Goal: Task Accomplishment & Management: Use online tool/utility

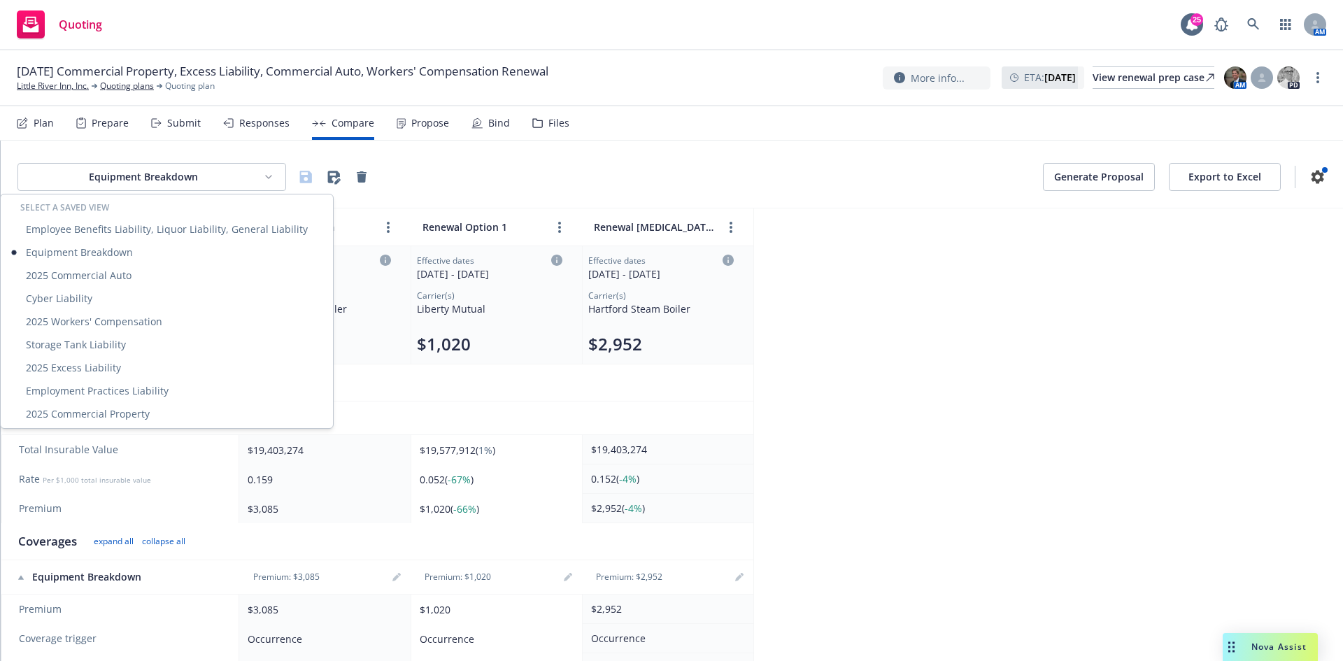
click at [173, 170] on html "Quoting 25 AM [DATE] Commercial Property, Excess Liability, Commercial Auto, Wo…" at bounding box center [671, 330] width 1343 height 661
click at [174, 174] on html "Quoting 25 AM 10/01/25 Commercial Property, Excess Liability, Commercial Auto, …" at bounding box center [671, 330] width 1343 height 661
click at [173, 226] on div "Employee Benefits Liability, Liquor Liability, General Liability" at bounding box center [166, 228] width 327 height 23
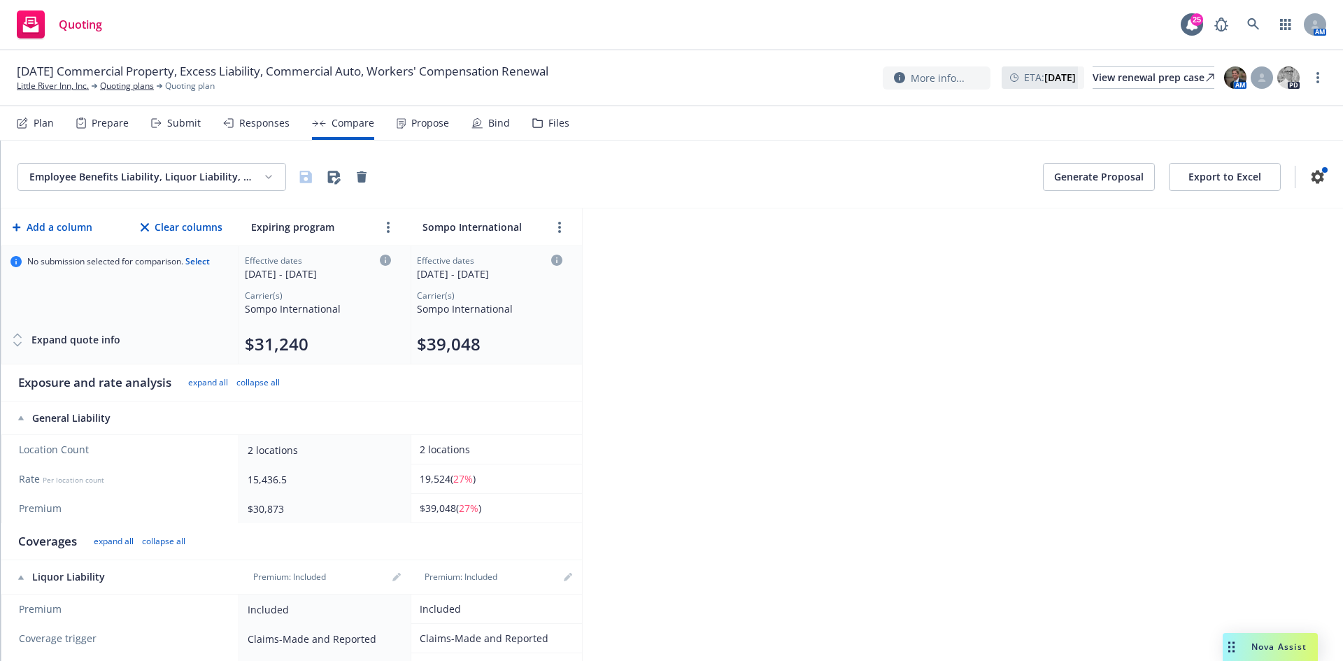
click at [232, 168] on html "Quoting 25 AM 10/01/25 Commercial Property, Excess Liability, Commercial Auto, …" at bounding box center [671, 330] width 1343 height 661
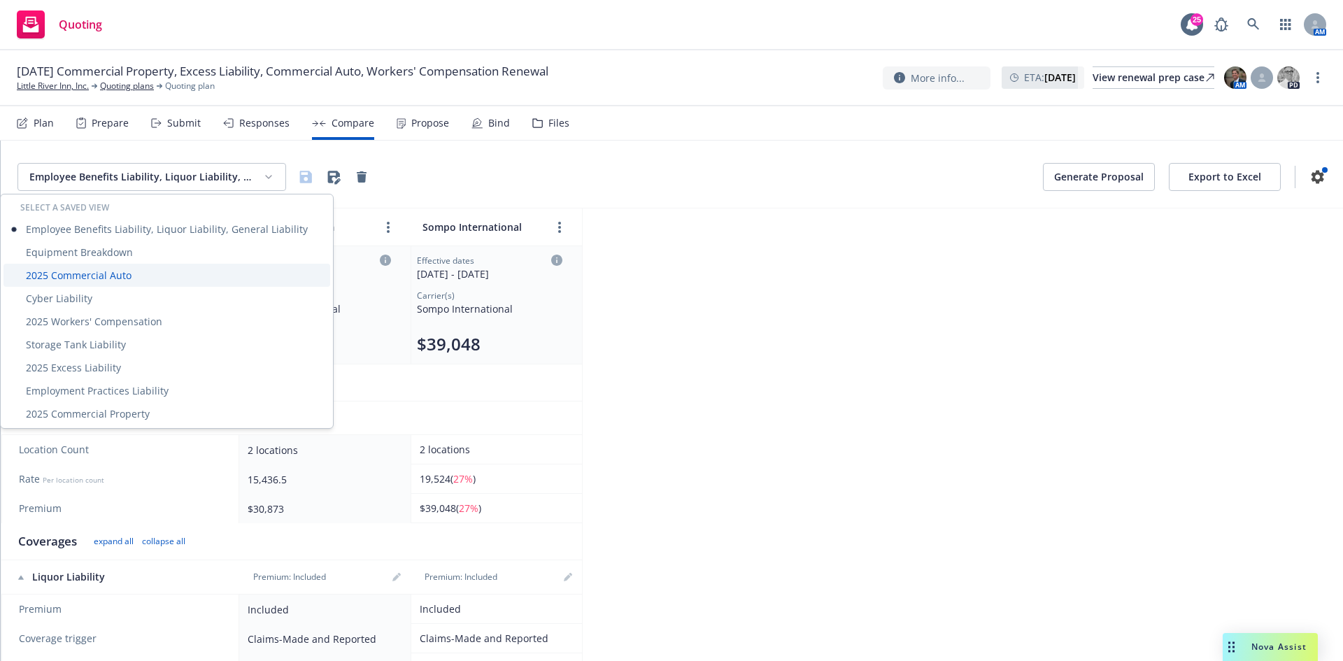
click at [170, 283] on div "2025 Commercial Auto" at bounding box center [166, 275] width 327 height 23
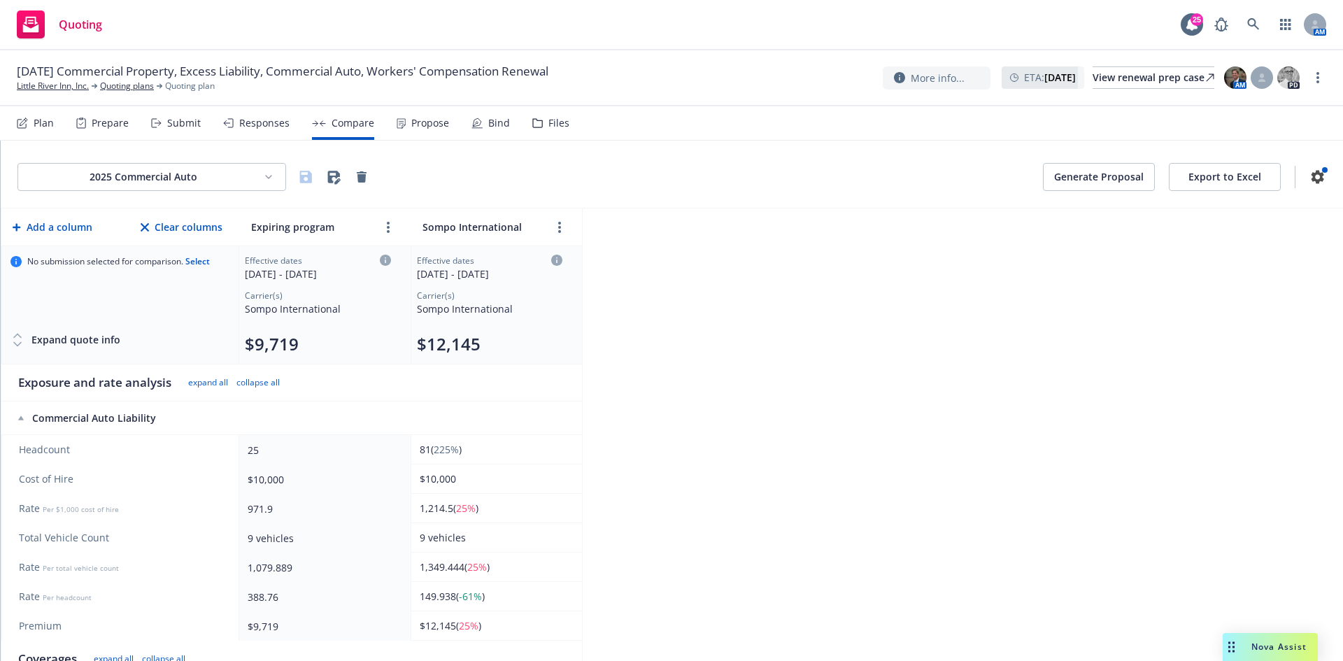
click at [171, 162] on div "2025 Commercial Auto Generate Proposal Export to Excel" at bounding box center [672, 175] width 1342 height 68
click at [173, 172] on html "Quoting 25 AM 10/01/25 Commercial Property, Excess Liability, Commercial Auto, …" at bounding box center [671, 330] width 1343 height 661
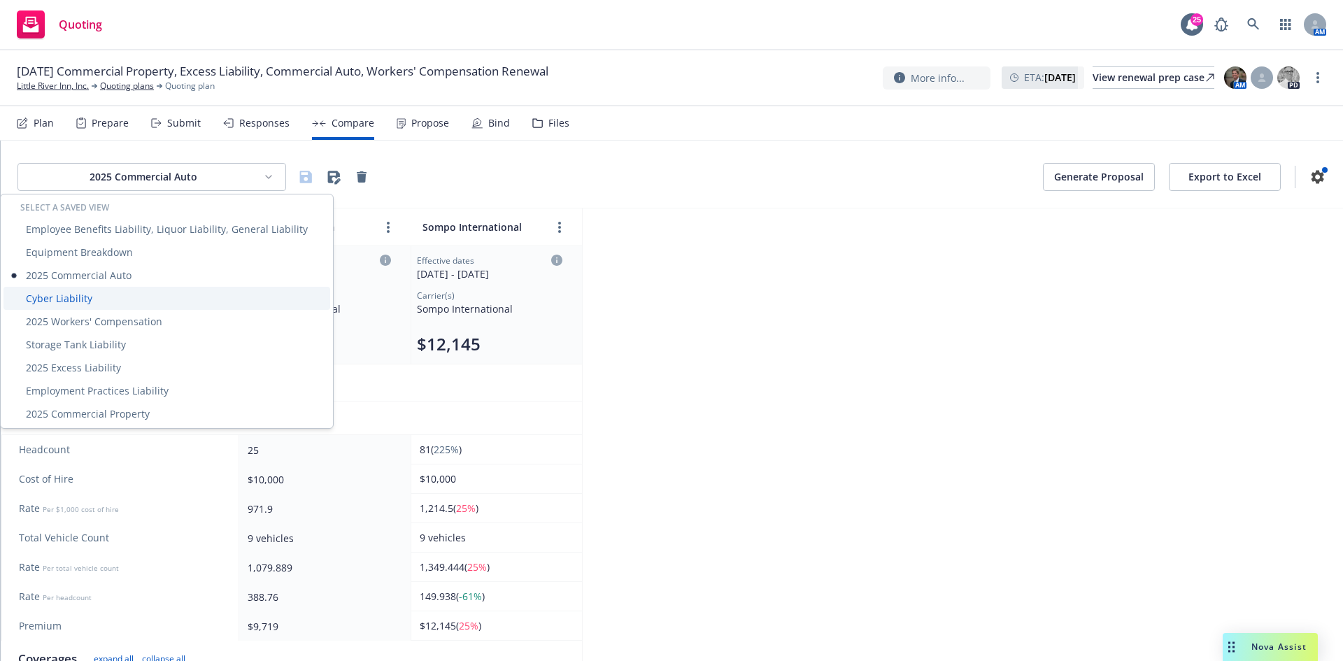
click at [145, 294] on div "Cyber Liability" at bounding box center [166, 298] width 327 height 23
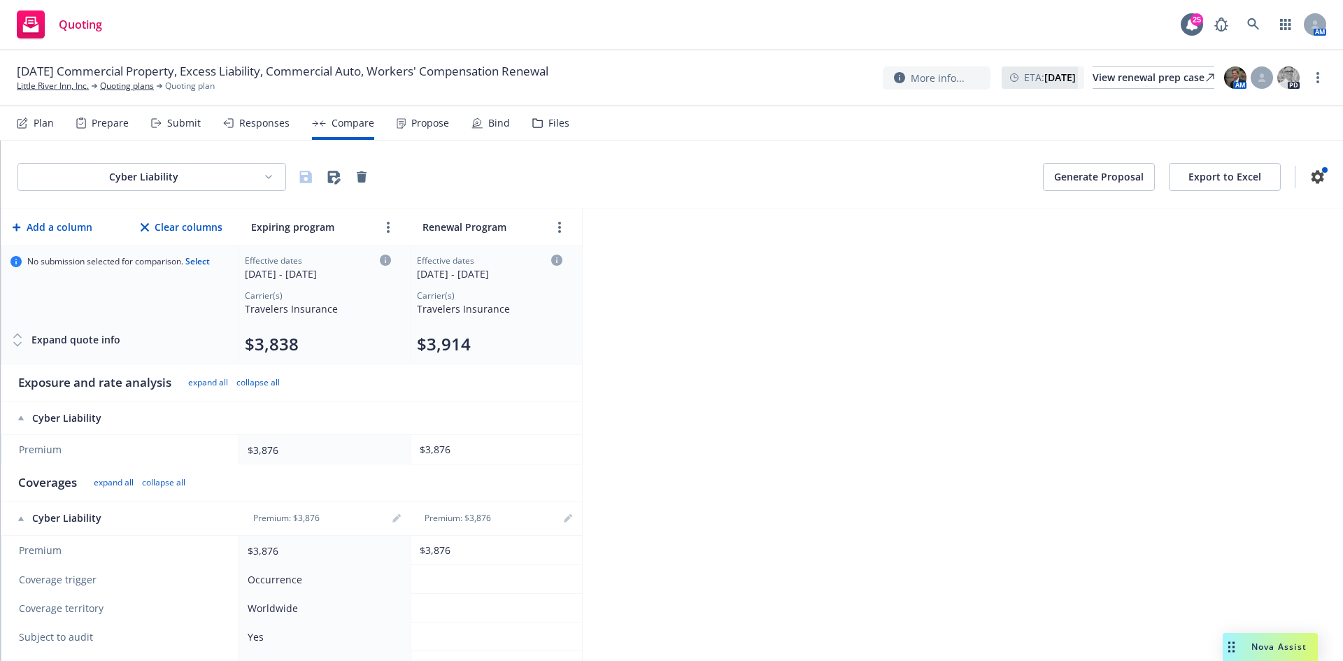
click at [221, 174] on html "Quoting 25 AM 10/01/25 Commercial Property, Excess Liability, Commercial Auto, …" at bounding box center [671, 330] width 1343 height 661
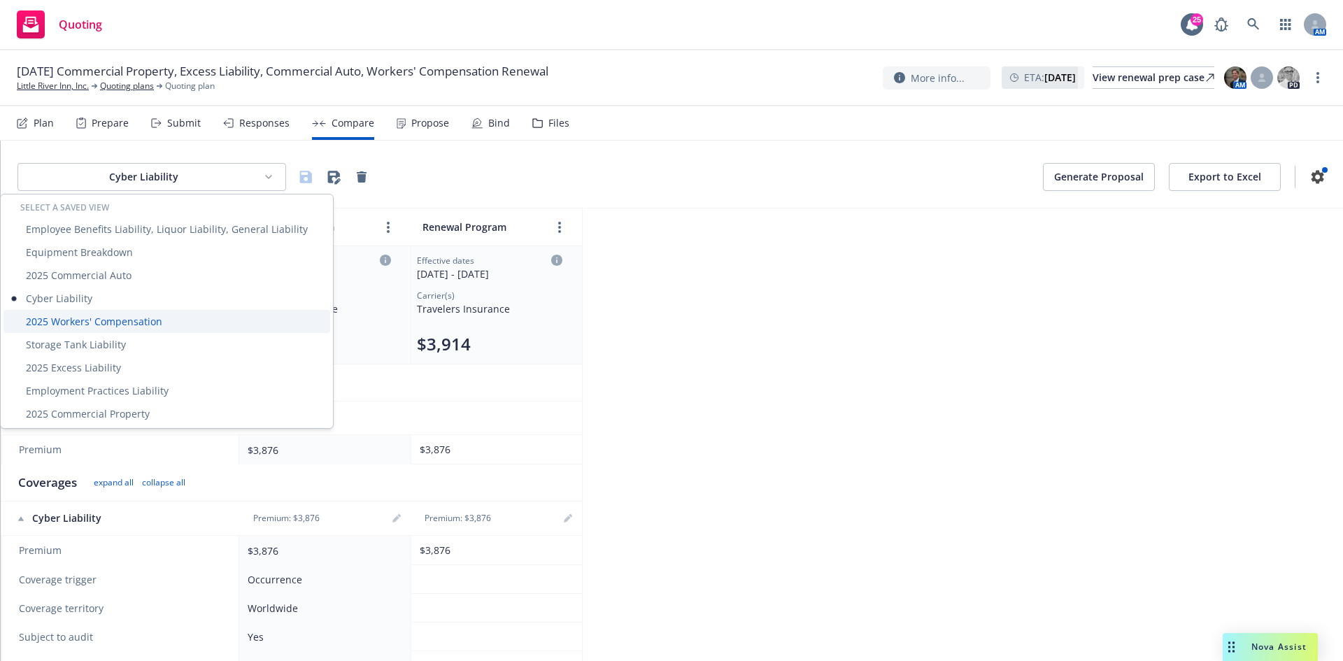
click at [112, 328] on div "2025 Workers' Compensation" at bounding box center [166, 321] width 327 height 23
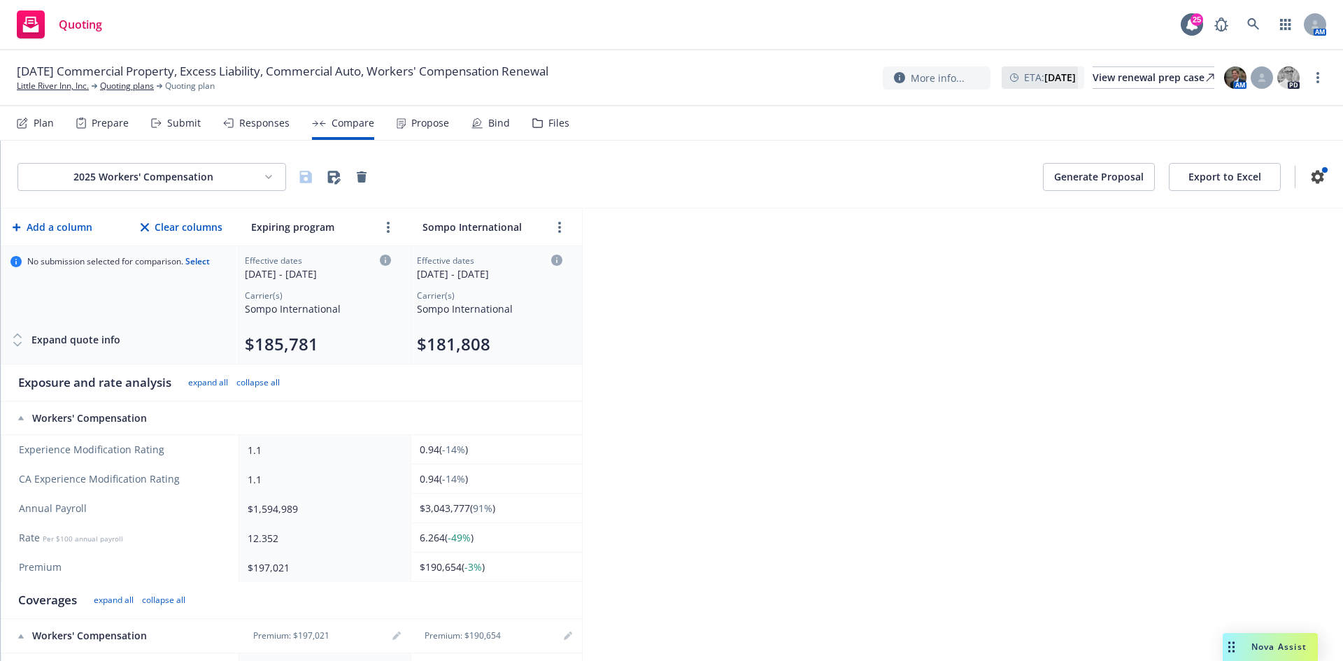
click at [126, 175] on html "Quoting 25 AM 10/01/25 Commercial Property, Excess Liability, Commercial Auto, …" at bounding box center [671, 330] width 1343 height 661
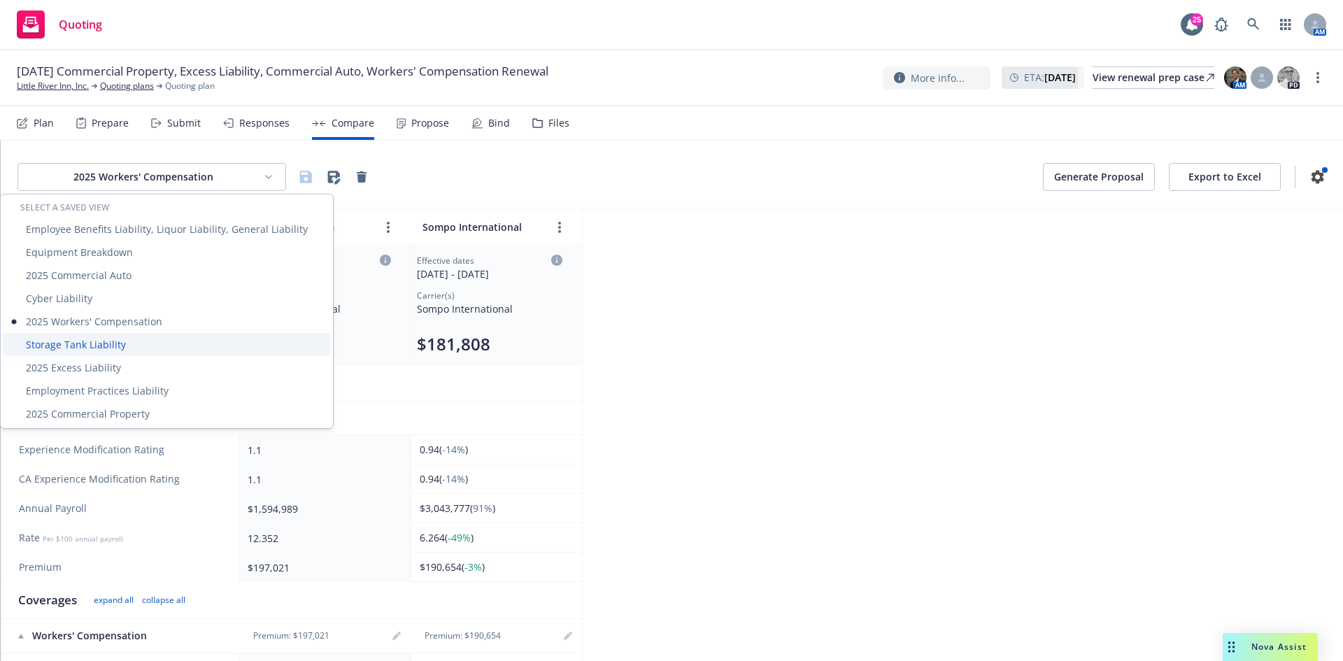
click at [130, 345] on div "Storage Tank Liability" at bounding box center [166, 344] width 327 height 23
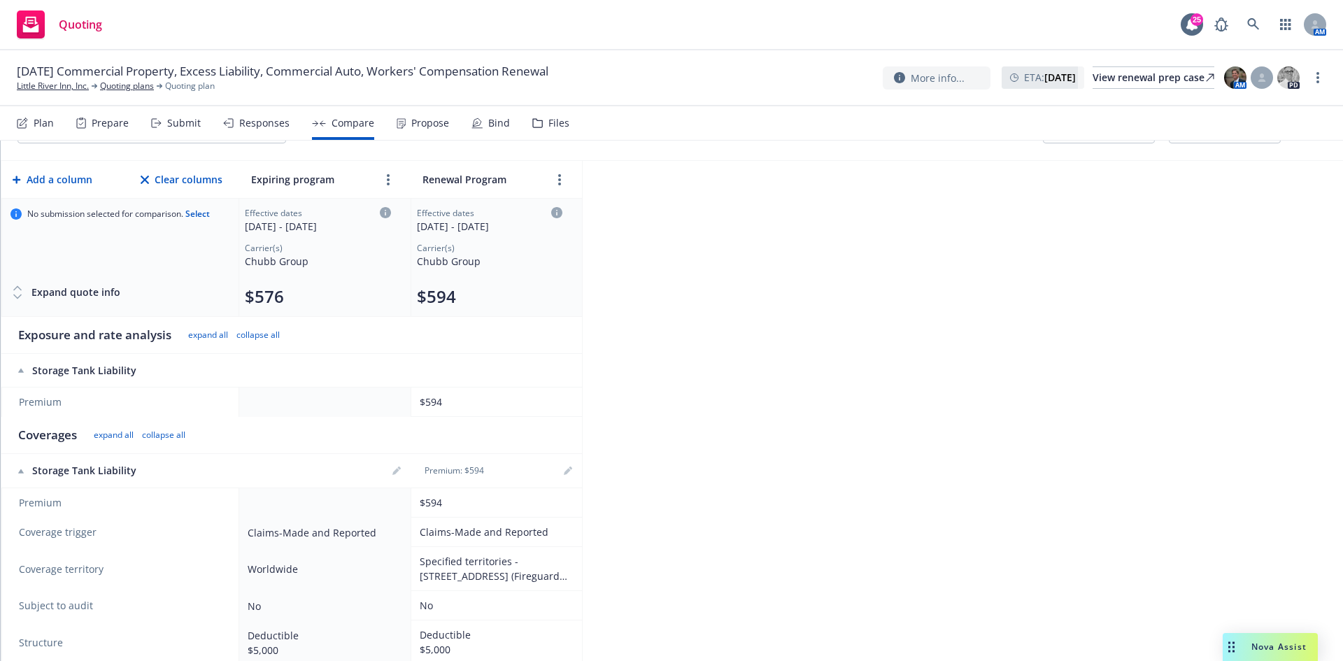
scroll to position [70, 0]
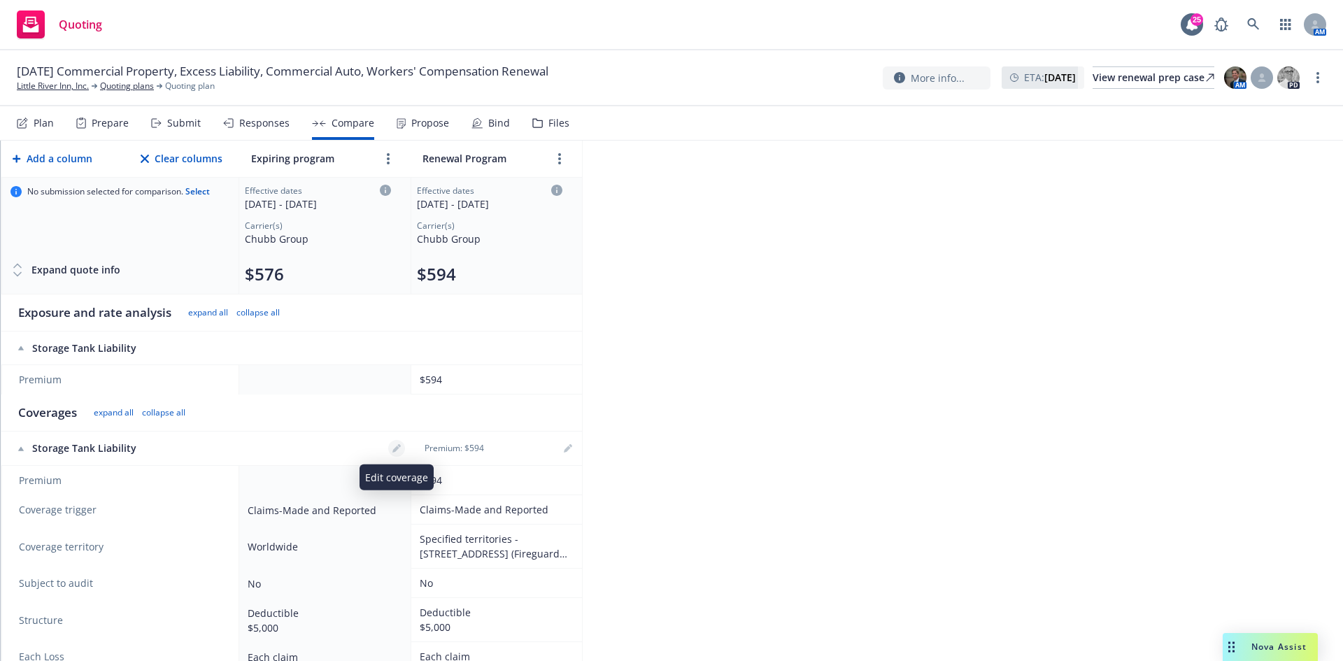
click at [394, 453] on link "editPencil" at bounding box center [396, 448] width 17 height 17
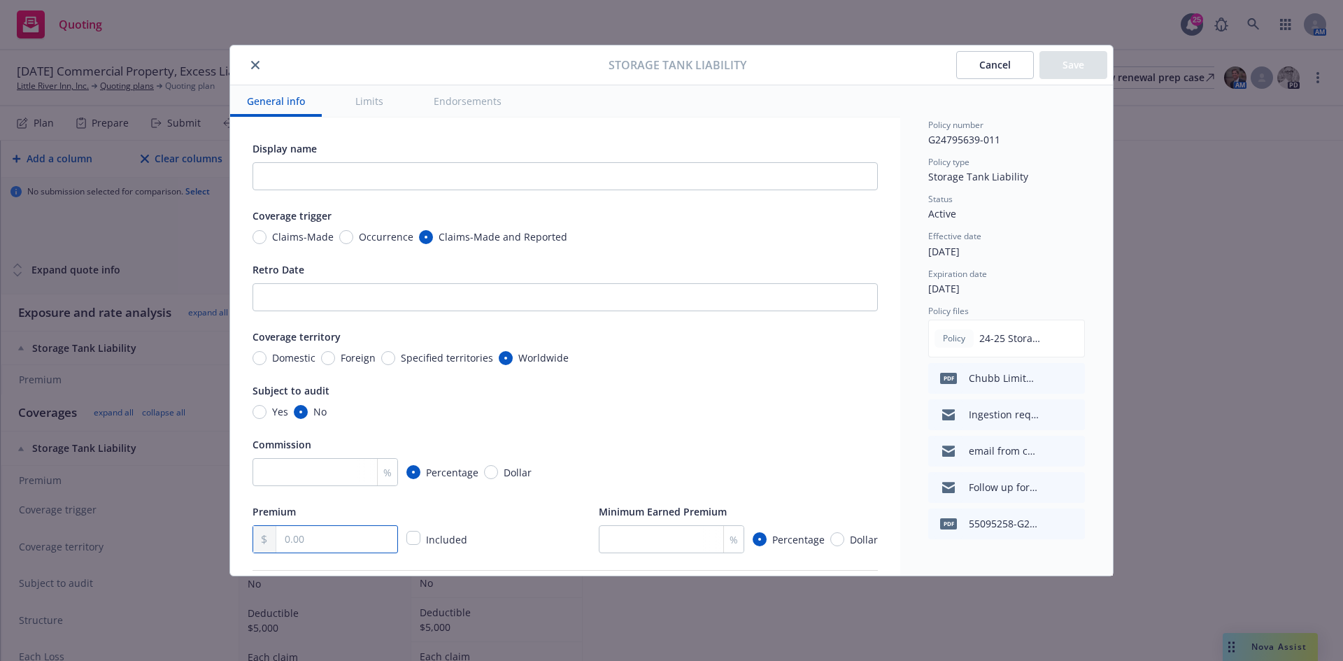
click at [283, 534] on input "text" at bounding box center [336, 539] width 121 height 27
type textarea "x"
type input "5.00"
type textarea "x"
type input "56.00"
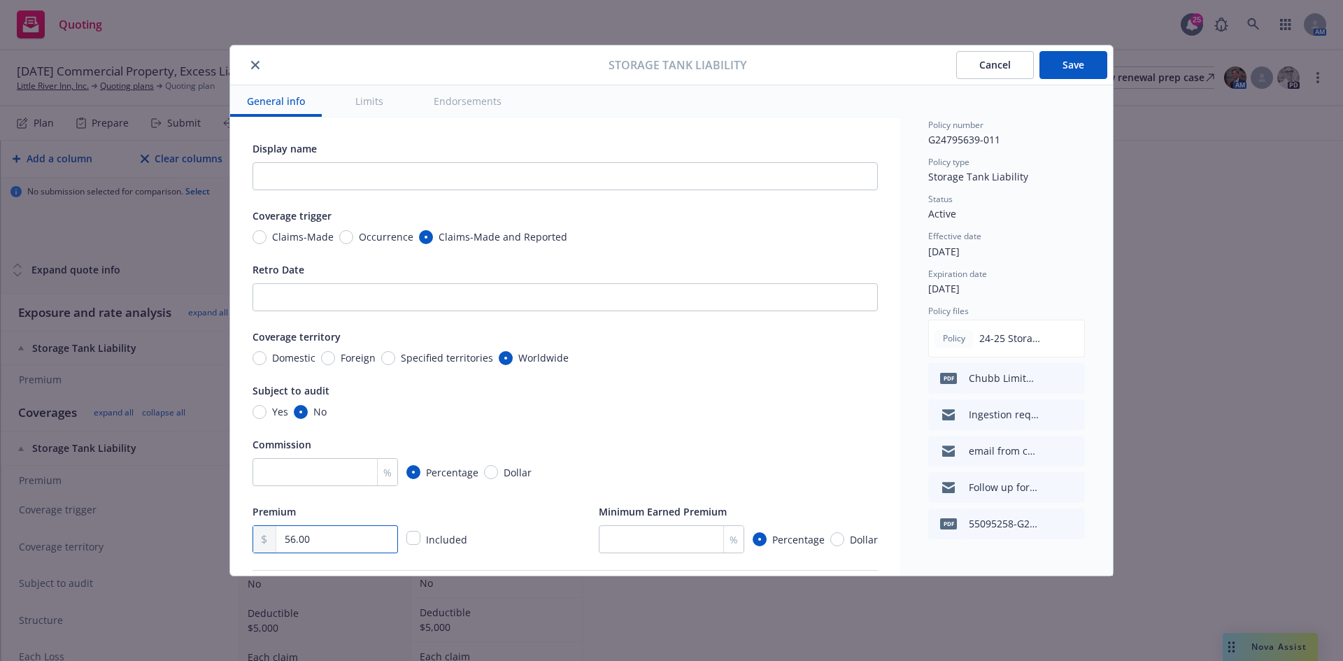
type textarea "x"
type input "5.00"
type textarea "x"
type input "57.00"
type textarea "x"
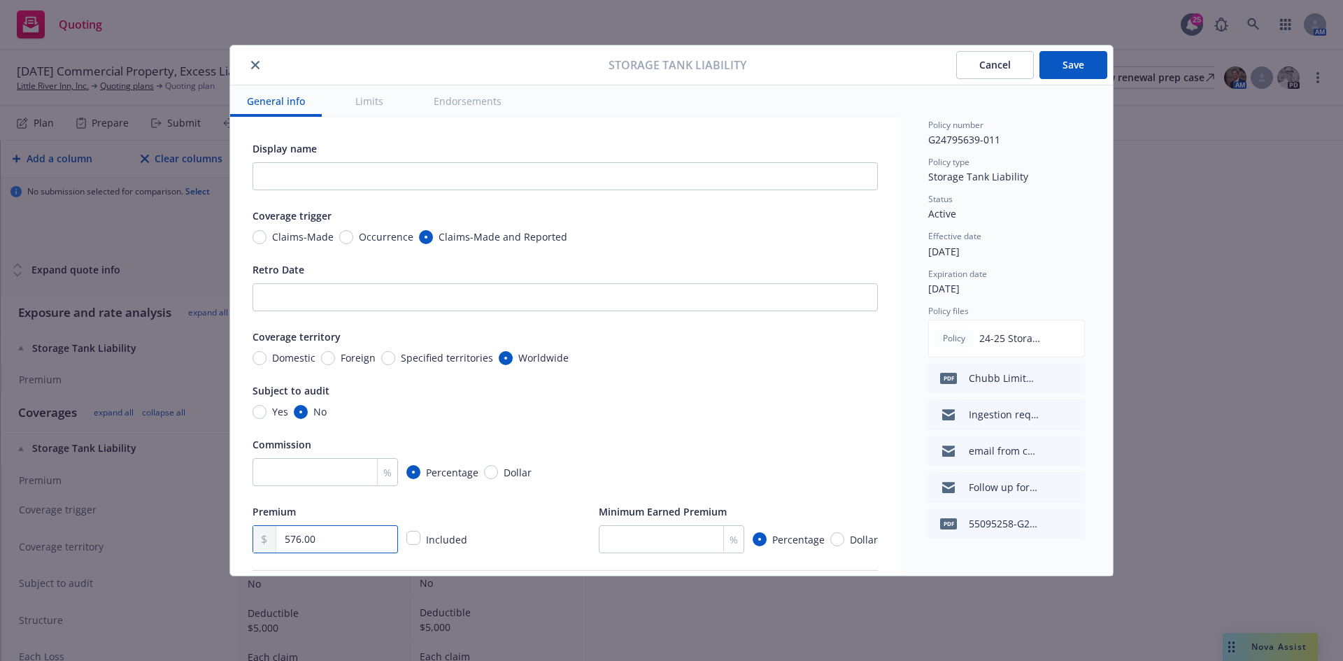
type input "576.00"
click at [1089, 71] on button "Save" at bounding box center [1073, 65] width 68 height 28
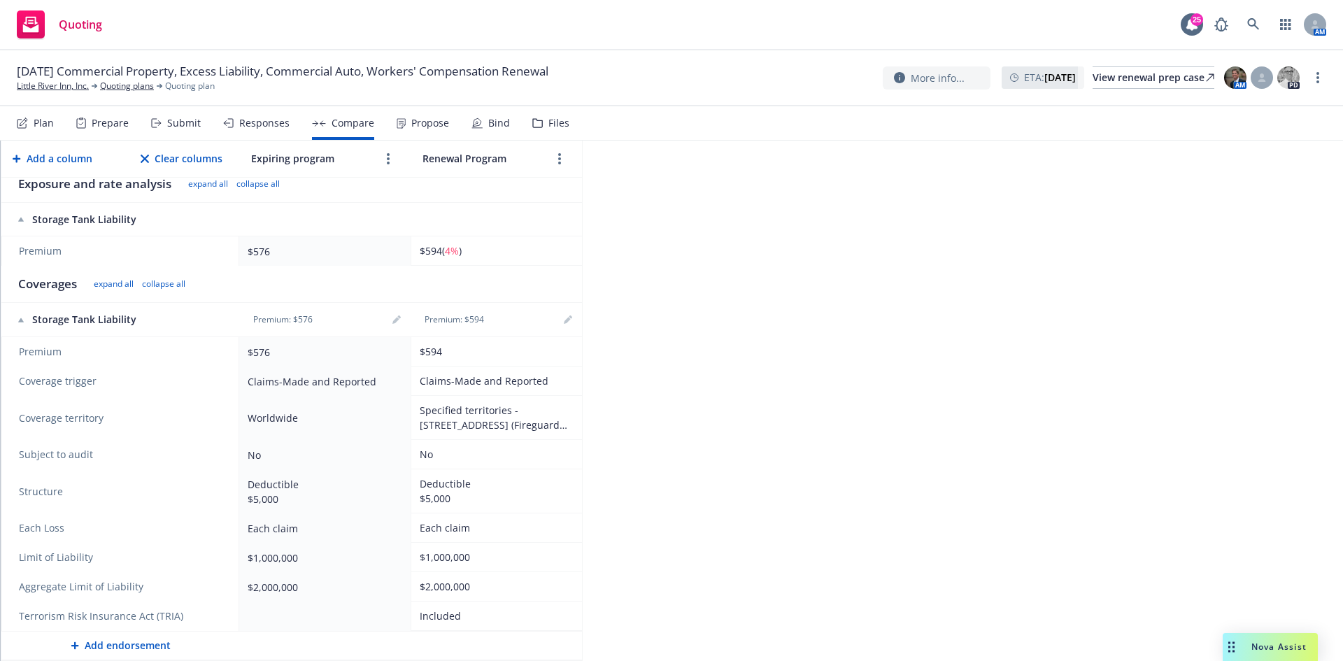
scroll to position [0, 0]
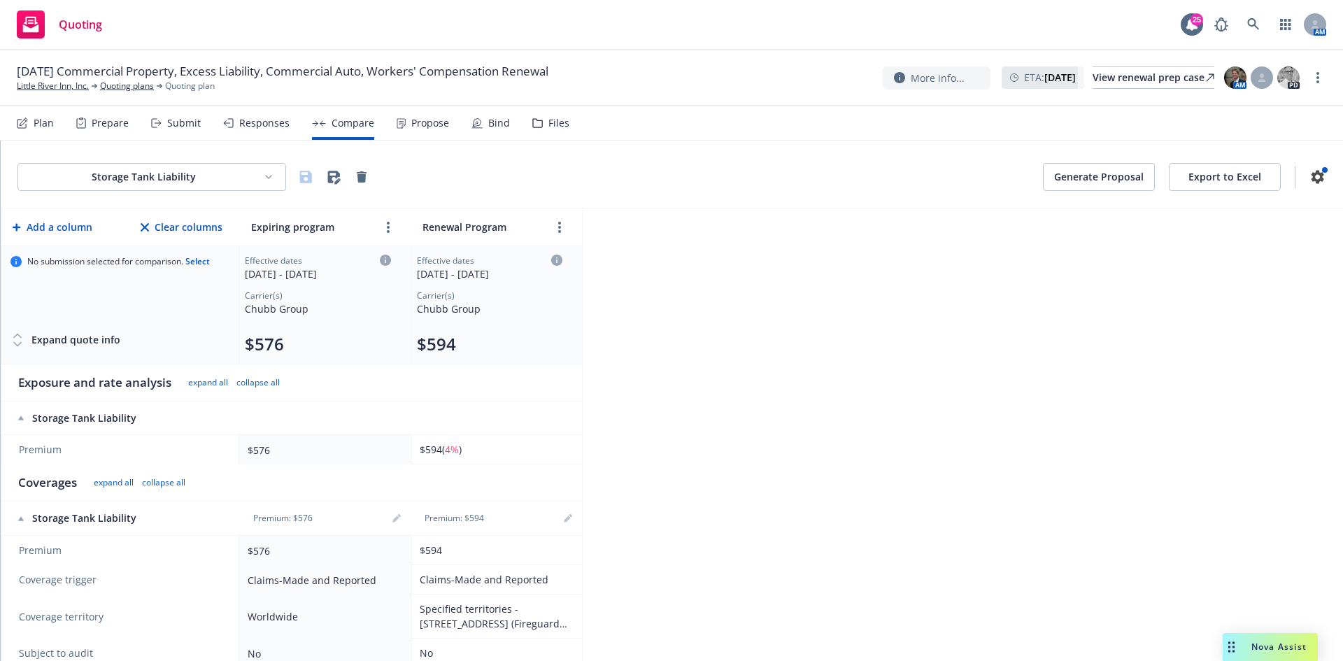
click at [217, 182] on html "Quoting 25 AM 10/01/25 Commercial Property, Excess Liability, Commercial Auto, …" at bounding box center [671, 330] width 1343 height 661
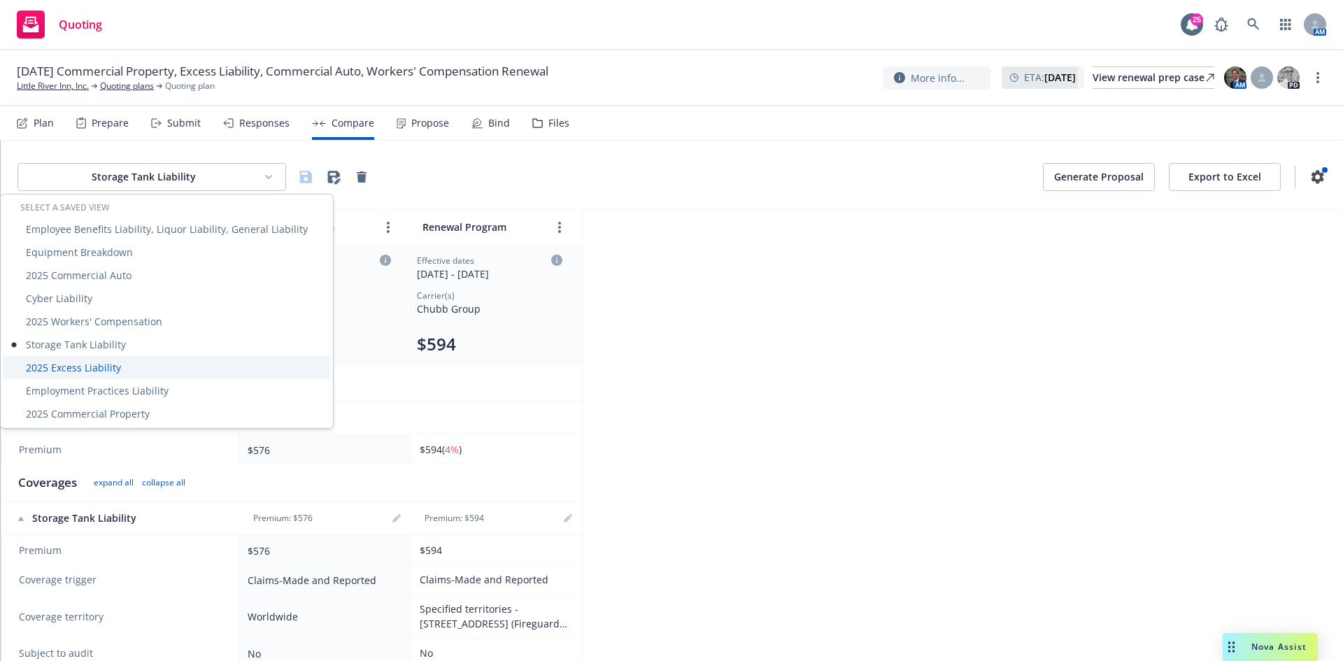
click at [165, 364] on div "2025 Excess Liability" at bounding box center [166, 367] width 327 height 23
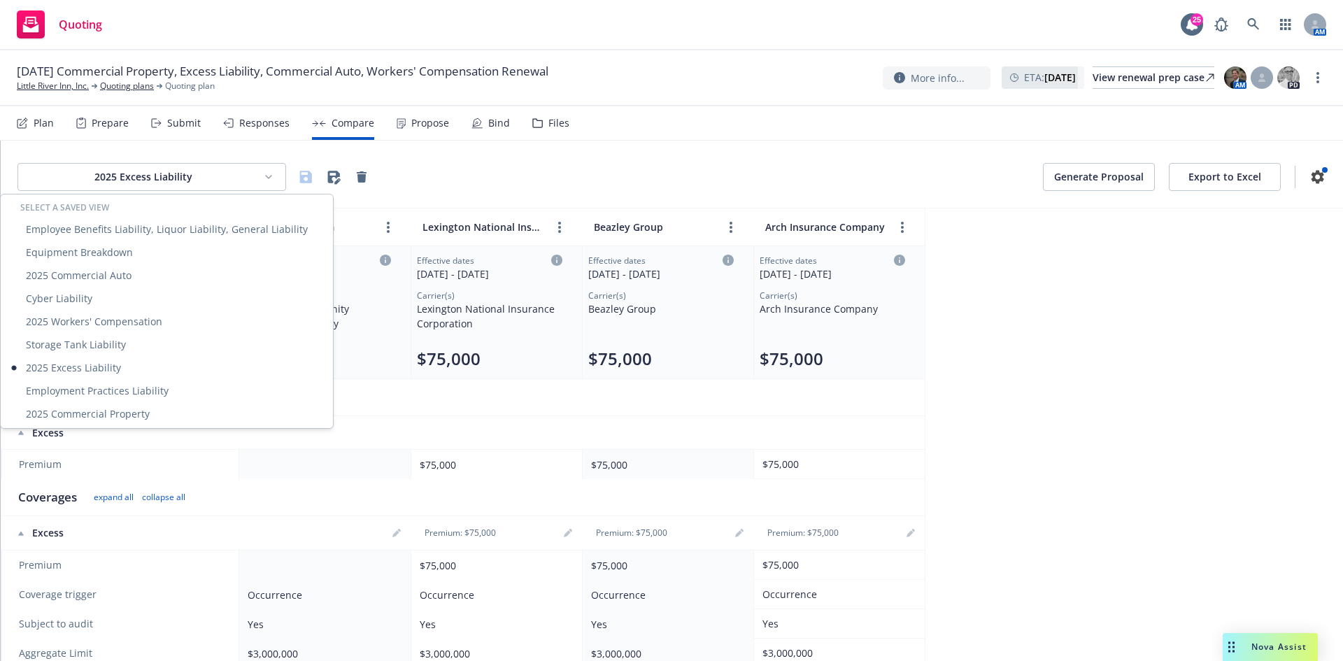
click at [164, 183] on html "Quoting 25 AM 10/01/25 Commercial Property, Excess Liability, Commercial Auto, …" at bounding box center [671, 330] width 1343 height 661
click at [154, 399] on div "Employment Practices Liability" at bounding box center [166, 390] width 327 height 23
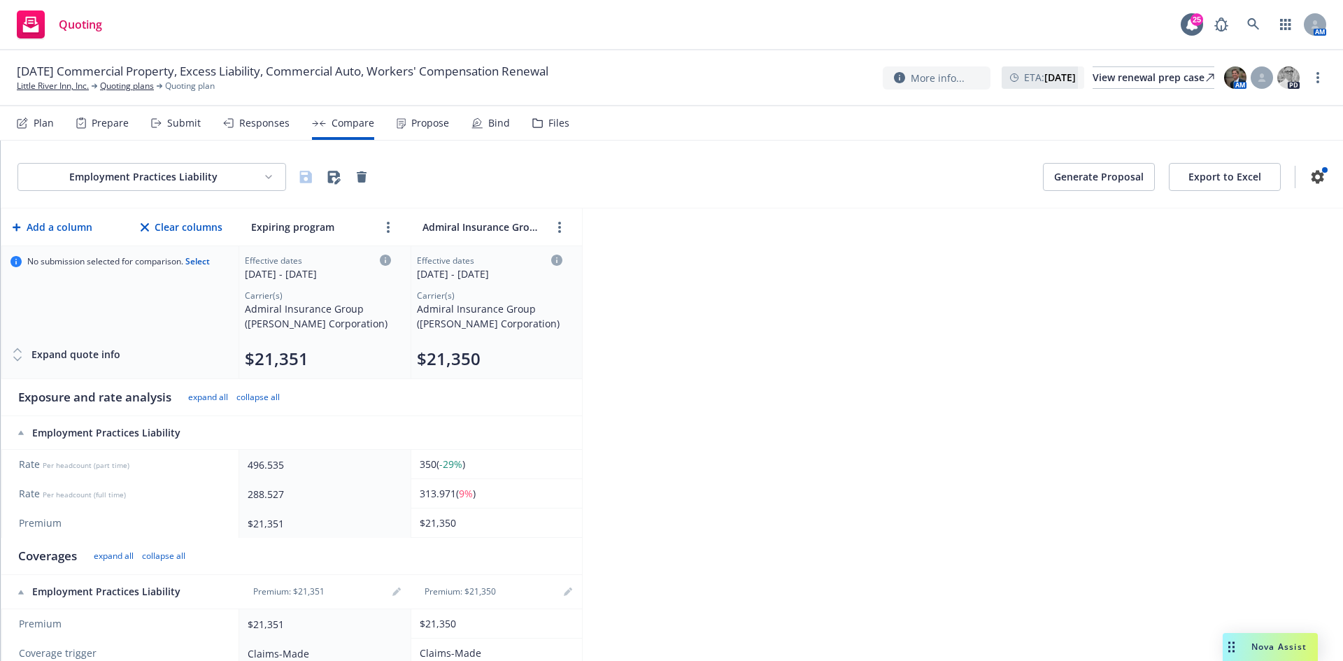
click at [163, 167] on html "Quoting 25 AM 10/01/25 Commercial Property, Excess Liability, Commercial Auto, …" at bounding box center [671, 330] width 1343 height 661
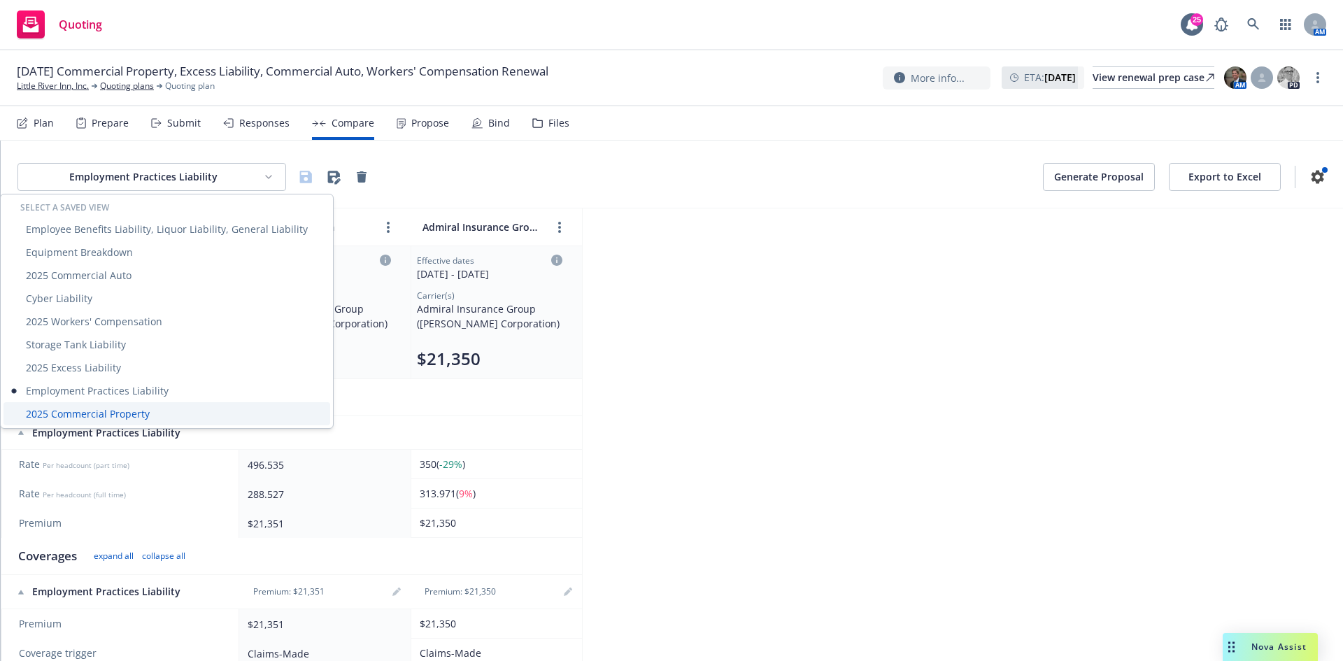
click at [110, 415] on div "2025 Commercial Property" at bounding box center [166, 413] width 327 height 23
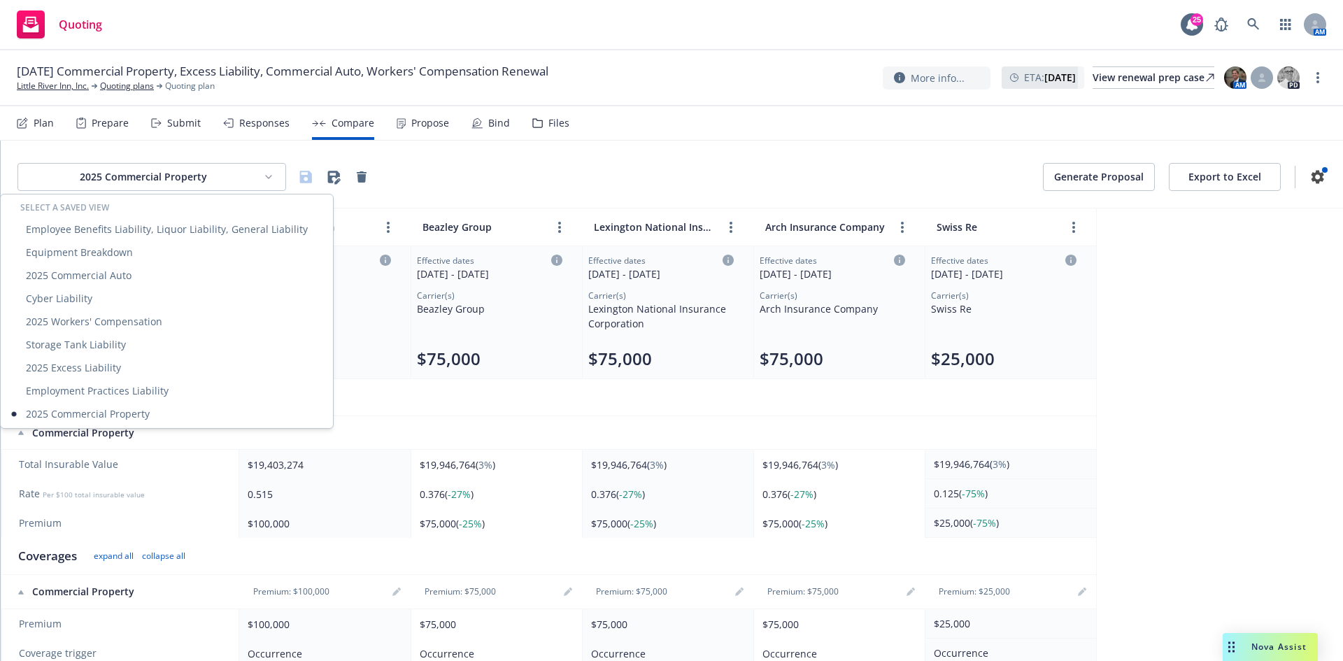
click at [132, 178] on html "Quoting 25 AM 10/01/25 Commercial Property, Excess Liability, Commercial Auto, …" at bounding box center [671, 330] width 1343 height 661
click at [110, 362] on div "2025 Excess Liability" at bounding box center [166, 367] width 327 height 23
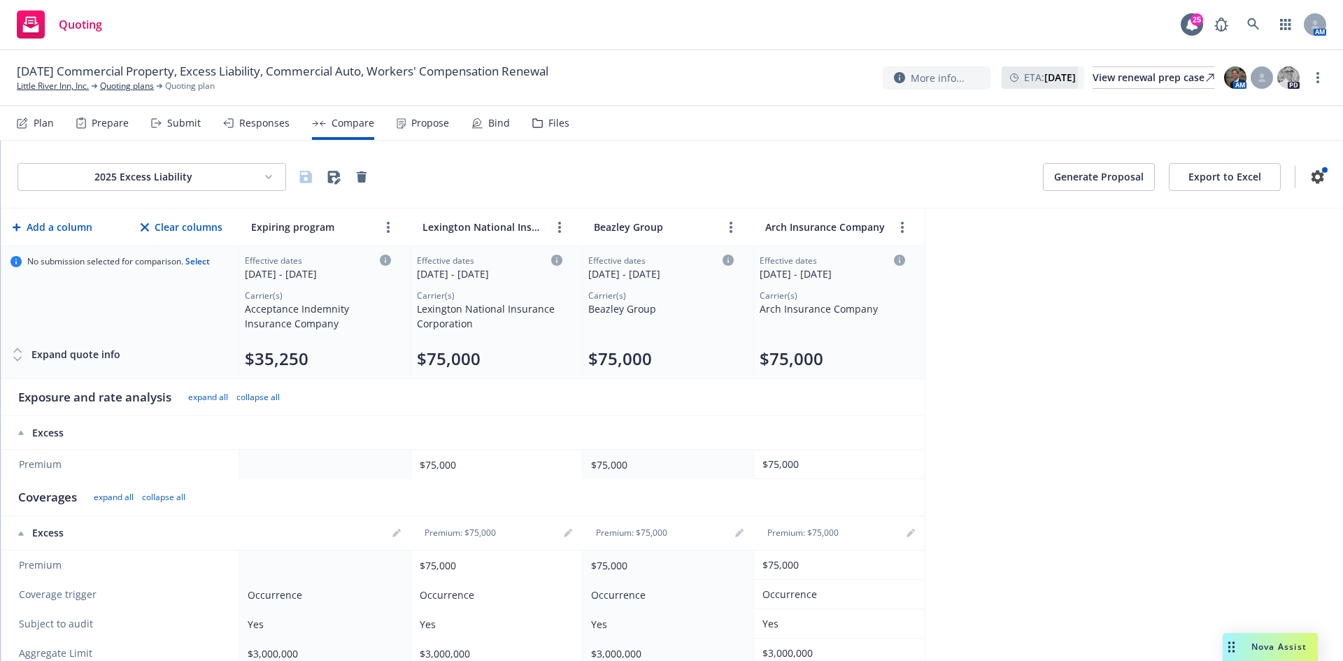
click at [259, 181] on html "Quoting 25 AM 10/01/25 Commercial Property, Excess Liability, Commercial Auto, …" at bounding box center [671, 330] width 1343 height 661
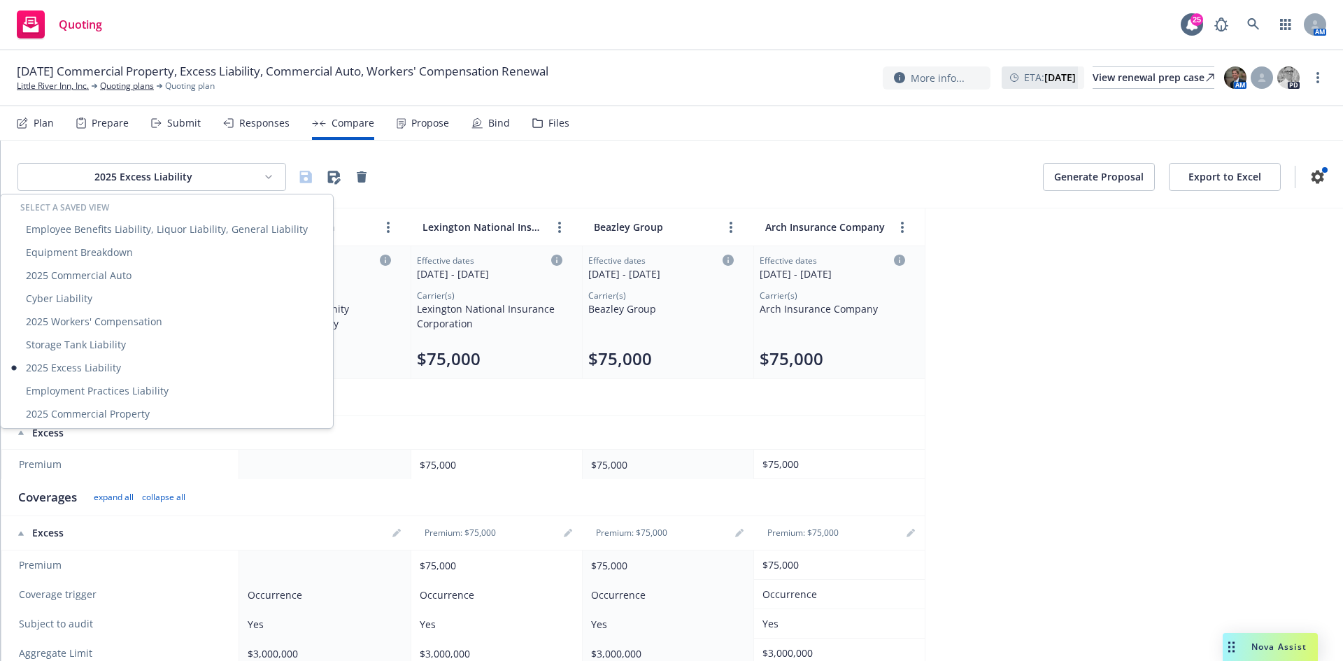
click at [1155, 279] on html "Quoting 25 AM 10/01/25 Commercial Property, Excess Liability, Commercial Auto, …" at bounding box center [671, 330] width 1343 height 661
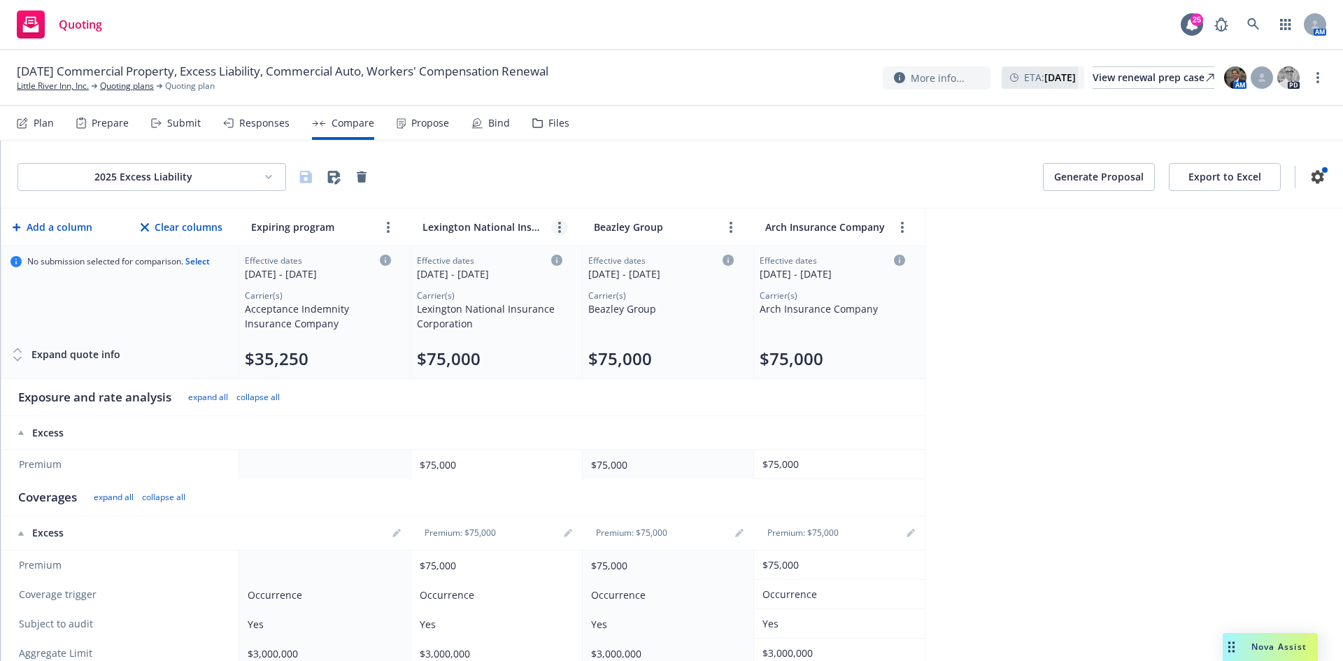
click at [559, 223] on circle "more" at bounding box center [559, 223] width 3 height 3
click at [604, 259] on icon "close" at bounding box center [604, 259] width 8 height 8
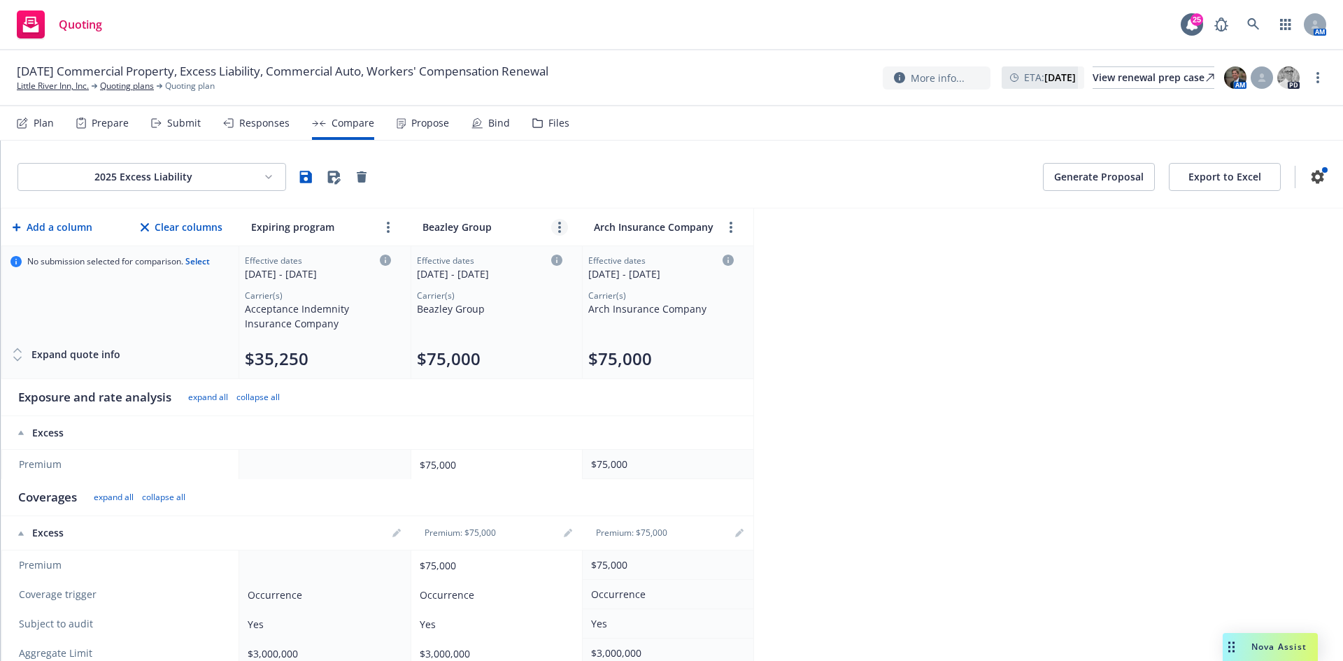
click at [557, 227] on link "more" at bounding box center [559, 227] width 17 height 17
click at [601, 257] on icon "close" at bounding box center [604, 259] width 8 height 8
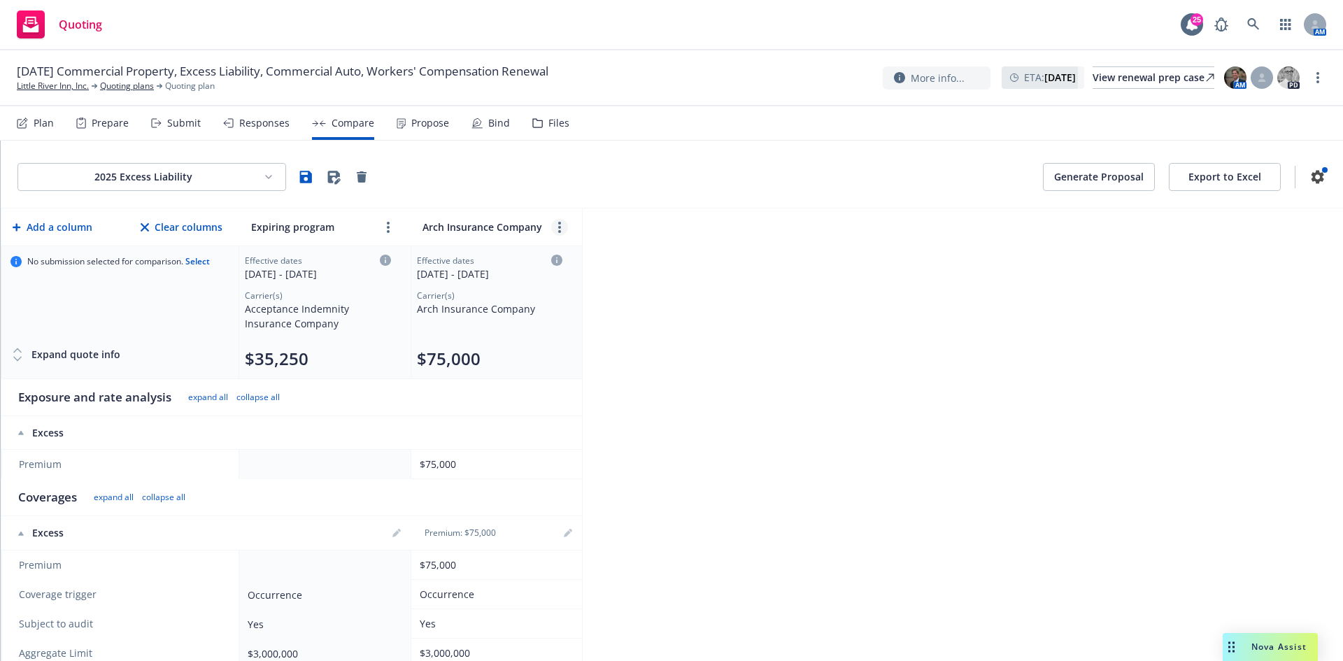
click at [566, 224] on link "more" at bounding box center [559, 227] width 17 height 17
click at [591, 262] on icon "close" at bounding box center [593, 259] width 8 height 8
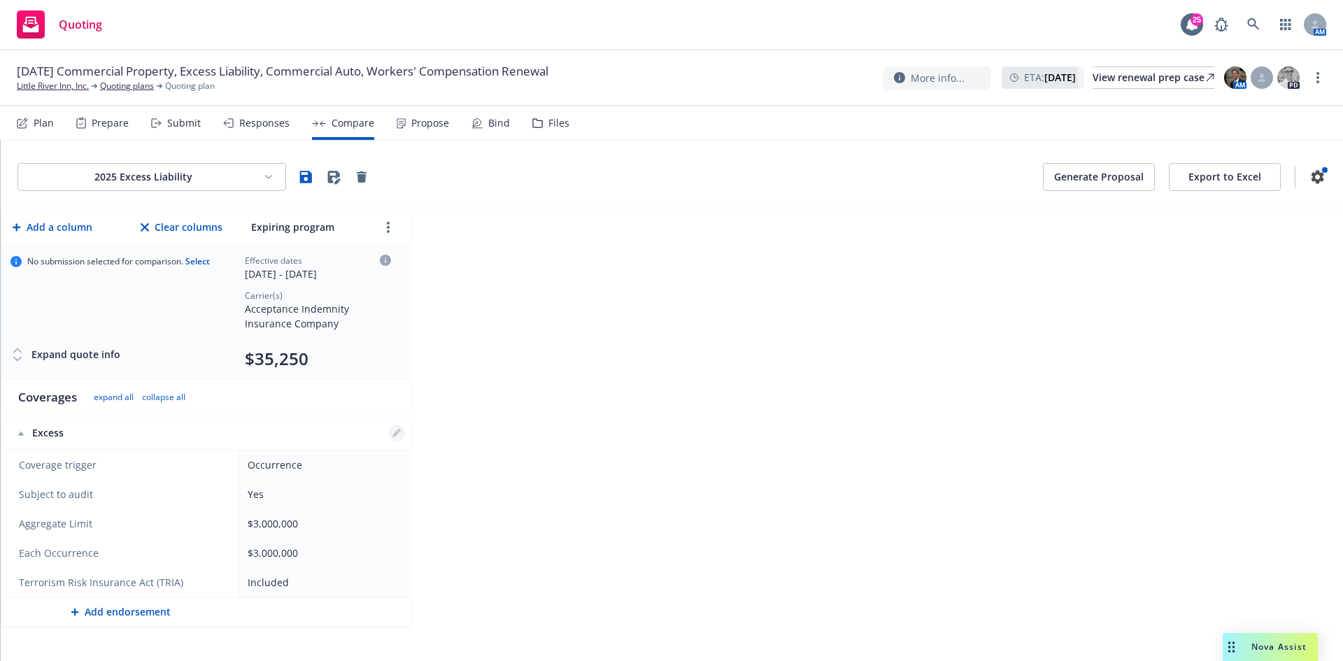
click at [394, 434] on icon "editPencil" at bounding box center [395, 434] width 7 height 7
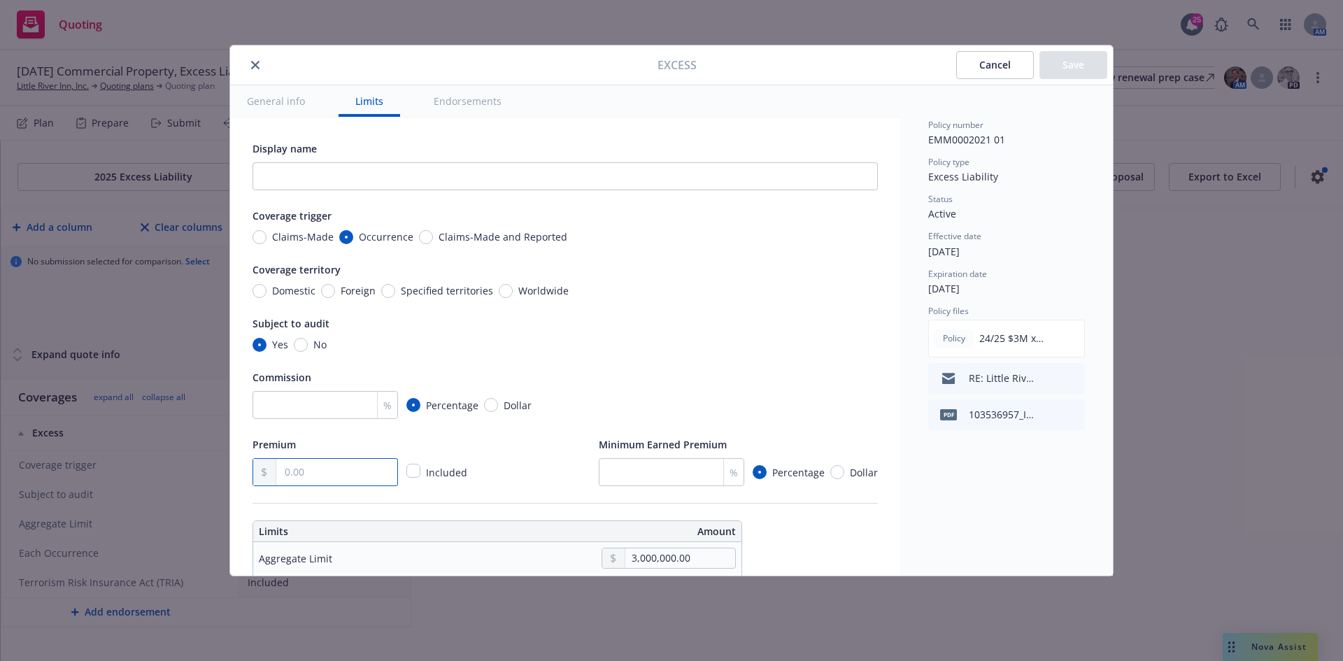
drag, startPoint x: 326, startPoint y: 481, endPoint x: 329, endPoint y: 473, distance: 9.1
click at [326, 481] on input "text" at bounding box center [336, 472] width 121 height 27
type textarea "x"
type input "35.00"
type textarea "x"
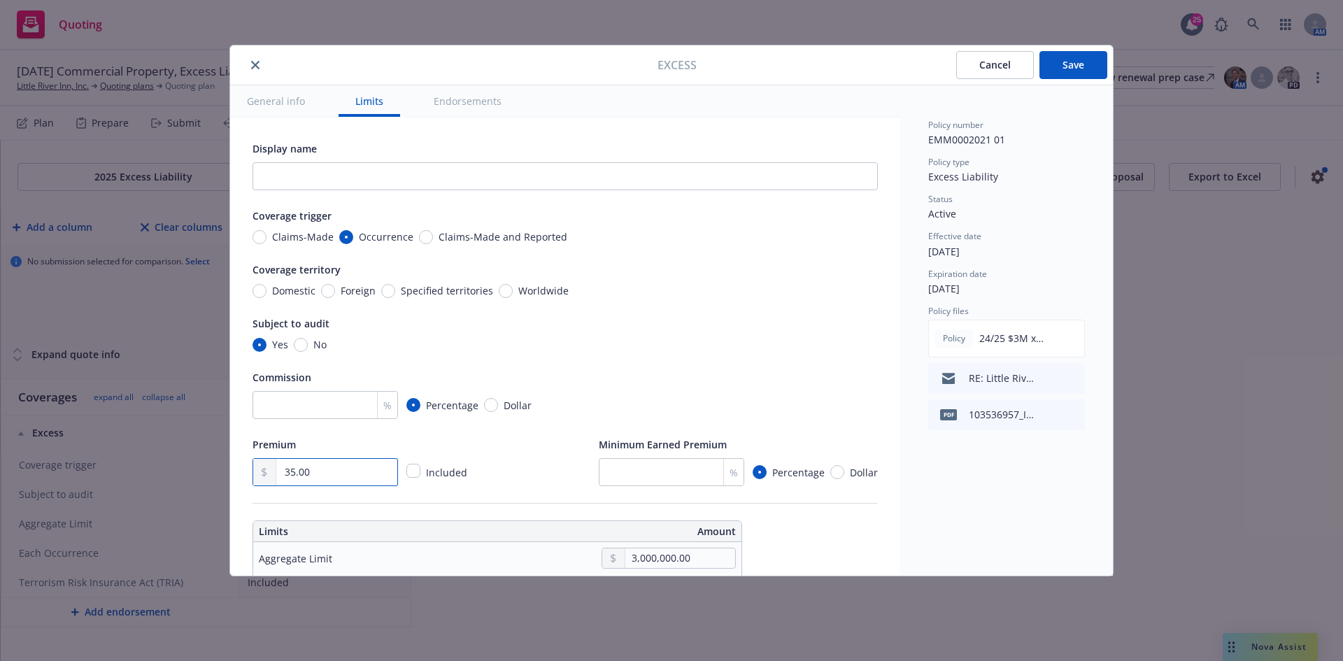
type input "352.00"
type textarea "x"
type input "3,525.00"
type textarea "x"
type input "35,250.00"
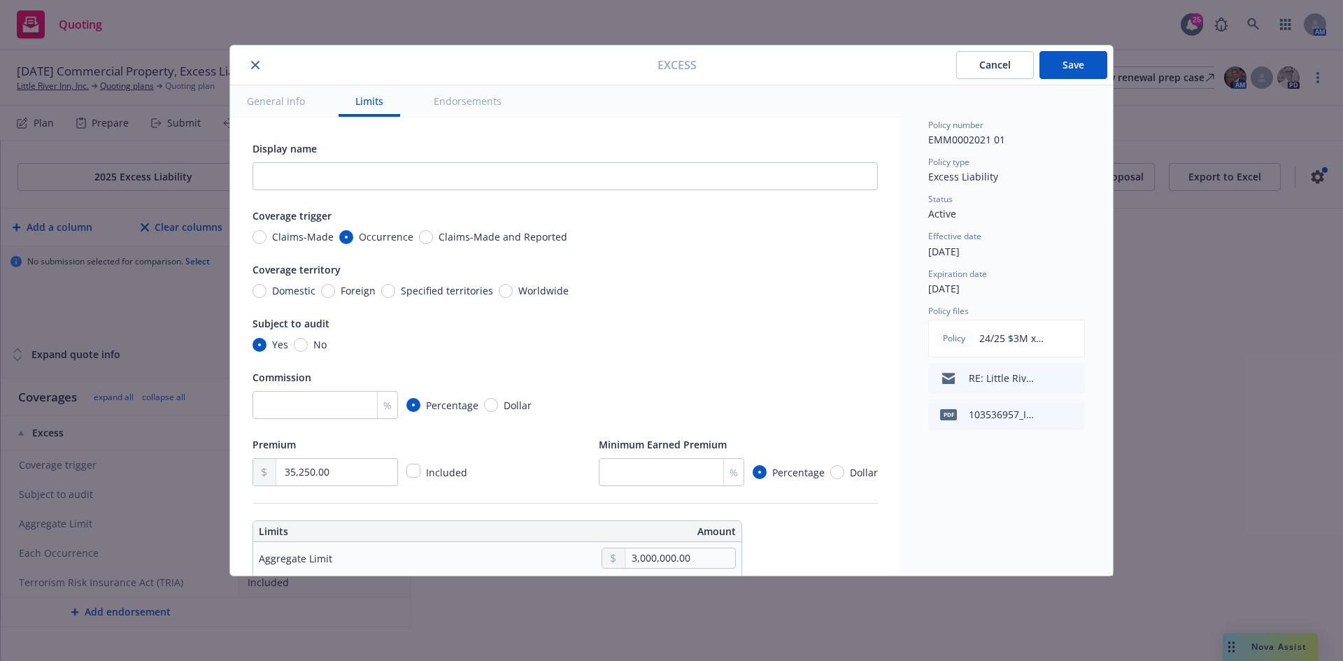
click at [1061, 62] on button "Save" at bounding box center [1073, 65] width 68 height 28
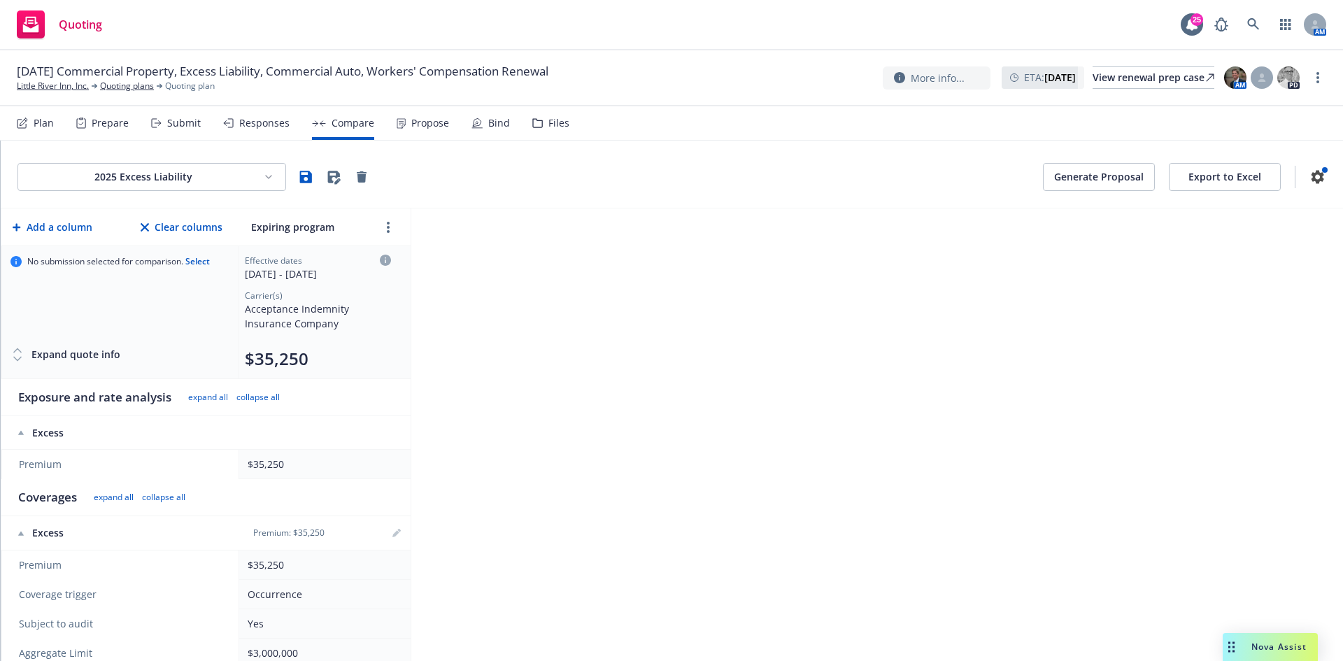
click at [43, 120] on div "Plan" at bounding box center [44, 122] width 20 height 11
click at [302, 178] on icon "button" at bounding box center [306, 177] width 12 height 12
click at [28, 115] on div "Plan" at bounding box center [35, 123] width 37 height 34
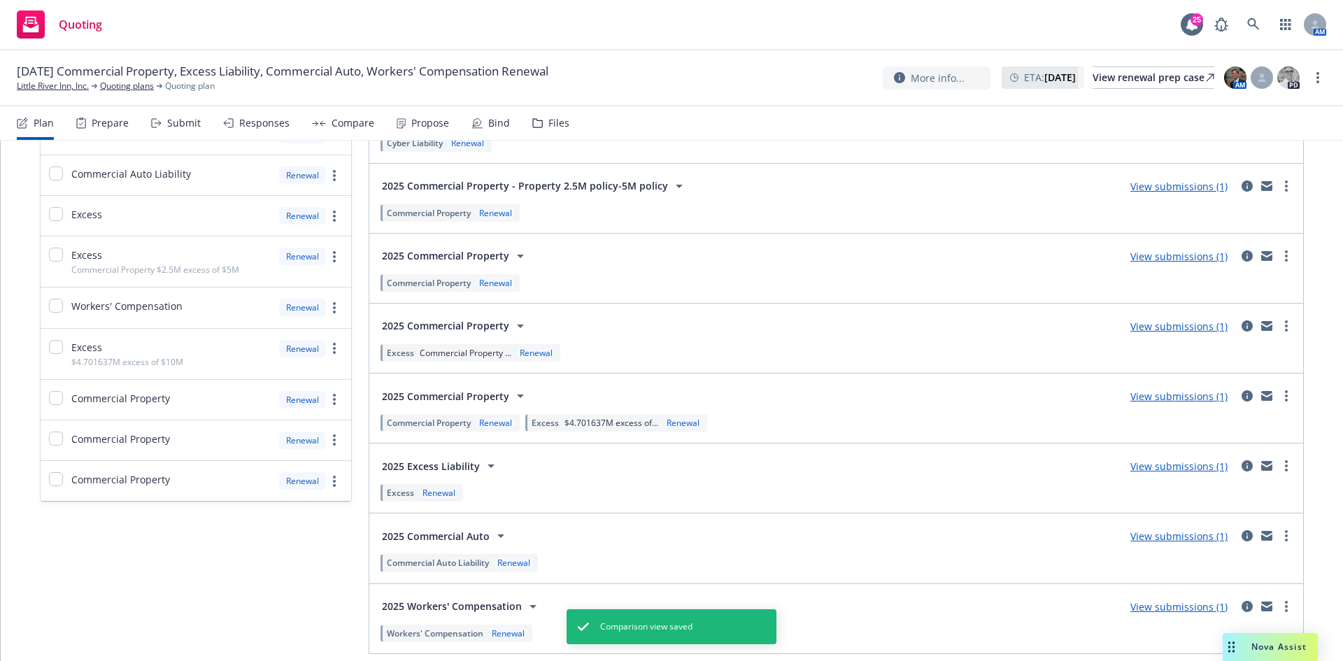
scroll to position [487, 0]
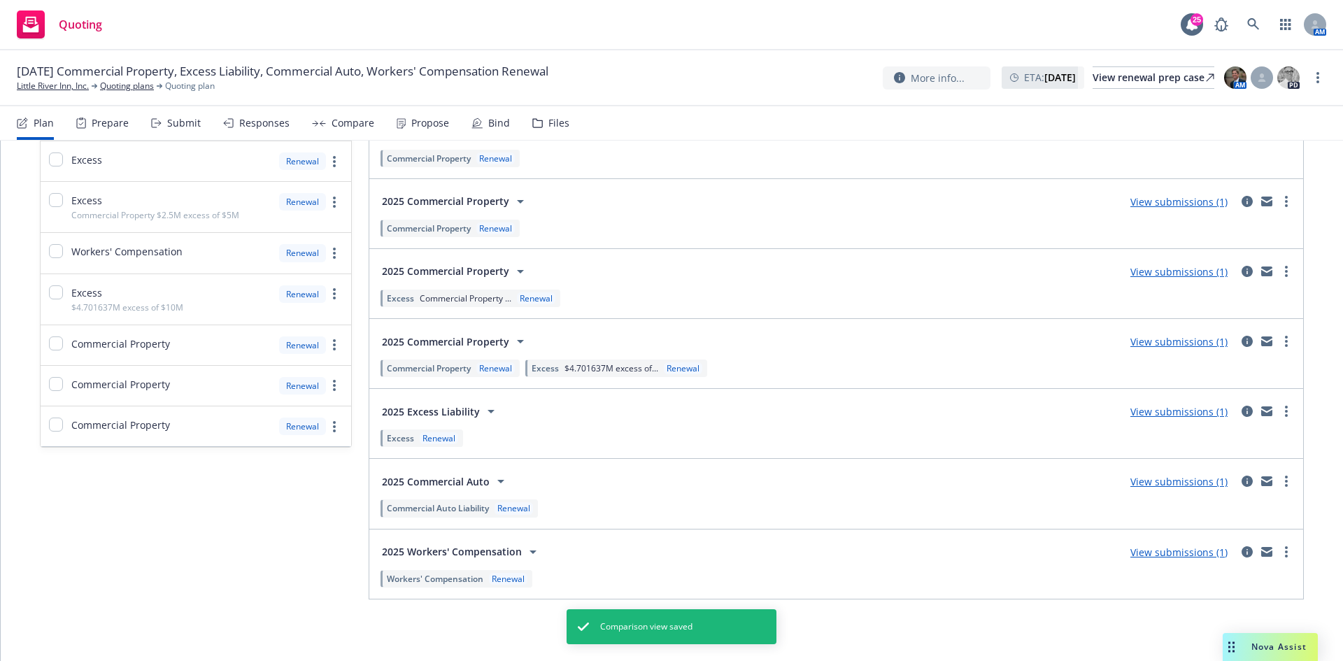
click at [1189, 413] on link "View submissions (1)" at bounding box center [1178, 411] width 97 height 13
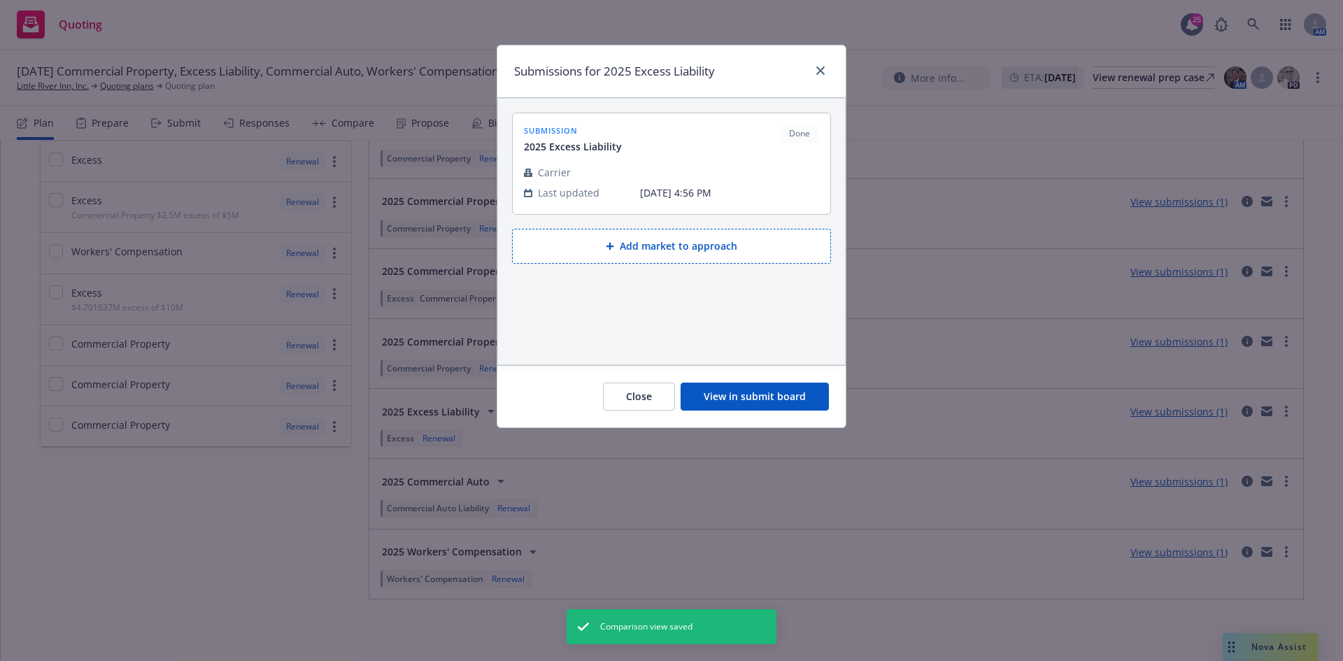
click at [652, 257] on button "Add market to approach" at bounding box center [671, 246] width 319 height 35
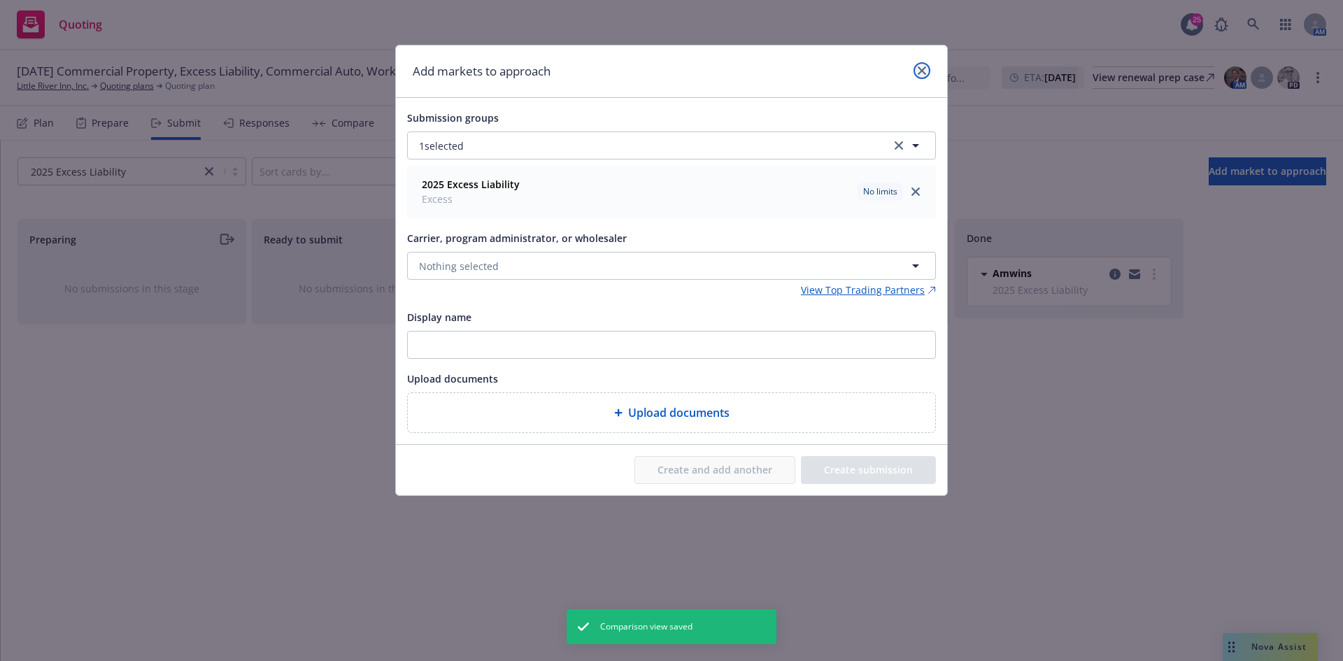
click at [920, 78] on link "close" at bounding box center [921, 70] width 17 height 17
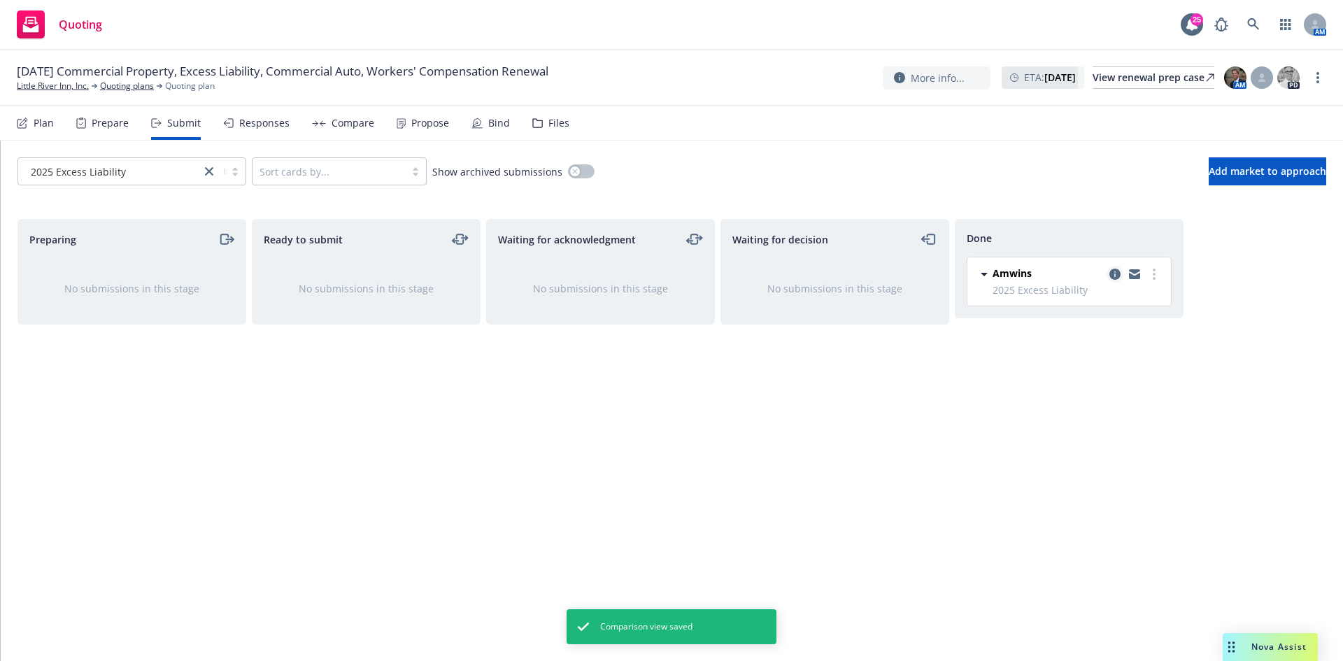
click at [1115, 275] on icon "copy logging email" at bounding box center [1114, 274] width 11 height 11
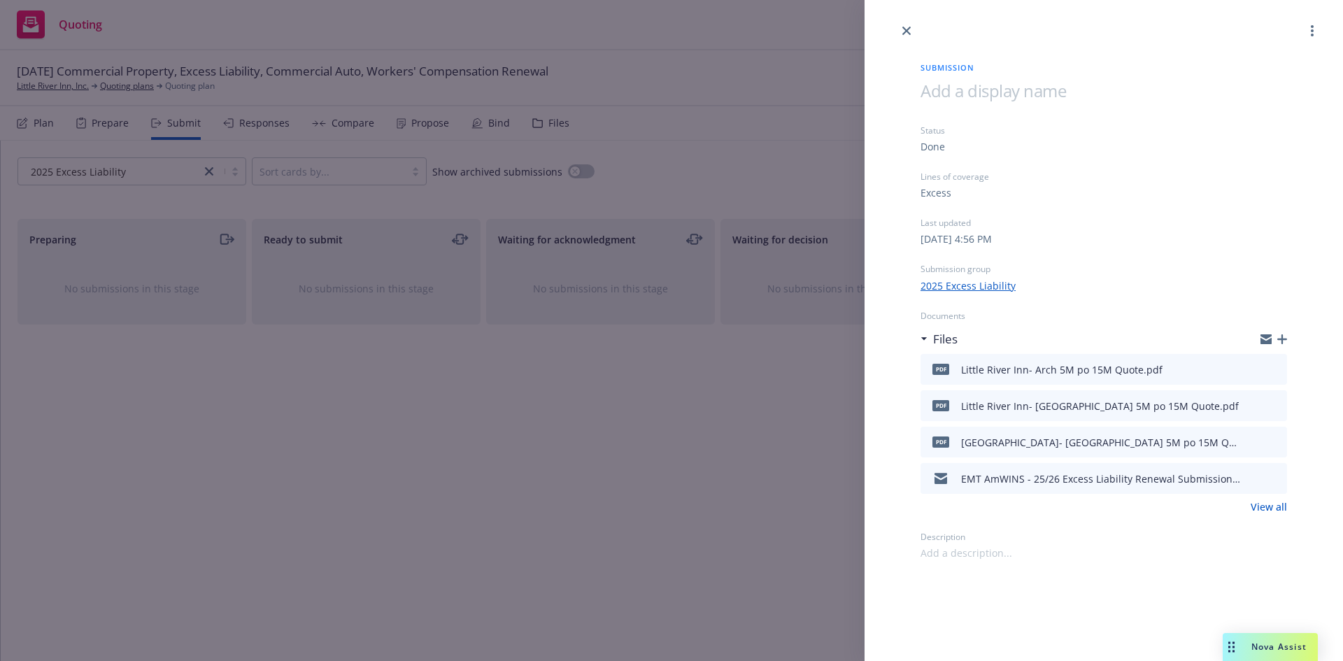
click at [1286, 336] on icon "button" at bounding box center [1282, 339] width 10 height 10
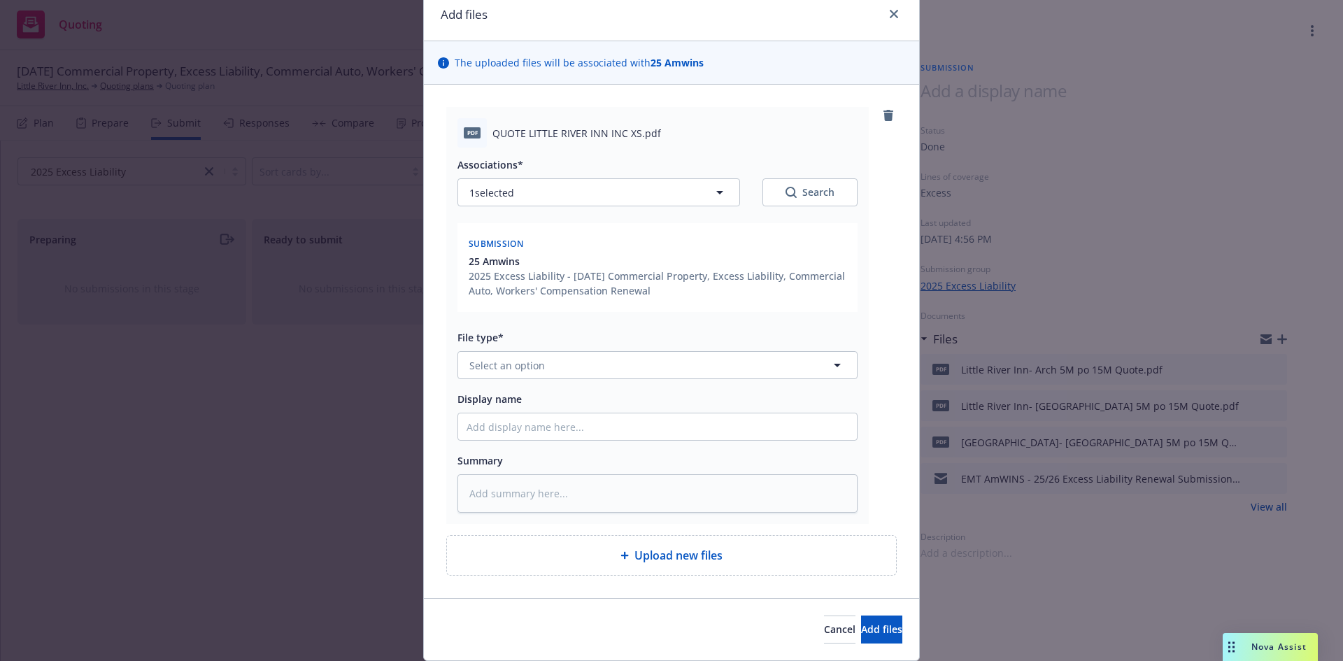
scroll to position [101, 0]
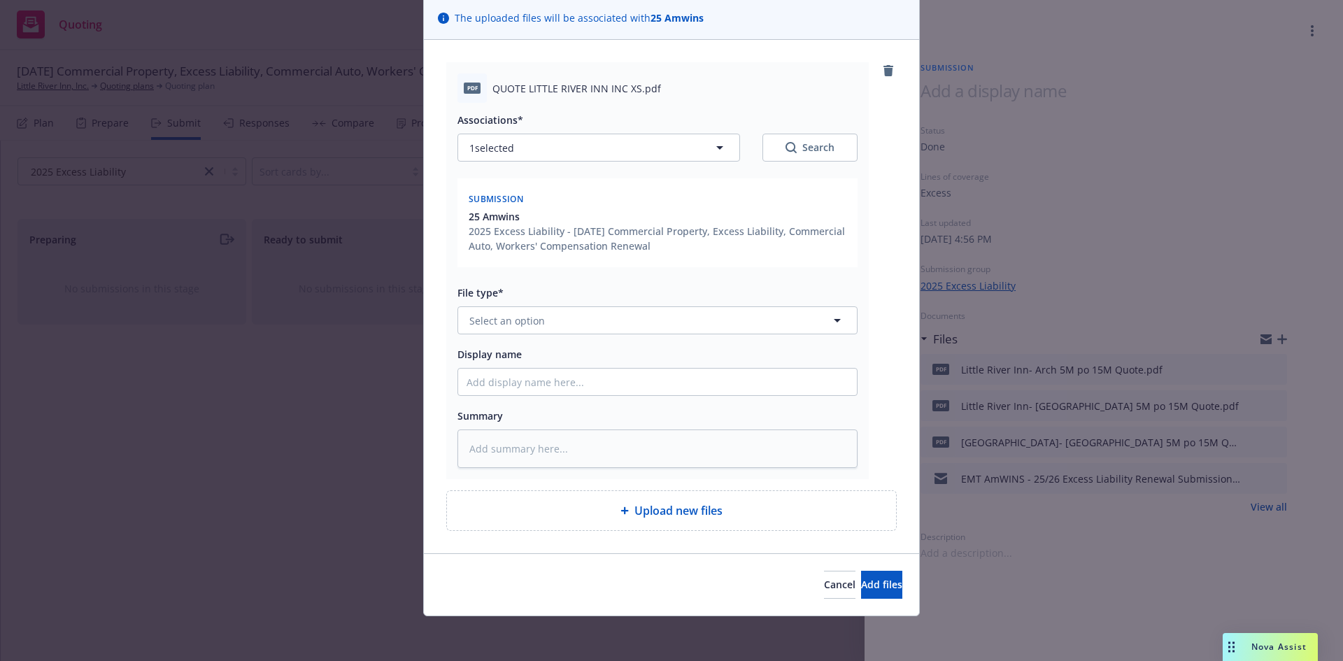
type textarea "x"
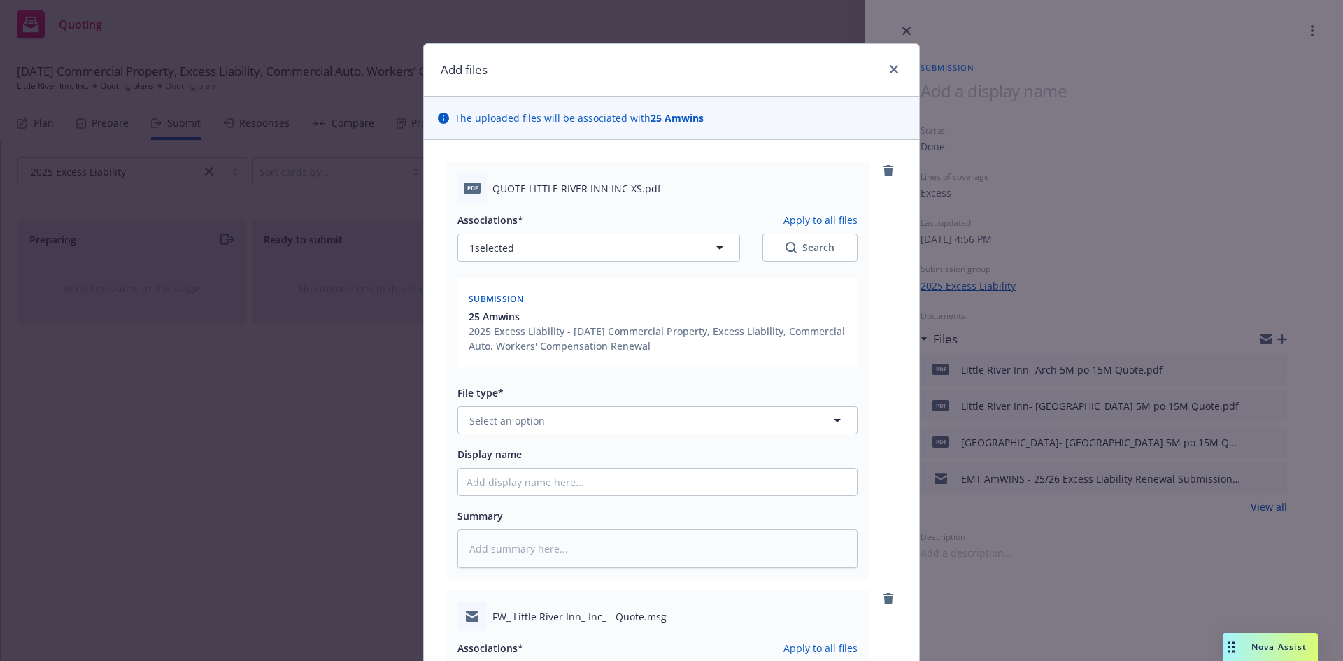
scroll to position [0, 0]
click at [889, 67] on icon "close" at bounding box center [893, 70] width 8 height 8
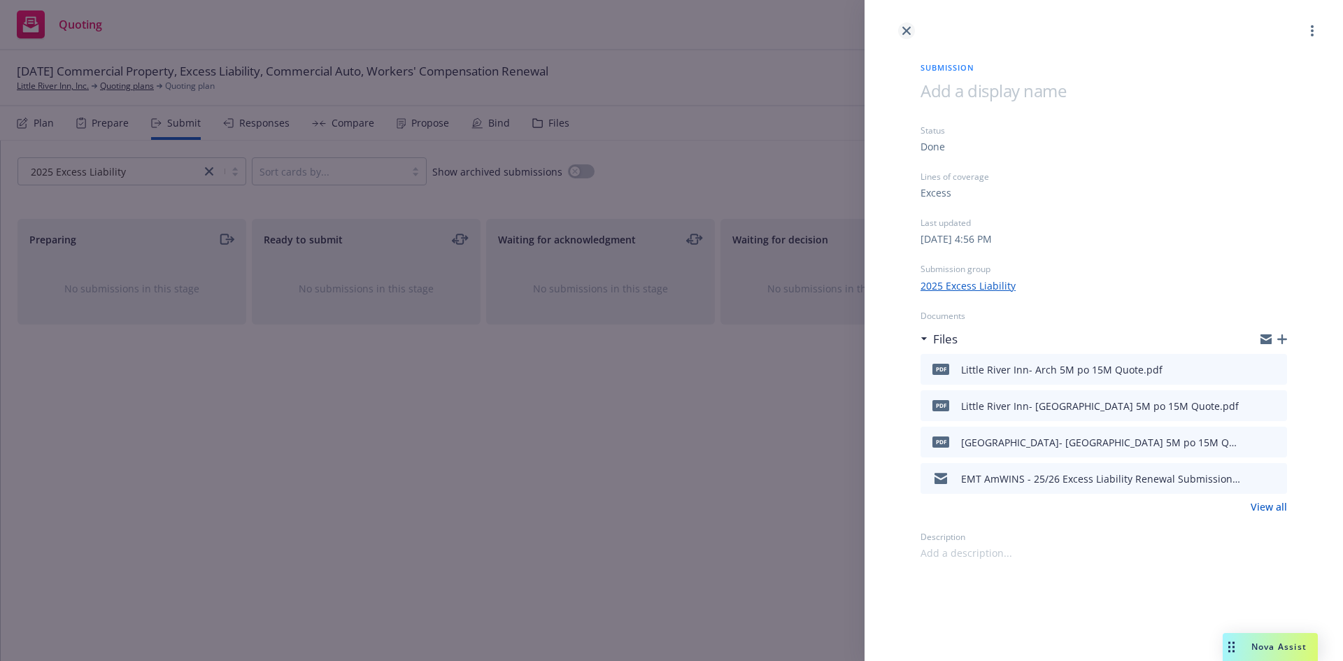
click at [906, 27] on icon "close" at bounding box center [906, 31] width 8 height 8
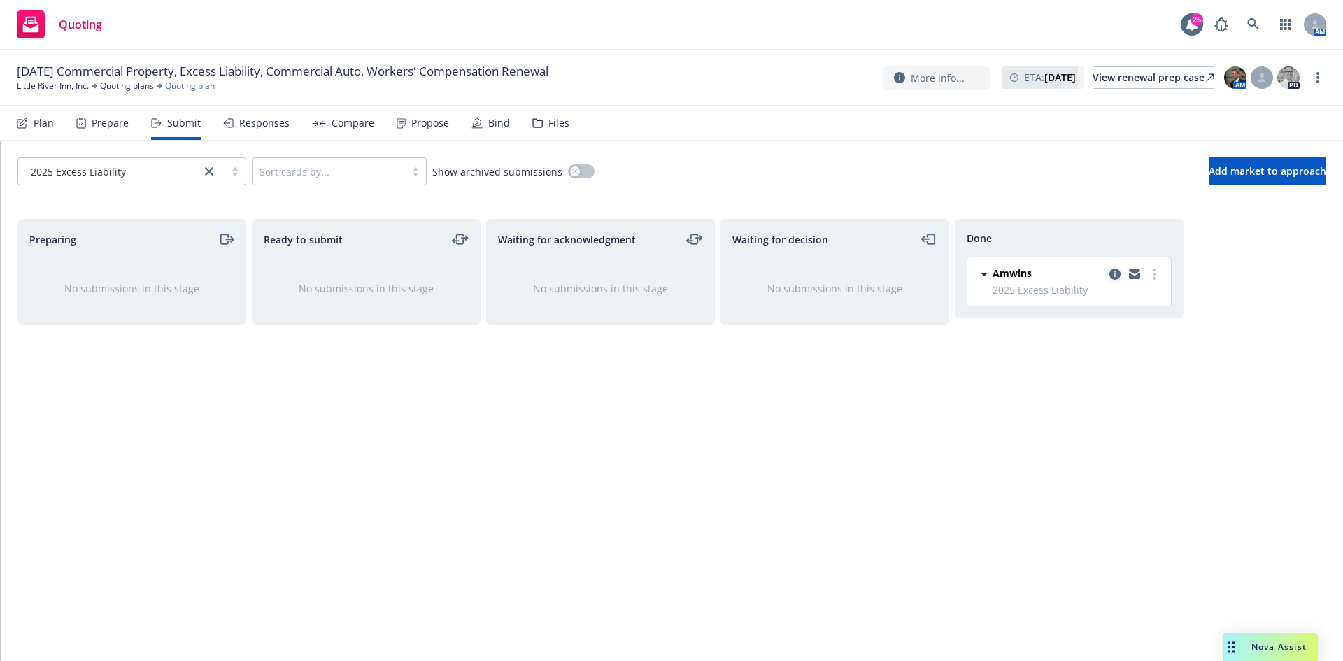
click at [1117, 271] on icon "copy logging email" at bounding box center [1114, 274] width 11 height 11
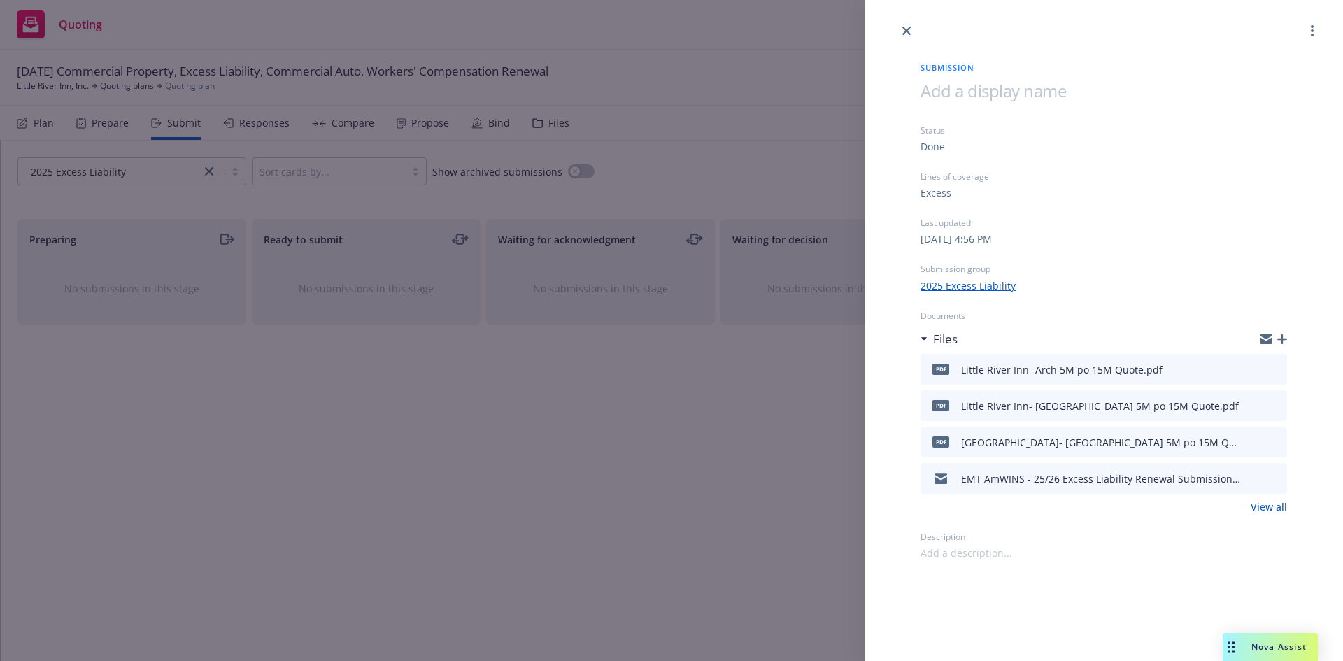
click at [720, 387] on div "Submission Status Done Lines of coverage Excess Last updated Wednesday, Septemb…" at bounding box center [671, 330] width 1343 height 661
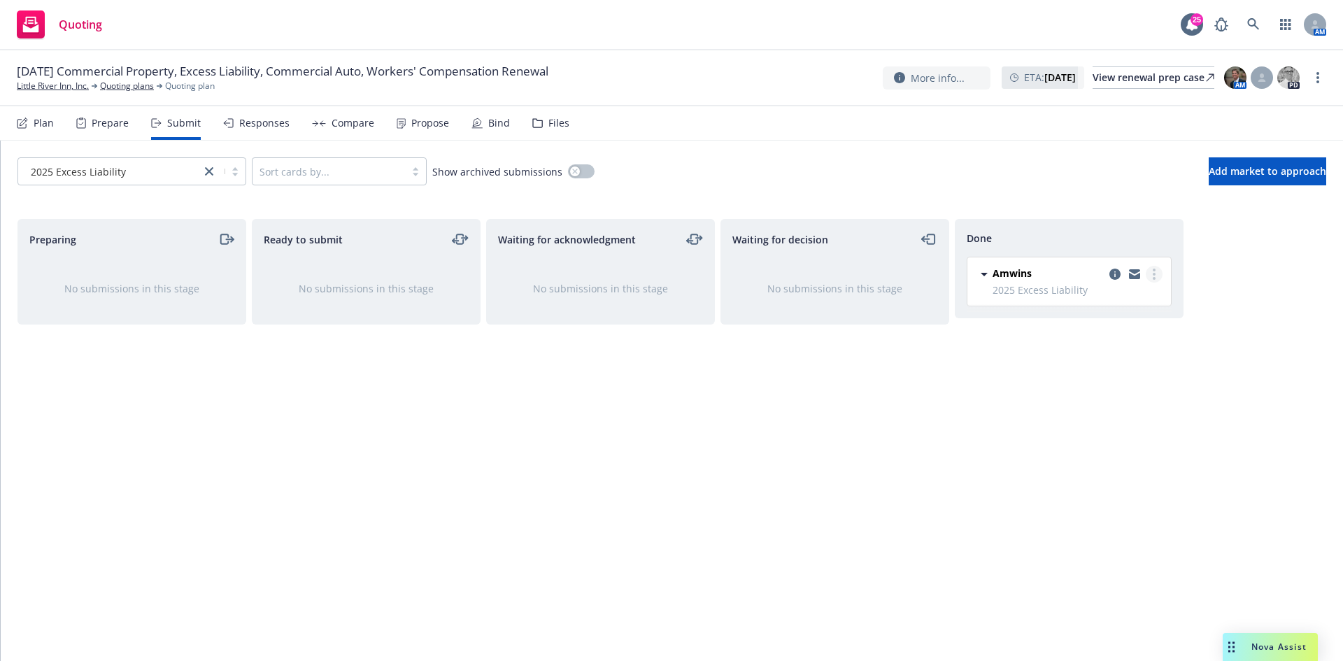
click at [1153, 278] on circle "more" at bounding box center [1153, 278] width 3 height 3
click at [1063, 334] on span "Add accepted decision" at bounding box center [1092, 330] width 140 height 13
select select "12"
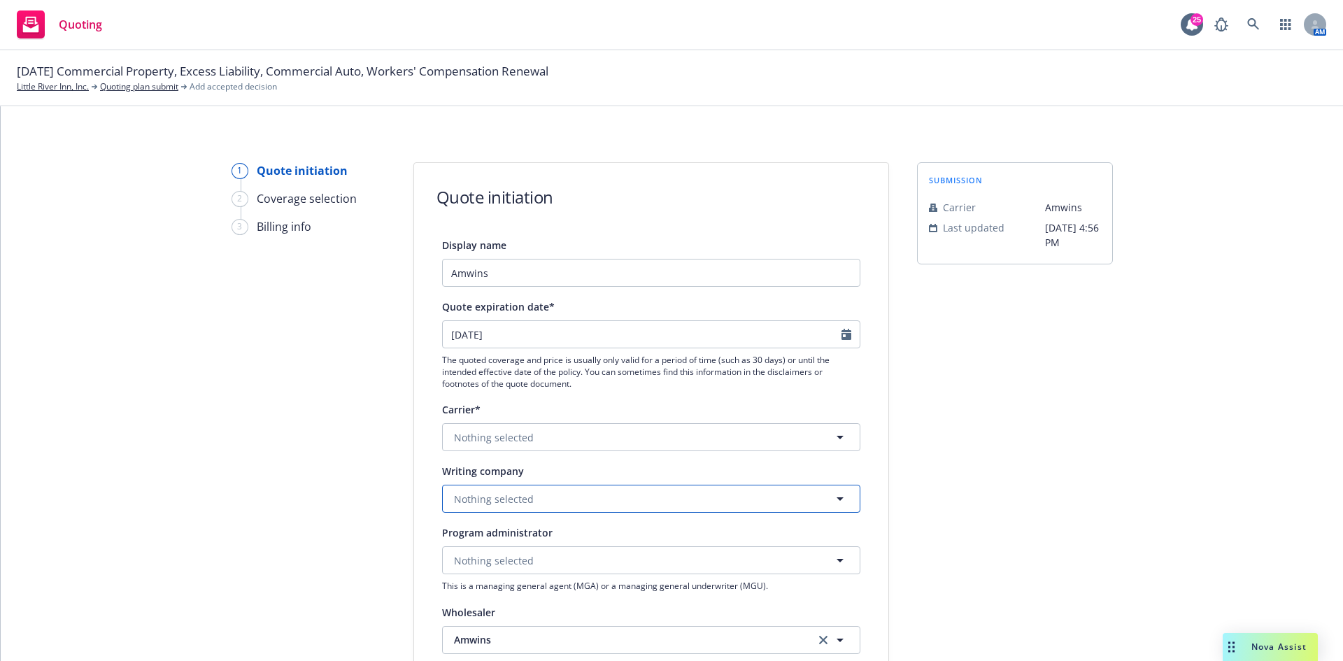
click at [506, 490] on button "Nothing selected" at bounding box center [651, 499] width 418 height 28
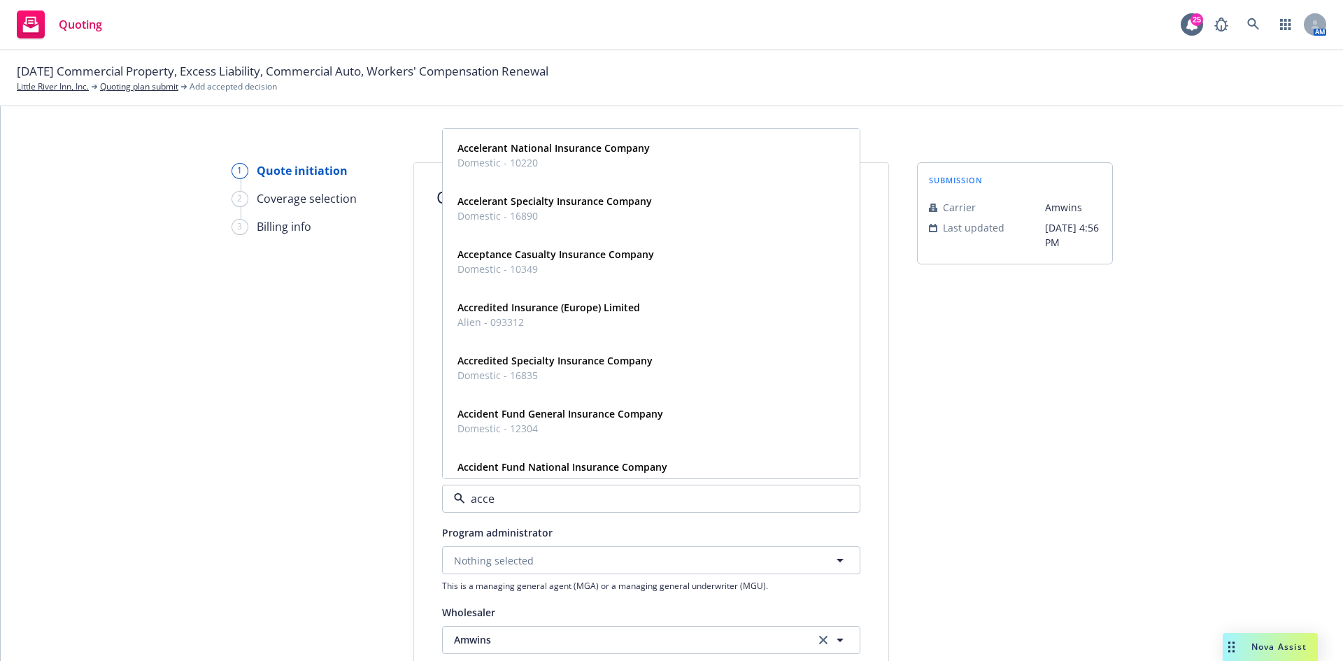
type input "accep"
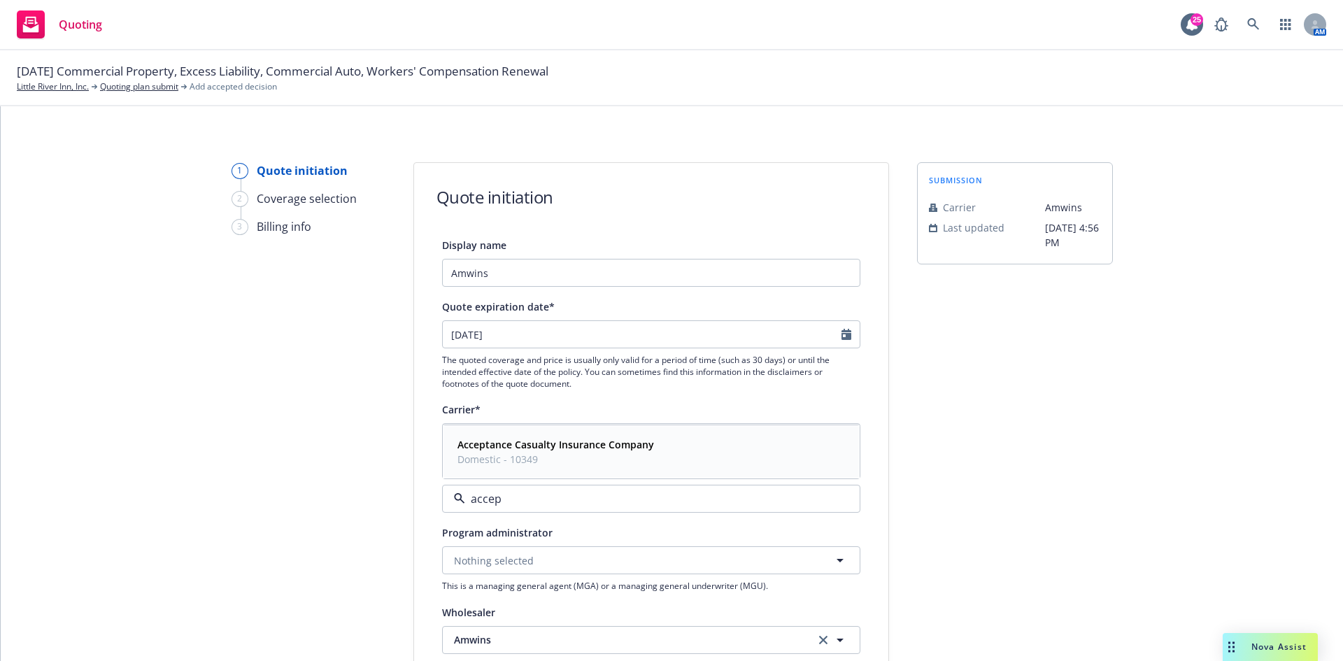
click at [549, 440] on strong "Acceptance Casualty Insurance Company" at bounding box center [555, 444] width 197 height 13
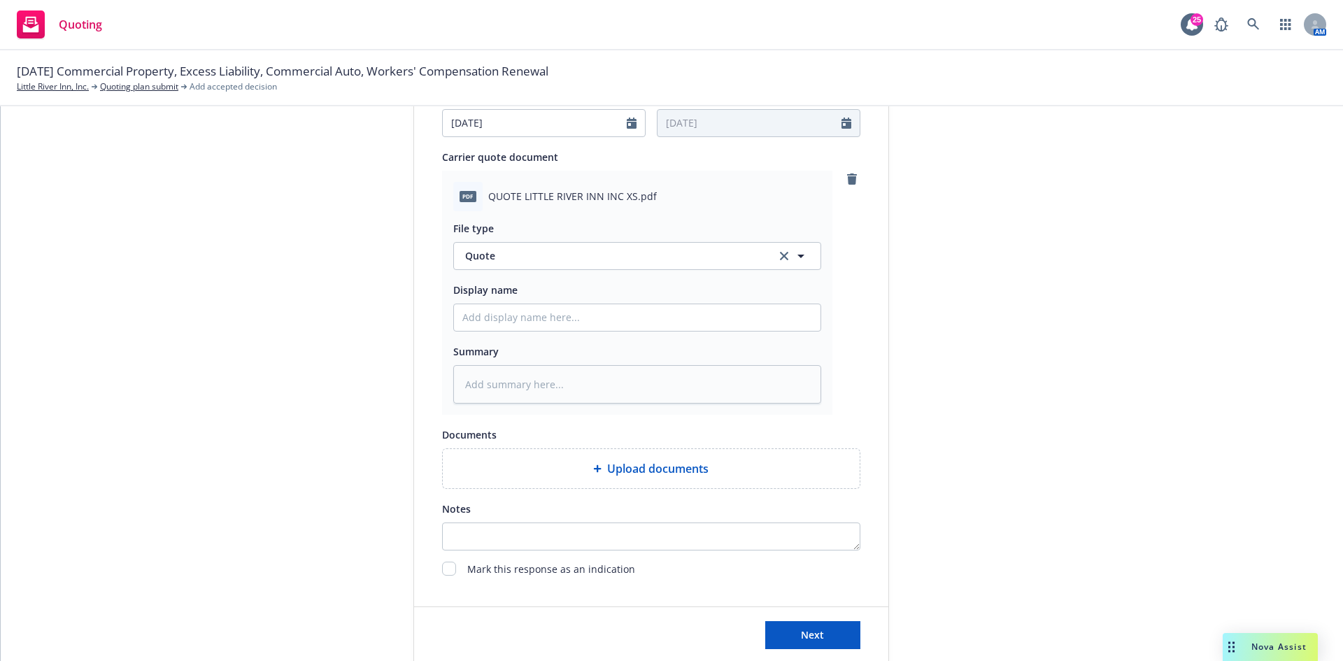
scroll to position [699, 0]
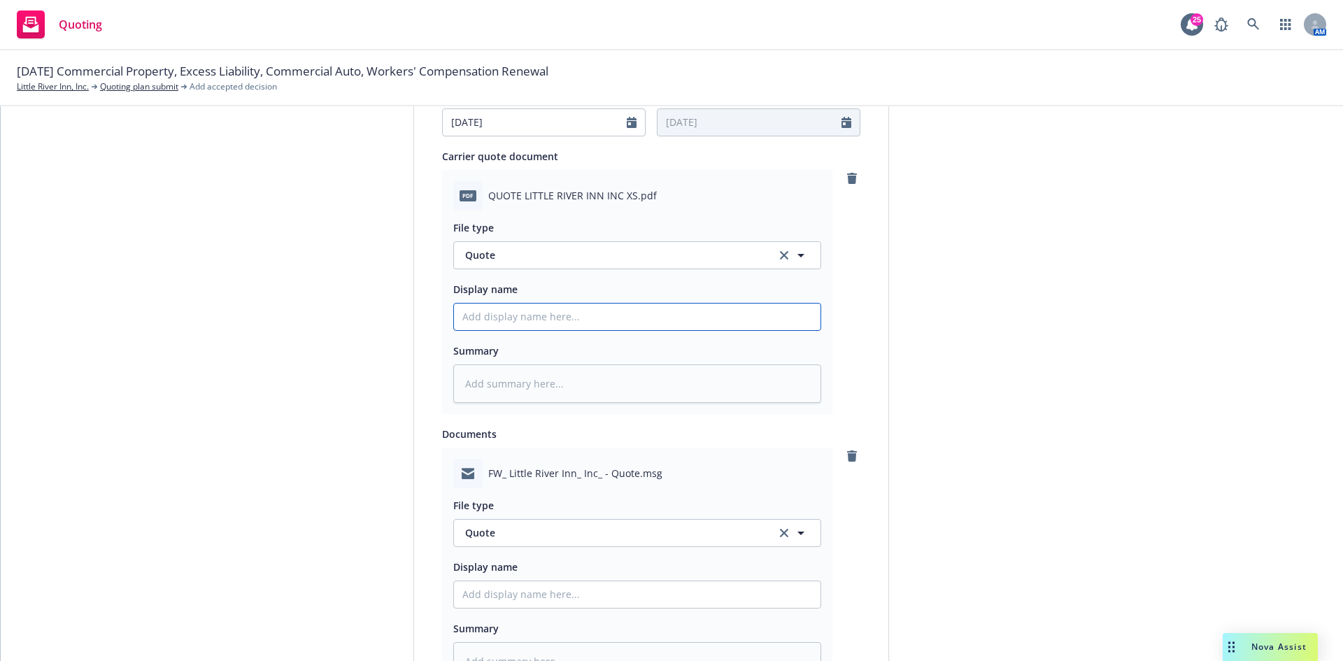
click at [584, 317] on input "Display name" at bounding box center [637, 316] width 366 height 27
type textarea "x"
type input "2"
type textarea "x"
type input "25"
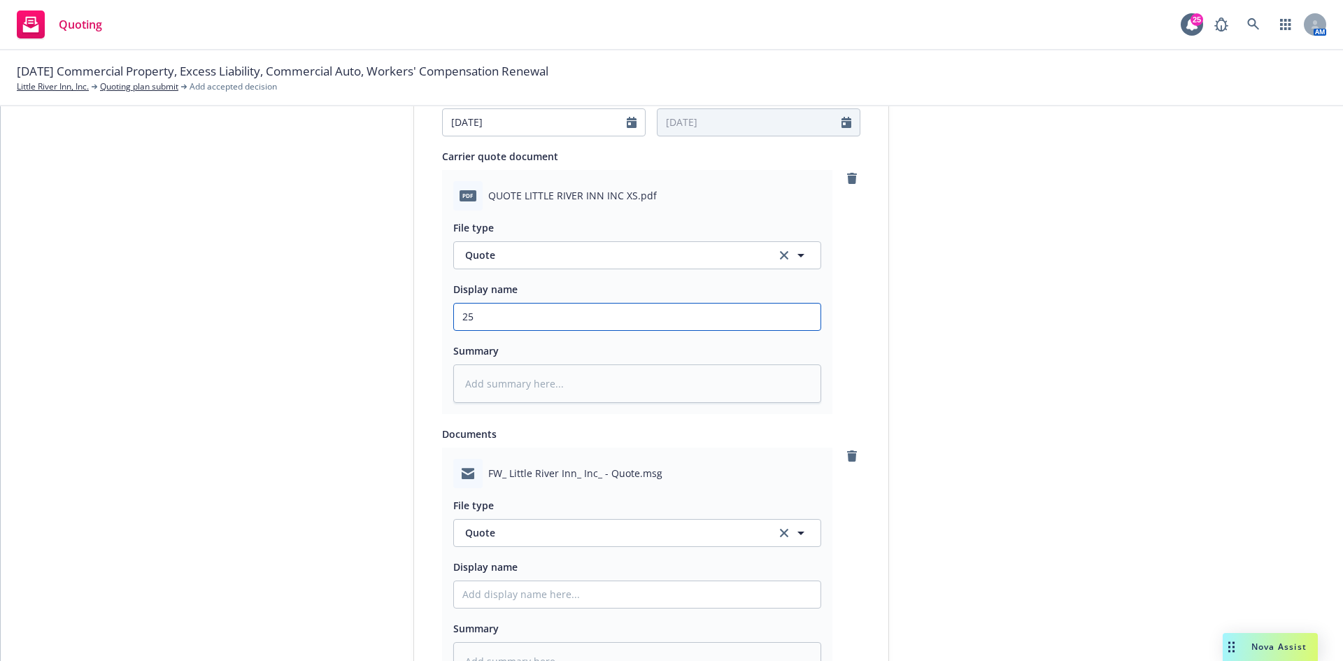
type textarea "x"
type input "25/"
type textarea "x"
type input "25/2"
type textarea "x"
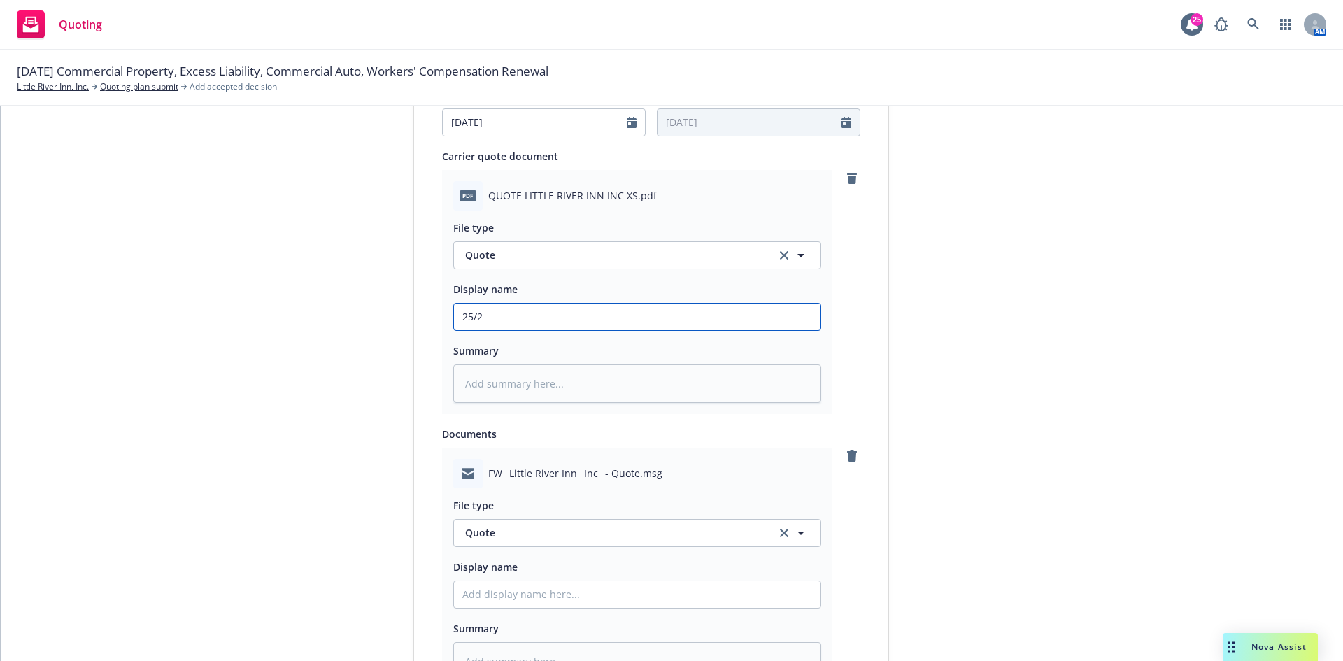
type input "25/26"
type textarea "x"
type input "25/26"
click at [629, 325] on input "25/26" at bounding box center [637, 316] width 366 height 27
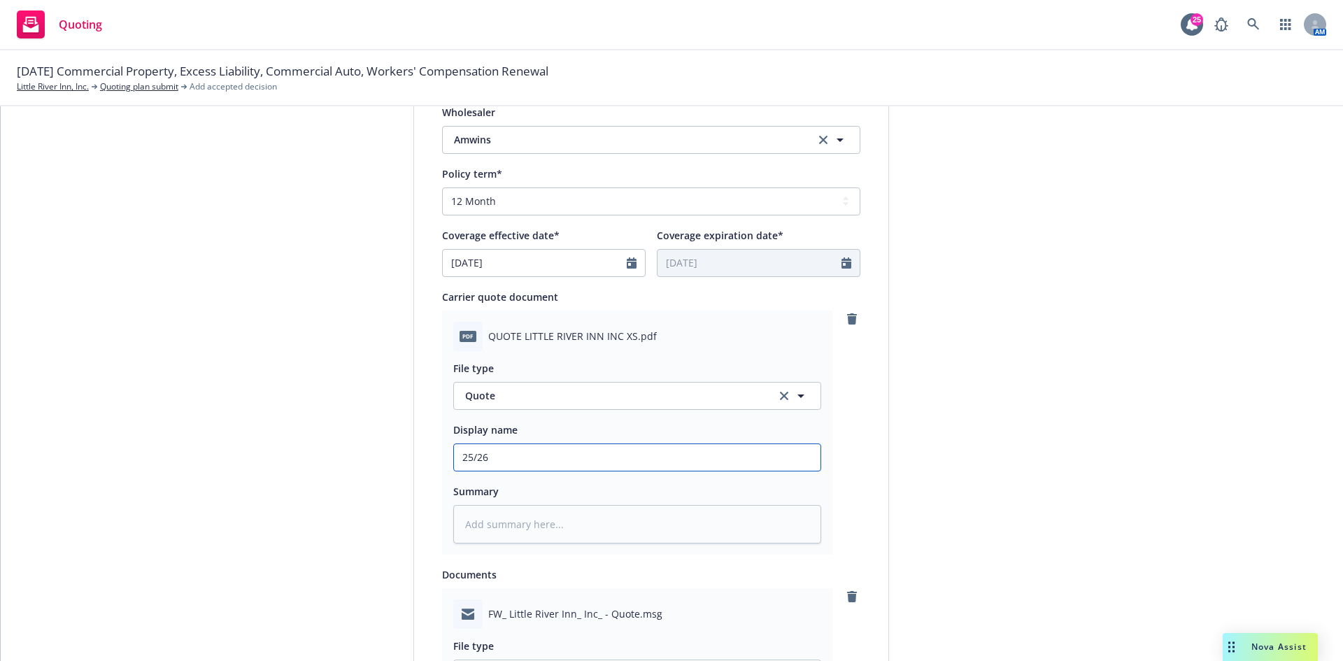
scroll to position [559, 0]
type textarea "x"
type input "25/26 E"
type textarea "x"
type input "25/26 Ex"
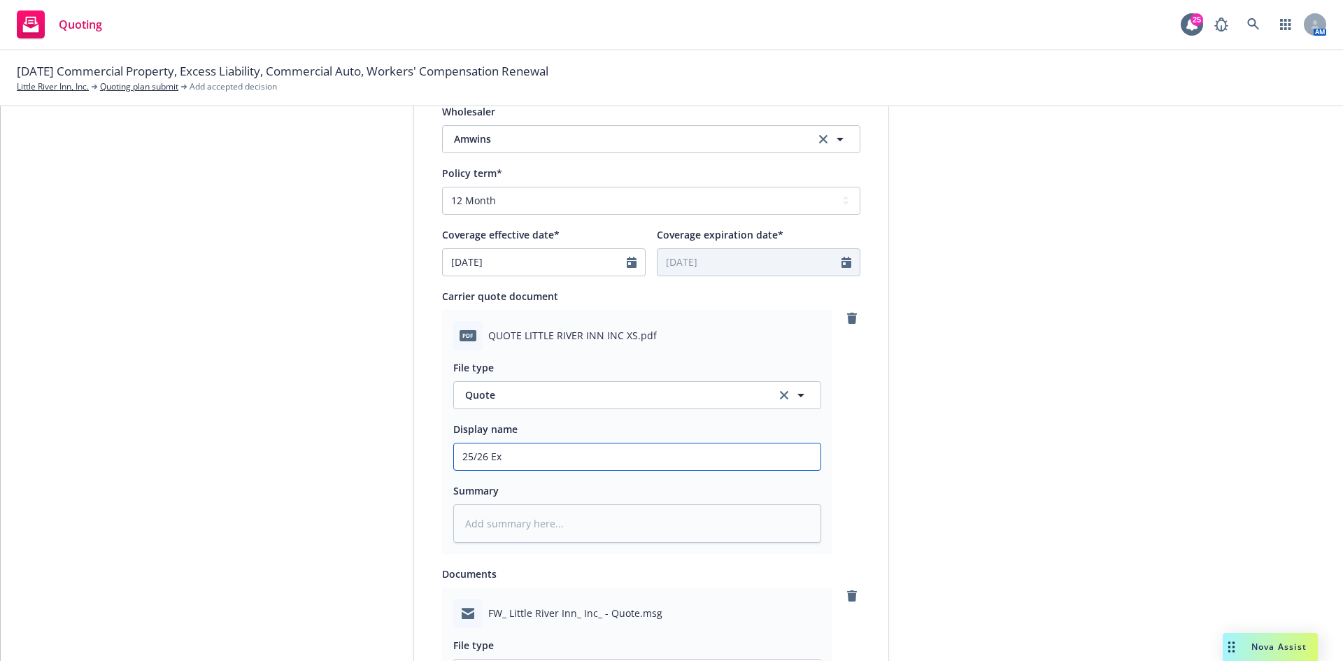
type textarea "x"
type input "25/26 Exc"
type textarea "x"
type input "25/26 Exce"
type textarea "x"
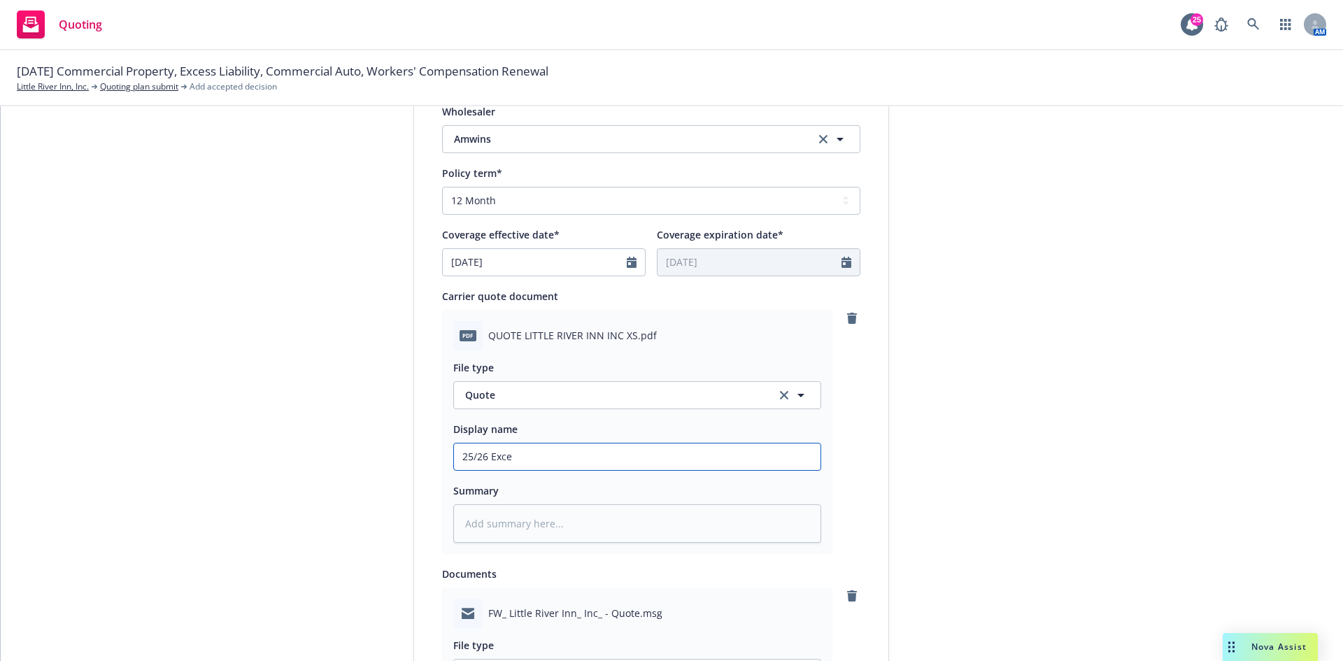
type input "25/26 Exc"
type textarea "x"
type input "25/26 Ex"
type textarea "x"
type input "25/26"
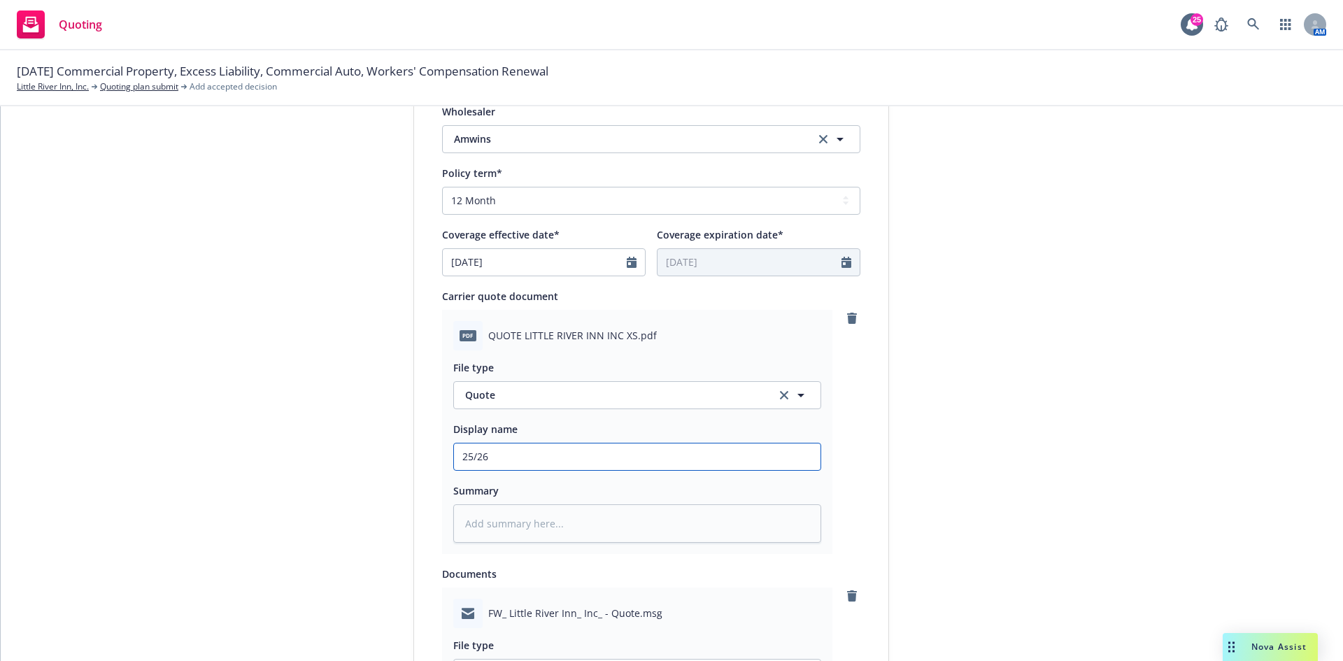
type textarea "x"
type input "25/26 A"
type textarea "x"
type input "25/26 Am"
type textarea "x"
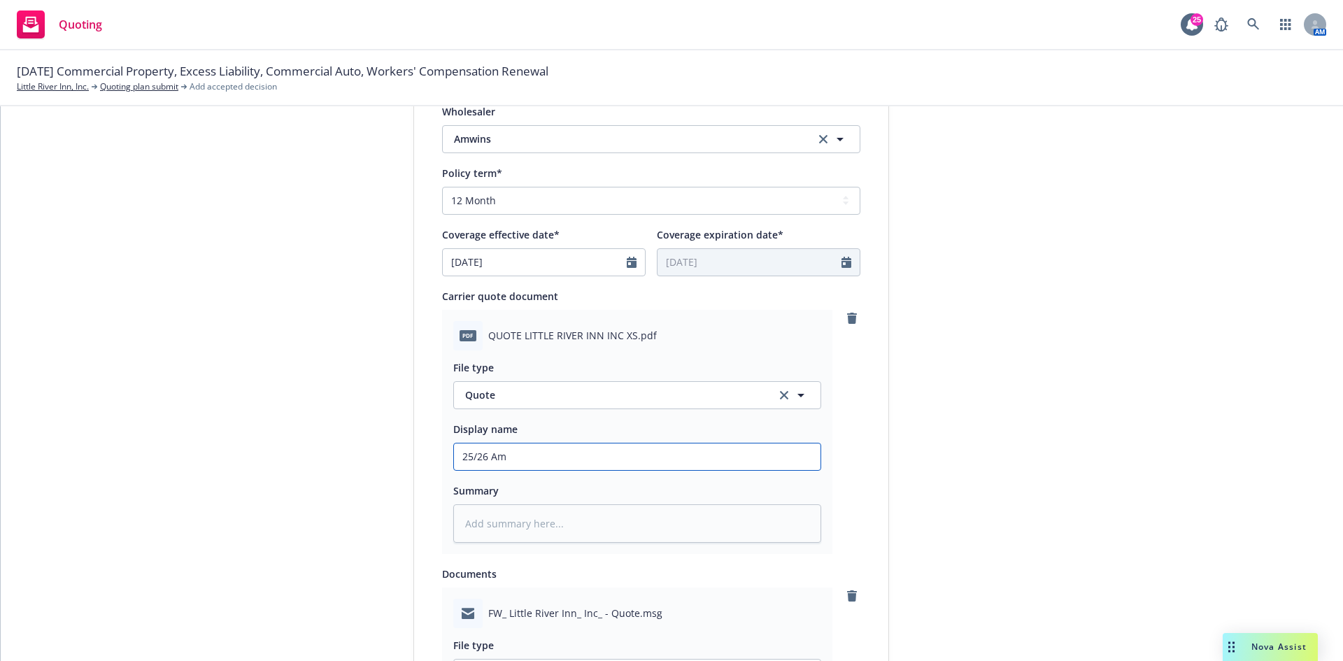
type input "25/26 Amw"
type textarea "x"
type input "25/26 Amwi"
type textarea "x"
type input "25/26 Amwins"
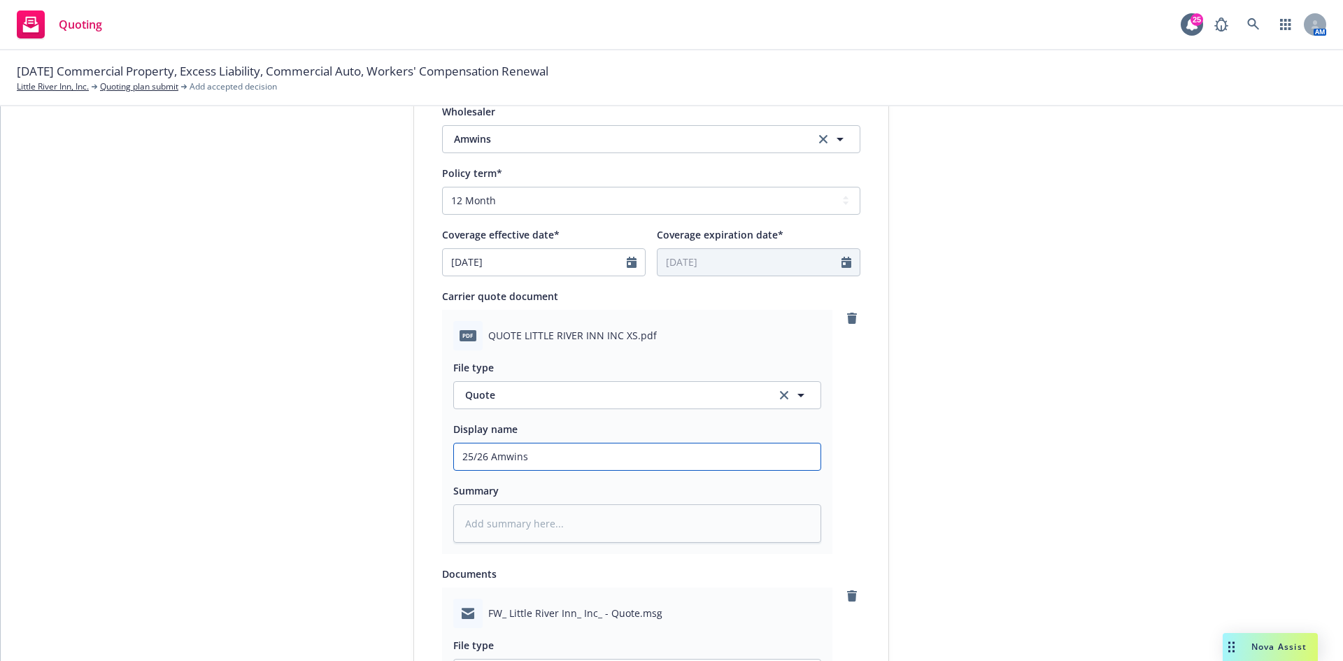
type textarea "x"
type input "25/26 Amwins."
type textarea "x"
type input "25/26 Amwins"
type textarea "x"
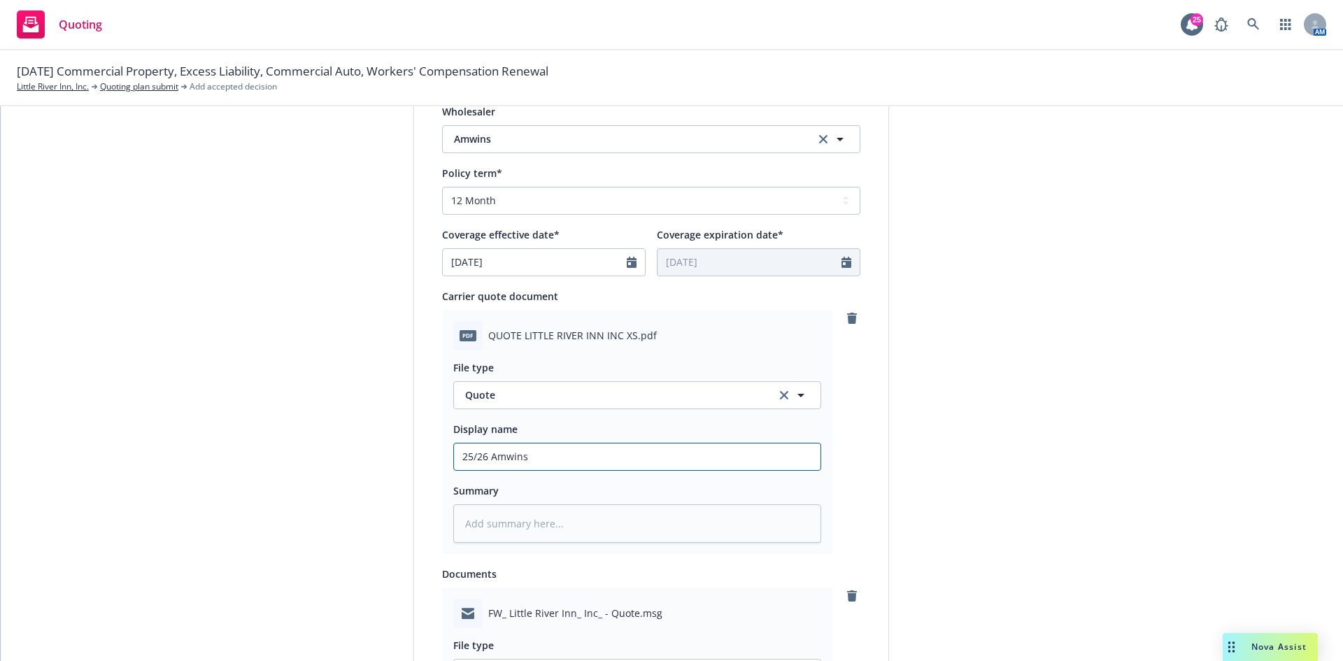
type input "25/26 Amwins/"
type textarea "x"
type input "25/26 Amwins/A"
type textarea "x"
type input "25/26 Amwins/Ac"
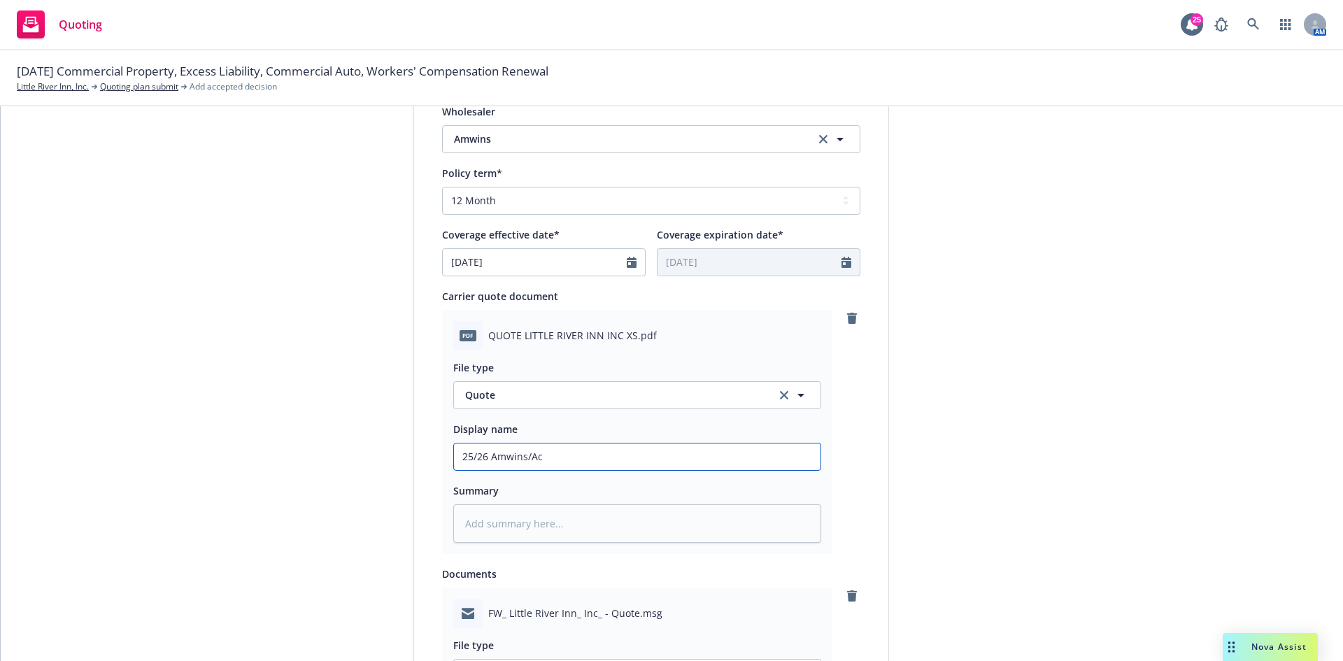
type textarea "x"
type input "25/26 Amwins/Acc"
type textarea "x"
type input "25/26 Amwins/Acce"
type textarea "x"
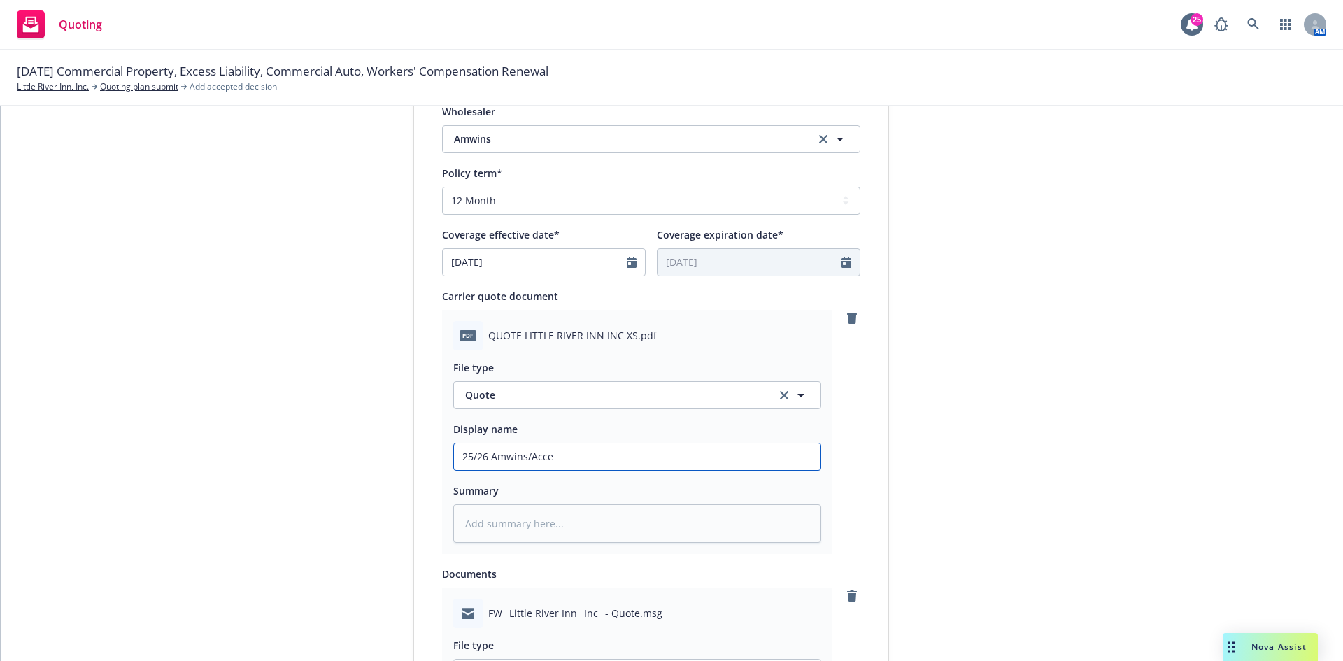
type input "25/26 Amwins/Accep"
type textarea "x"
type input "25/26 Amwins/Accept"
type textarea "x"
type input "25/26 Amwins/Accepta"
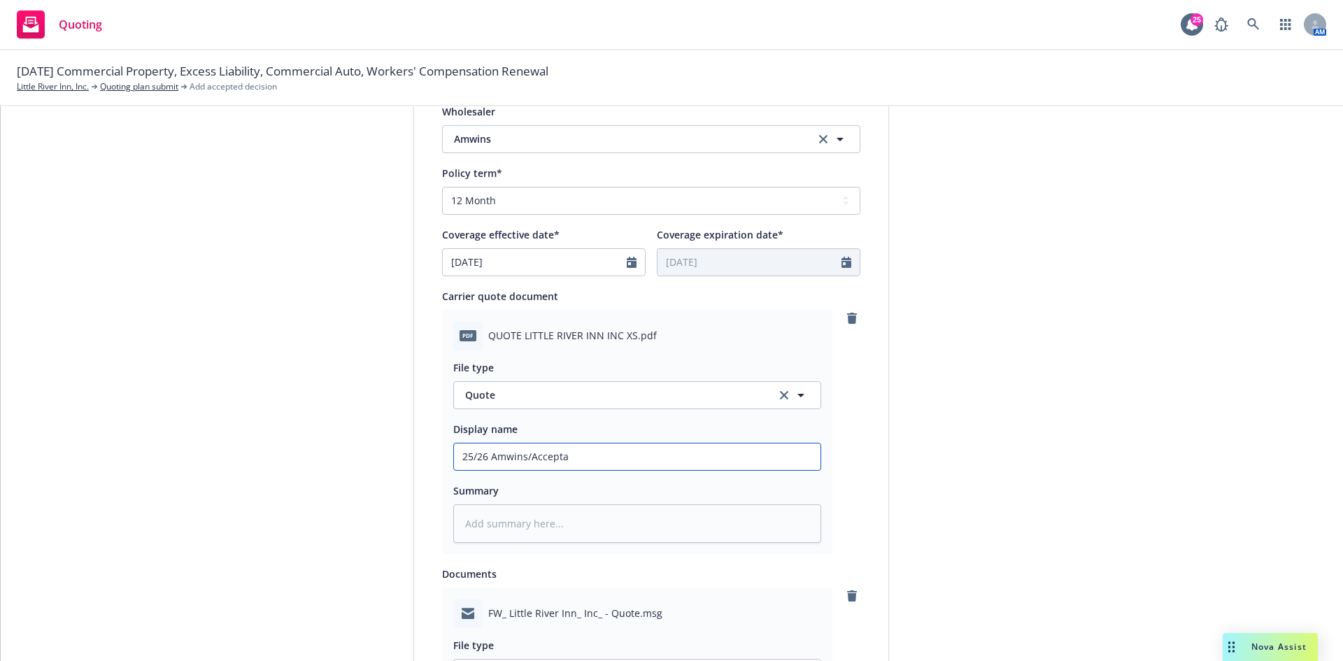
type textarea "x"
type input "25/26 Amwins/Acceptan"
type textarea "x"
type input "25/26 Amwins/Acceptanc"
type textarea "x"
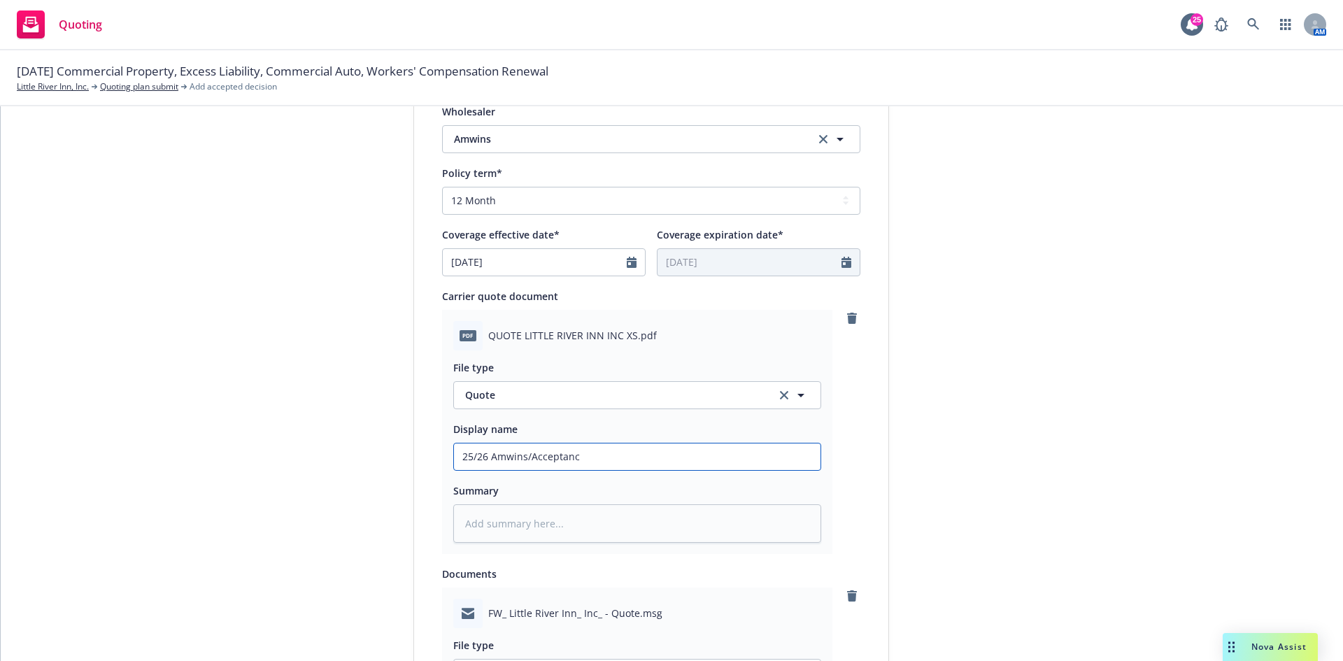
type input "25/26 Amwins/Acceptance"
type textarea "x"
type input "25/26 Amwins/Acceptance"
type textarea "x"
type input "25/26 Amwins/Acceptance E"
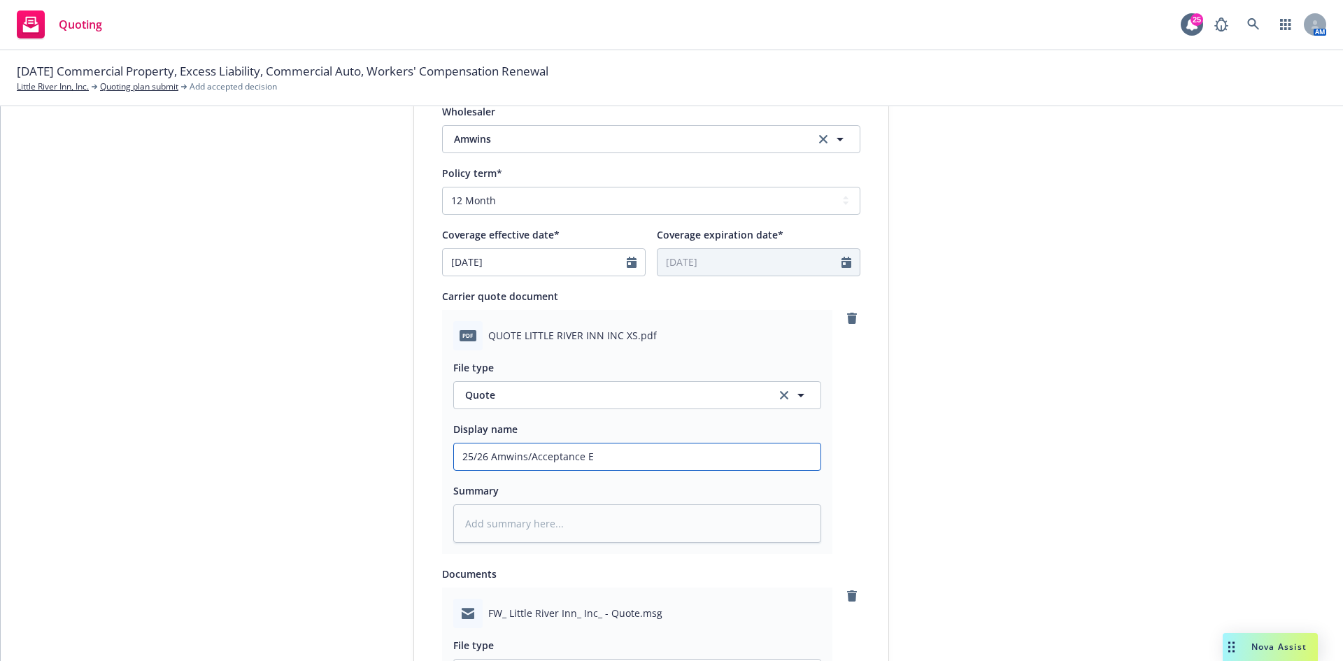
type textarea "x"
type input "25/26 Amwins/Acceptance Ex"
type textarea "x"
type input "25/26 Amwins/Acceptance Exc"
type textarea "x"
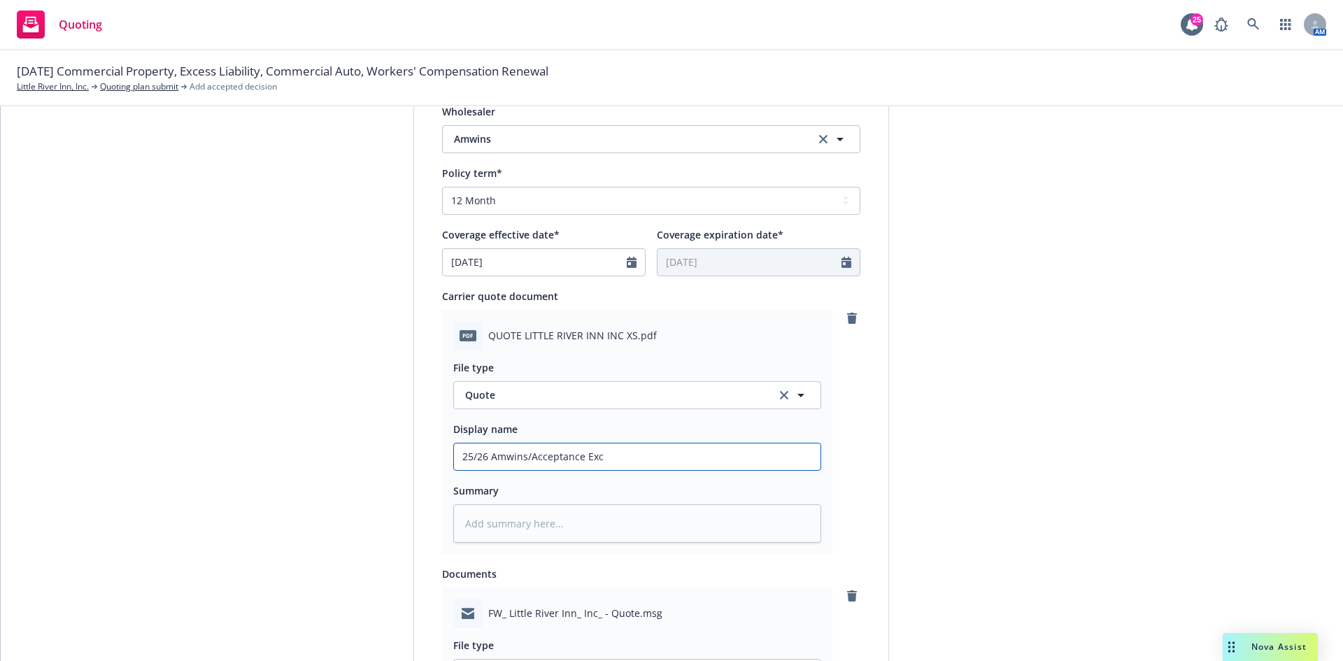
type input "25/26 Amwins/Acceptance Exce"
type textarea "x"
type input "25/26 Amwins/Acceptance Exces"
type textarea "x"
type input "25/26 Amwins/Acceptance Excess"
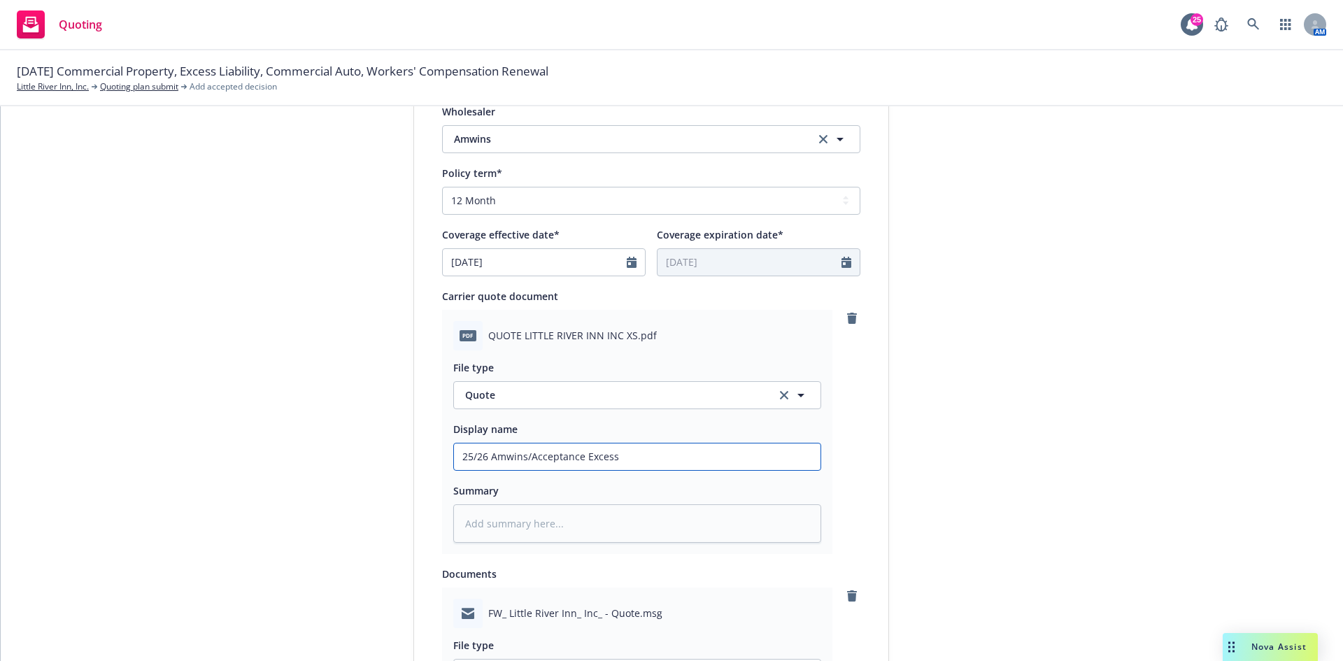
type textarea "x"
type input "25/26 Amwins/Acceptance Excess"
type textarea "x"
type input "25/26 Amwins/Acceptance Excess L"
type textarea "x"
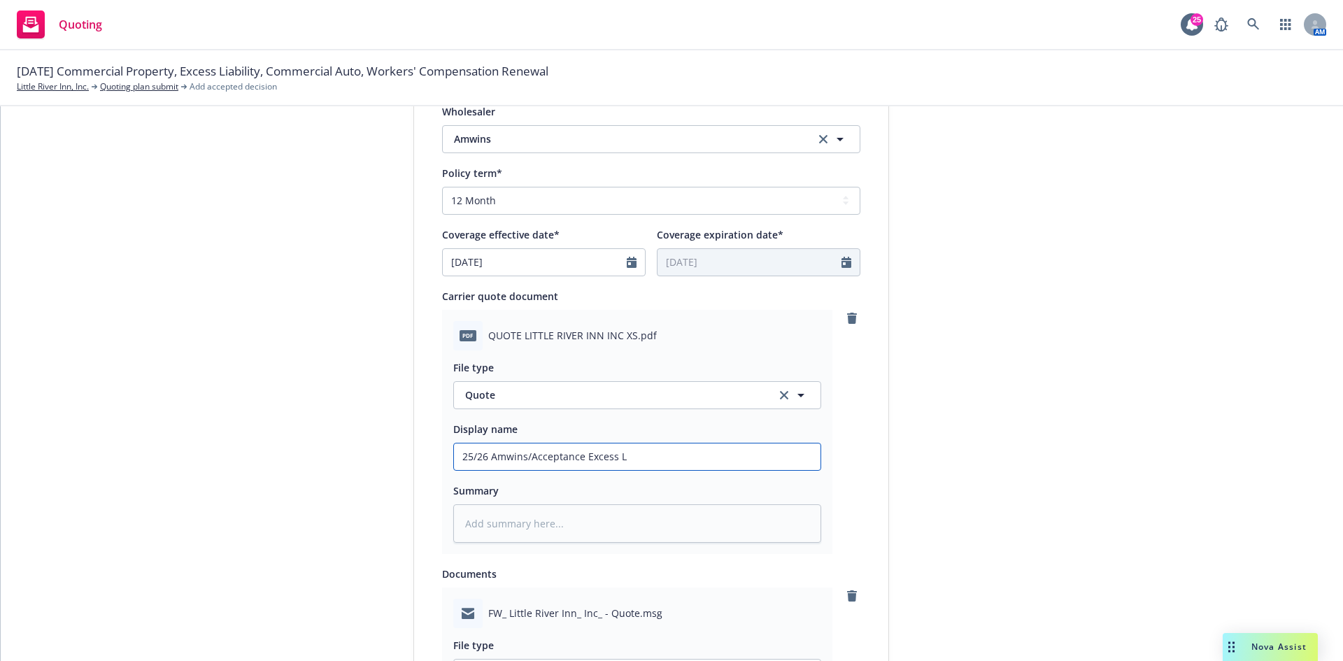
type input "25/26 Amwins/Acceptance Excess Li"
type textarea "x"
type input "25/26 Amwins/Acceptance Excess Lia"
type textarea "x"
type input "25/26 Amwins/Acceptance Excess Liab"
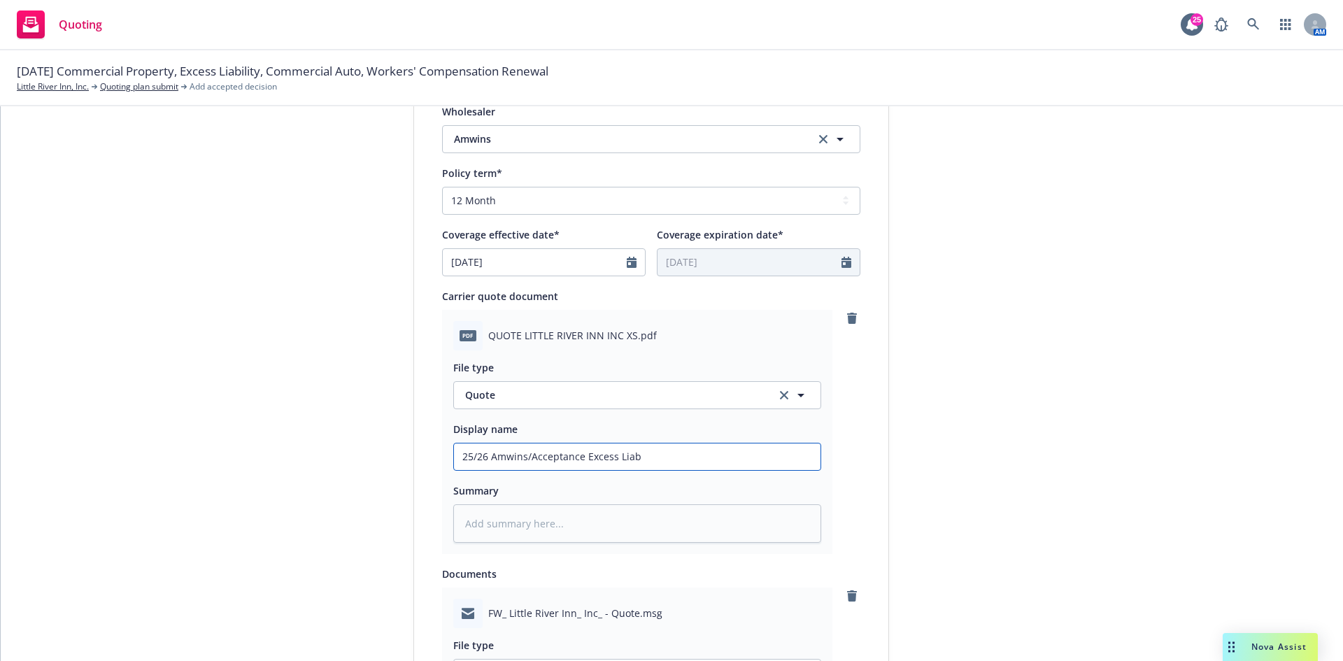
type textarea "x"
type input "25/26 Amwins/Acceptance Excess Liabi"
type textarea "x"
type input "25/26 Amwins/Acceptance Excess Liabil"
type textarea "x"
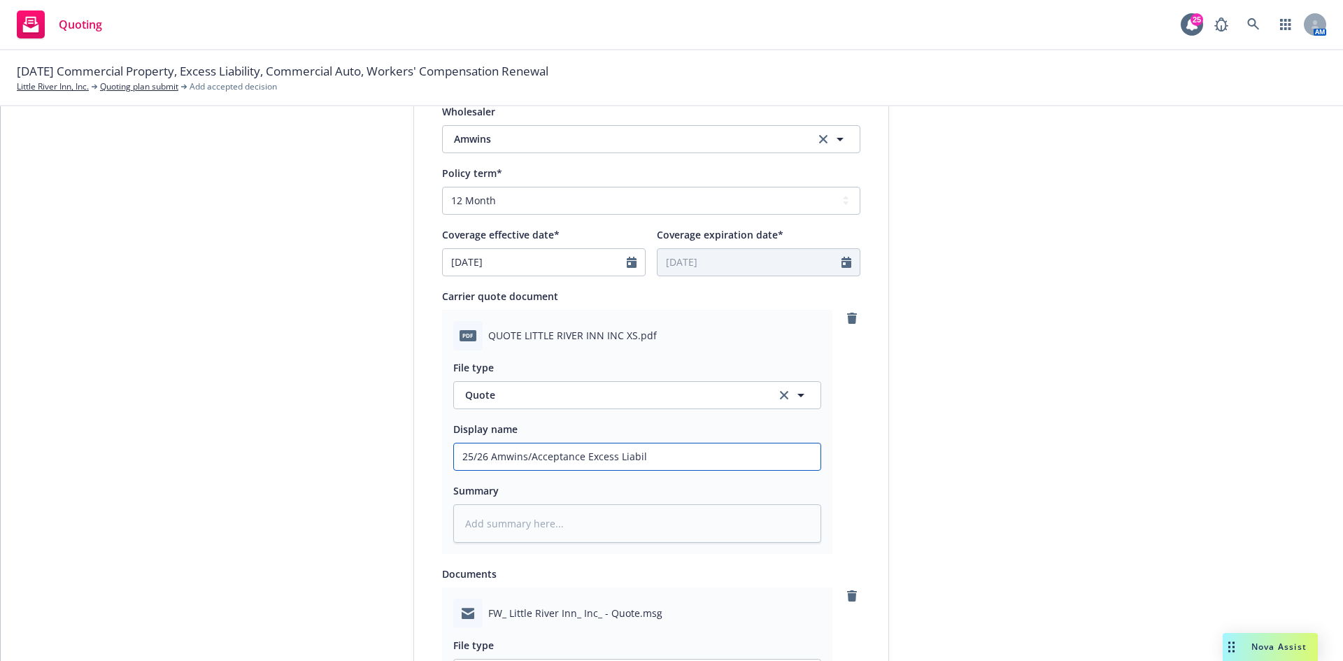
type input "25/26 Amwins/Acceptance Excess Liabili"
type textarea "x"
type input "25/26 Amwins/Acceptance Excess Liabilit"
type textarea "x"
type input "25/26 Amwins/Acceptance Excess Liability"
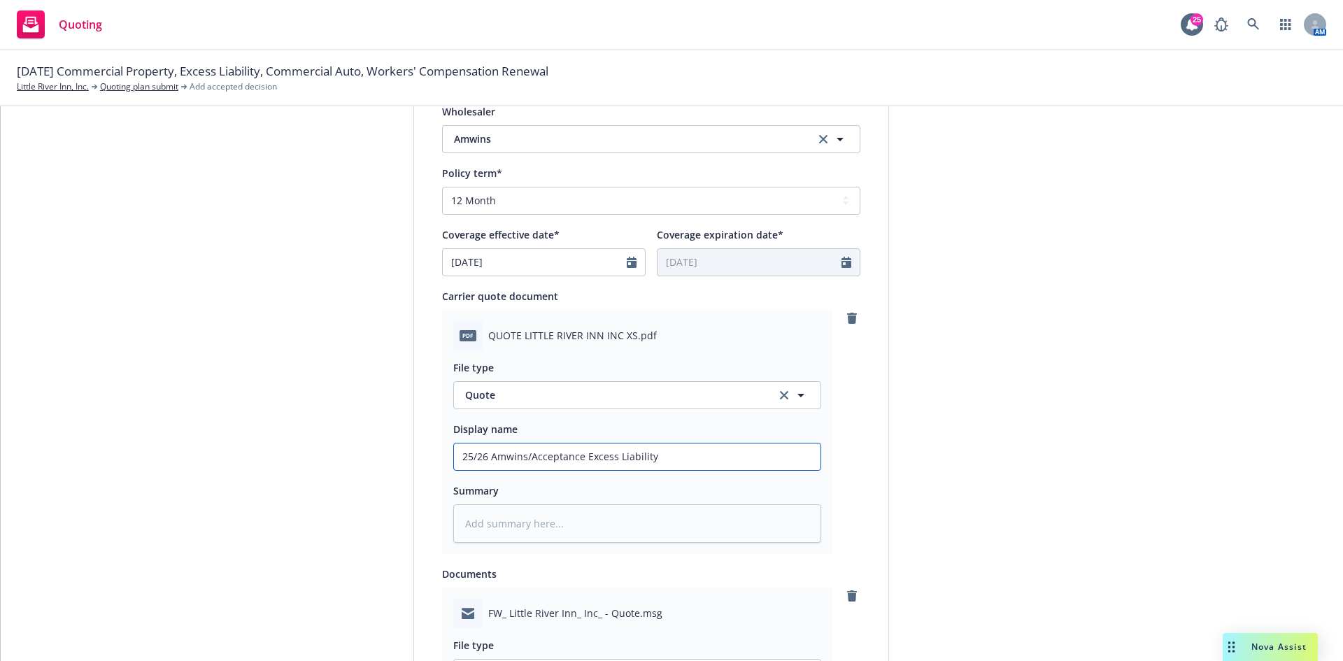
type textarea "x"
type input "25/26 Amwins/Acceptance Excess Liability"
type textarea "x"
type input "25/26 Amwins/Acceptance Excess Liability Q"
type textarea "x"
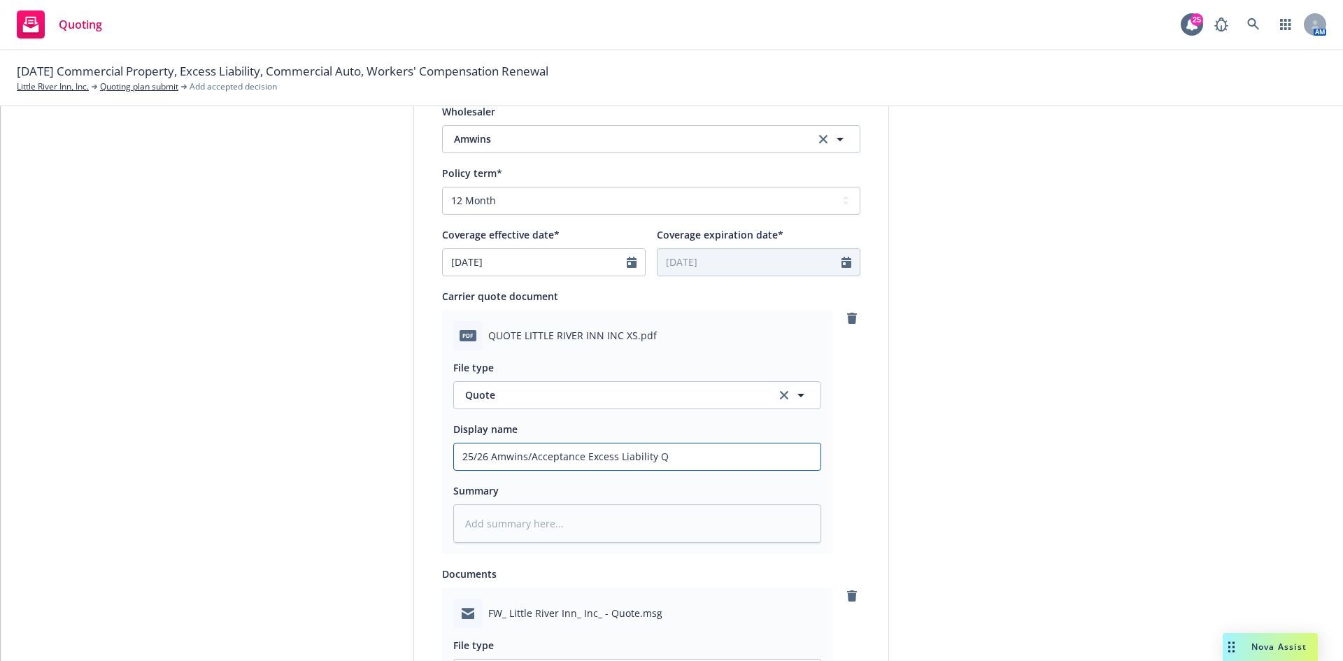
type input "25/26 Amwins/Acceptance Excess Liability Qu"
type textarea "x"
type input "25/26 Amwins/Acceptance Excess Liability Quo"
type textarea "x"
type input "25/26 Amwins/Acceptance Excess Liability Quot"
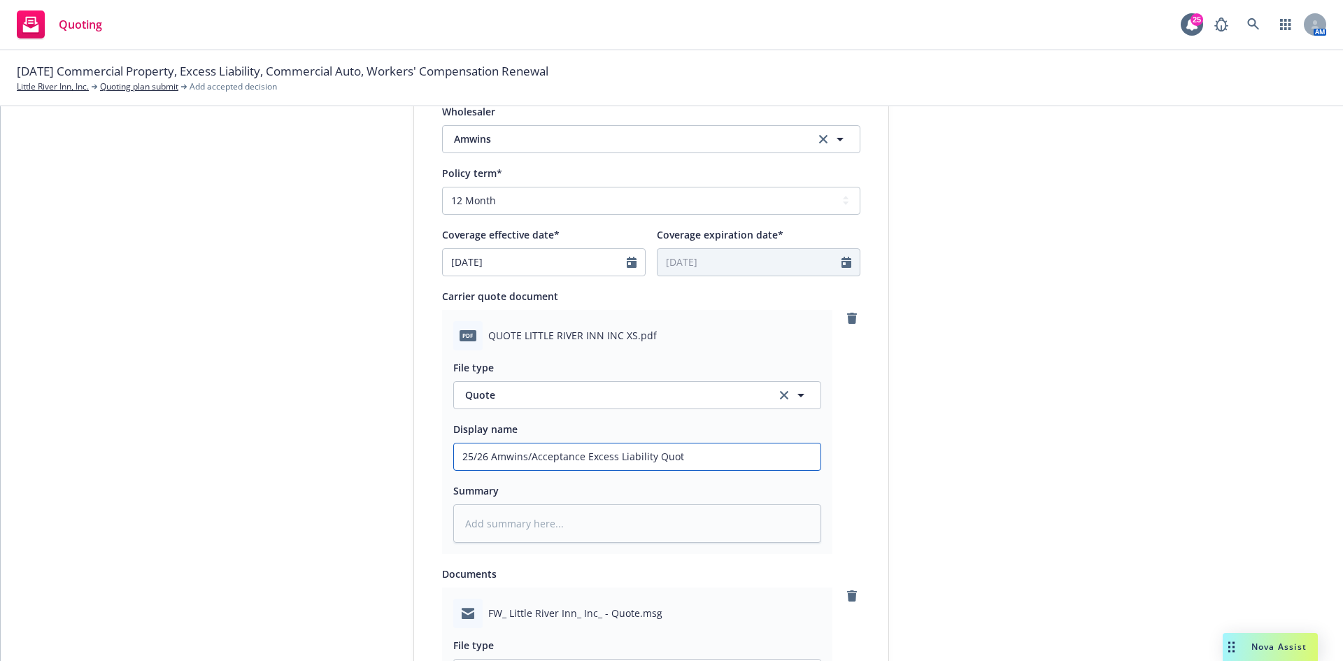
type textarea "x"
type input "25/26 Amwins/Acceptance Excess Liability Quote"
click at [683, 524] on textarea at bounding box center [637, 523] width 368 height 38
drag, startPoint x: 689, startPoint y: 457, endPoint x: 399, endPoint y: 457, distance: 289.5
click at [399, 457] on div "1 Quote initiation 2 Coverage selection 3 Billing info Quote initiation Display…" at bounding box center [671, 329] width 1308 height 1452
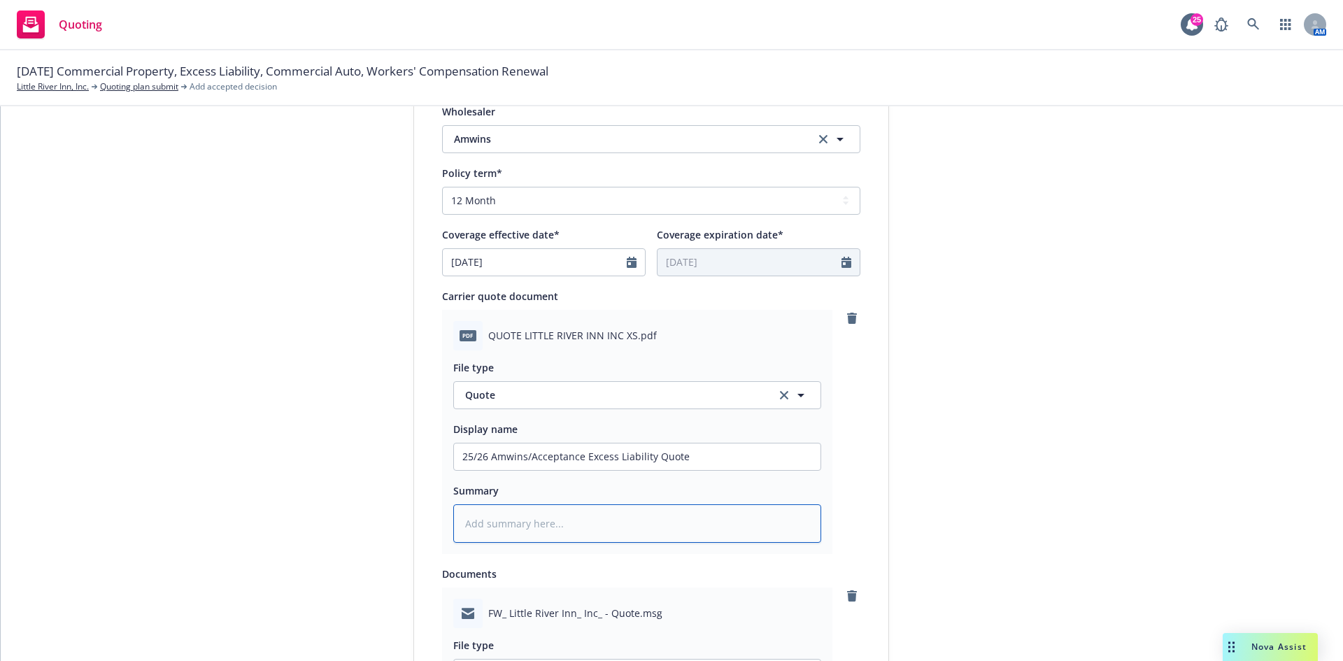
click at [509, 521] on textarea at bounding box center [637, 523] width 368 height 38
paste textarea "25/26 Amwins/Acceptance Excess Liability Quote"
type textarea "x"
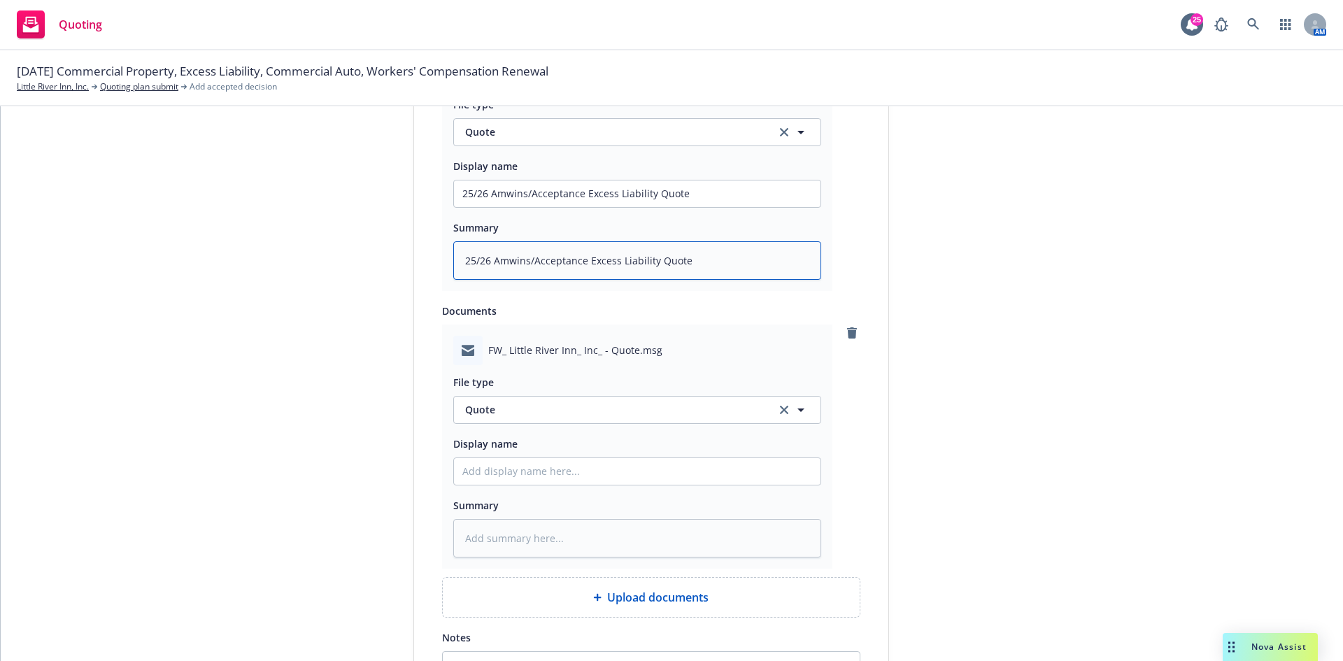
scroll to position [839, 0]
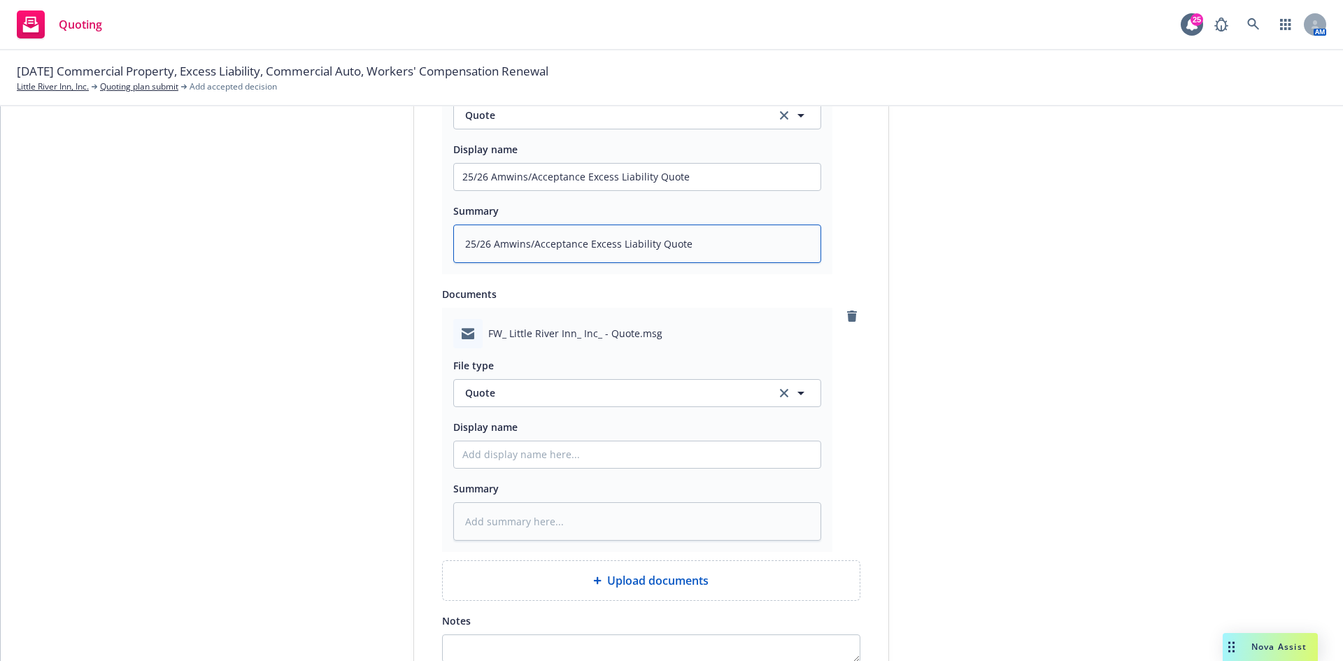
type textarea "25/26 Amwins/Acceptance Excess Liability Quote"
click at [552, 400] on span "Quote" at bounding box center [612, 392] width 294 height 15
type input "em"
click at [525, 448] on div "Email" at bounding box center [637, 431] width 366 height 37
drag, startPoint x: 517, startPoint y: 465, endPoint x: 520, endPoint y: 455, distance: 10.2
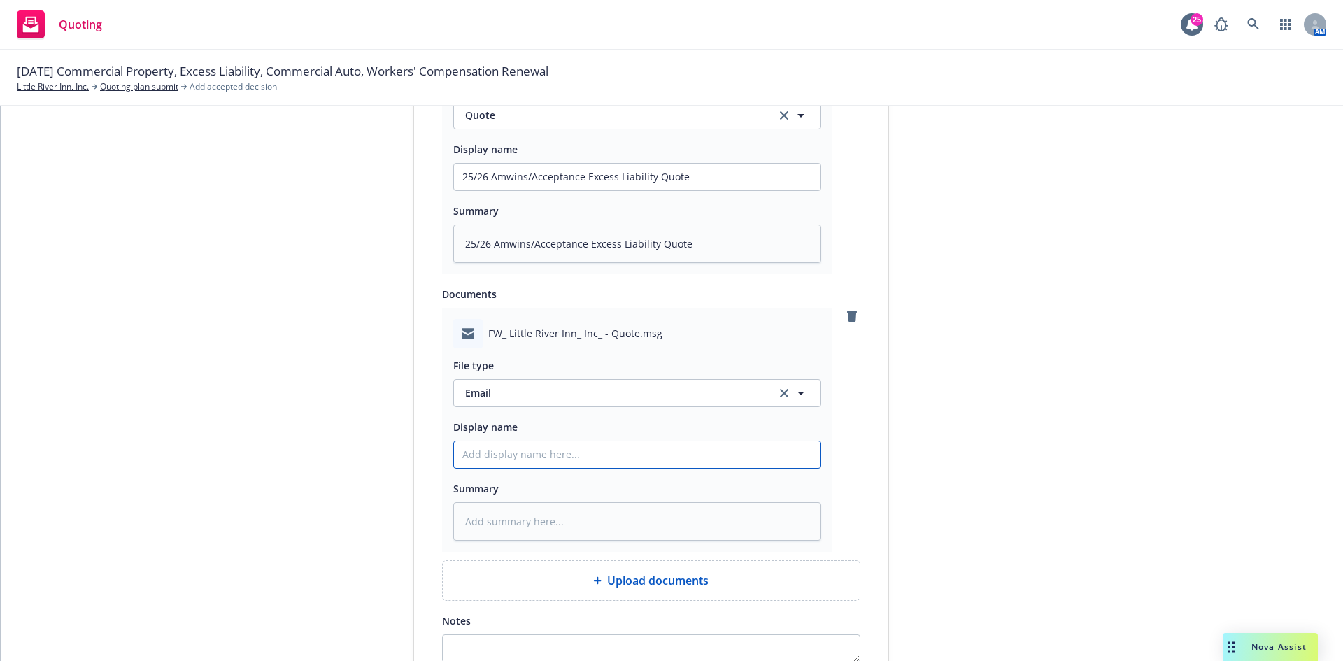
click at [517, 465] on input "Display name" at bounding box center [637, 454] width 366 height 27
click at [520, 455] on input "Display name" at bounding box center [637, 454] width 366 height 27
type textarea "x"
type input "E"
type textarea "x"
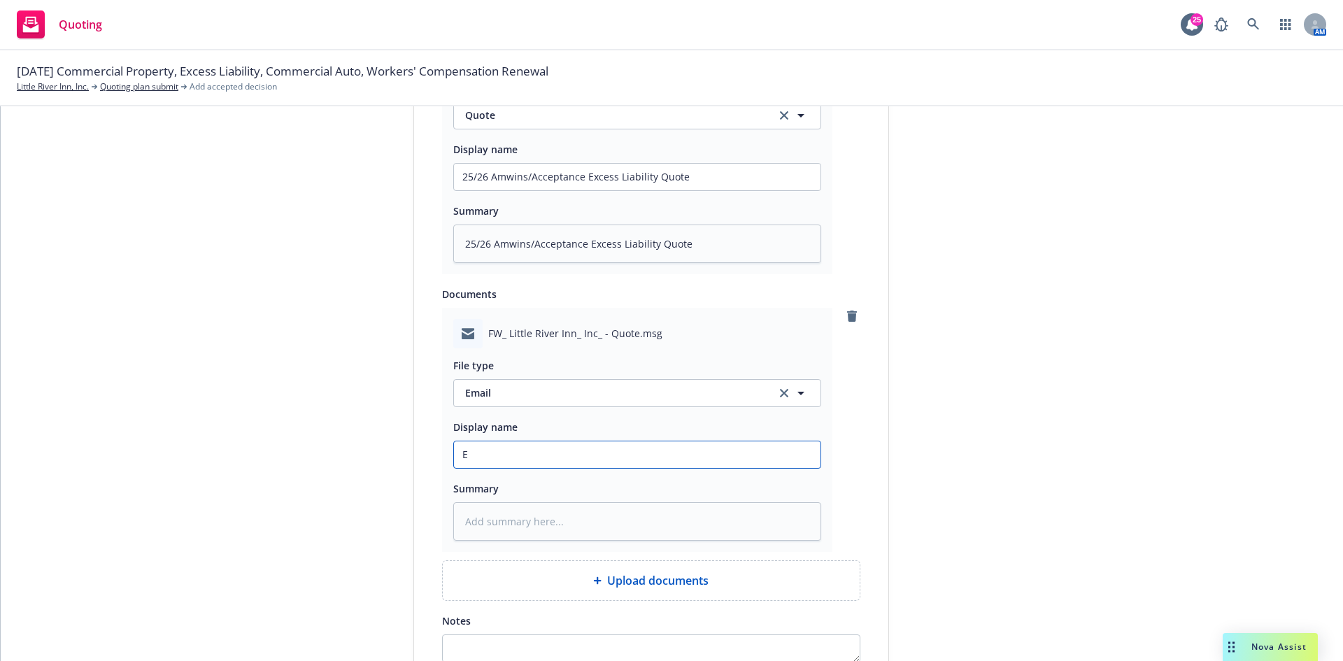
type input "EM"
type textarea "x"
type input "EMF"
type textarea "x"
type input "EMF"
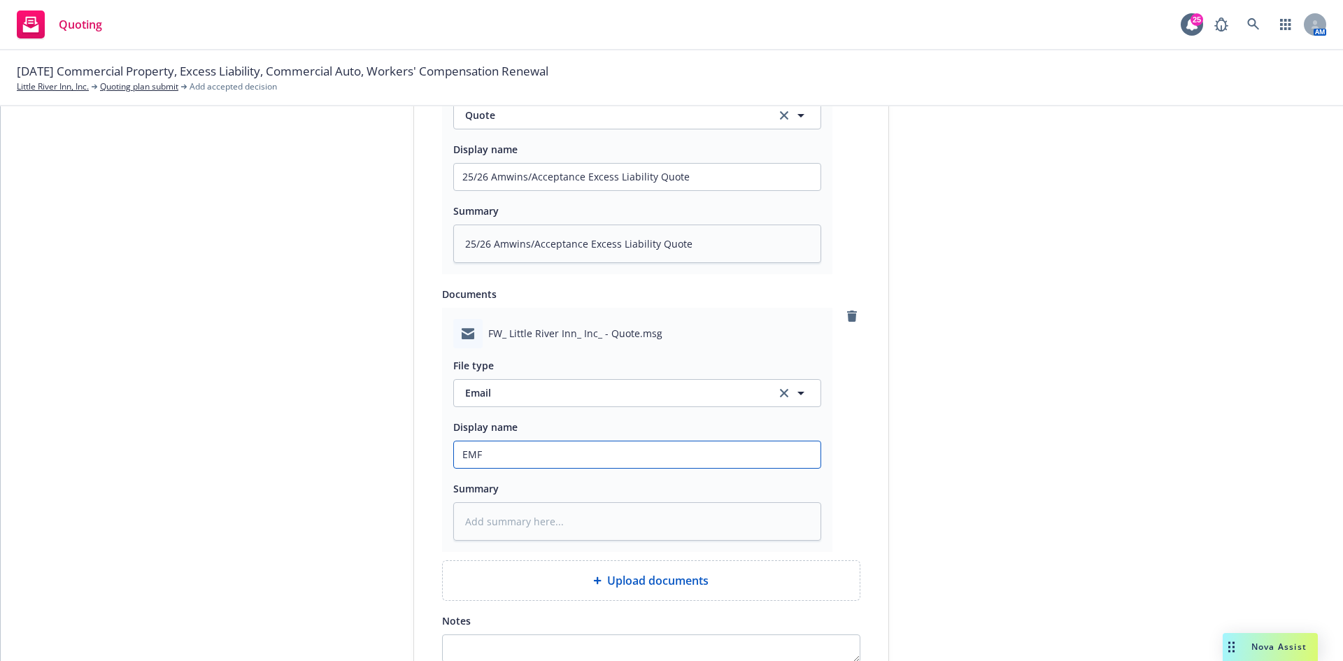
type textarea "x"
type input "EMF A"
type textarea "x"
type input "EMF A m"
type textarea "x"
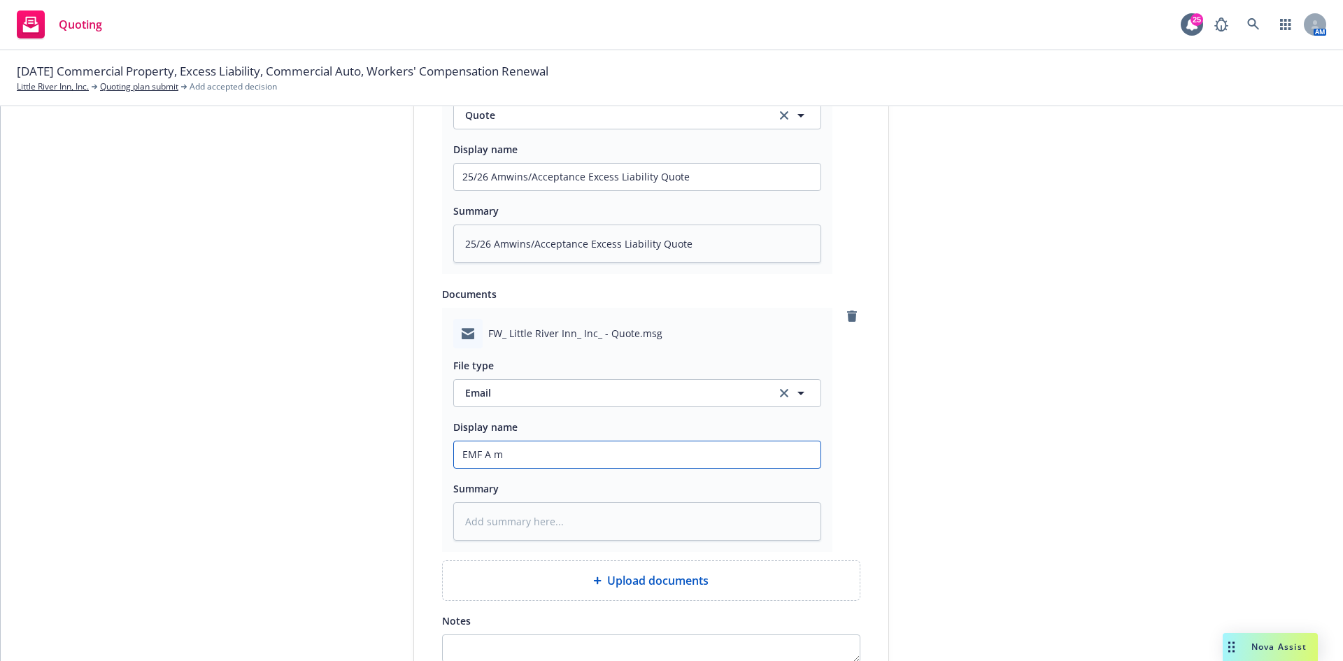
type input "EMF A"
type textarea "x"
type input "EMF A"
type textarea "x"
type input "EMF Am"
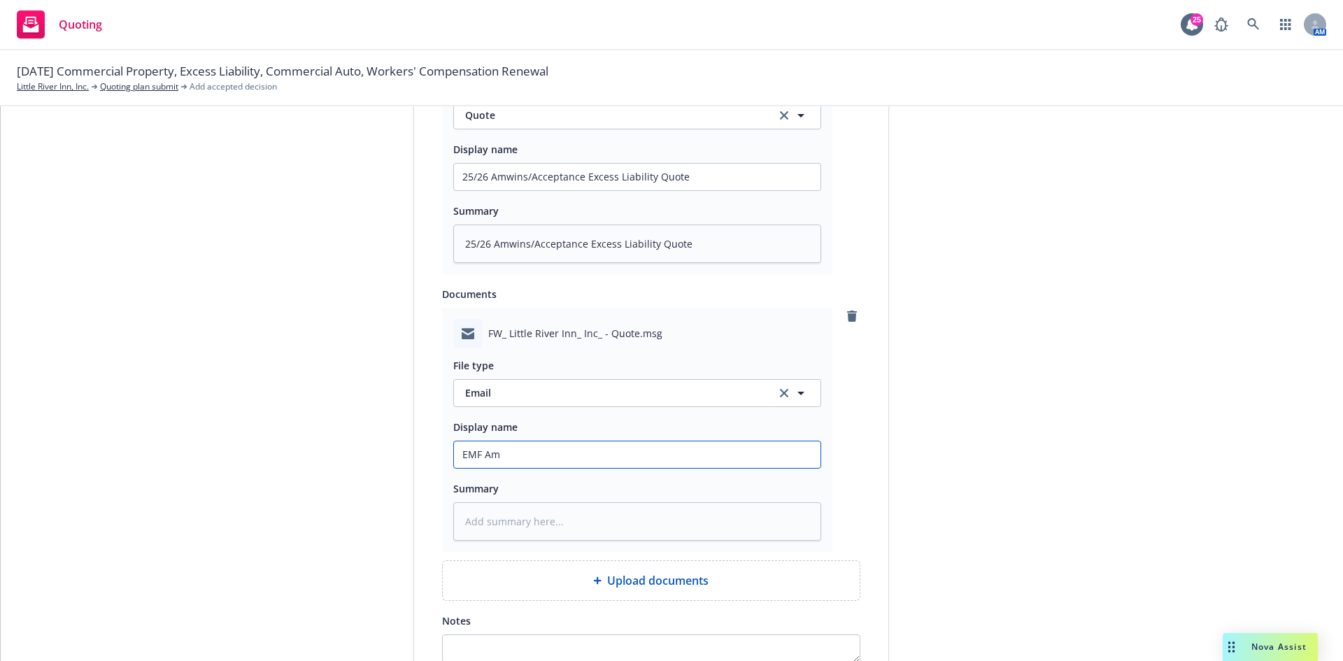
type textarea "x"
type input "EMF AmW"
type textarea "x"
type input "EMF AmWI"
type textarea "x"
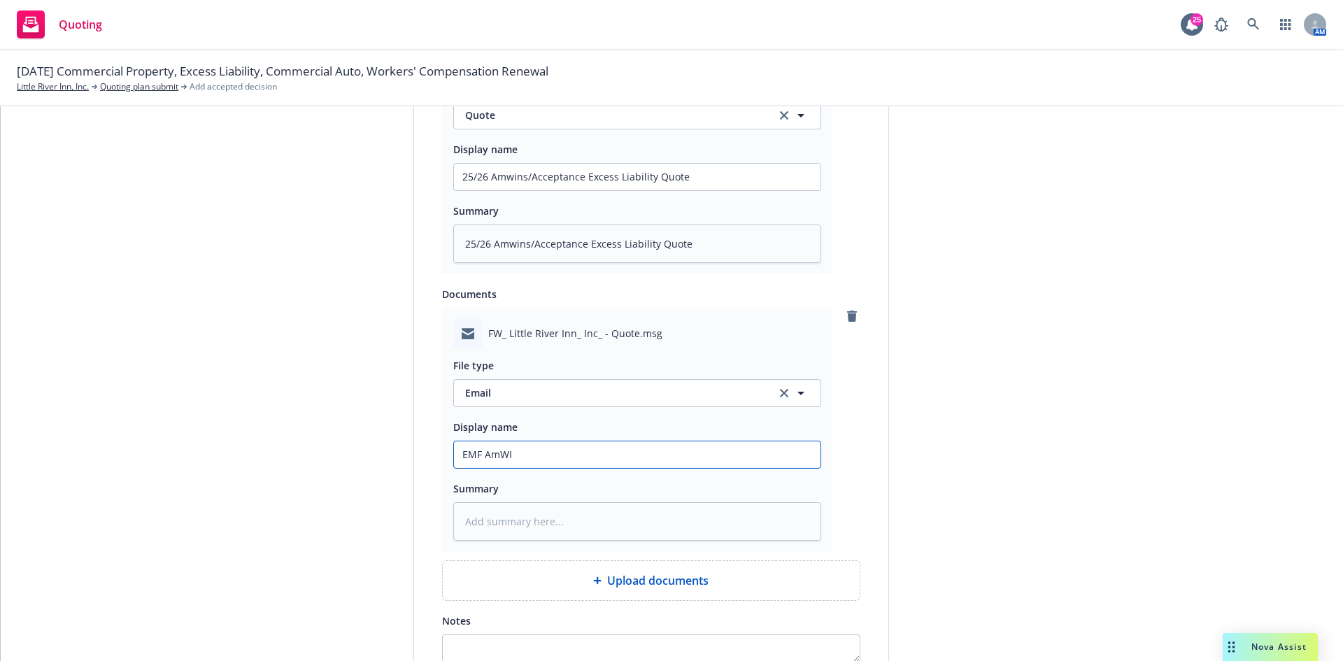
type input "EMF AmWIN"
type textarea "x"
type input "EMF AmWINS"
type textarea "x"
type input "EMF AmWINS"
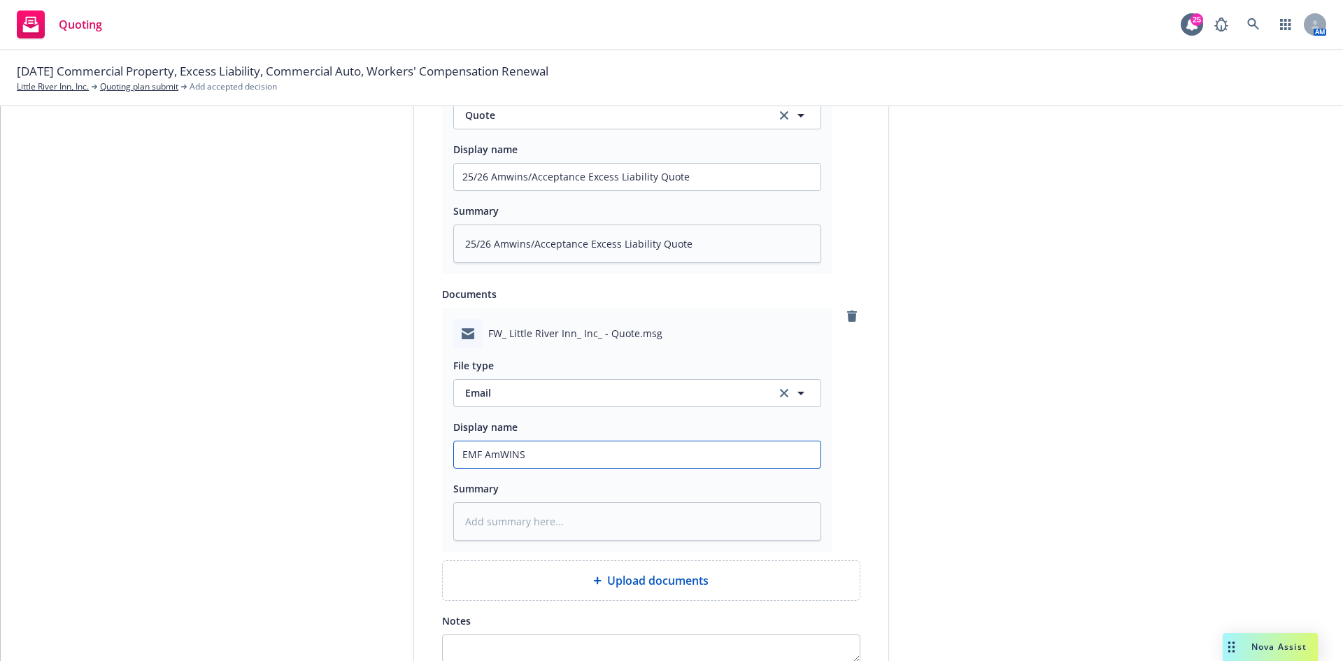
type textarea "x"
type input "EMF AmWINS -"
type textarea "x"
type input "EMF AmWINS -"
type textarea "x"
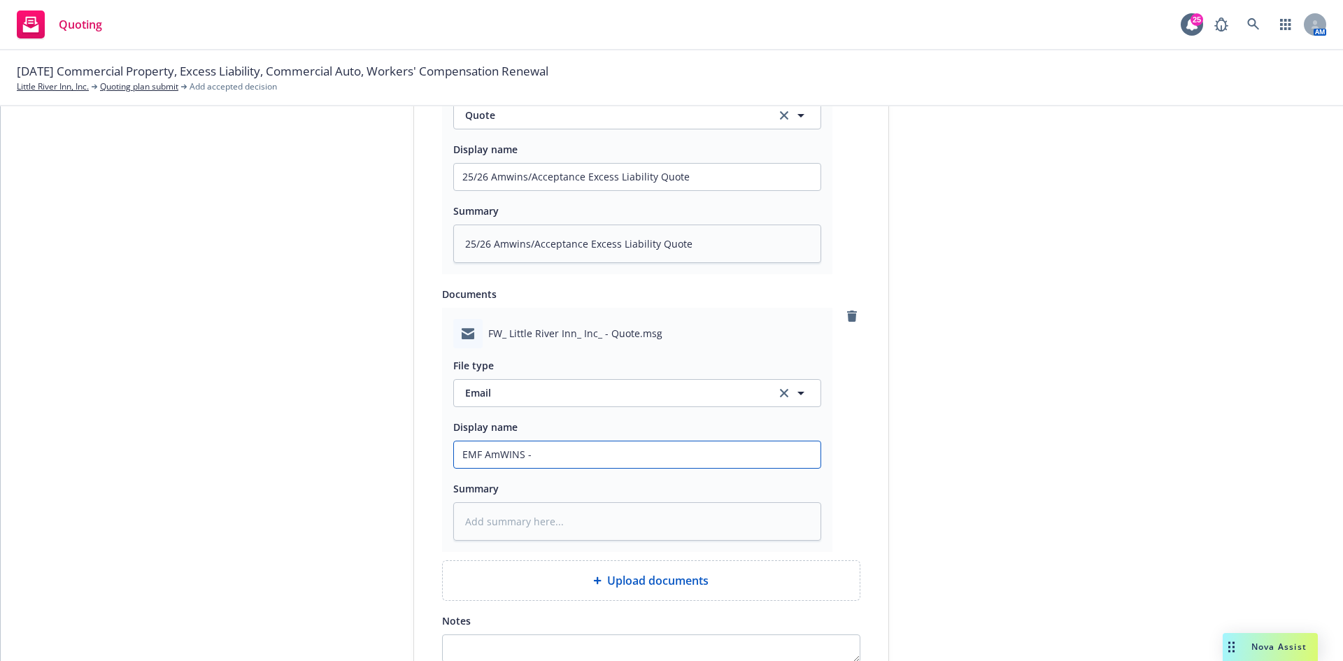
type input "EMF AmWINS - 2"
type textarea "x"
type input "EMF AmWINS - 25"
type textarea "x"
type input "EMF AmWINS - 25/"
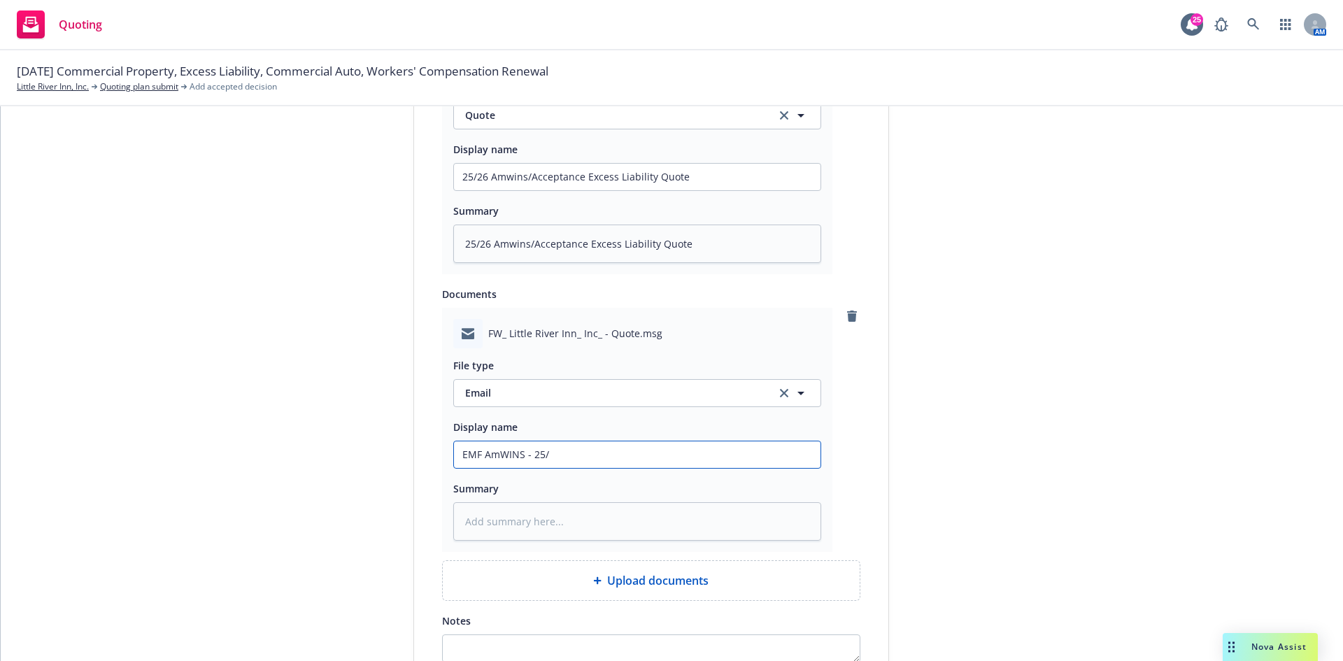
type textarea "x"
type input "EMF AmWINS - 25/2"
type textarea "x"
type input "EMF AmWINS - 25/26"
type textarea "x"
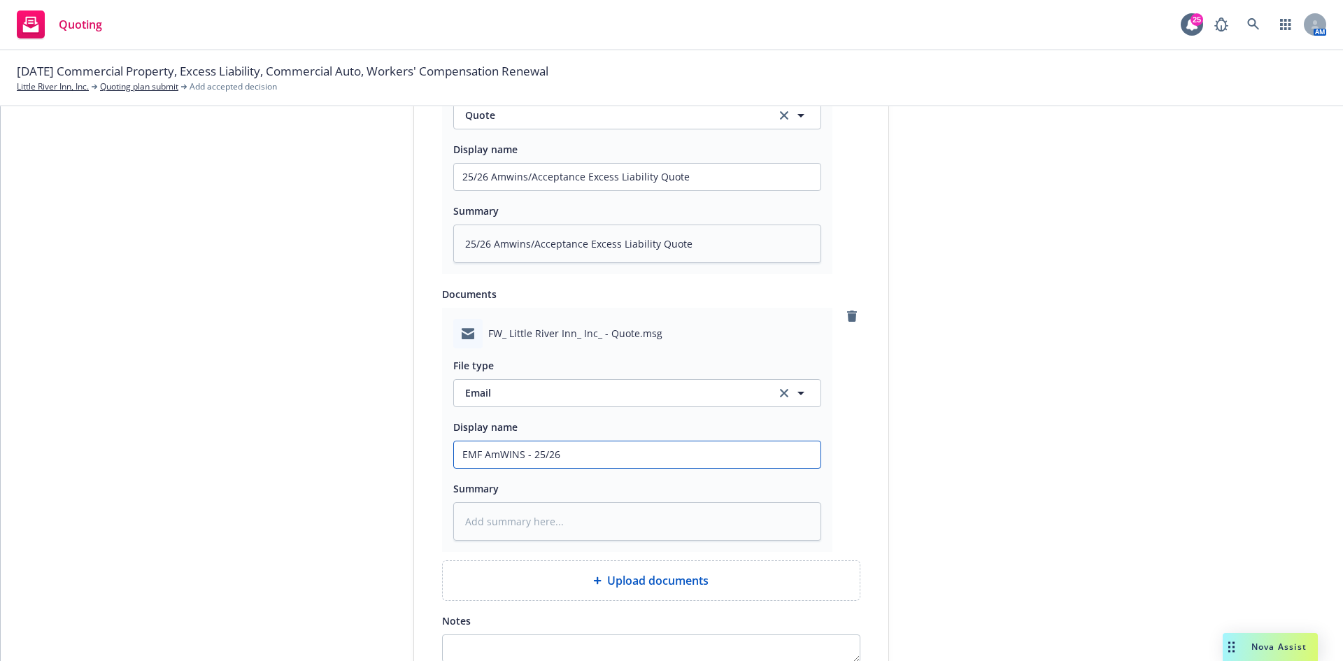
type input "EMF AmWINS - 25/26"
type textarea "x"
type input "EMF AmWINS - 25/26 E"
type textarea "x"
type input "EMF AmWINS - 25/26 Ex"
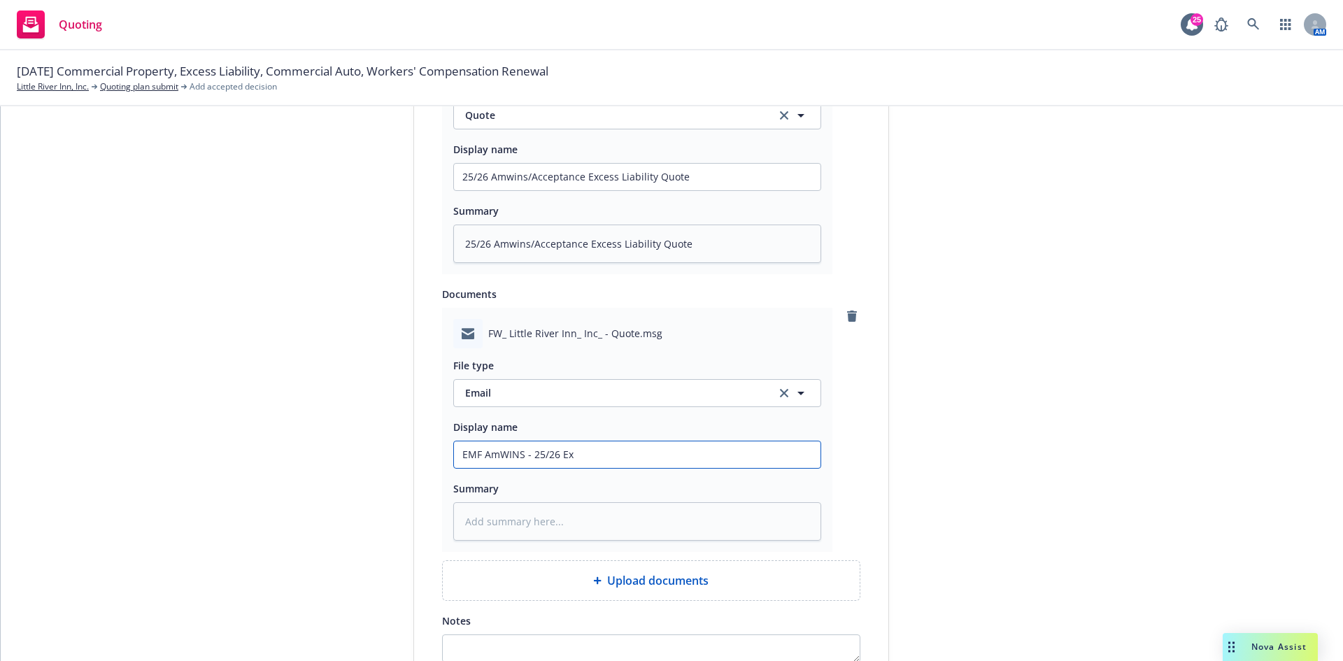
type textarea "x"
type input "EMF AmWINS - 25/26 Exc"
type textarea "x"
type input "EMF AmWINS - 25/26 Exce"
type textarea "x"
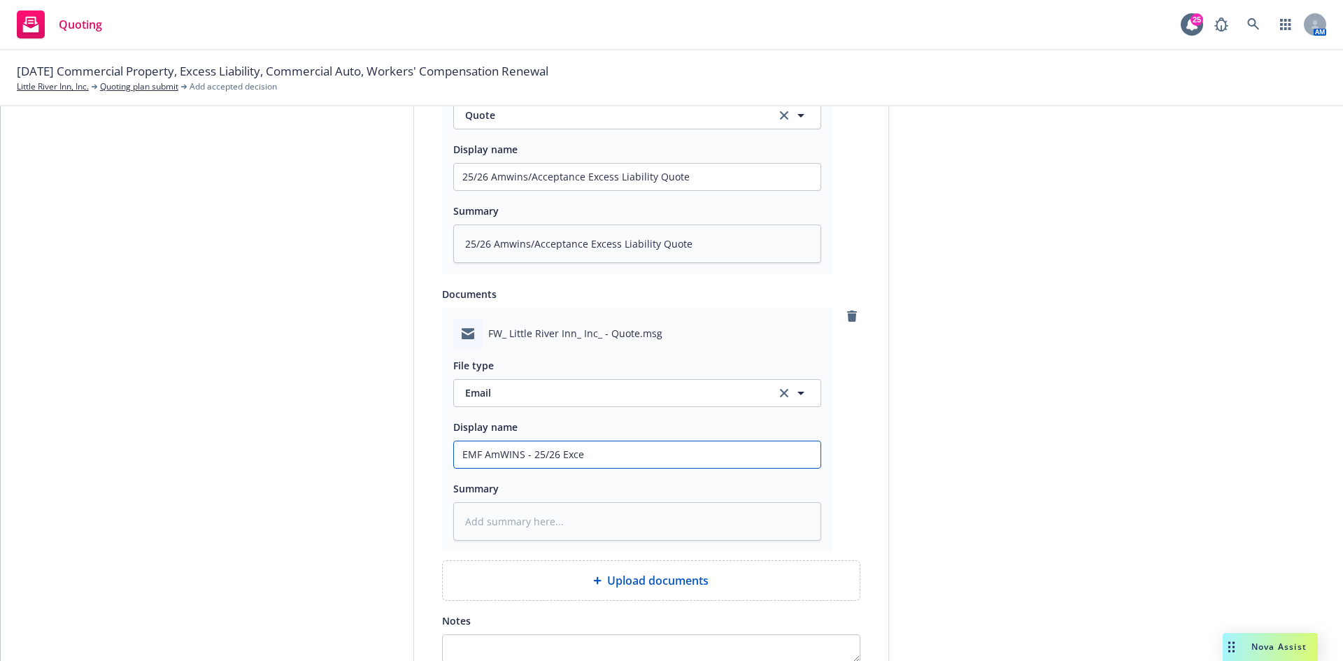
type input "EMF AmWINS - 25/26 Exces"
type textarea "x"
type input "EMF AmWINS - 25/26 Excess"
type textarea "x"
type input "EMF AmWINS - 25/26 Excess"
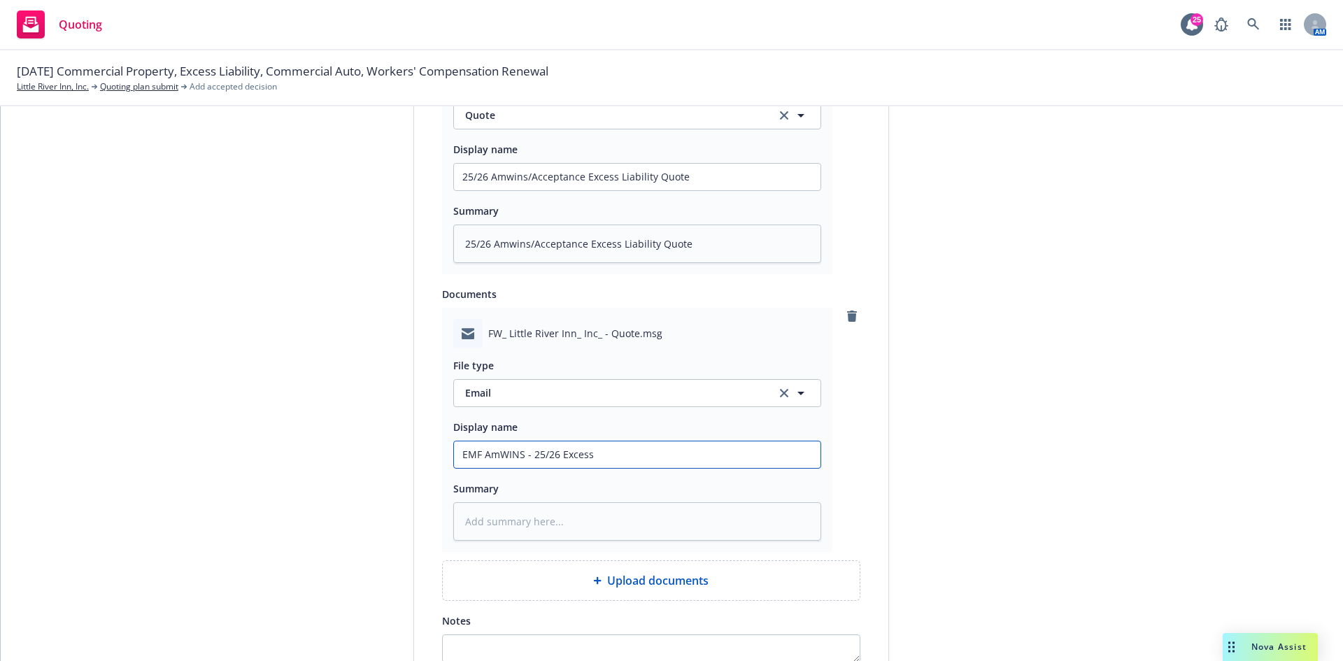
type textarea "x"
type input "EMF AmWINS - 25/26 Excess L"
type textarea "x"
type input "EMF AmWINS - 25/26 Excess Li"
type textarea "x"
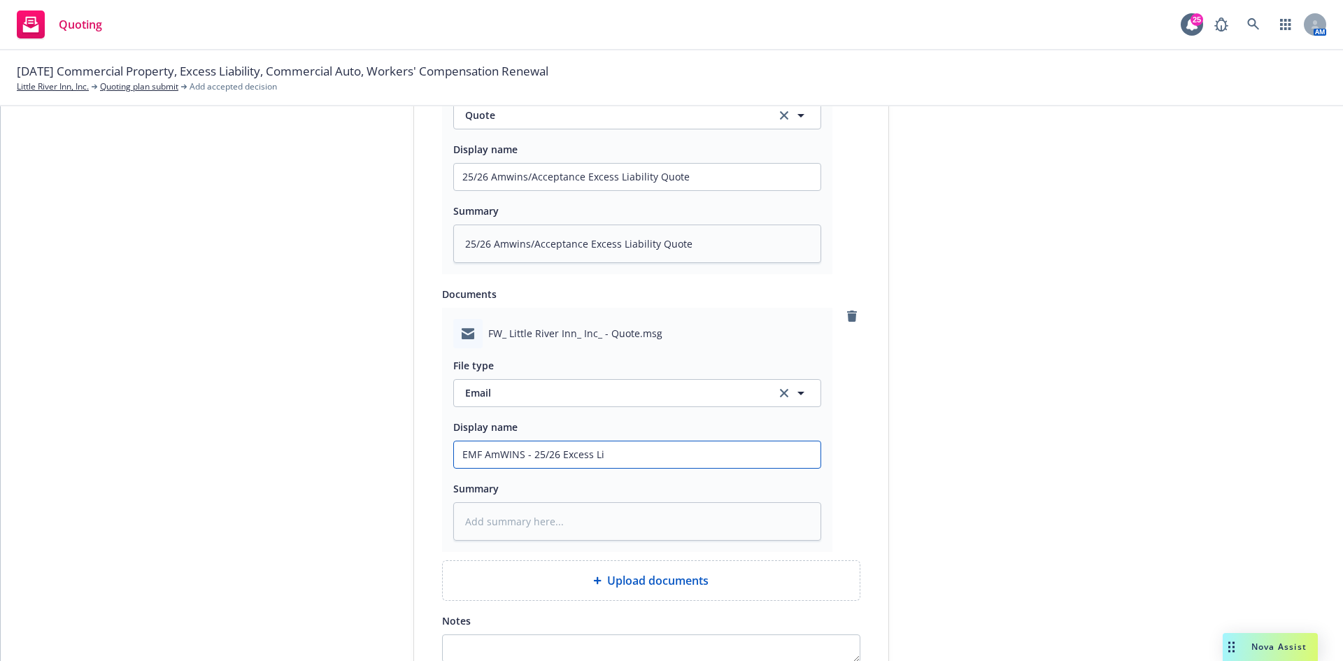
type input "EMF AmWINS - 25/26 Excess Lia"
type textarea "x"
type input "EMF AmWINS - 25/26 Excess Liab"
type textarea "x"
type input "EMF AmWINS - 25/26 Excess Liabi"
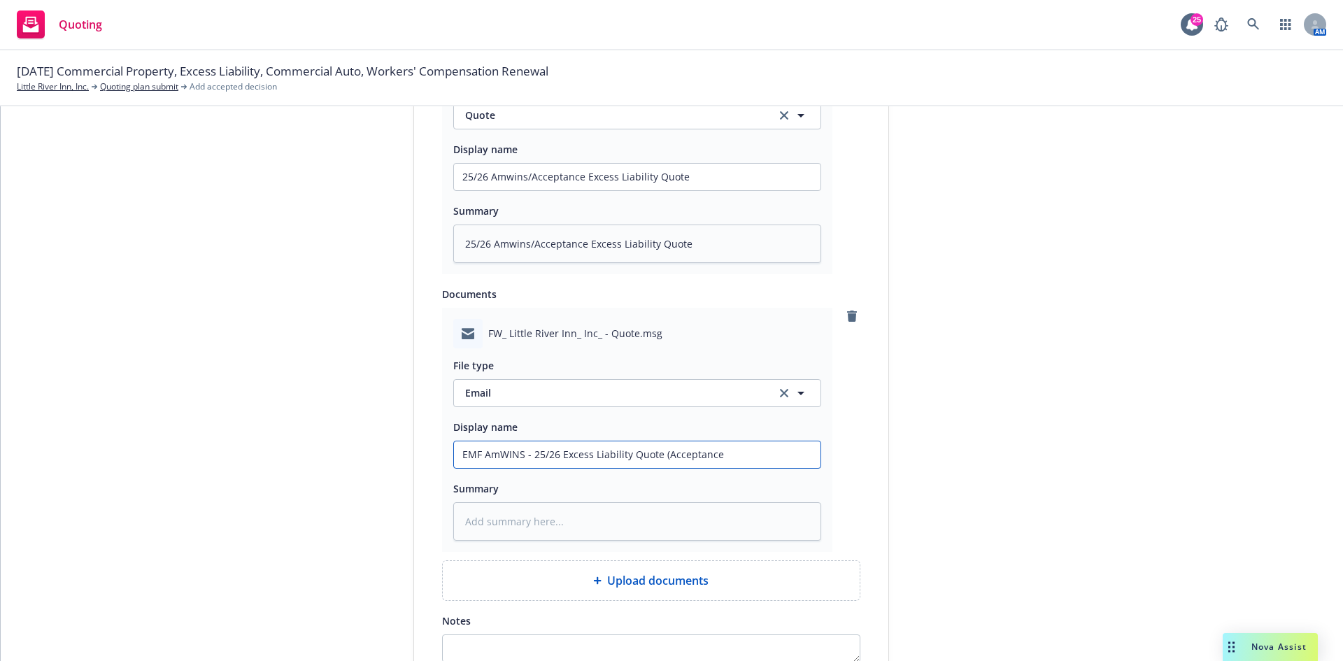
click at [736, 458] on input "EMF AmWINS - 25/26 Excess Liability Quote (Acceptance" at bounding box center [637, 454] width 366 height 27
drag, startPoint x: 792, startPoint y: 453, endPoint x: 388, endPoint y: 460, distance: 403.6
click at [388, 460] on div "1 Quote initiation 2 Coverage selection 3 Billing info Quote initiation Display…" at bounding box center [671, 49] width 1308 height 1452
click at [510, 520] on textarea at bounding box center [637, 521] width 368 height 38
paste textarea "EMF AmWINS - 25/26 Excess Liability Quote (Acceptance Casualty Ins Co)"
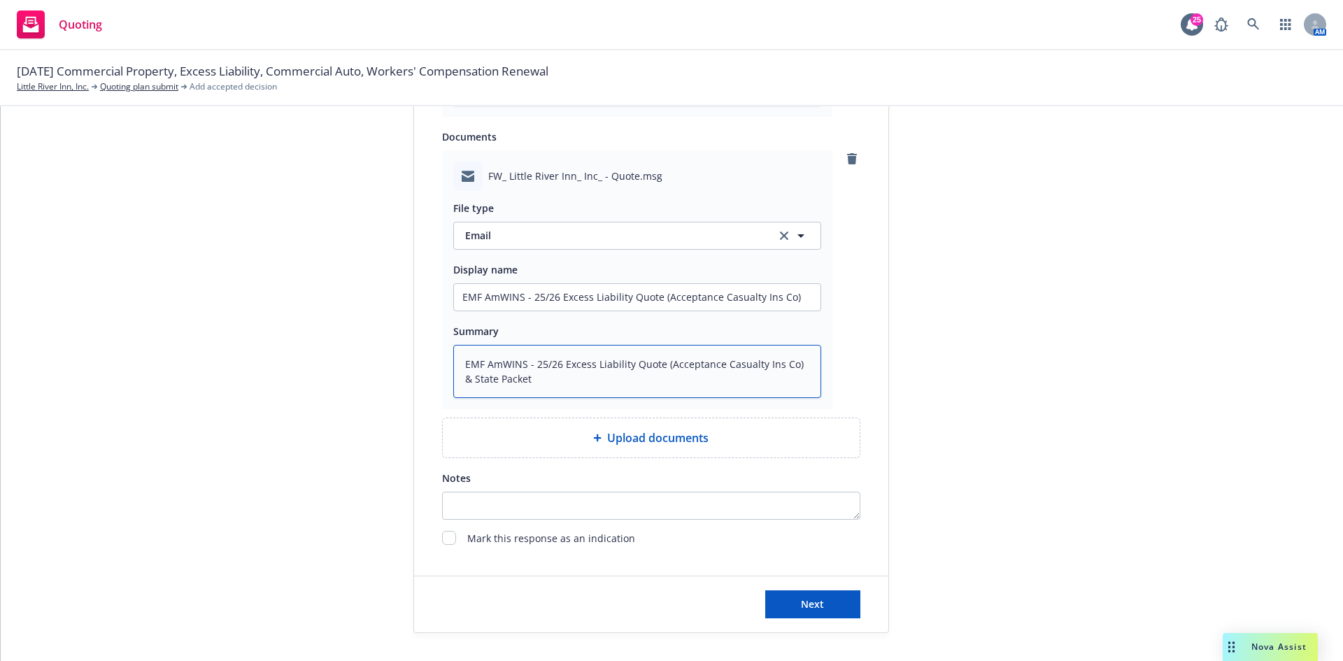
scroll to position [1024, 0]
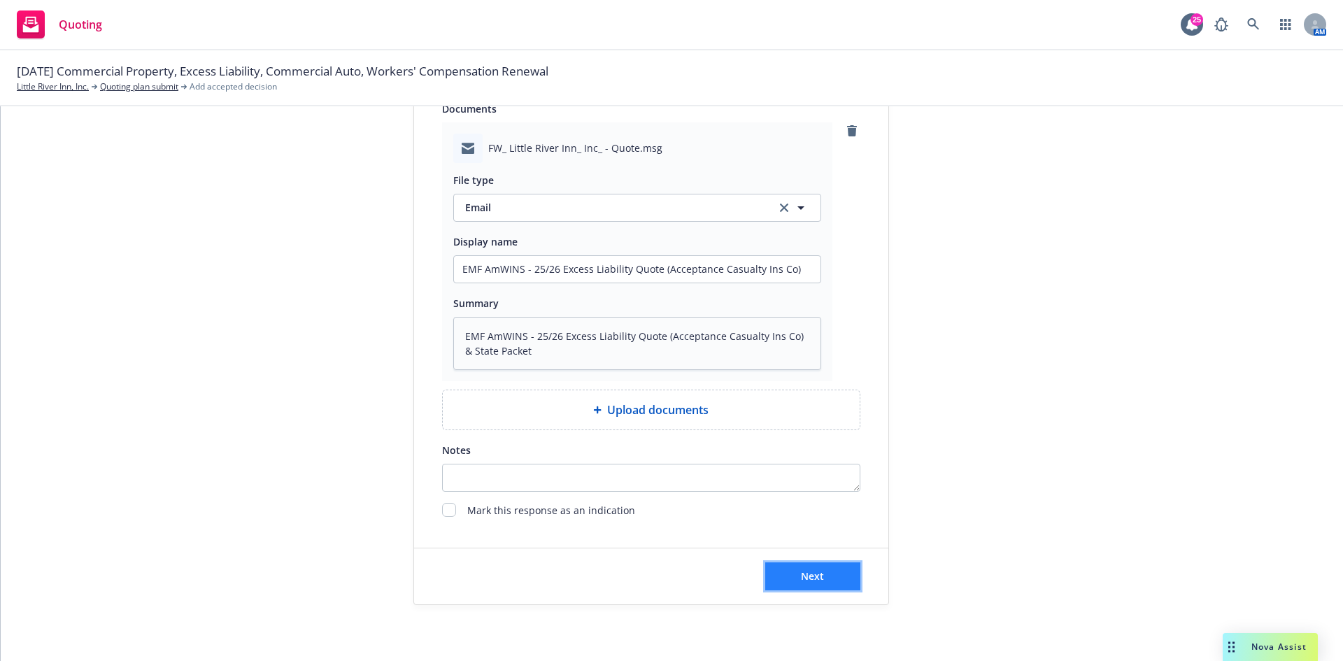
click at [836, 571] on button "Next" at bounding box center [812, 576] width 95 height 28
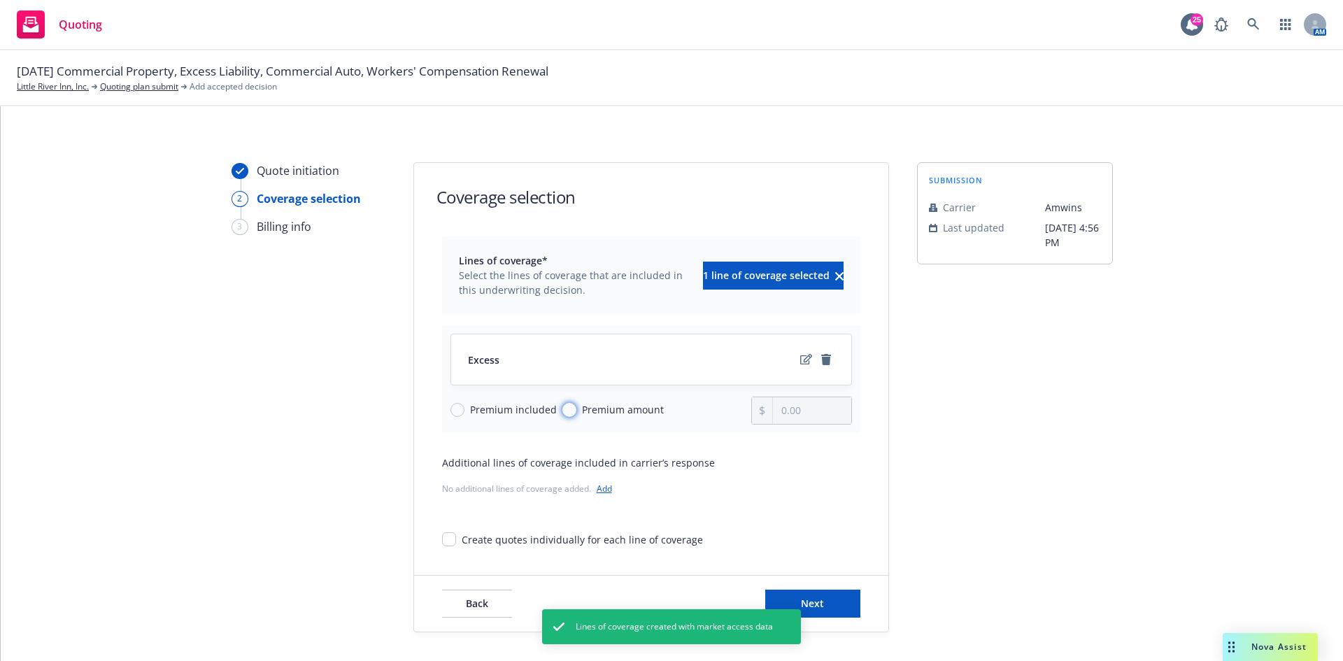
click at [565, 413] on input "Premium amount" at bounding box center [569, 410] width 14 height 14
click at [820, 412] on input "0.00" at bounding box center [812, 410] width 78 height 27
drag, startPoint x: 822, startPoint y: 412, endPoint x: 733, endPoint y: 416, distance: 88.9
click at [733, 416] on div "Premium included Premium amount 0.00" at bounding box center [650, 410] width 401 height 28
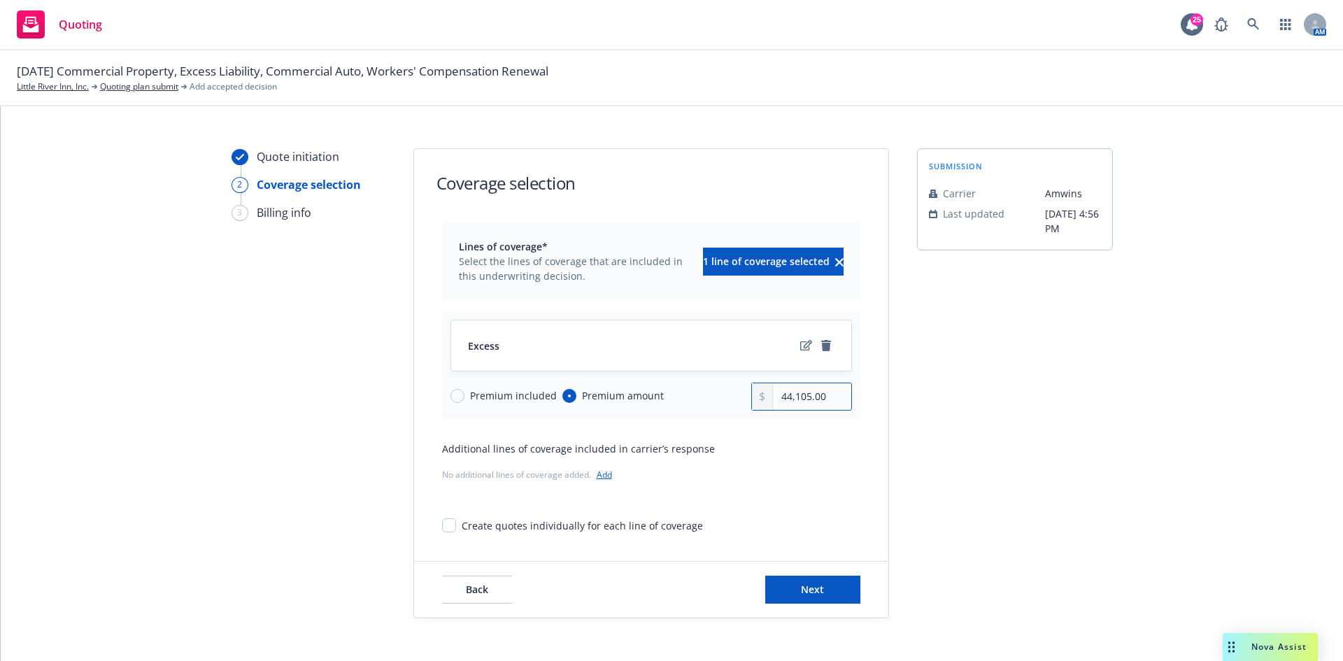
scroll to position [27, 0]
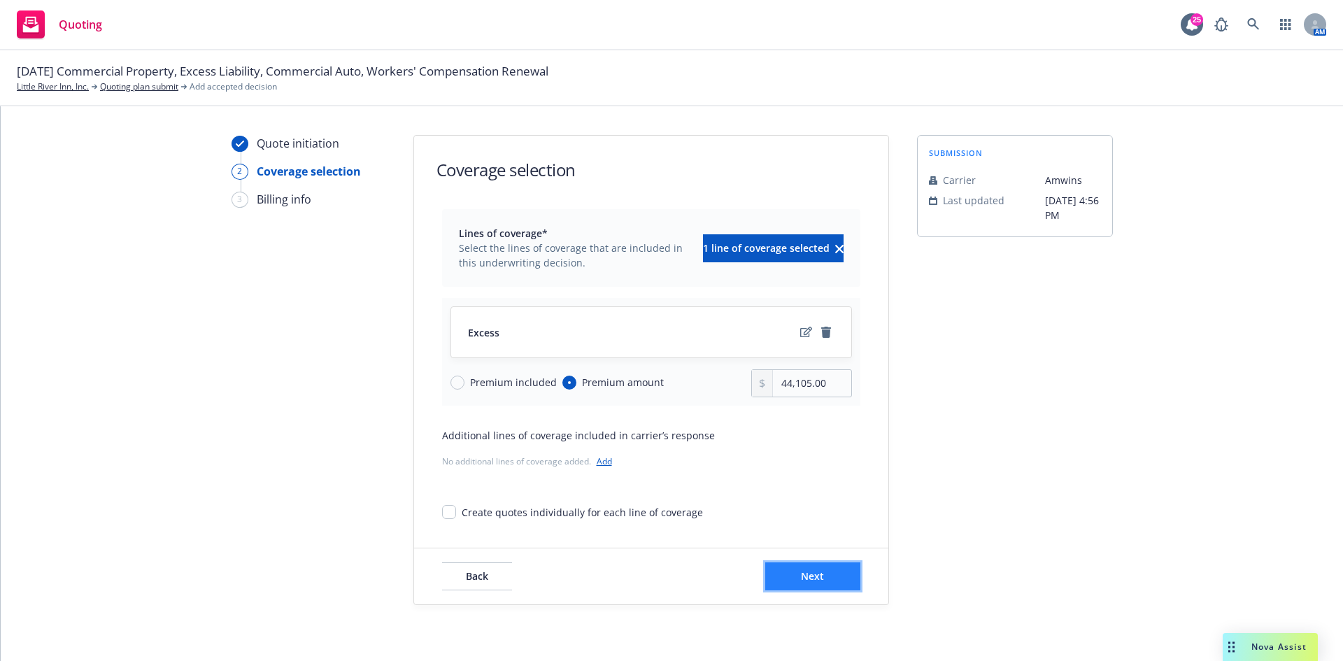
click at [814, 571] on span "Next" at bounding box center [812, 575] width 23 height 13
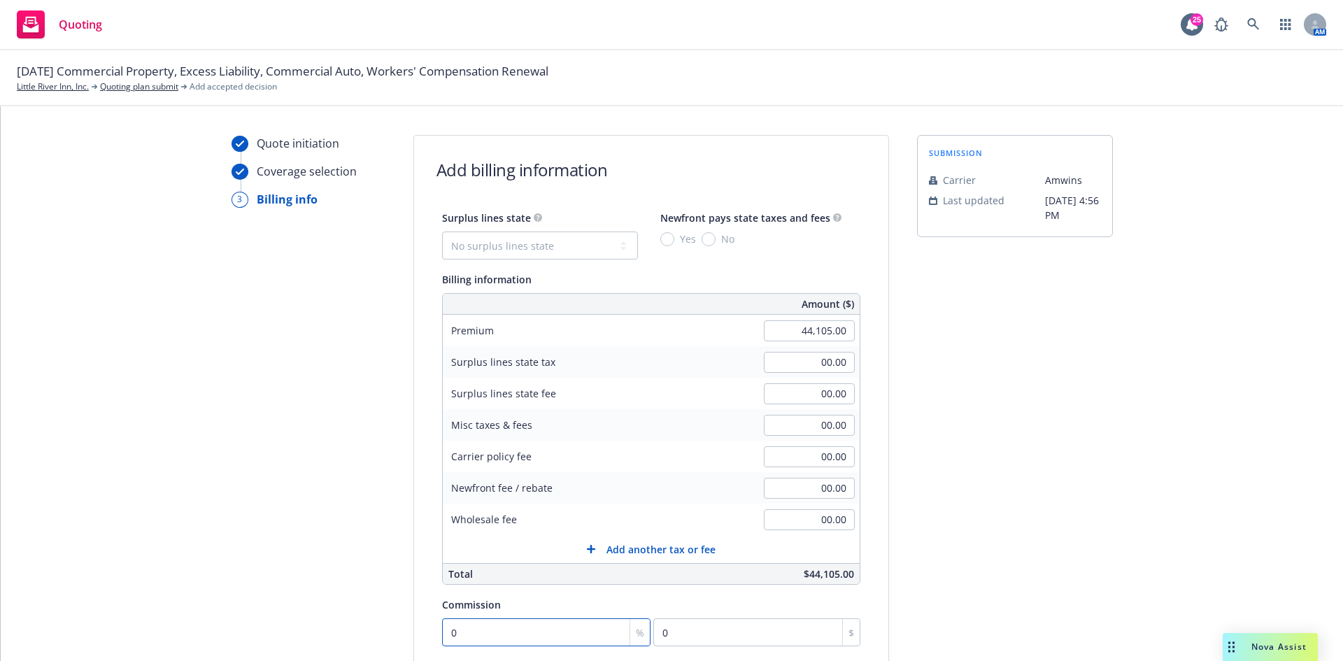
click at [574, 634] on input "0" at bounding box center [546, 632] width 209 height 28
click at [373, 519] on div "Quote initiation Coverage selection 3 Billing info" at bounding box center [308, 474] width 154 height 678
click at [539, 246] on select "No surplus lines state Alaska Alabama Arkansas Arizona California Colorado Conn…" at bounding box center [540, 245] width 196 height 28
click at [442, 231] on select "No surplus lines state Alaska Alabama Arkansas Arizona California Colorado Conn…" at bounding box center [540, 245] width 196 height 28
click at [701, 236] on input "No" at bounding box center [708, 239] width 14 height 14
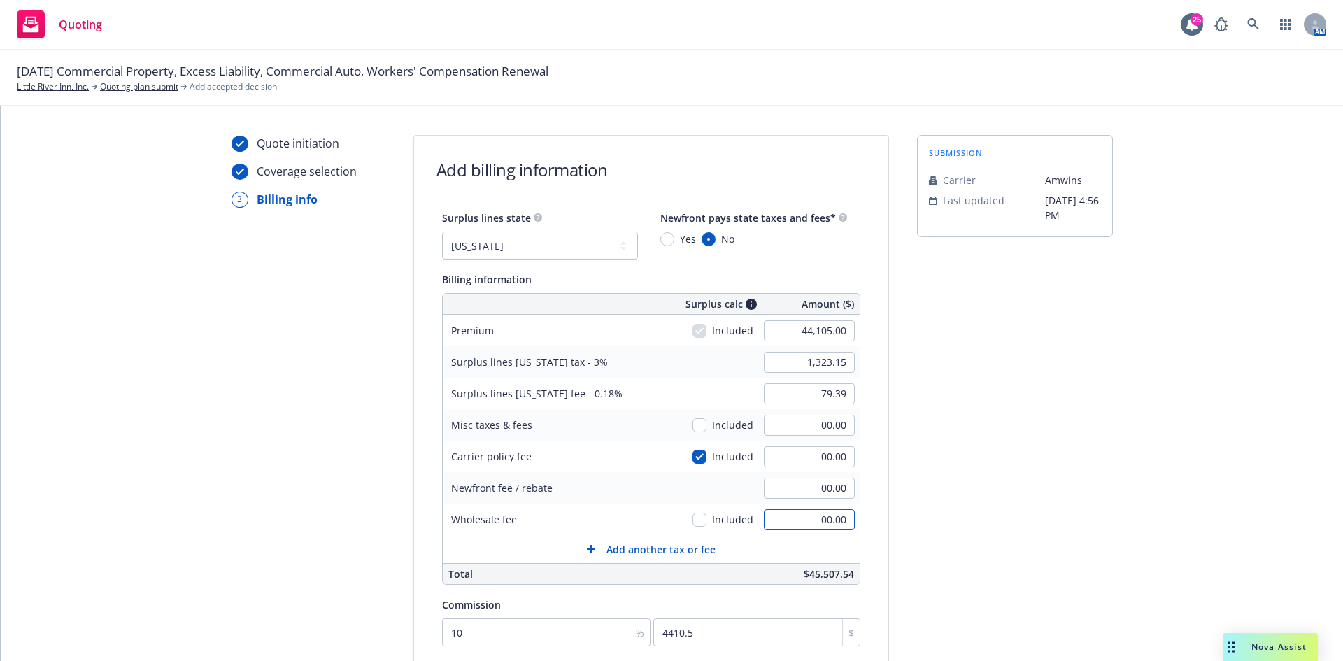
click at [800, 525] on input "00.00" at bounding box center [809, 519] width 91 height 21
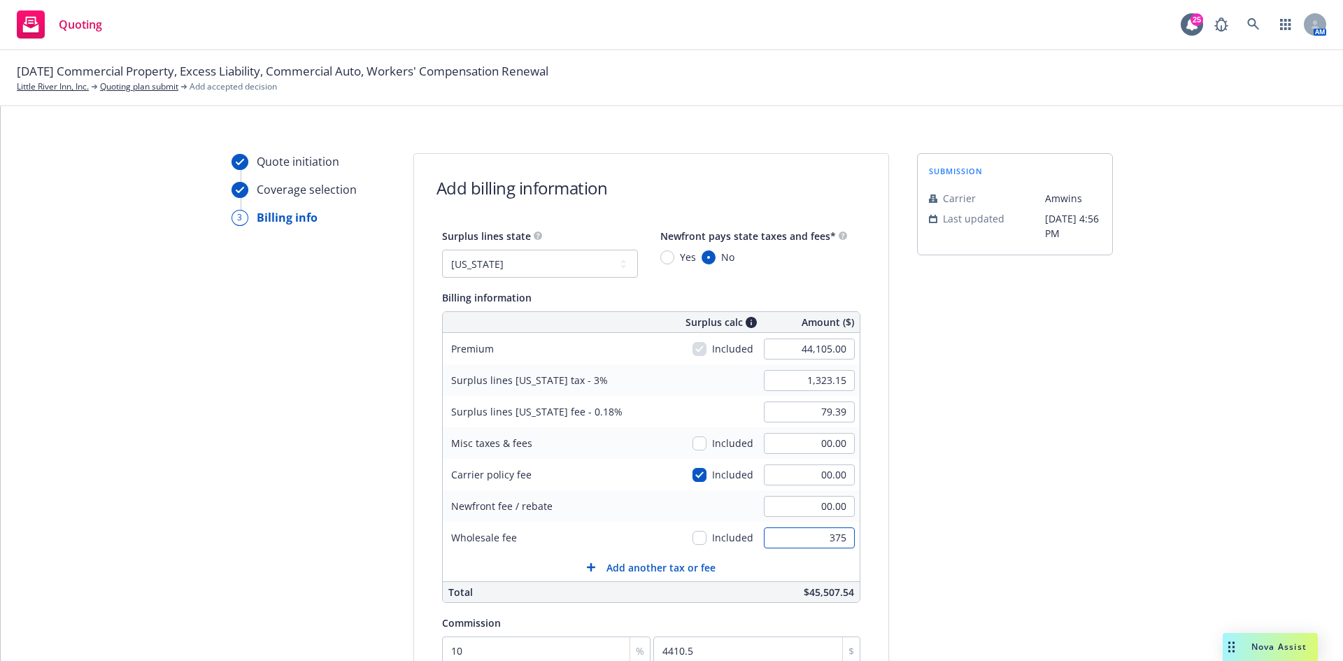
scroll to position [0, 0]
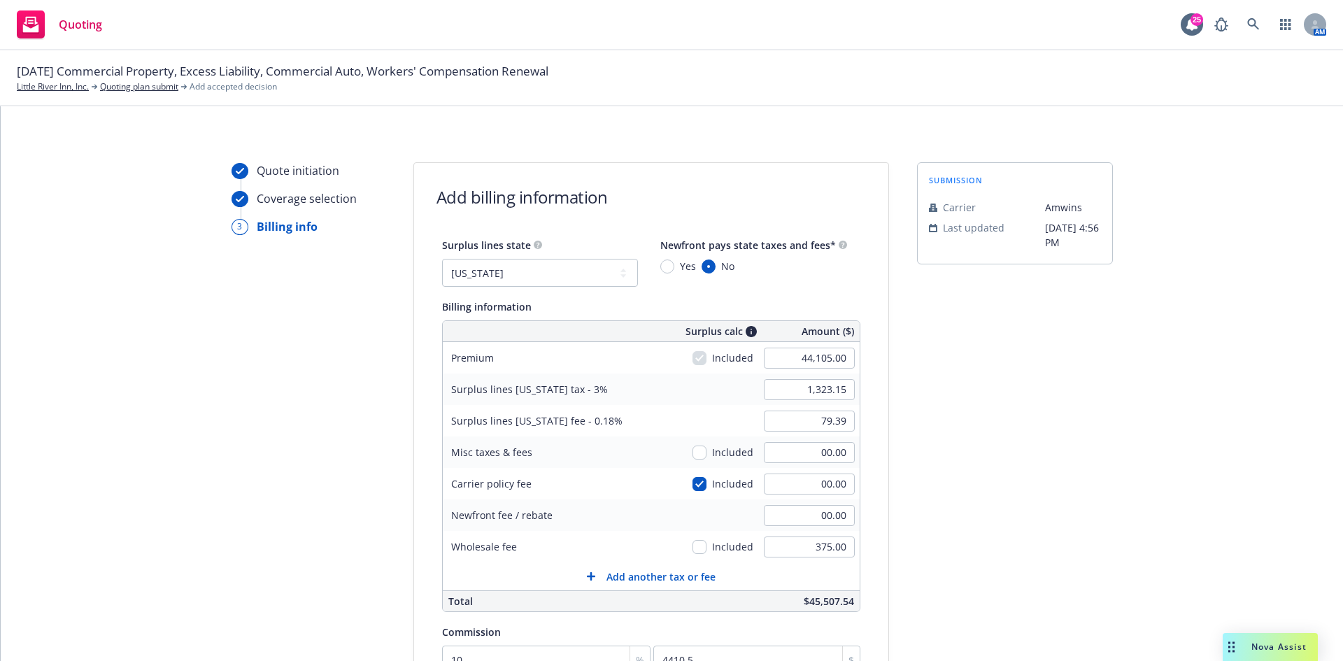
click at [615, 510] on div "Newfront fee / rebate" at bounding box center [548, 514] width 210 height 31
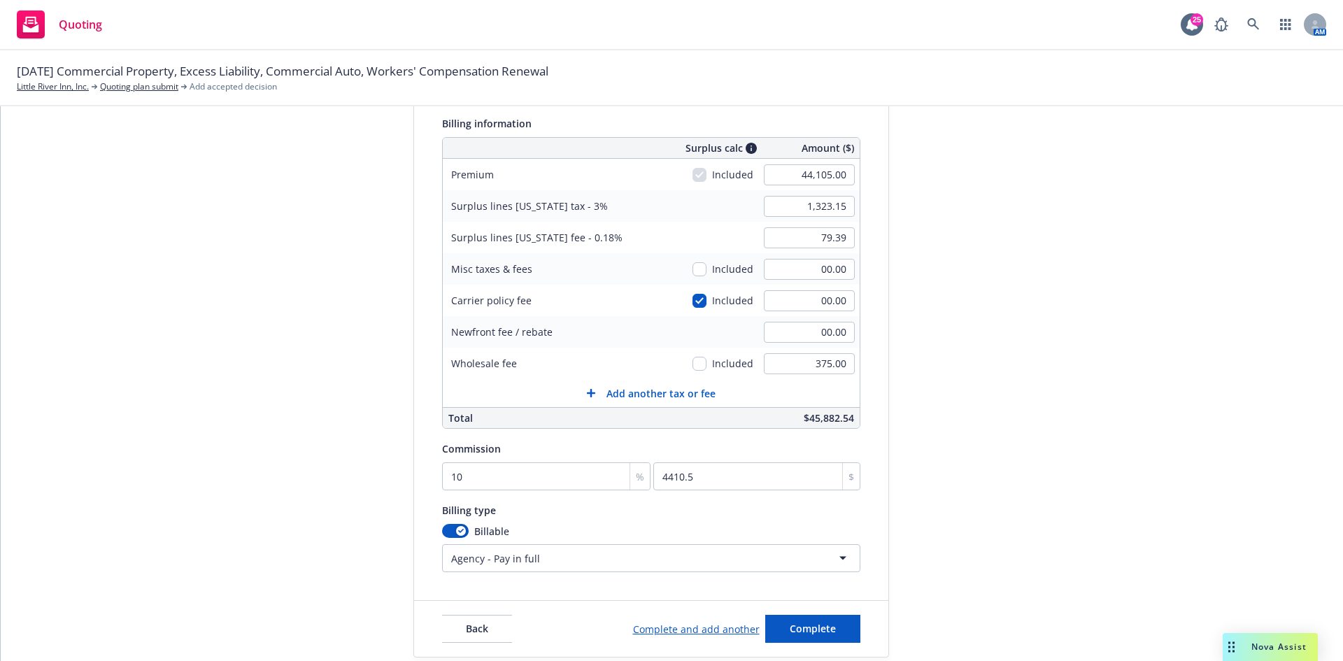
scroll to position [236, 0]
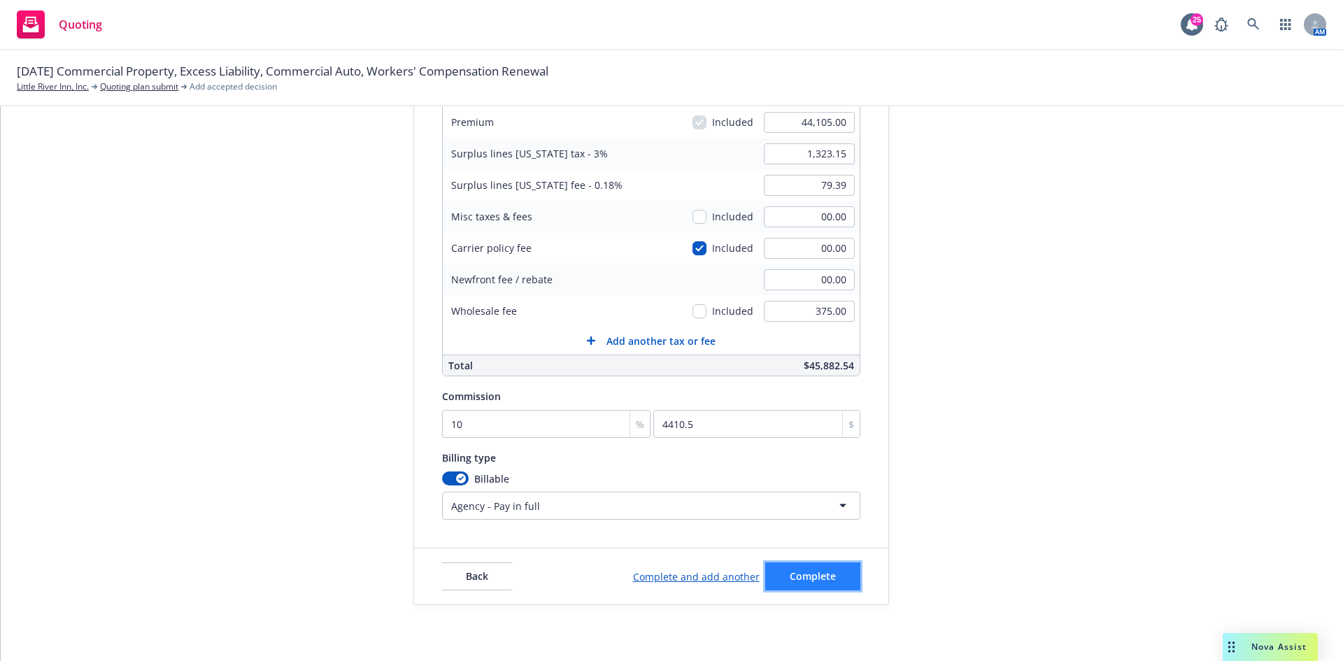
click at [811, 572] on span "Complete" at bounding box center [813, 575] width 46 height 13
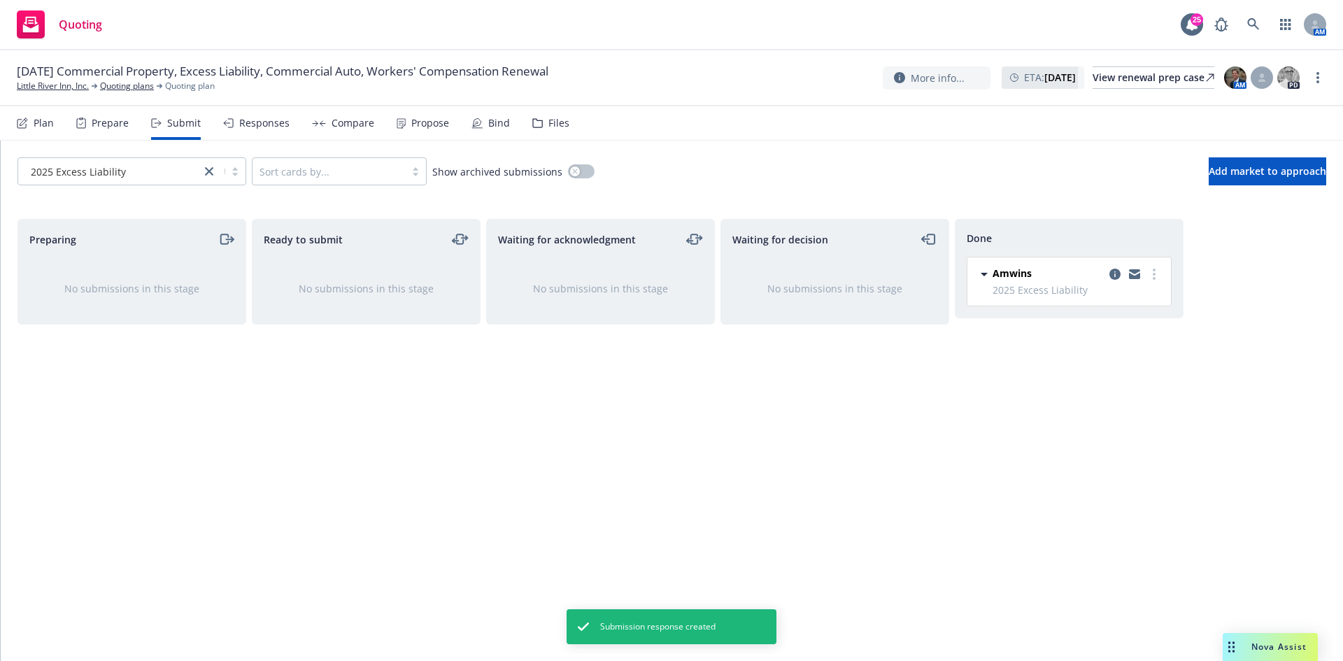
click at [345, 128] on div "Compare" at bounding box center [352, 122] width 43 height 11
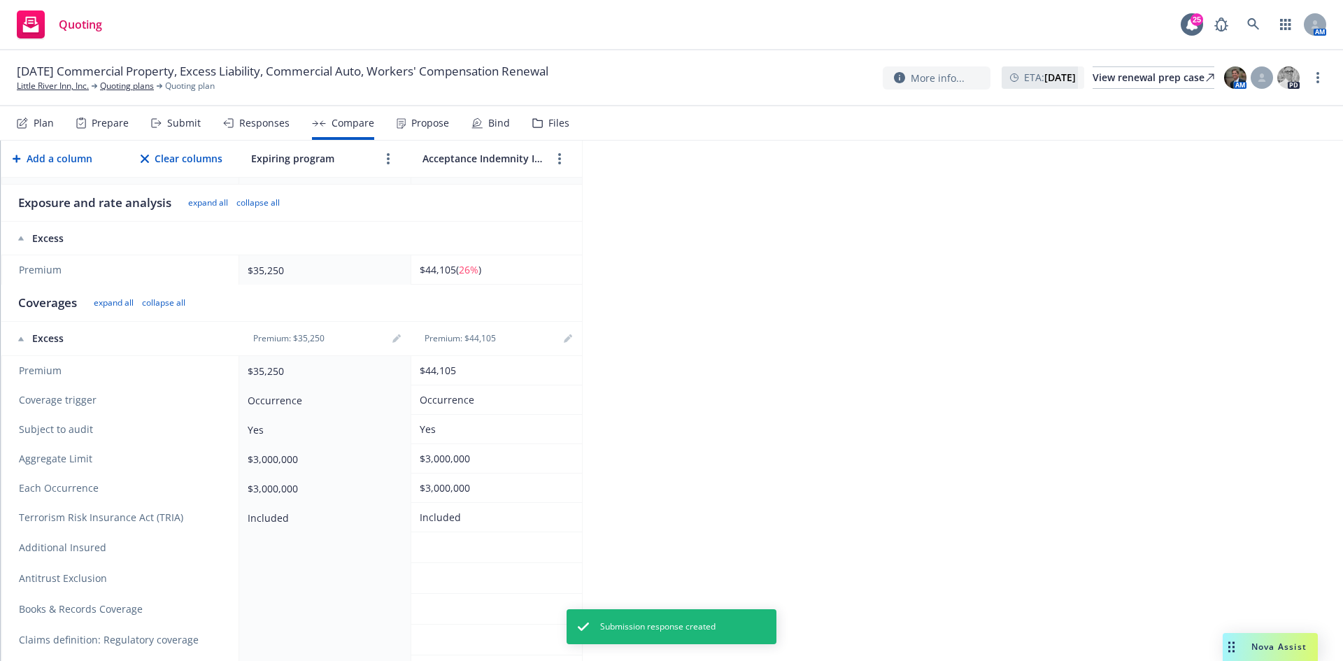
scroll to position [210, 0]
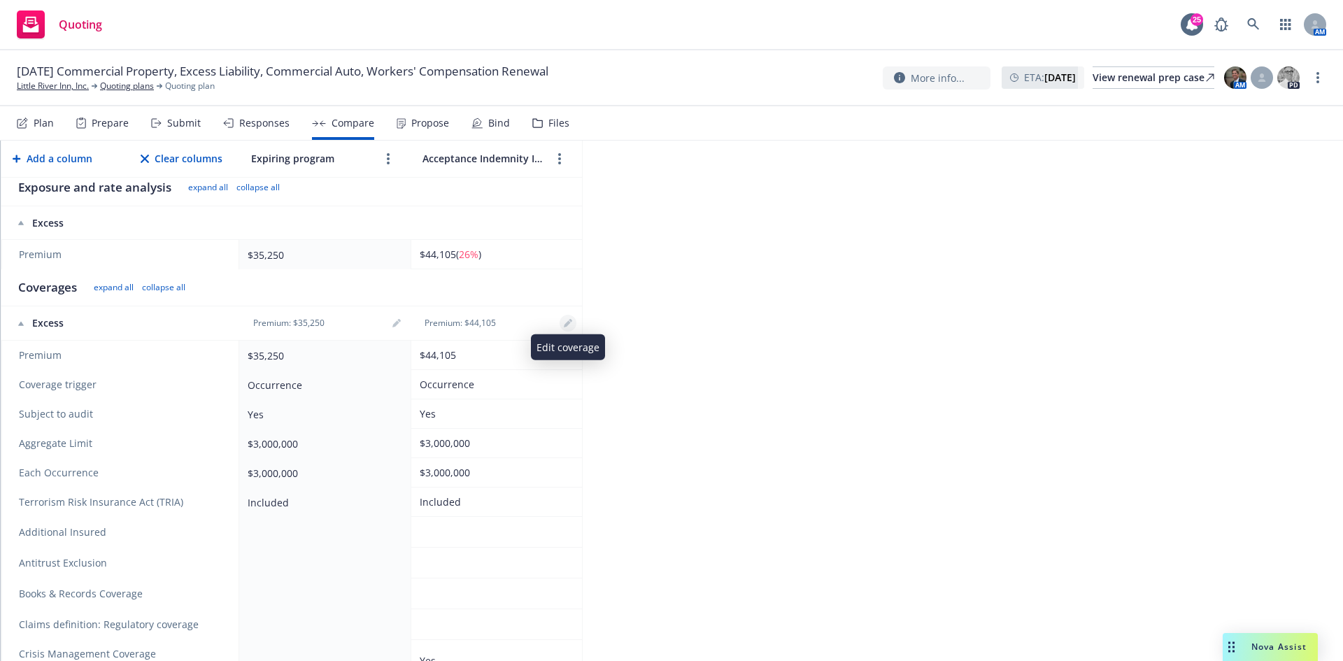
click at [569, 318] on link "editPencil" at bounding box center [567, 323] width 17 height 17
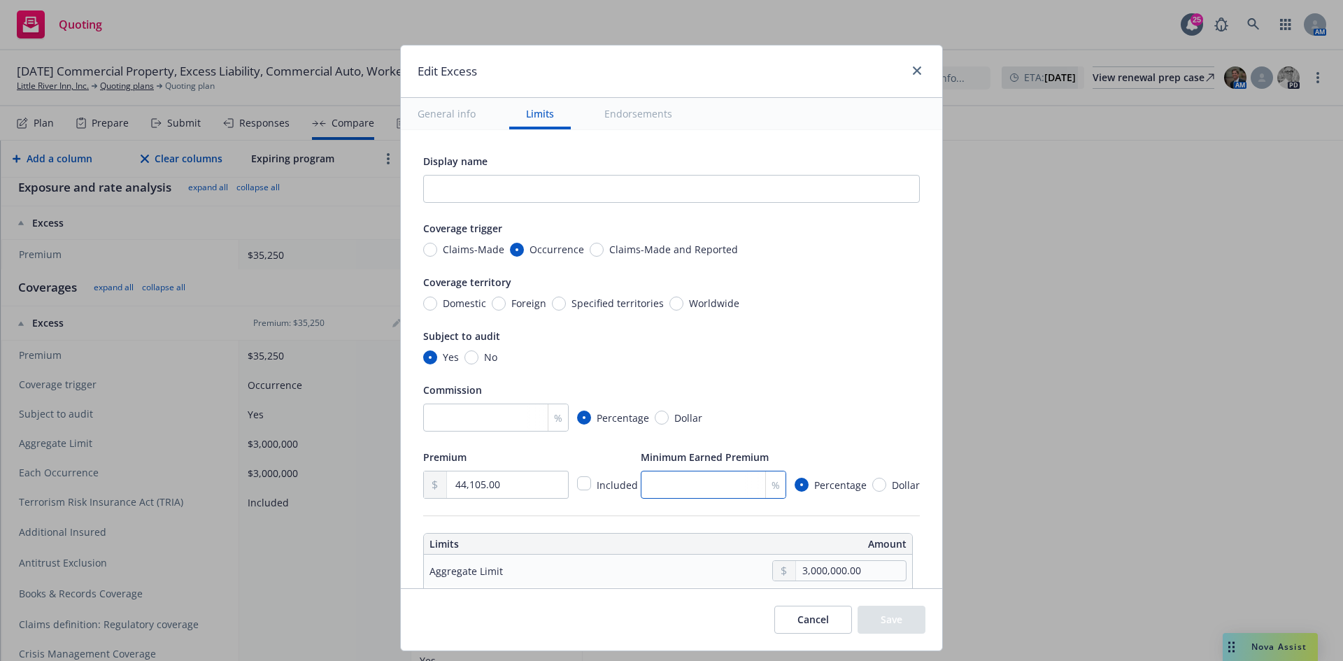
click at [733, 482] on input "number" at bounding box center [713, 485] width 145 height 28
click at [915, 621] on button "Save" at bounding box center [891, 620] width 68 height 28
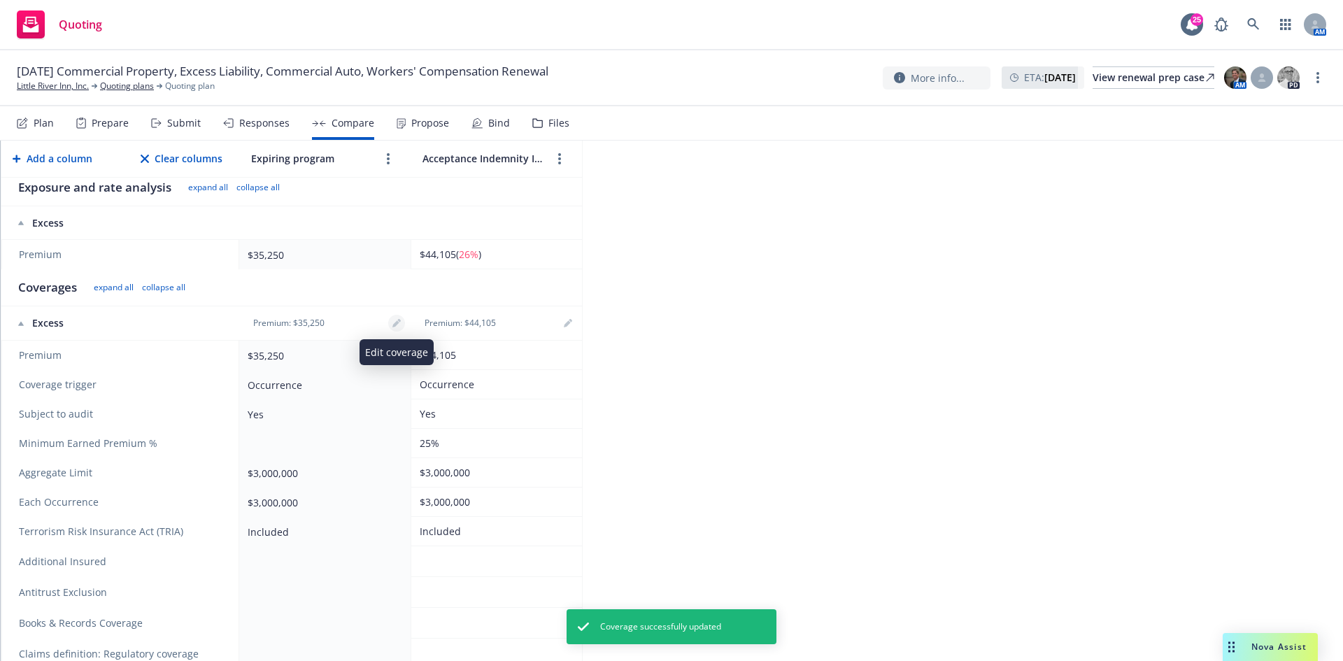
click at [391, 324] on link "editPencil" at bounding box center [396, 323] width 17 height 17
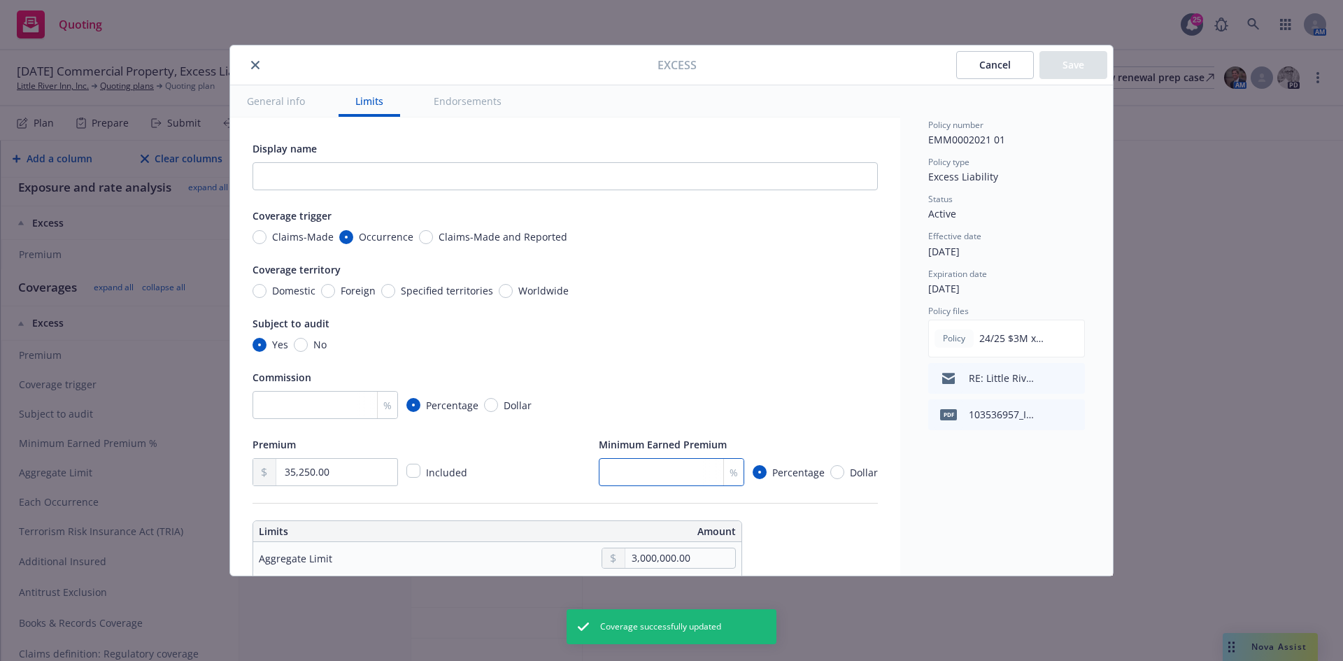
click at [702, 485] on input "number" at bounding box center [671, 472] width 145 height 28
drag, startPoint x: 1054, startPoint y: 57, endPoint x: 1055, endPoint y: 64, distance: 7.1
click at [1055, 57] on button "Save" at bounding box center [1073, 65] width 68 height 28
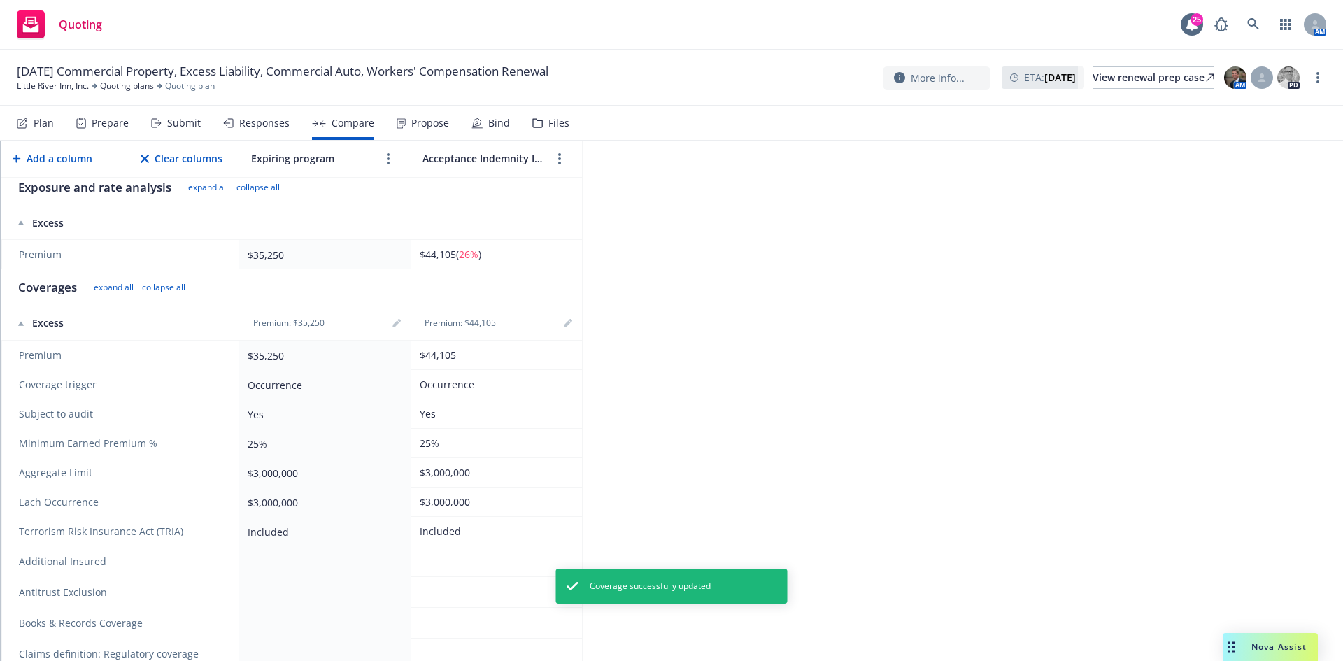
click at [753, 428] on div "2025 Excess Liability Generate Proposal Export to Excel Add a column Clear colu…" at bounding box center [672, 401] width 1342 height 520
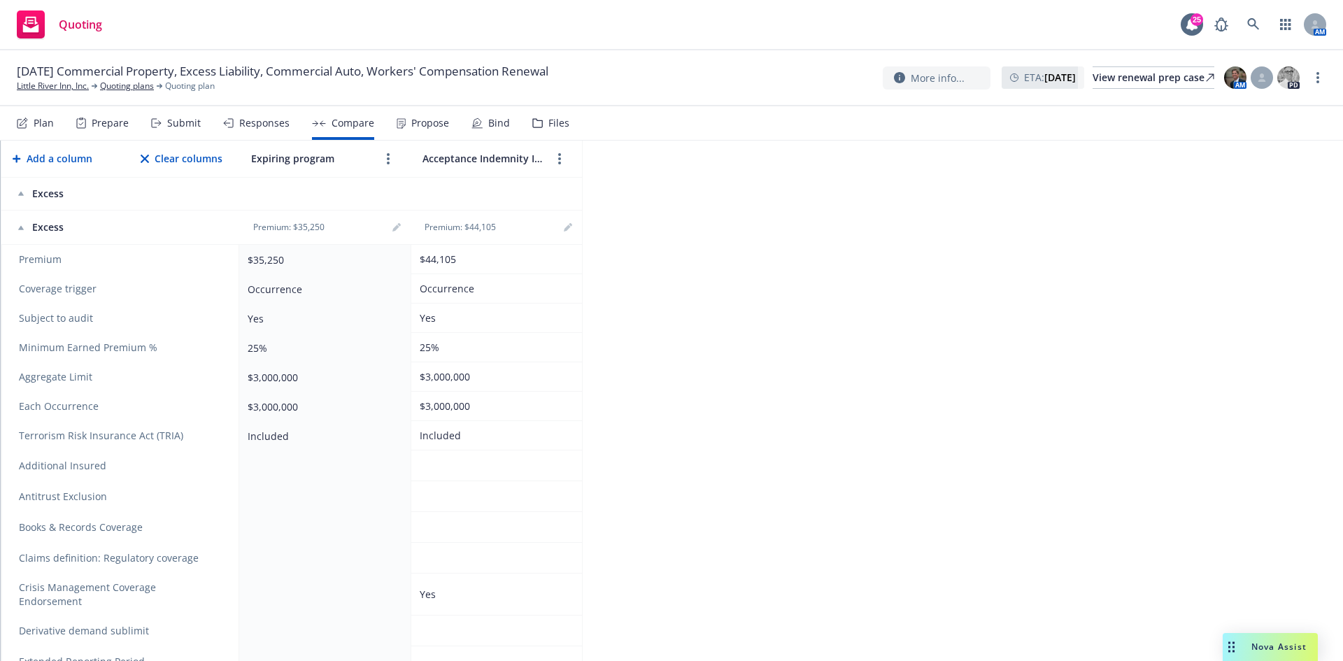
scroll to position [0, 0]
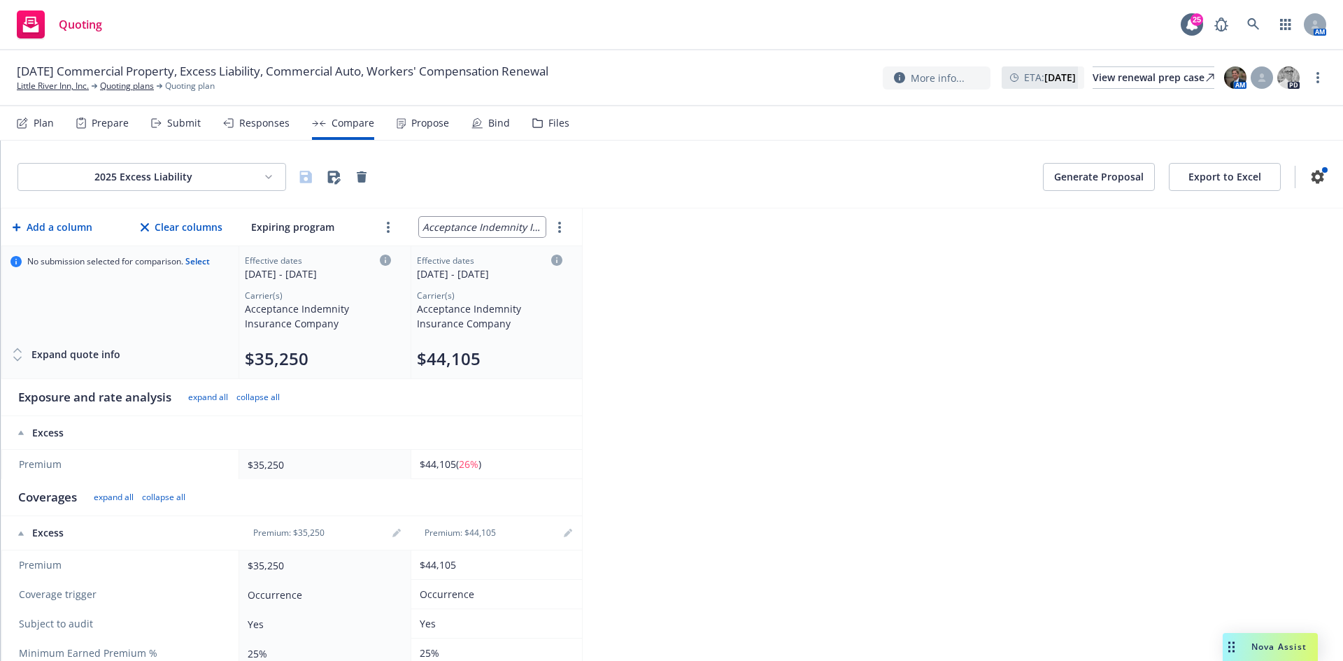
click at [487, 229] on input "Acceptance Indemnity Insurance Company" at bounding box center [482, 227] width 127 height 20
click at [488, 229] on input "Acceptance Indemnity Insurance Company" at bounding box center [482, 227] width 127 height 20
click at [771, 305] on div "2025 Excess Liability Generate Proposal Export to Excel Add a column Clear colu…" at bounding box center [672, 401] width 1342 height 520
click at [298, 177] on icon "button" at bounding box center [305, 177] width 17 height 17
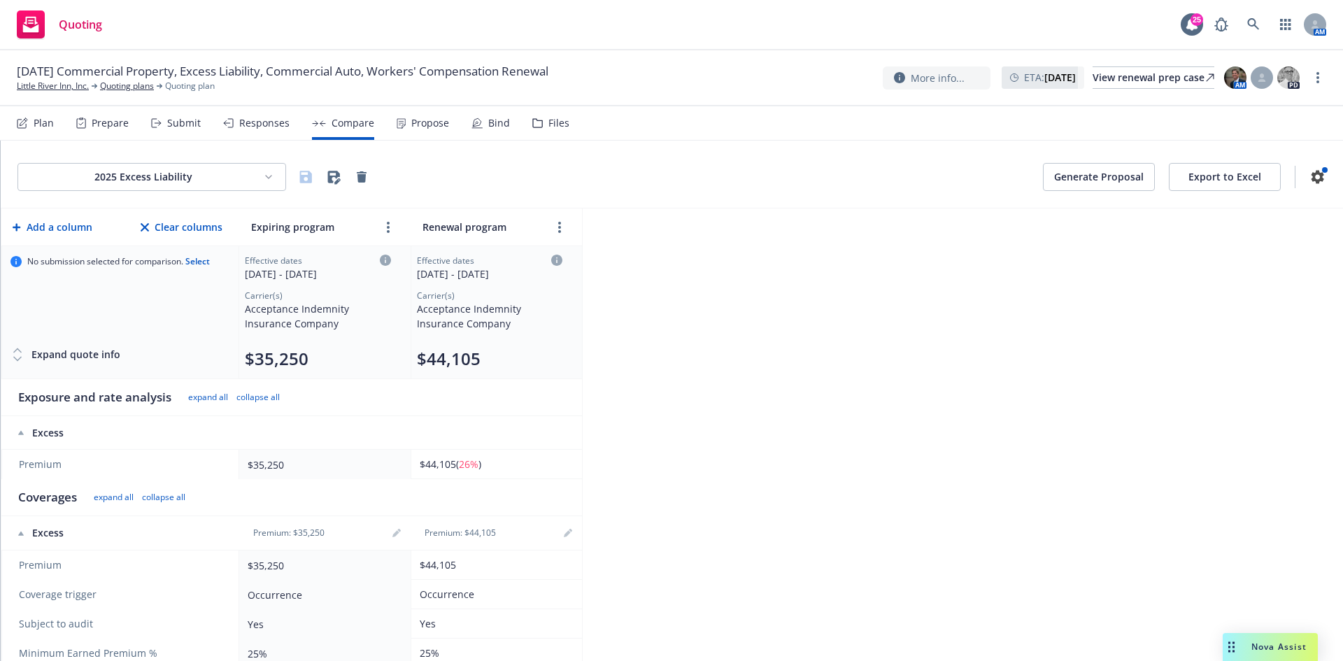
click at [165, 181] on html "Quoting 25 AM 10/01/25 Commercial Property, Excess Liability, Commercial Auto, …" at bounding box center [671, 330] width 1343 height 661
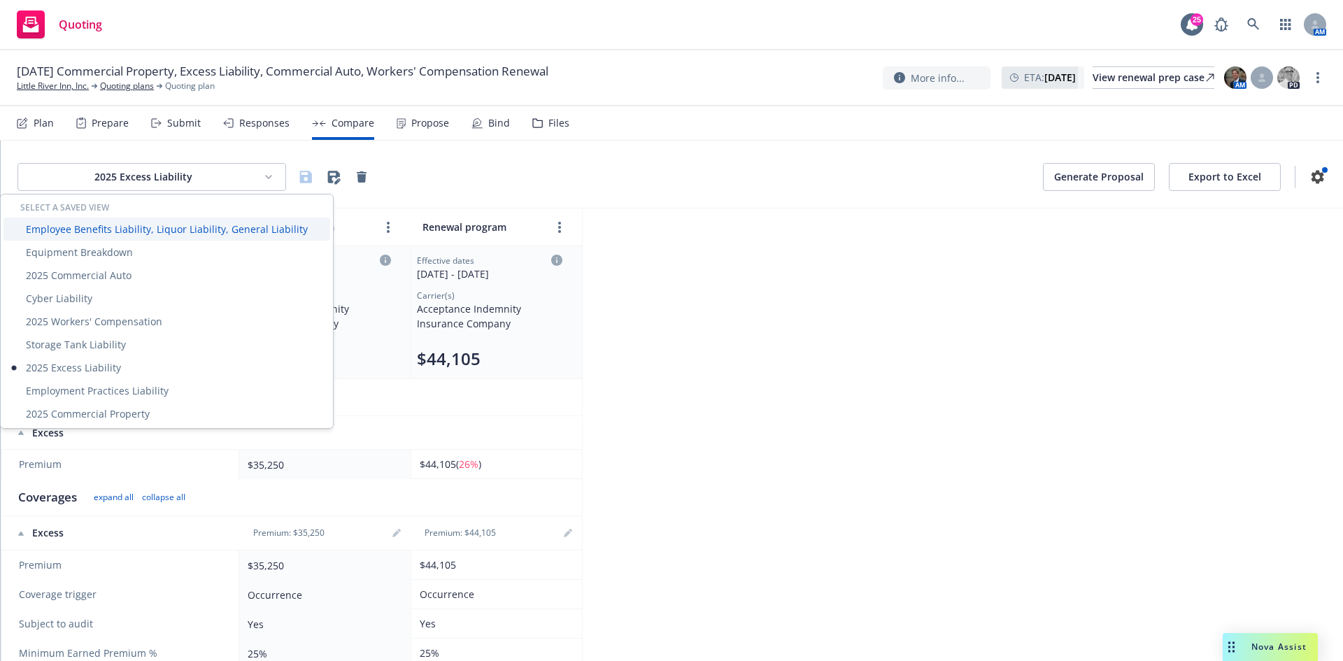
click at [160, 236] on div "Employee Benefits Liability, Liquor Liability, General Liability" at bounding box center [166, 228] width 327 height 23
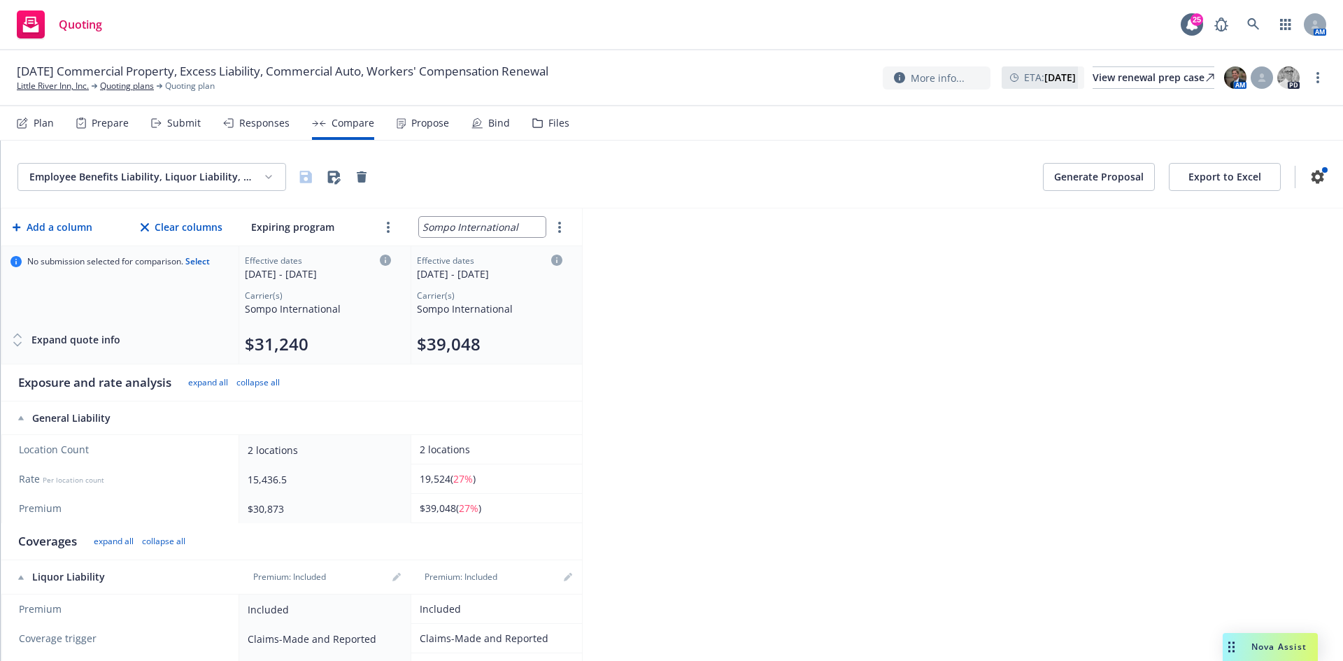
click at [485, 230] on input "Sompo International" at bounding box center [482, 227] width 127 height 20
click at [802, 319] on div "Employee Benefits Liability, Liquor Liability, General Liability Generate Propo…" at bounding box center [672, 401] width 1342 height 520
click at [306, 176] on icon "button" at bounding box center [306, 177] width 12 height 12
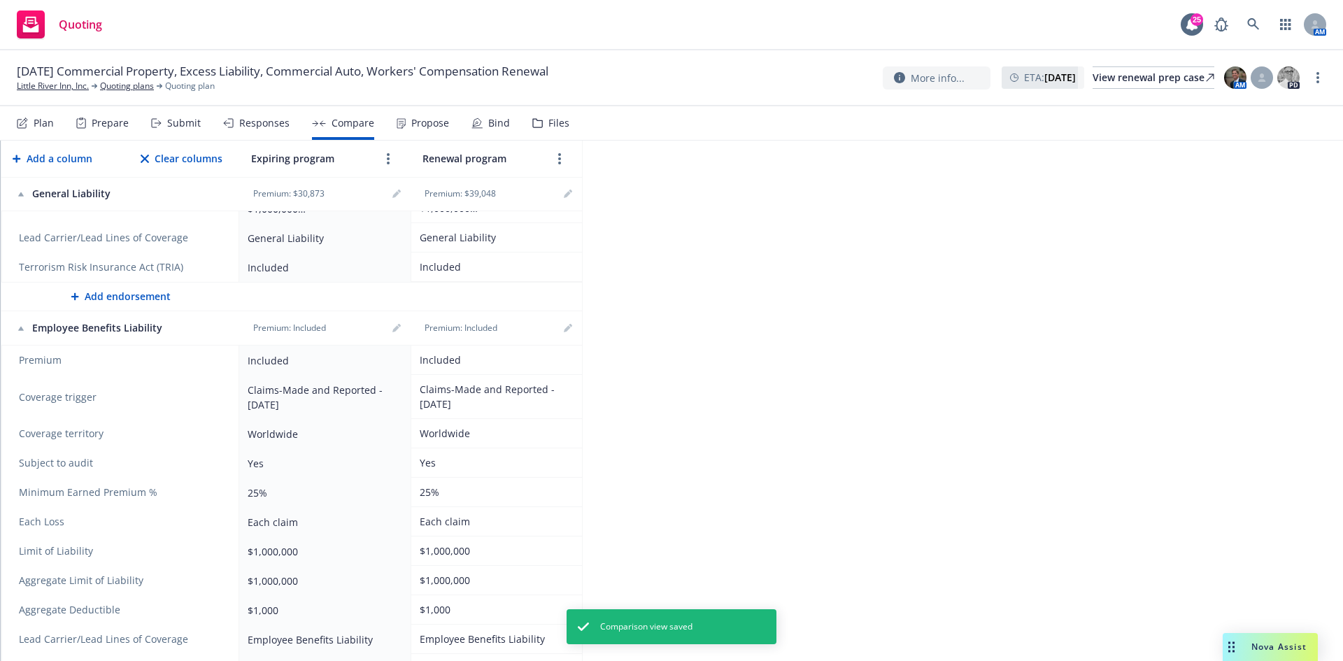
scroll to position [1119, 0]
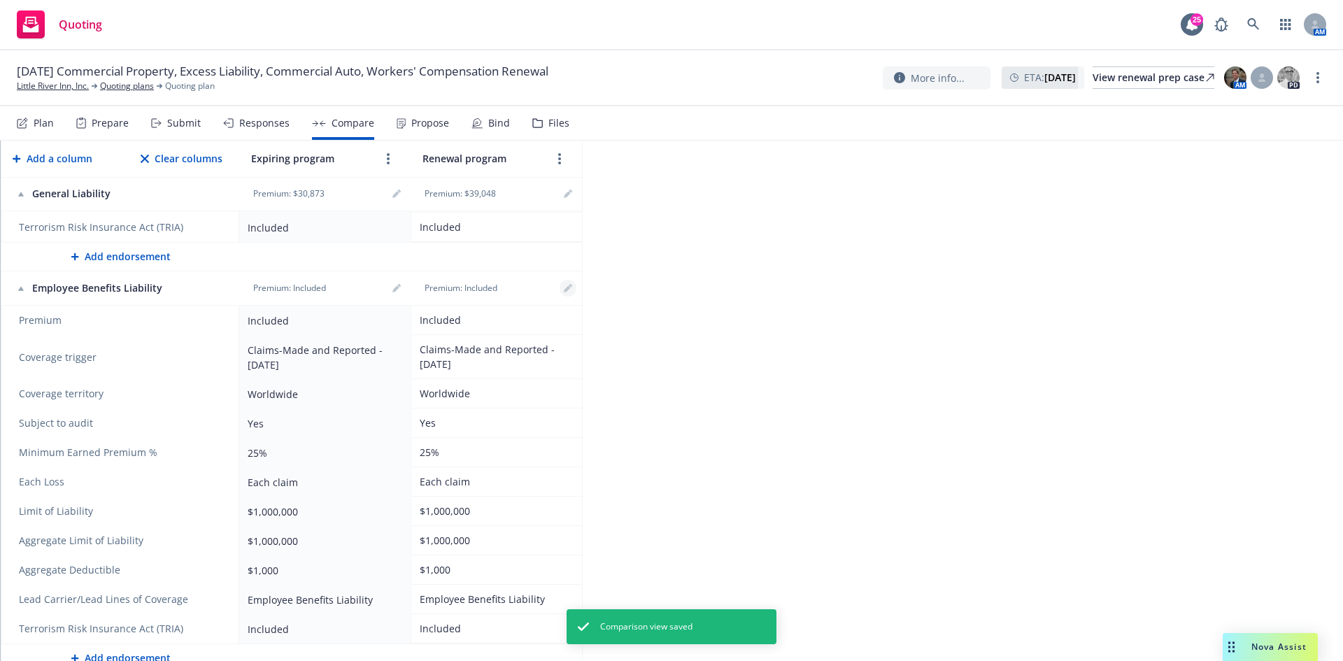
click at [573, 280] on link "editPencil" at bounding box center [567, 288] width 17 height 17
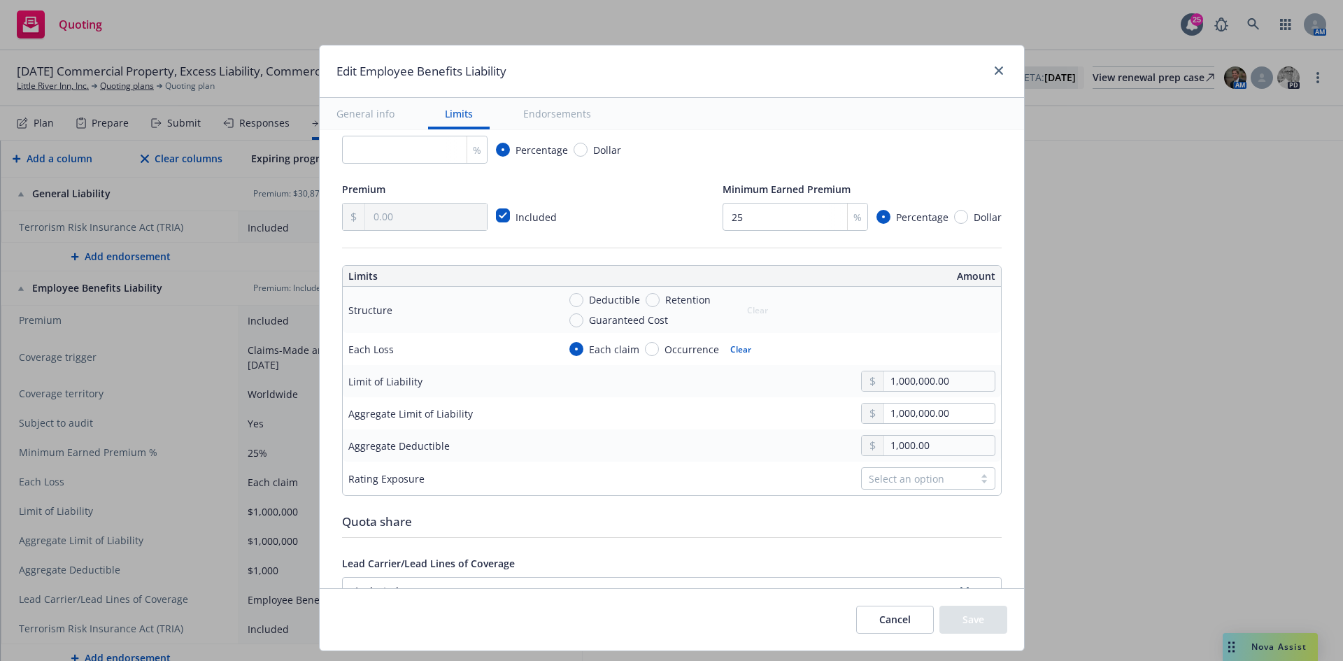
scroll to position [490, 0]
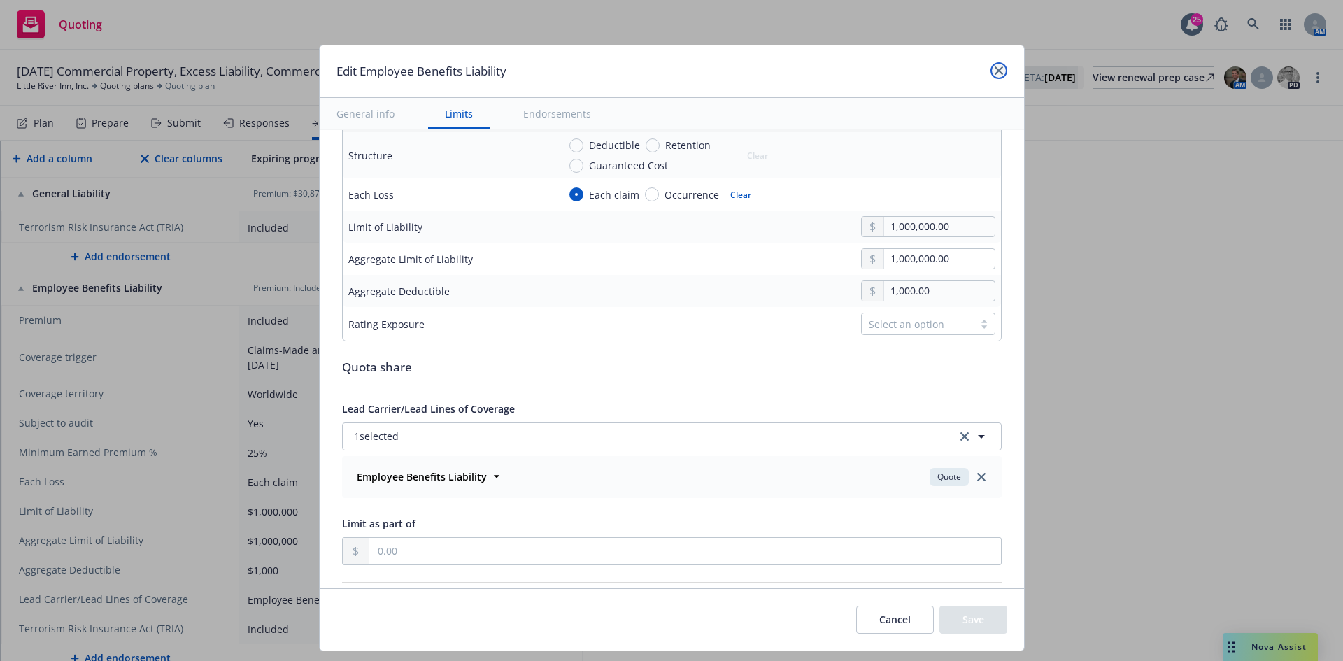
click at [996, 67] on icon "close" at bounding box center [998, 70] width 8 height 8
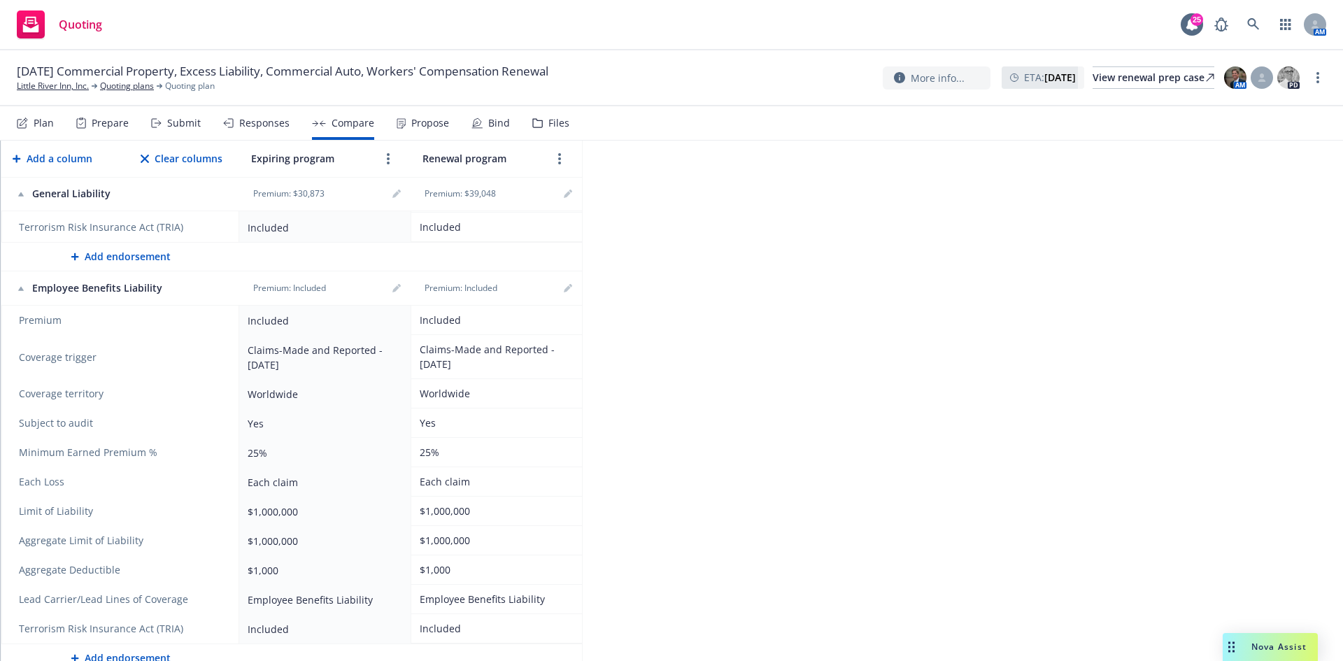
click at [664, 471] on div "Employee Benefits Liability, Liquor Liability, General Liability Generate Propo…" at bounding box center [672, 401] width 1342 height 520
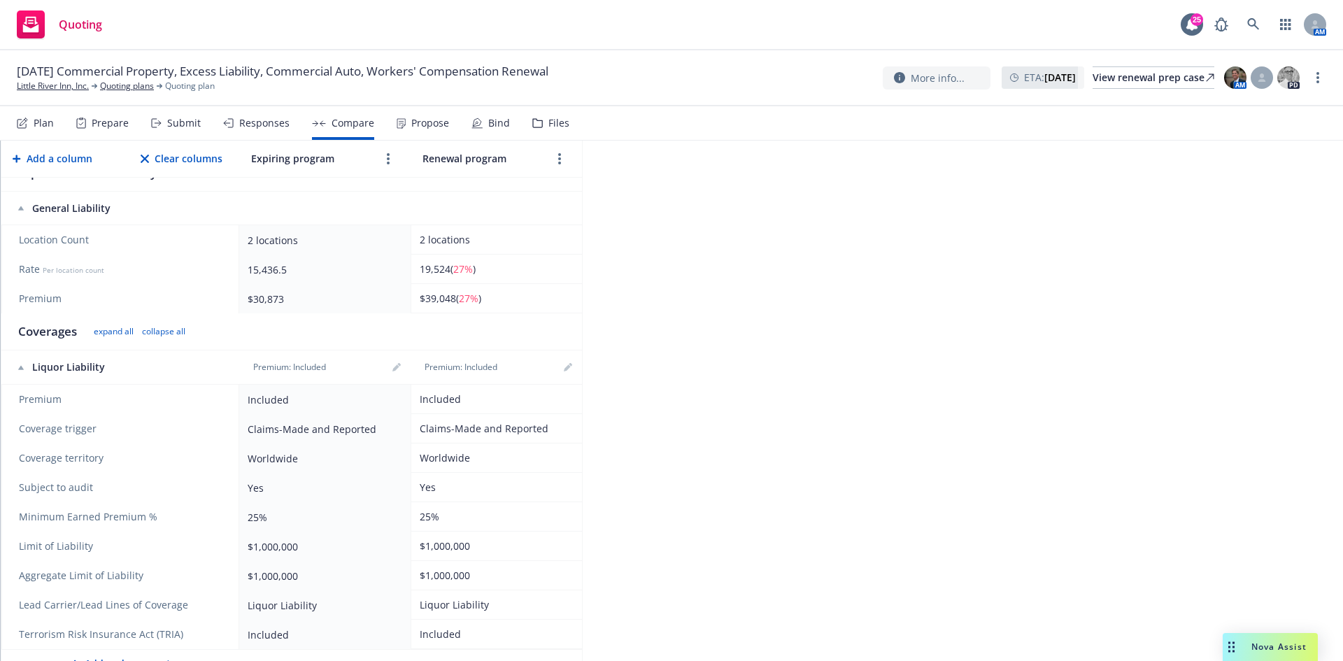
scroll to position [0, 0]
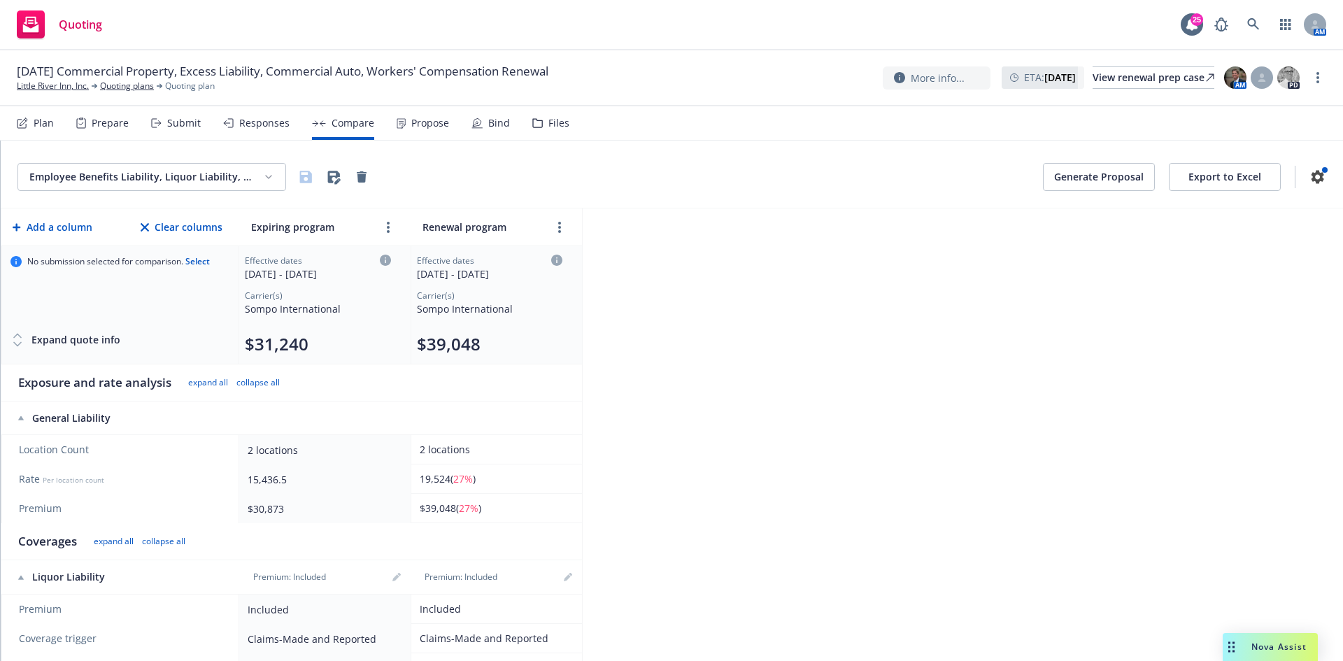
click at [252, 180] on html "Quoting 25 AM 10/01/25 Commercial Property, Excess Liability, Commercial Auto, …" at bounding box center [671, 330] width 1343 height 661
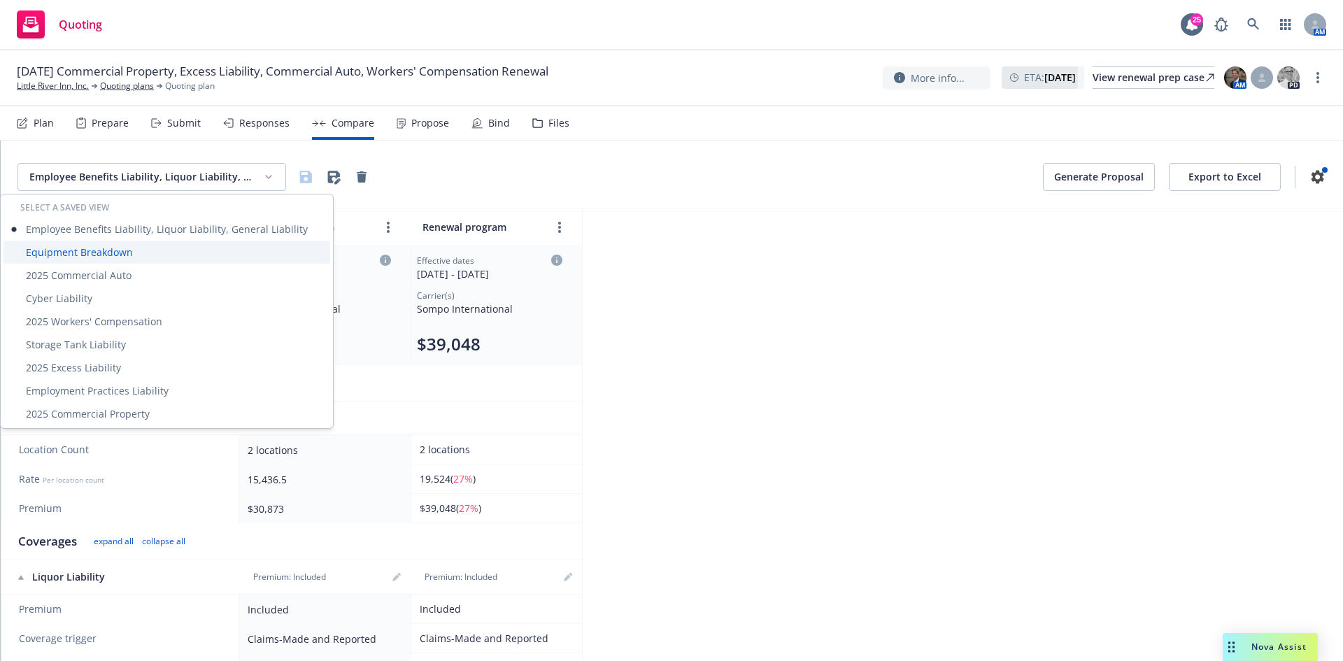
click at [200, 252] on div "Equipment Breakdown" at bounding box center [166, 252] width 327 height 23
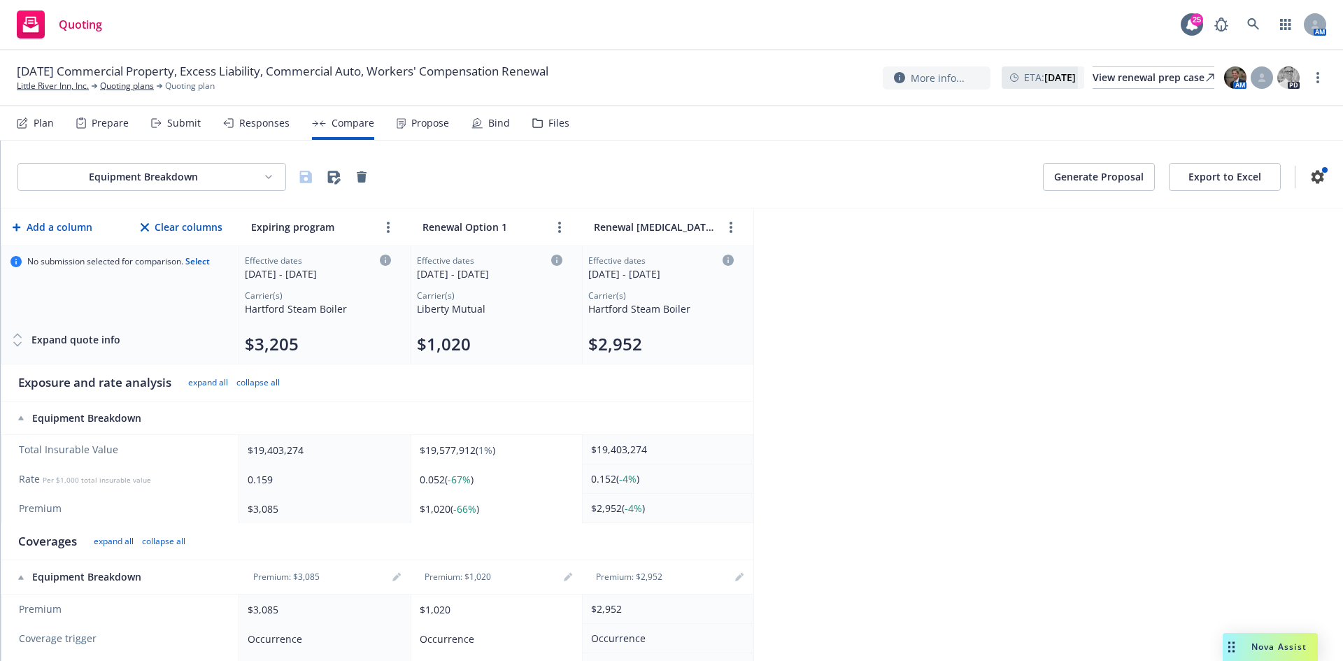
click at [183, 182] on html "Quoting 25 AM 10/01/25 Commercial Property, Excess Liability, Commercial Auto, …" at bounding box center [671, 330] width 1343 height 661
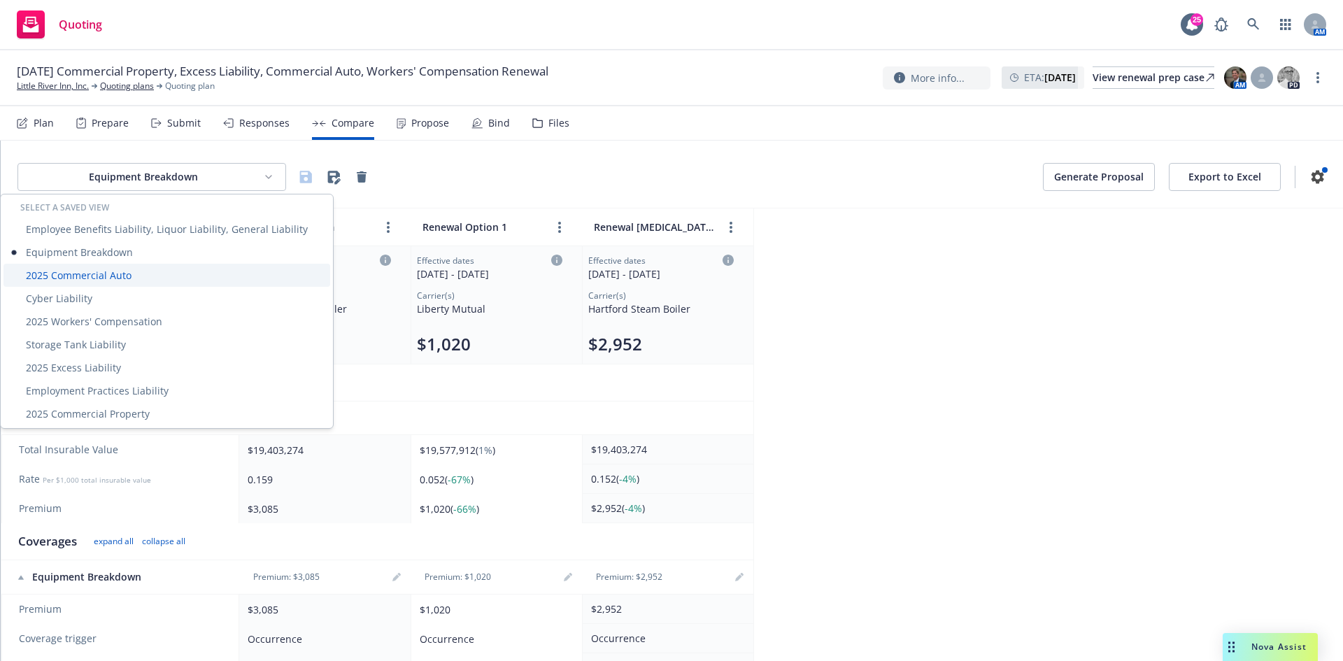
click at [152, 285] on div "2025 Commercial Auto" at bounding box center [166, 275] width 327 height 23
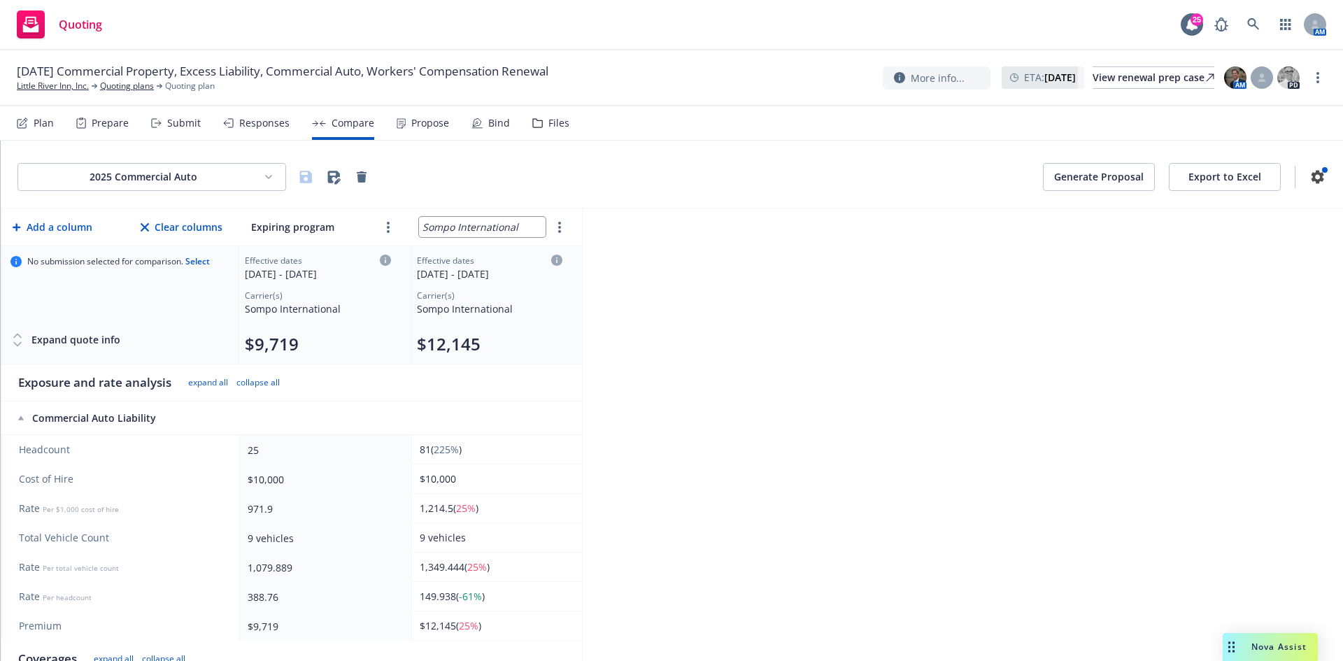
click at [484, 234] on input "Sompo International" at bounding box center [482, 227] width 127 height 20
click at [487, 233] on input "Sompo International" at bounding box center [482, 227] width 127 height 20
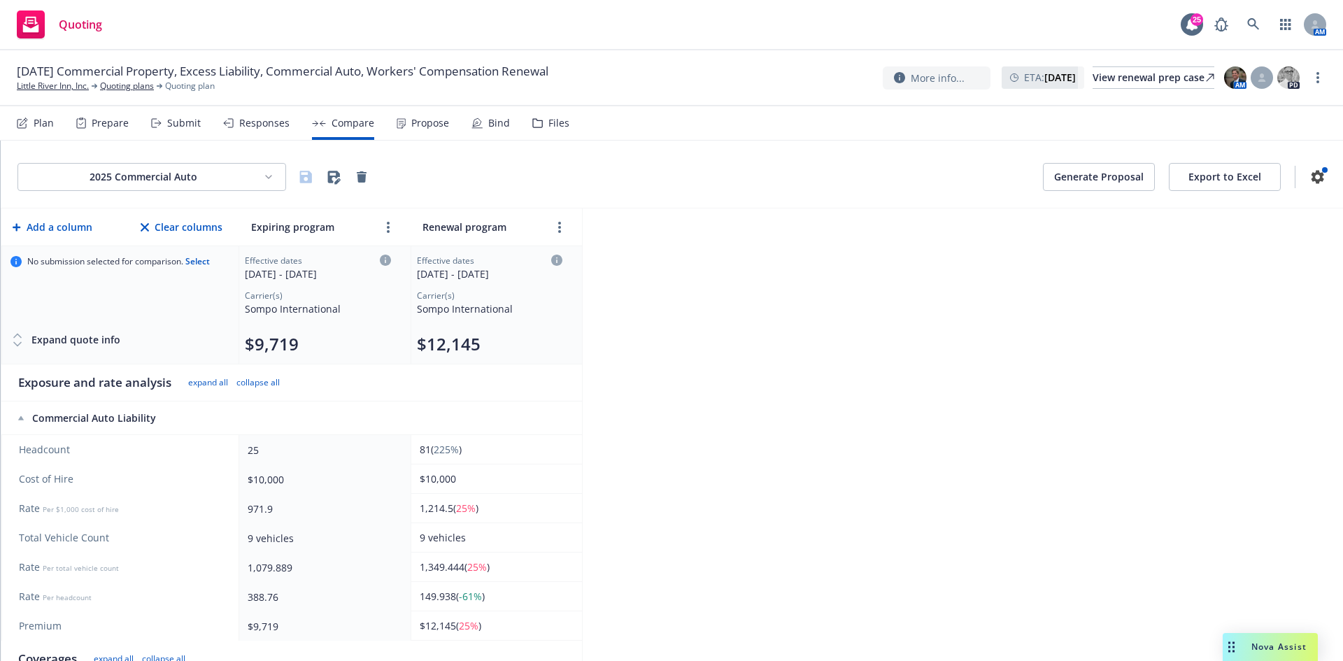
click at [736, 246] on div "2025 Commercial Auto Generate Proposal Export to Excel Add a column Clear colum…" at bounding box center [672, 401] width 1342 height 520
click at [303, 178] on icon "button" at bounding box center [306, 177] width 12 height 12
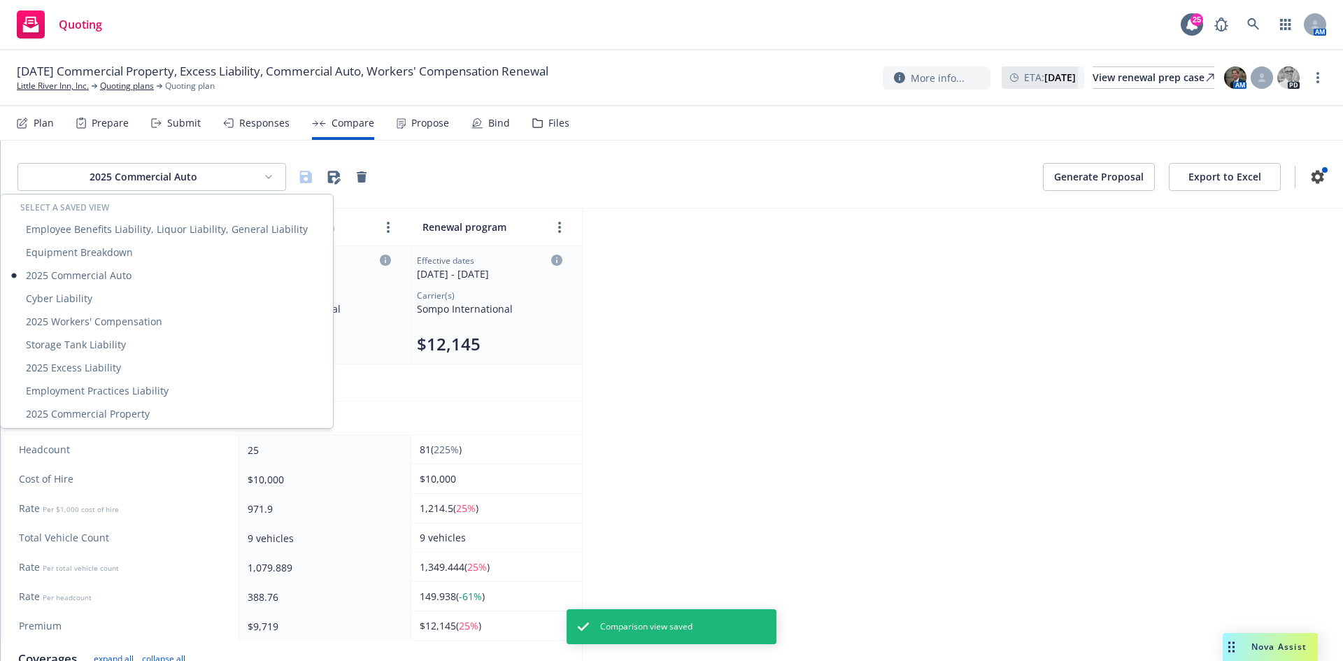
click at [170, 178] on html "Quoting 25 AM 10/01/25 Commercial Property, Excess Liability, Commercial Auto, …" at bounding box center [671, 330] width 1343 height 661
click at [124, 295] on div "Cyber Liability" at bounding box center [166, 298] width 327 height 23
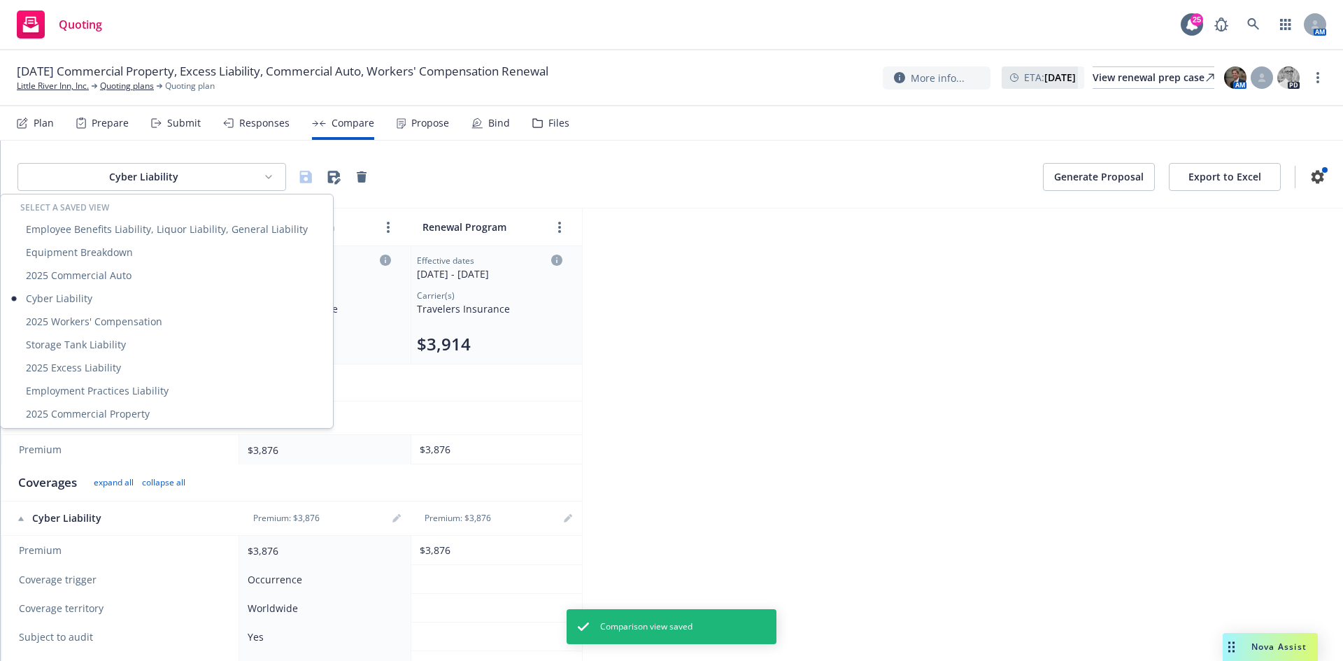
click at [188, 173] on html "Quoting 25 AM 10/01/25 Commercial Property, Excess Liability, Commercial Auto, …" at bounding box center [671, 330] width 1343 height 661
click at [127, 317] on div "2025 Workers' Compensation" at bounding box center [166, 321] width 327 height 23
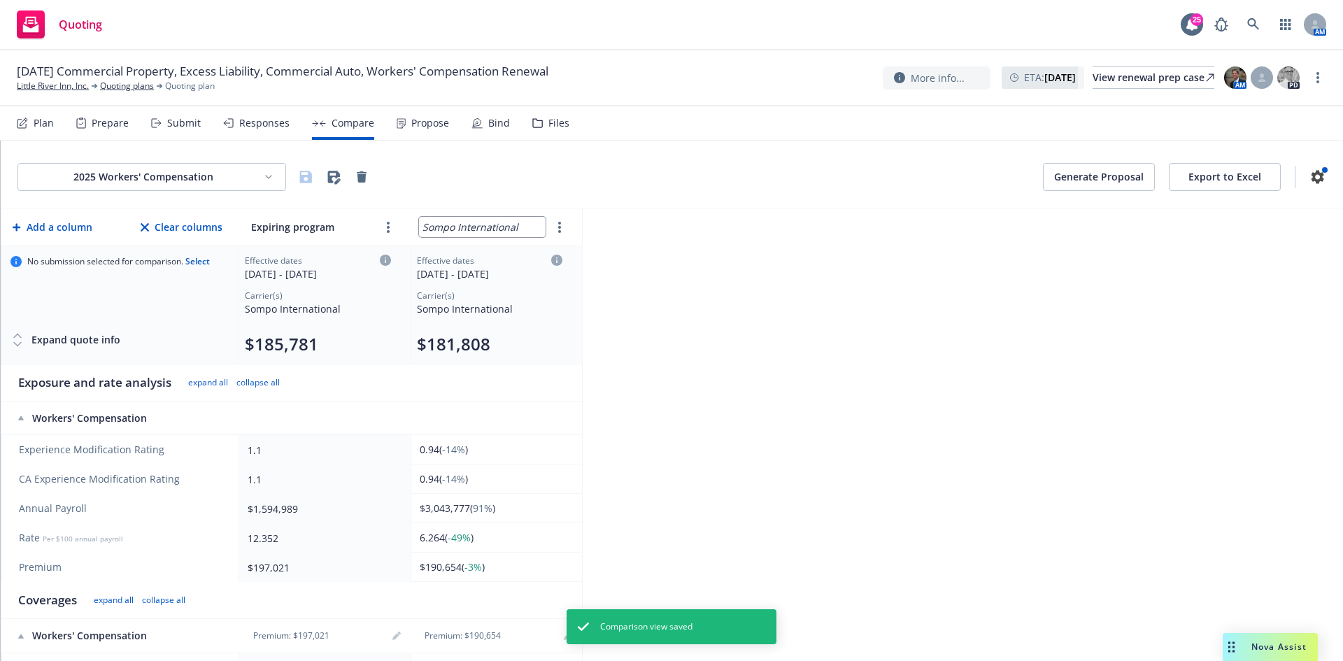
click at [491, 224] on input "Sompo International" at bounding box center [482, 227] width 127 height 20
click at [966, 364] on div "2025 Workers' Compensation Generate Proposal Export to Excel Add a column Clear…" at bounding box center [672, 401] width 1342 height 520
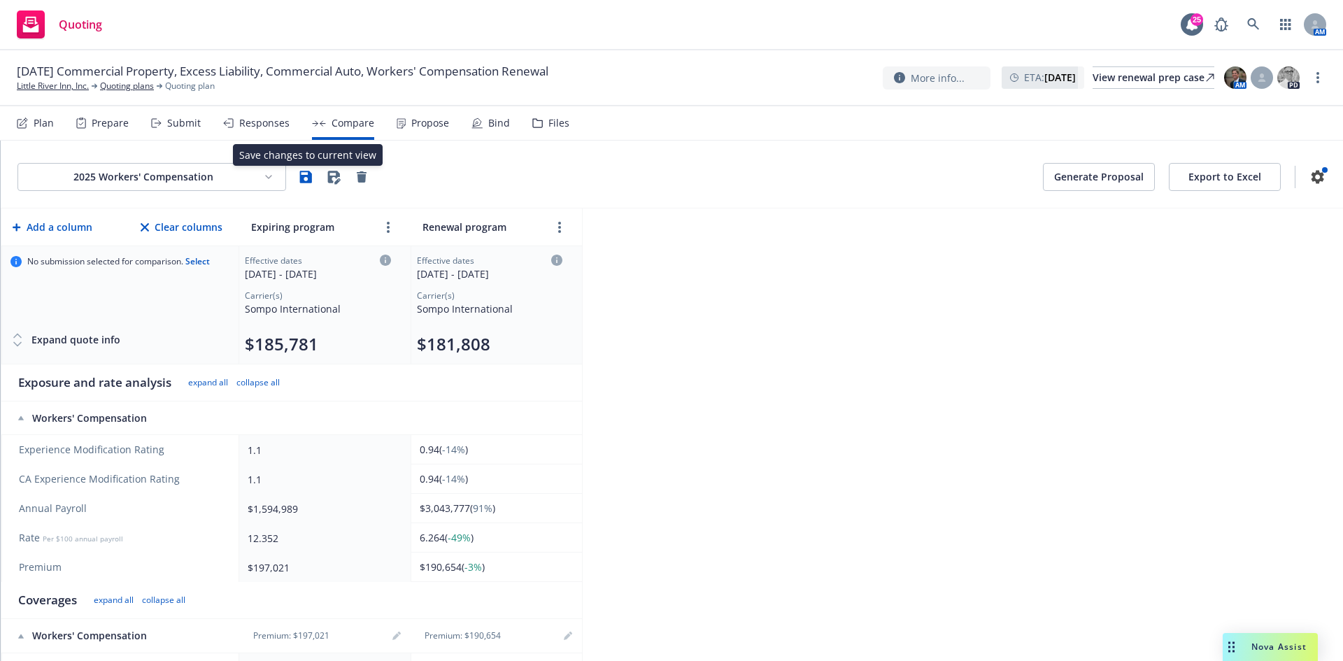
click at [302, 173] on icon "button" at bounding box center [305, 177] width 17 height 17
click at [672, 324] on div "2025 Workers' Compensation Generate Proposal Export to Excel Add a column Clear…" at bounding box center [672, 401] width 1342 height 520
click at [220, 175] on html "Quoting 25 AM 10/01/25 Commercial Property, Excess Liability, Commercial Auto, …" at bounding box center [671, 330] width 1343 height 661
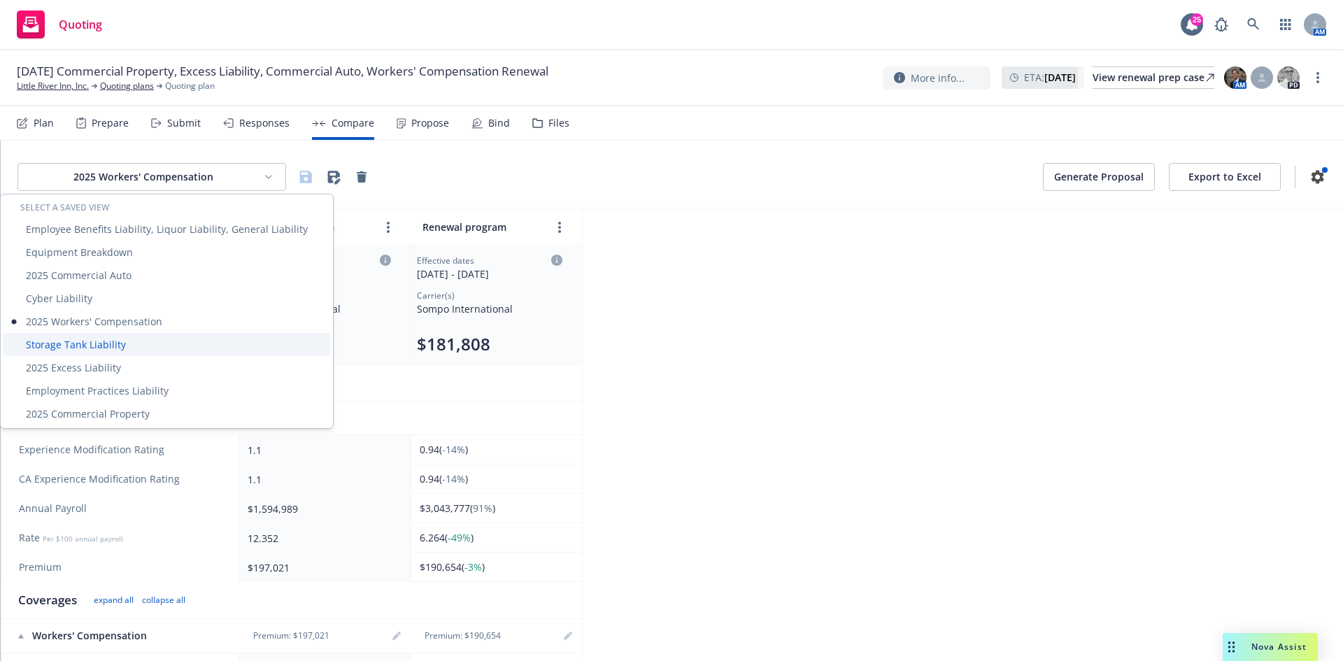
click at [98, 340] on div "Storage Tank Liability" at bounding box center [166, 344] width 327 height 23
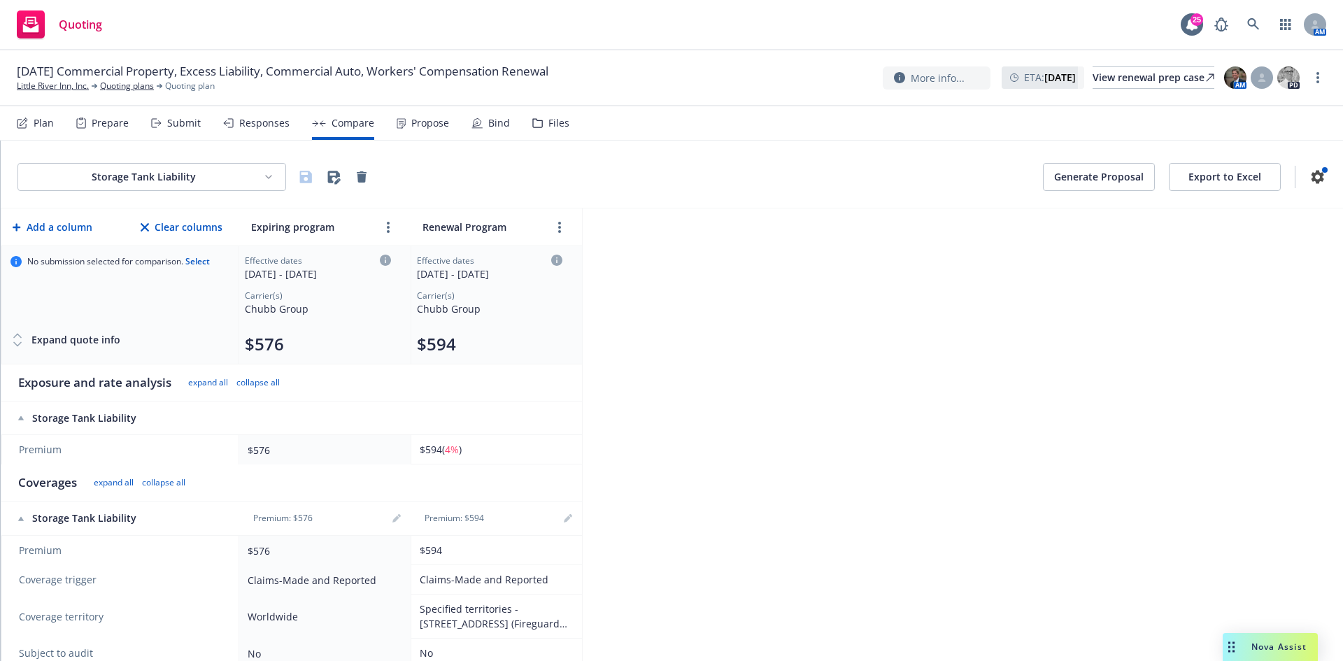
click at [125, 177] on html "Quoting 25 AM 10/01/25 Commercial Property, Excess Liability, Commercial Auto, …" at bounding box center [671, 330] width 1343 height 661
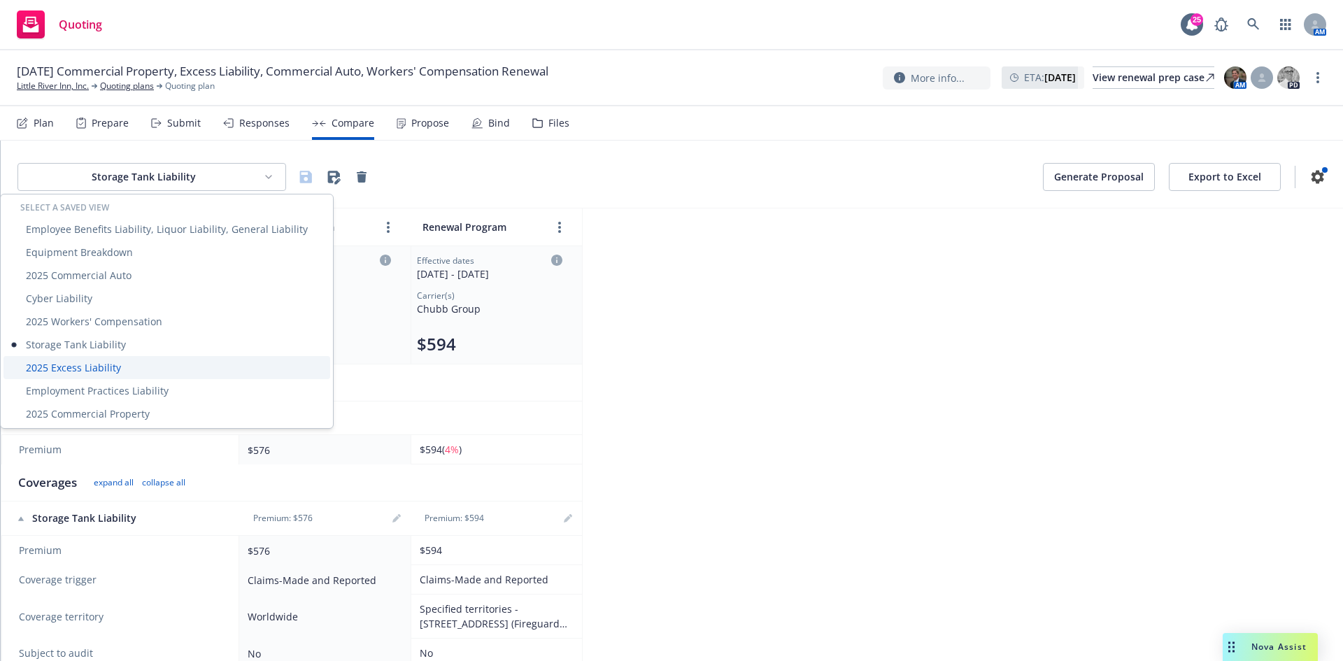
click at [120, 372] on div "2025 Excess Liability" at bounding box center [166, 367] width 327 height 23
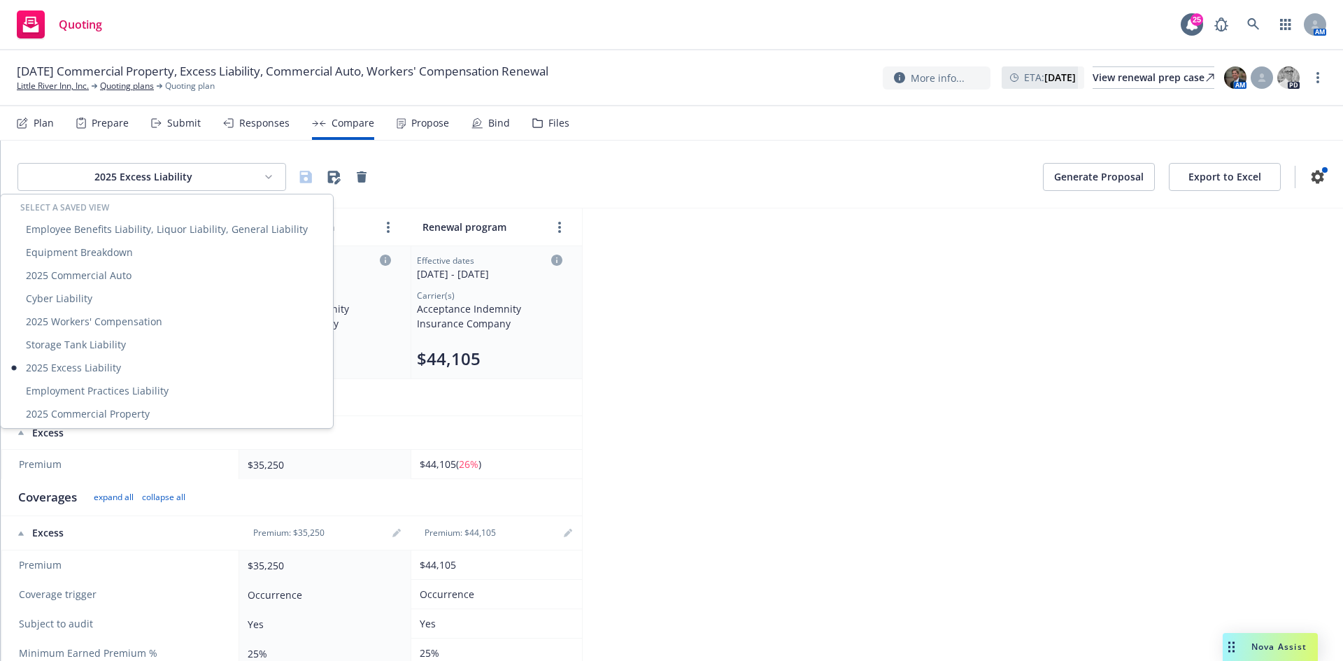
click at [166, 179] on html "Quoting 25 AM 10/01/25 Commercial Property, Excess Liability, Commercial Auto, …" at bounding box center [671, 330] width 1343 height 661
click at [115, 399] on div "Employment Practices Liability" at bounding box center [166, 390] width 327 height 23
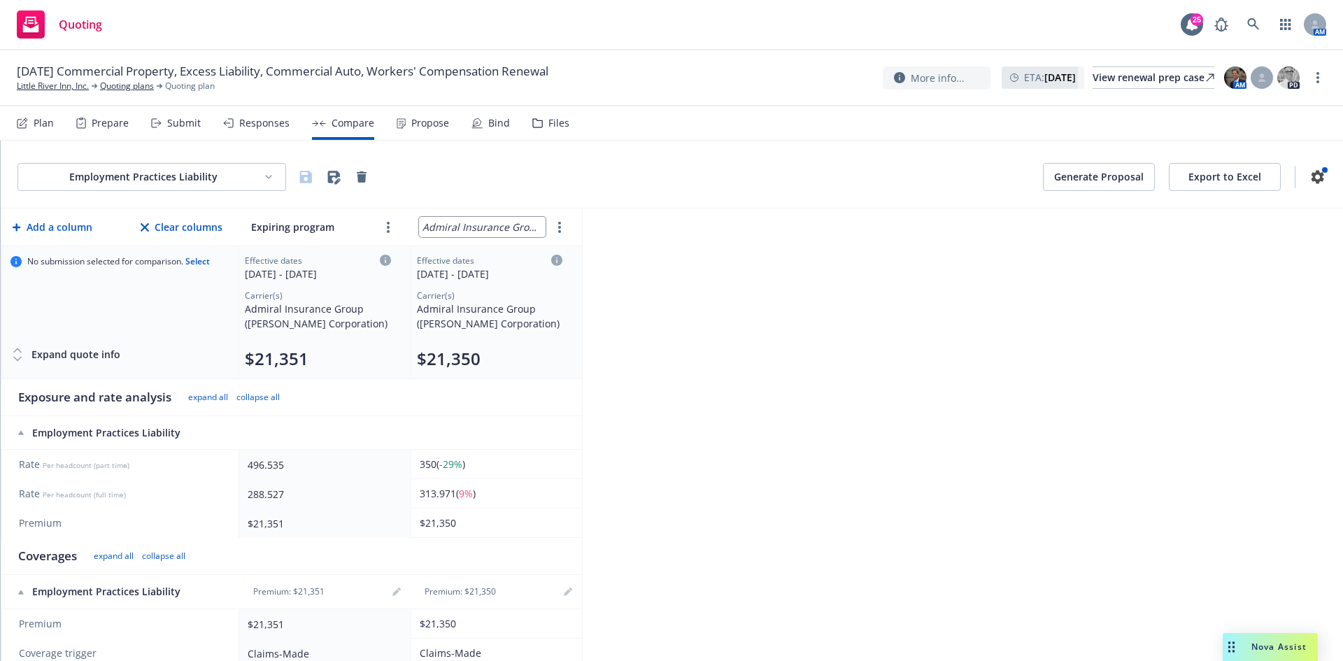
click at [508, 228] on input "Admiral Insurance Group ([PERSON_NAME] Corporation)" at bounding box center [482, 227] width 127 height 20
click at [508, 226] on input "Admiral Insurance Group ([PERSON_NAME] Corporation)" at bounding box center [482, 227] width 127 height 20
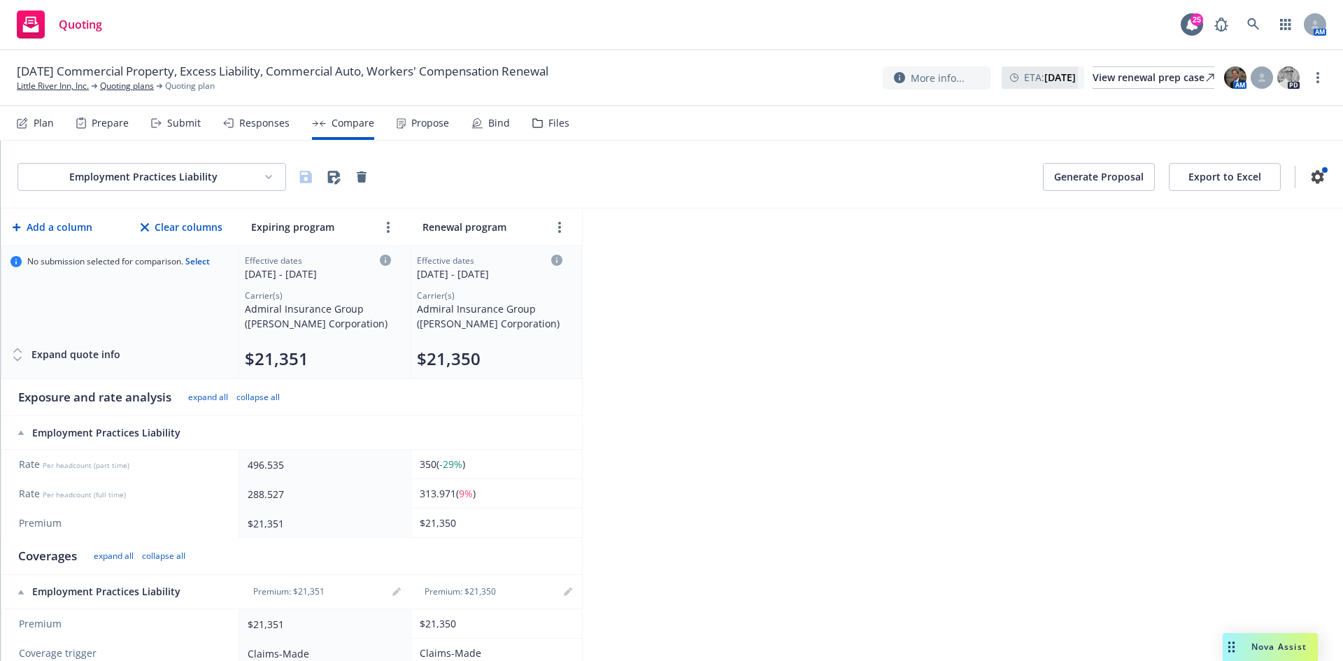
click at [778, 311] on div "Employment Practices Liability Generate Proposal Export to Excel Add a column C…" at bounding box center [672, 401] width 1342 height 520
click at [301, 177] on icon "button" at bounding box center [306, 177] width 12 height 12
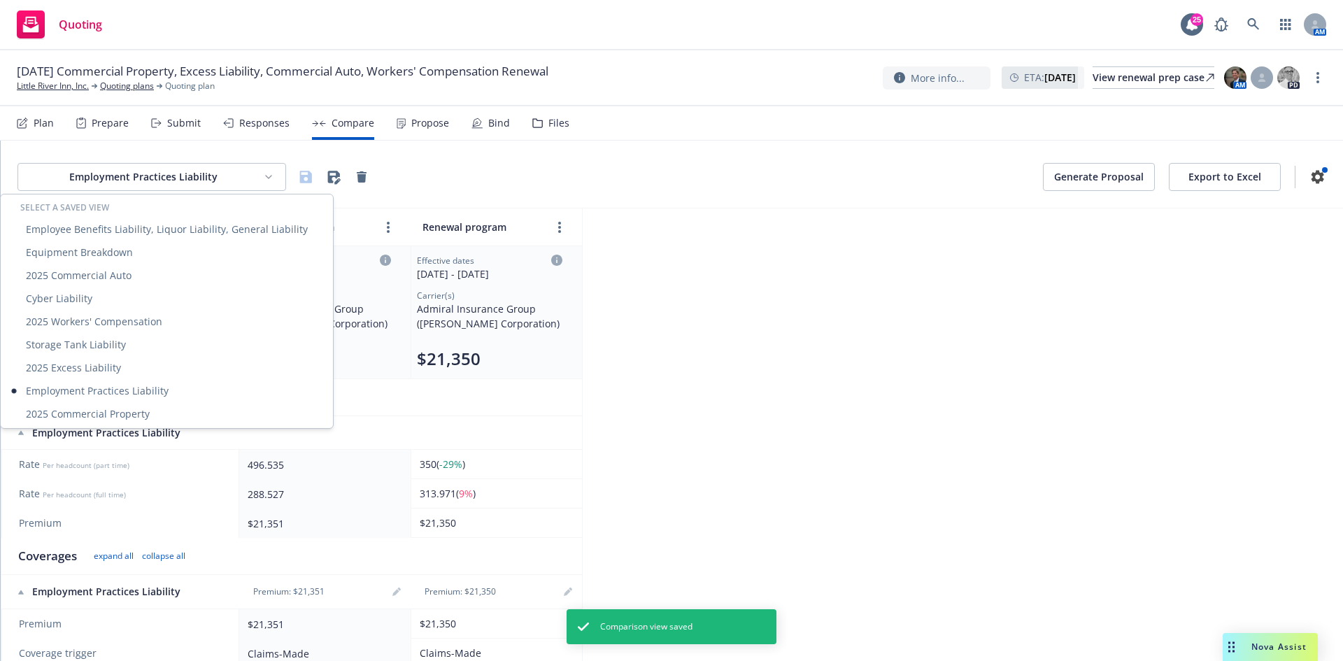
click at [223, 173] on html "Quoting 25 AM 10/01/25 Commercial Property, Excess Liability, Commercial Auto, …" at bounding box center [671, 330] width 1343 height 661
click at [187, 411] on div "2025 Commercial Property" at bounding box center [166, 413] width 327 height 23
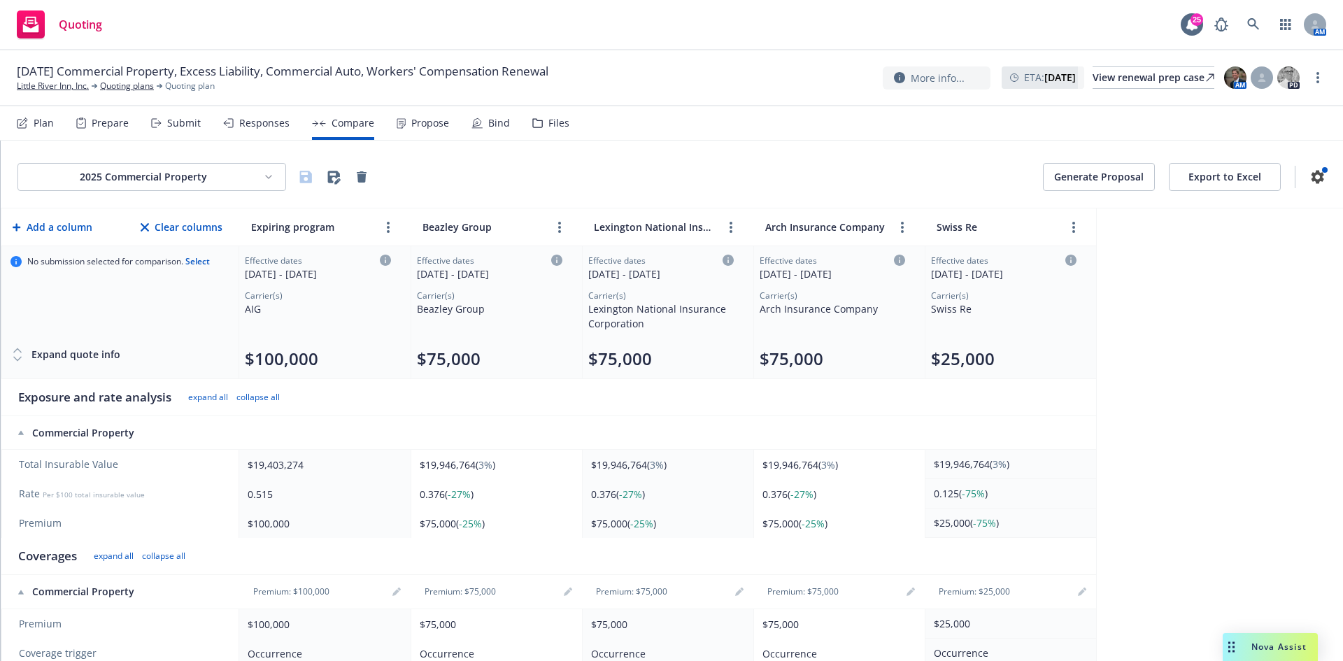
click at [1200, 437] on div "2025 Commercial Property Generate Proposal Export to Excel Add a column Clear c…" at bounding box center [672, 401] width 1342 height 520
click at [1091, 180] on button "Generate Proposal" at bounding box center [1099, 177] width 112 height 28
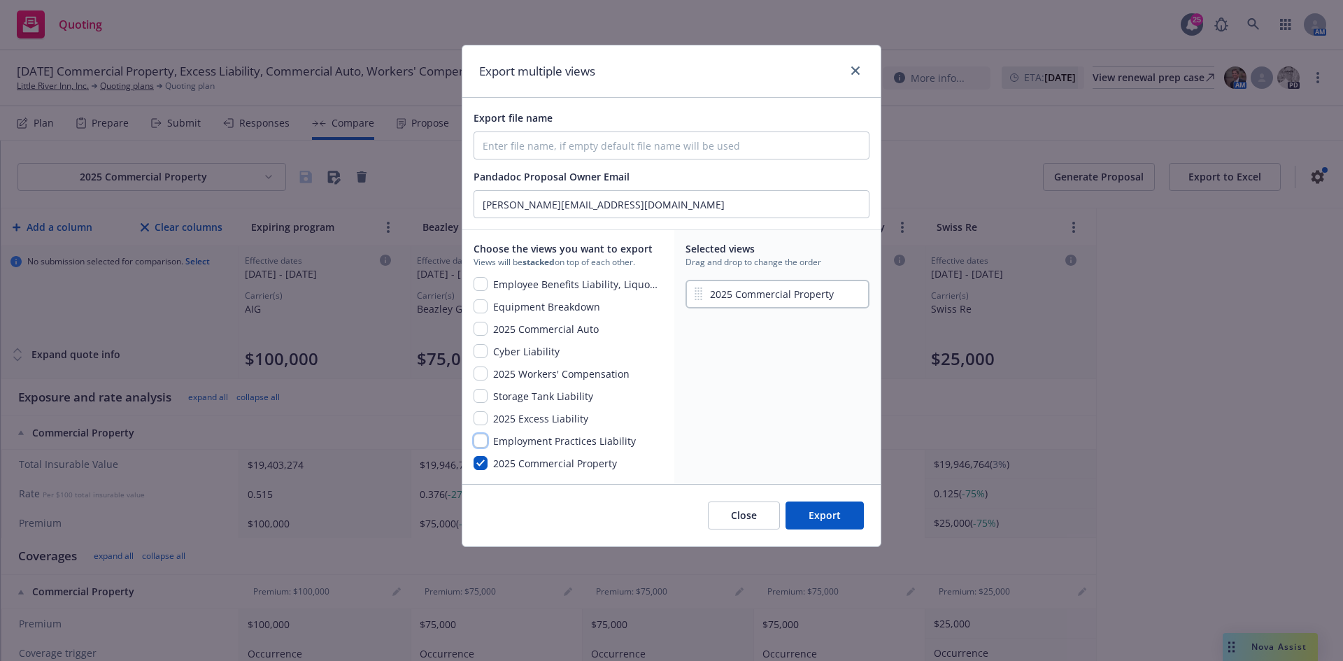
click at [481, 442] on input "checkbox" at bounding box center [480, 441] width 14 height 14
click at [476, 418] on input "checkbox" at bounding box center [480, 418] width 14 height 14
click at [485, 380] on input "checkbox" at bounding box center [480, 373] width 14 height 14
click at [481, 393] on input "checkbox" at bounding box center [480, 396] width 14 height 14
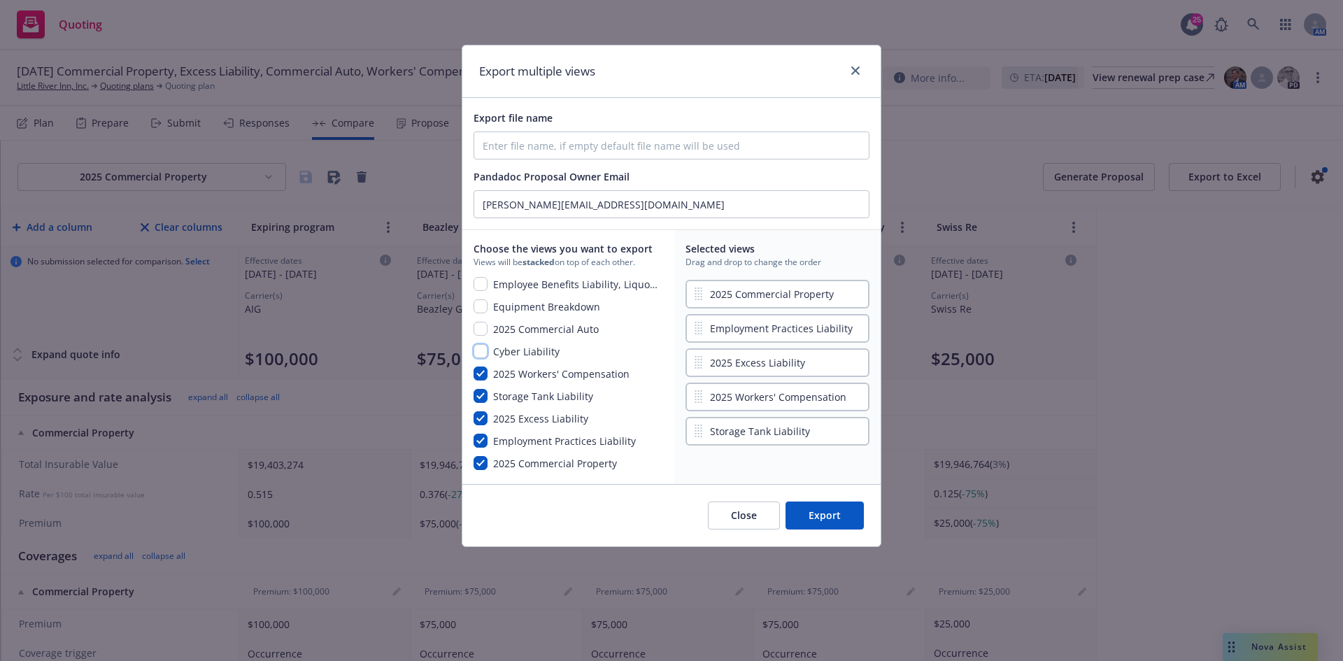
click at [483, 352] on input "checkbox" at bounding box center [480, 351] width 14 height 14
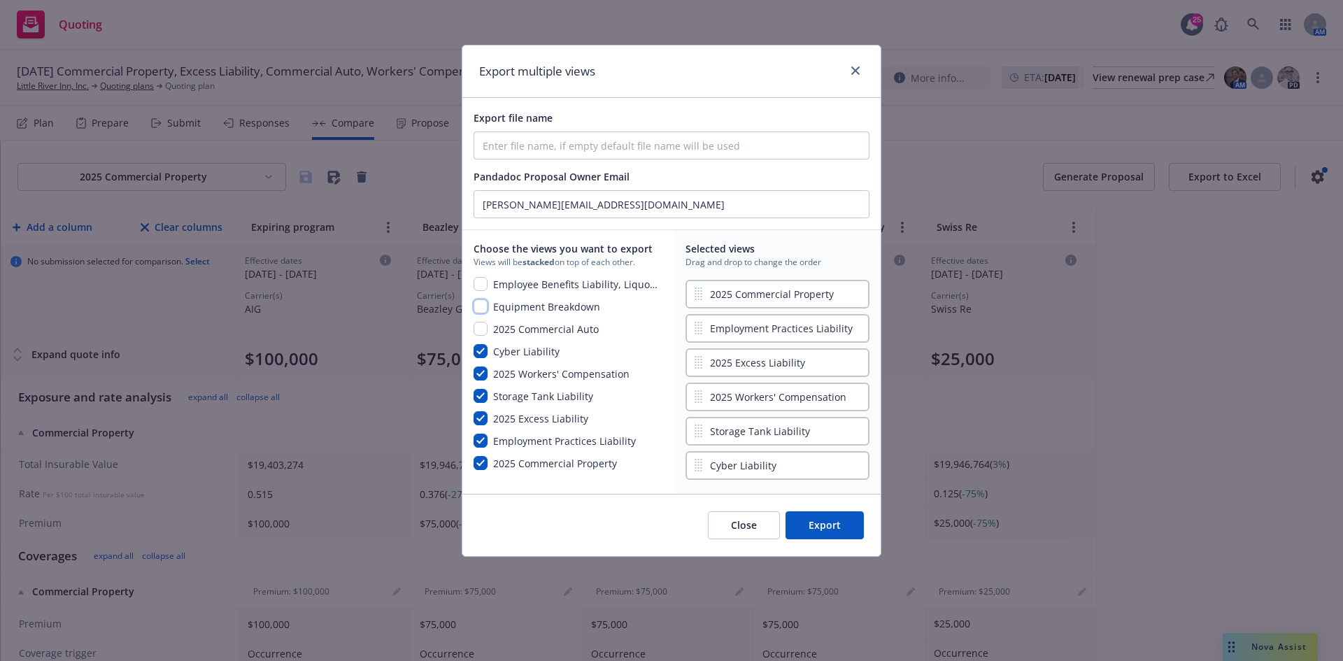
drag, startPoint x: 483, startPoint y: 309, endPoint x: 480, endPoint y: 326, distance: 17.1
click at [483, 310] on input "checkbox" at bounding box center [480, 306] width 14 height 14
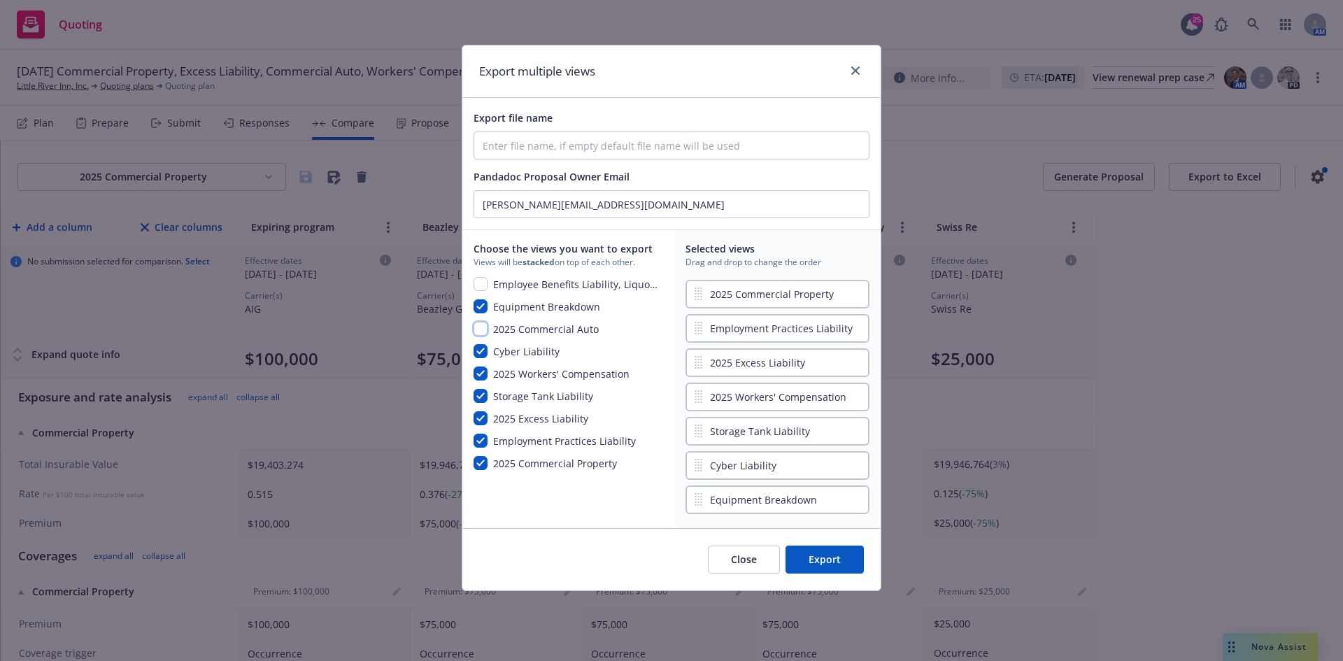
click at [480, 328] on input "checkbox" at bounding box center [480, 329] width 14 height 14
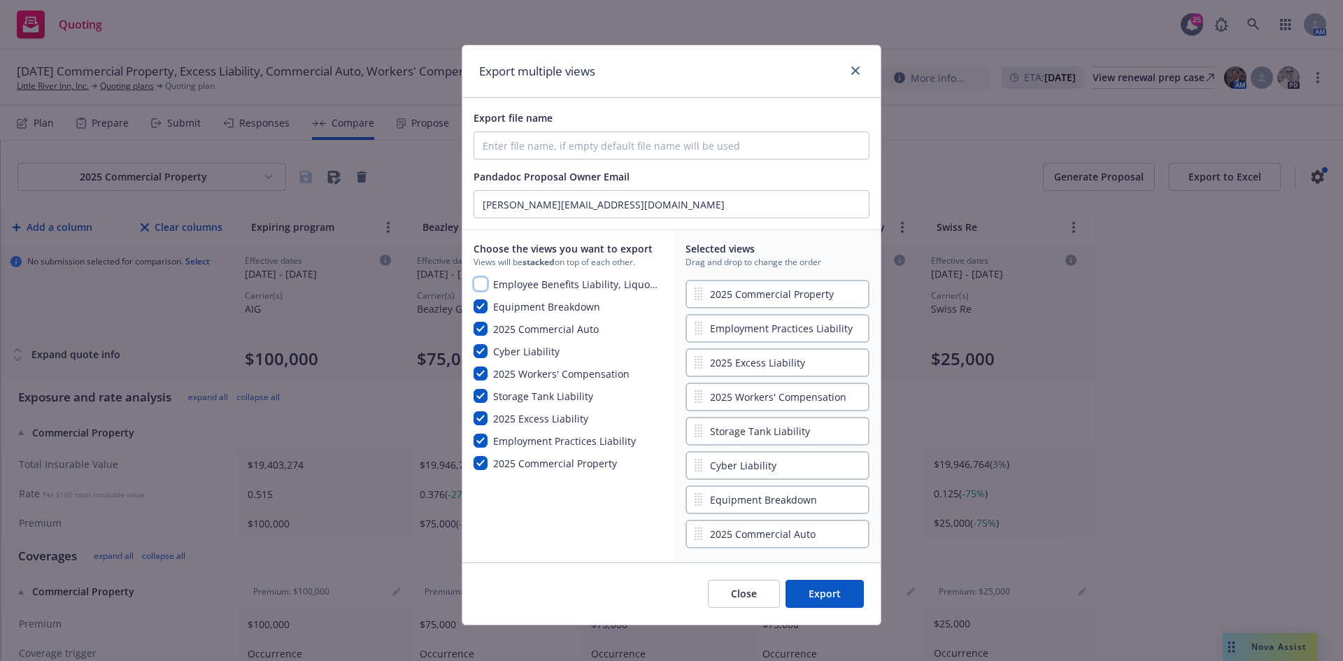
click at [481, 280] on input "checkbox" at bounding box center [480, 284] width 14 height 14
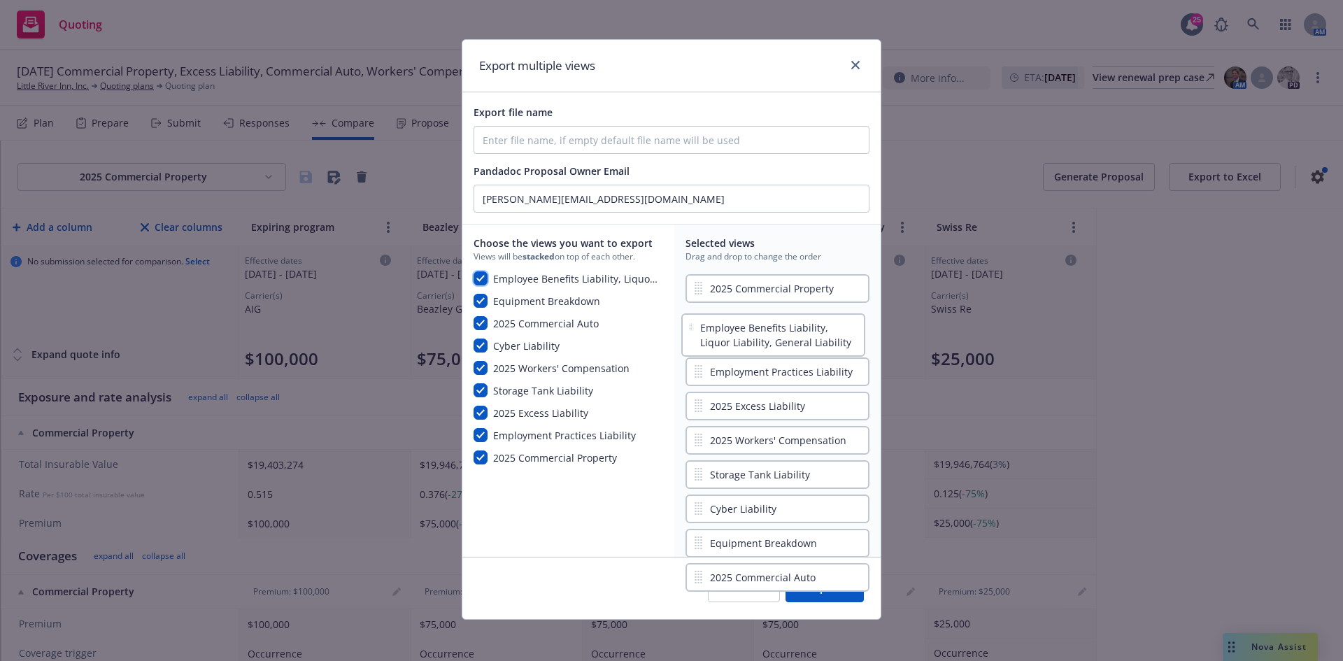
drag, startPoint x: 696, startPoint y: 570, endPoint x: 694, endPoint y: 322, distance: 248.3
click at [694, 322] on div "2025 Commercial Property Employment Practices Liability 2025 Excess Liability 2…" at bounding box center [777, 408] width 184 height 274
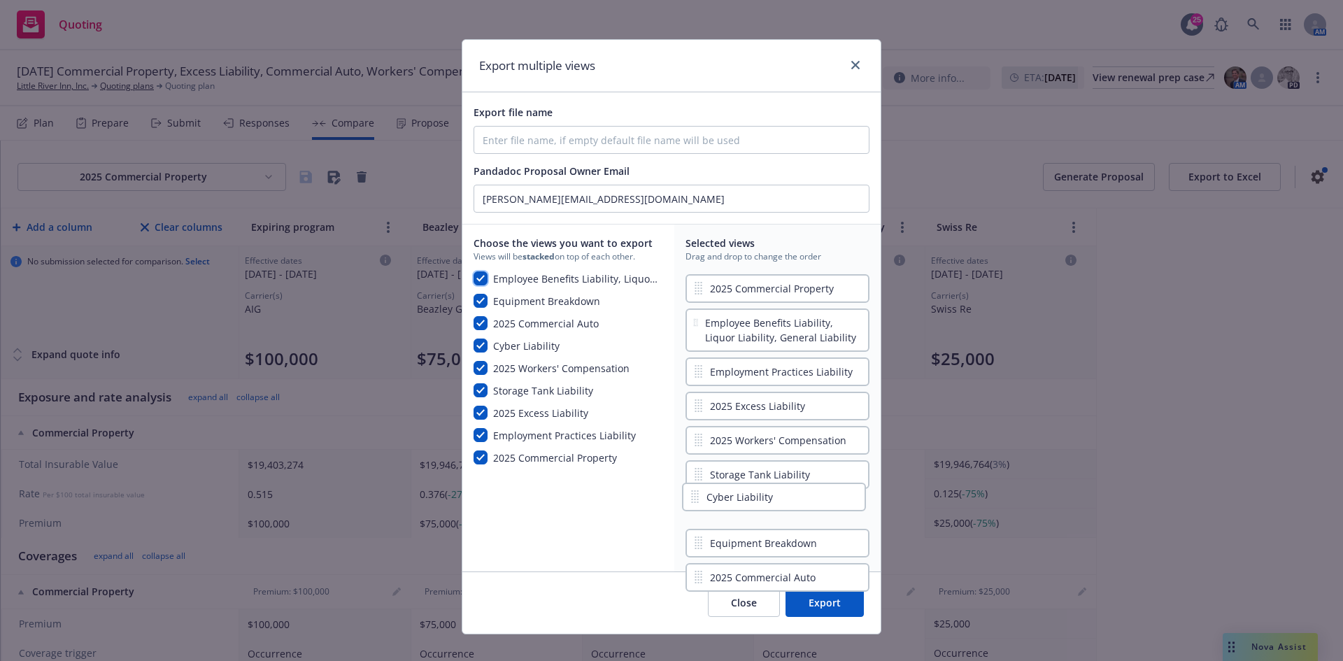
scroll to position [8, 0]
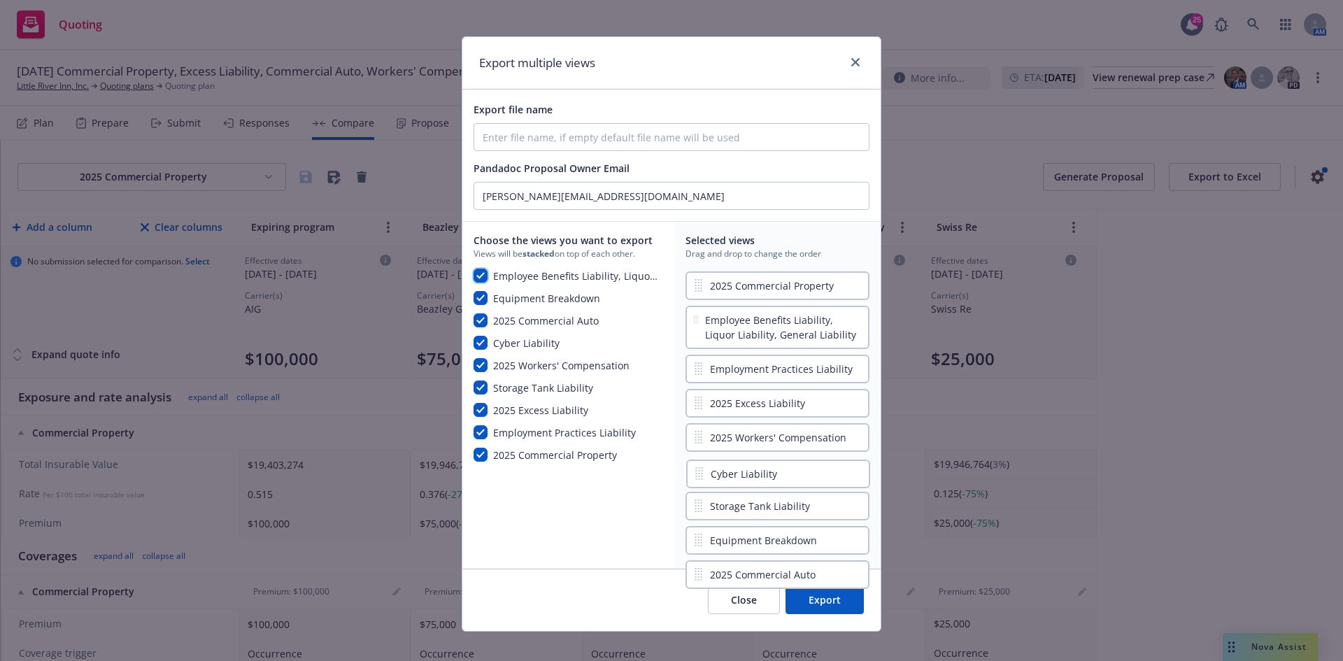
drag, startPoint x: 689, startPoint y: 509, endPoint x: 694, endPoint y: 469, distance: 40.3
click at [694, 469] on div "2025 Commercial Property Employee Benefits Liability, Liquor Liability, General…" at bounding box center [777, 413] width 184 height 289
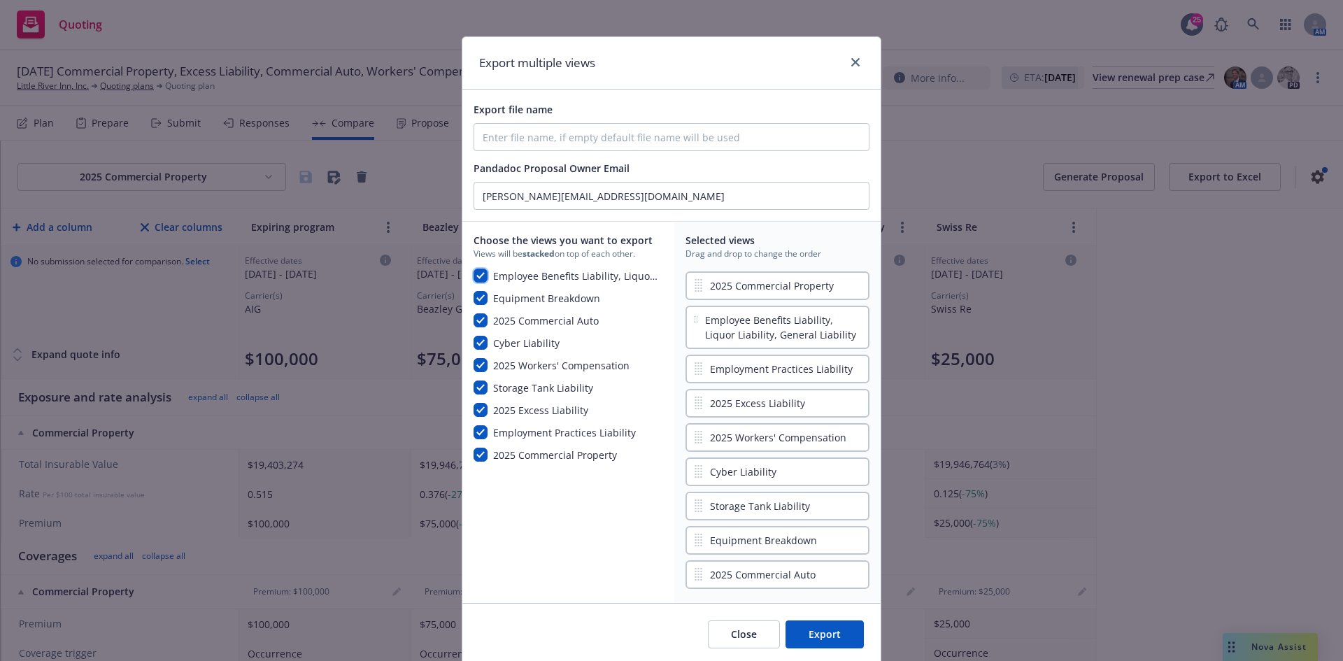
scroll to position [12, 0]
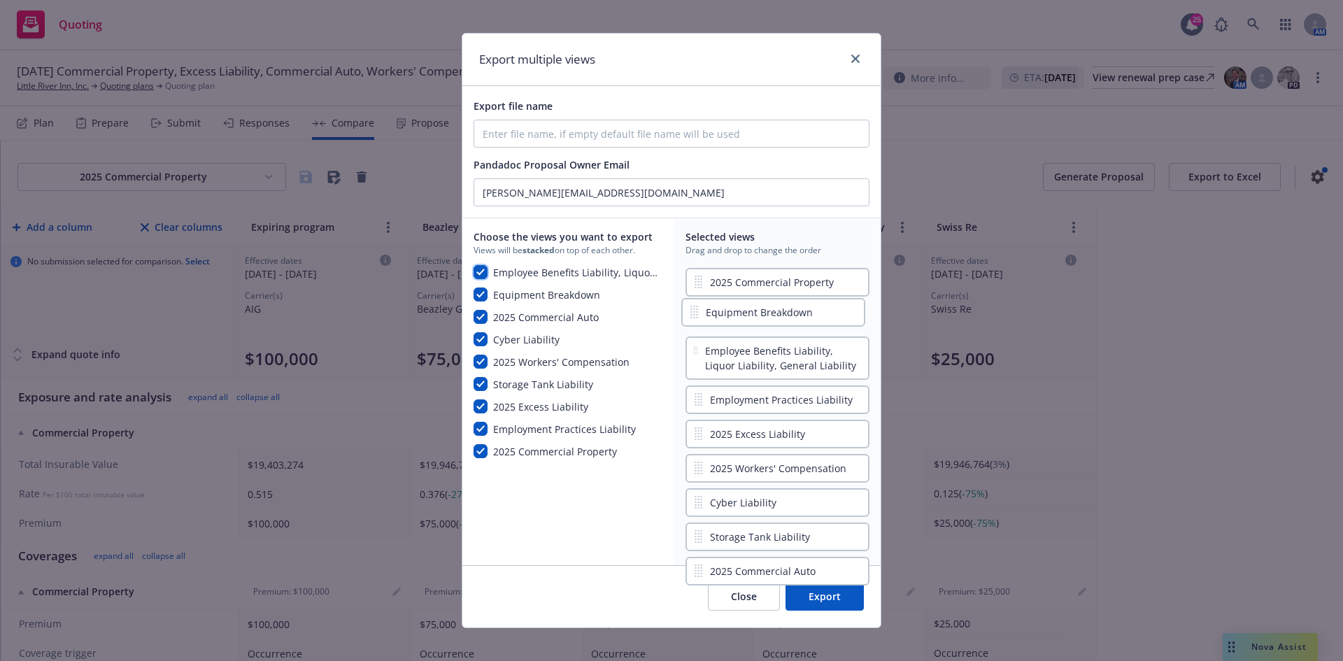
drag, startPoint x: 694, startPoint y: 544, endPoint x: 696, endPoint y: 312, distance: 232.2
click at [696, 312] on div "2025 Commercial Property Employee Benefits Liability, Liquor Liability, General…" at bounding box center [777, 409] width 184 height 289
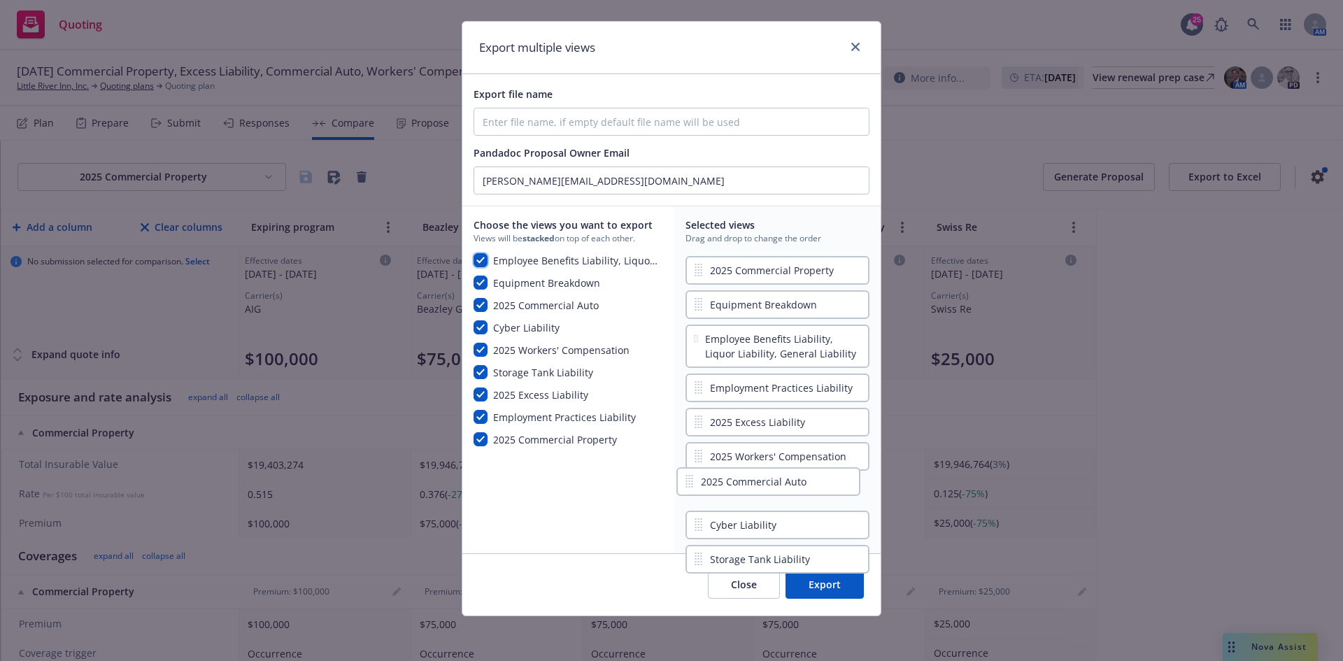
scroll to position [24, 0]
drag, startPoint x: 706, startPoint y: 520, endPoint x: 708, endPoint y: 378, distance: 142.0
click at [708, 378] on div "2025 Commercial Property Equipment Breakdown Employee Benefits Liability, Liquo…" at bounding box center [777, 397] width 184 height 289
drag, startPoint x: 692, startPoint y: 492, endPoint x: 696, endPoint y: 455, distance: 37.3
click at [696, 455] on div "2025 Commercial Property Equipment Breakdown Employee Benefits Liability, Liquo…" at bounding box center [777, 397] width 184 height 289
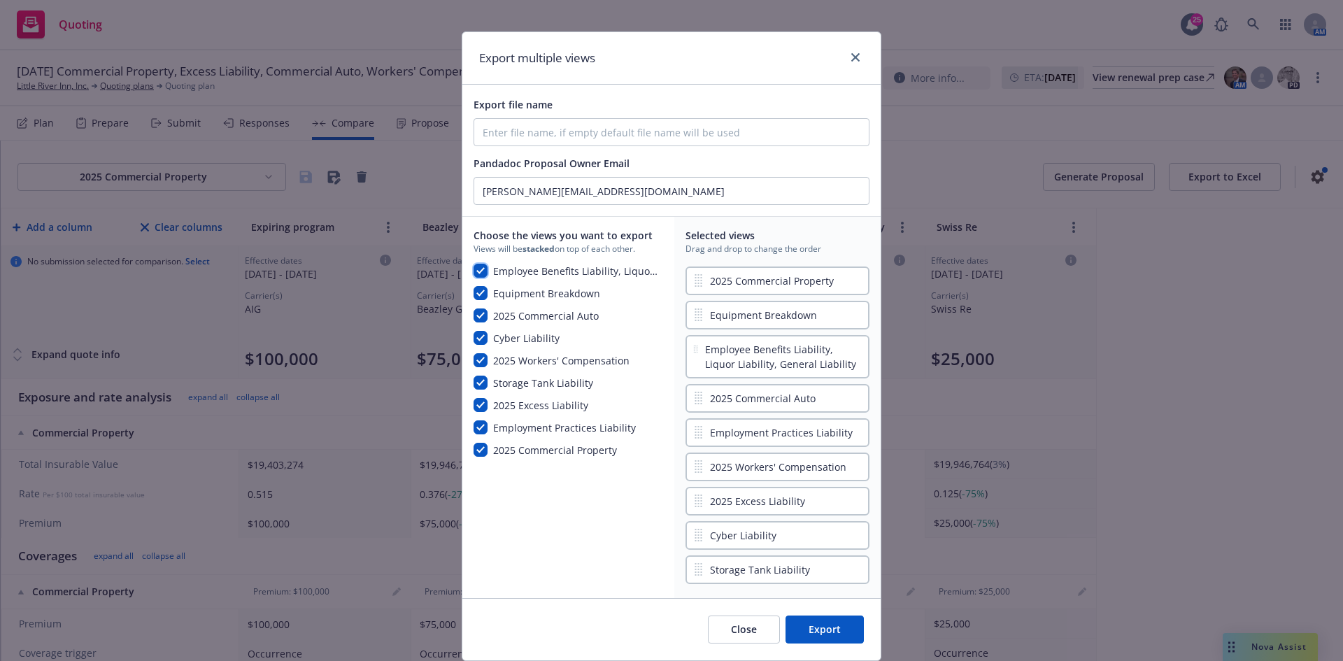
scroll to position [0, 0]
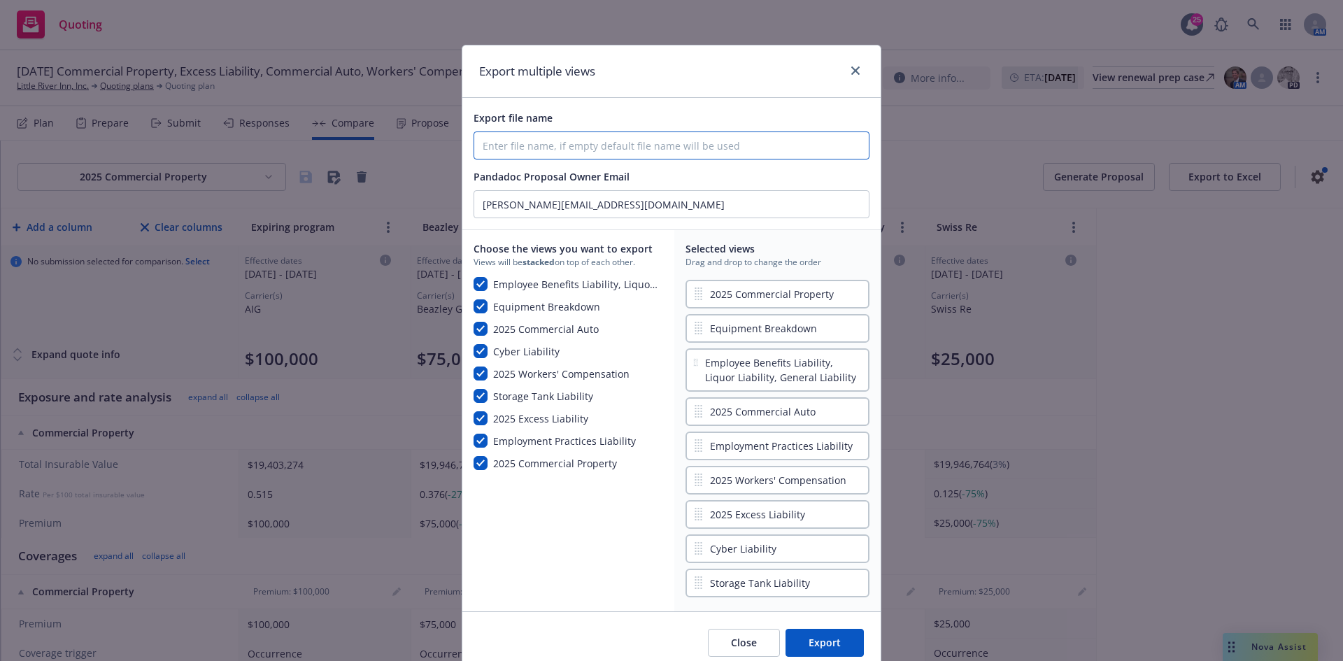
click at [635, 141] on input "Export file name" at bounding box center [671, 145] width 394 height 27
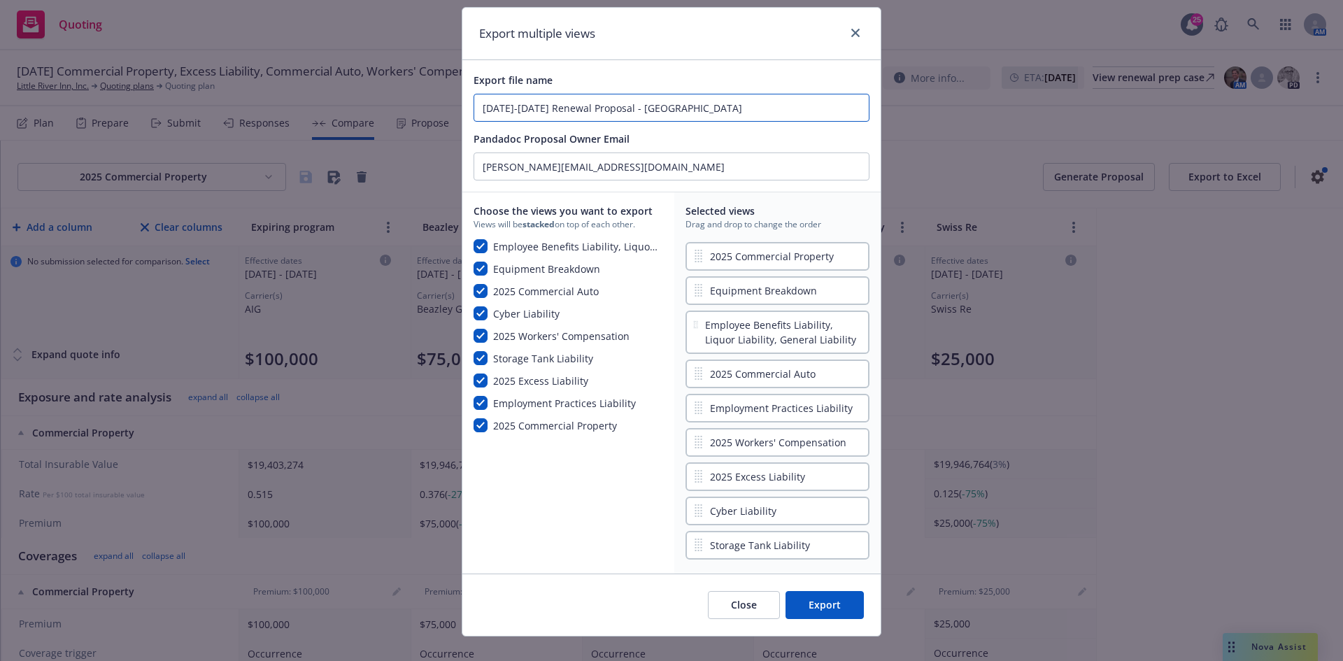
scroll to position [58, 0]
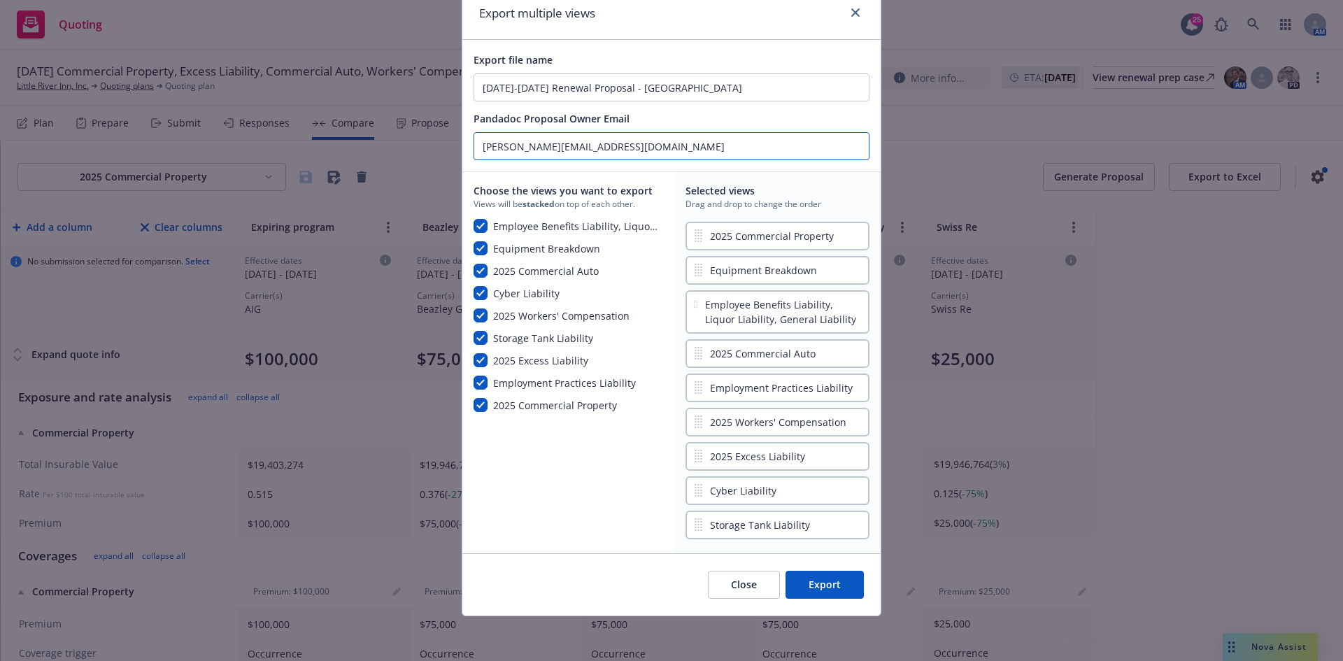
click at [709, 152] on input "hannah.smith@newfront.com" at bounding box center [671, 146] width 394 height 27
click at [829, 591] on button "Export" at bounding box center [824, 585] width 78 height 28
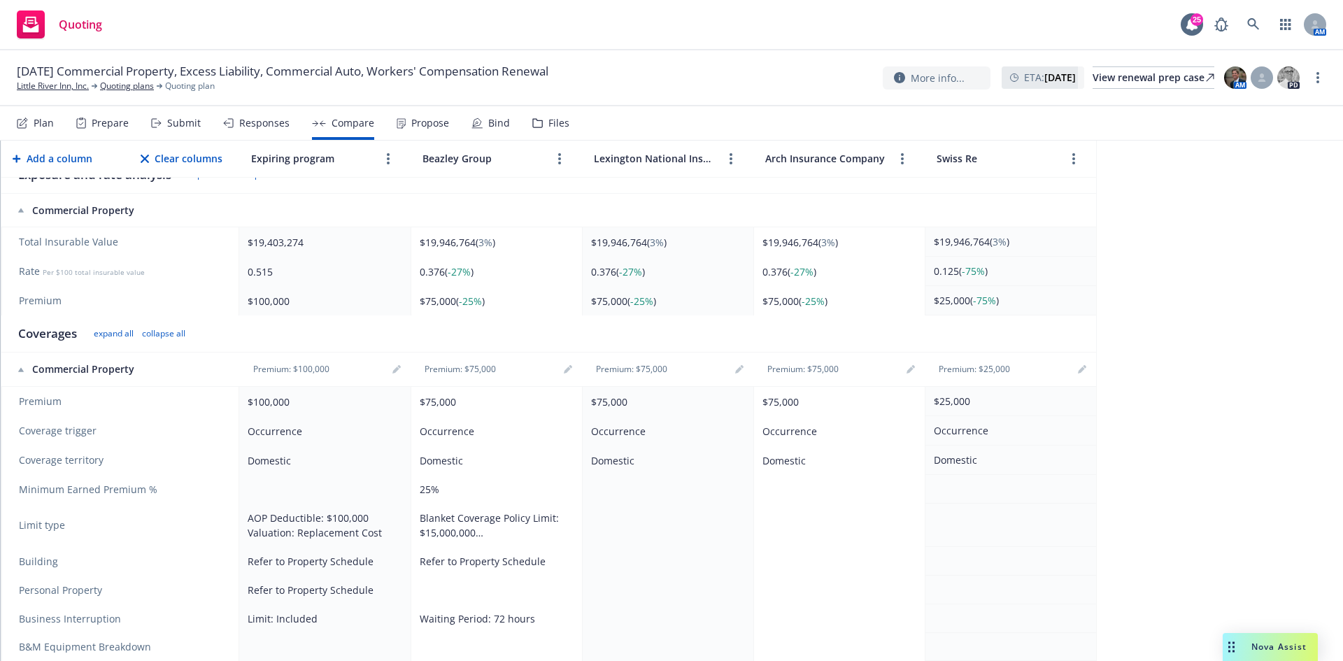
scroll to position [0, 0]
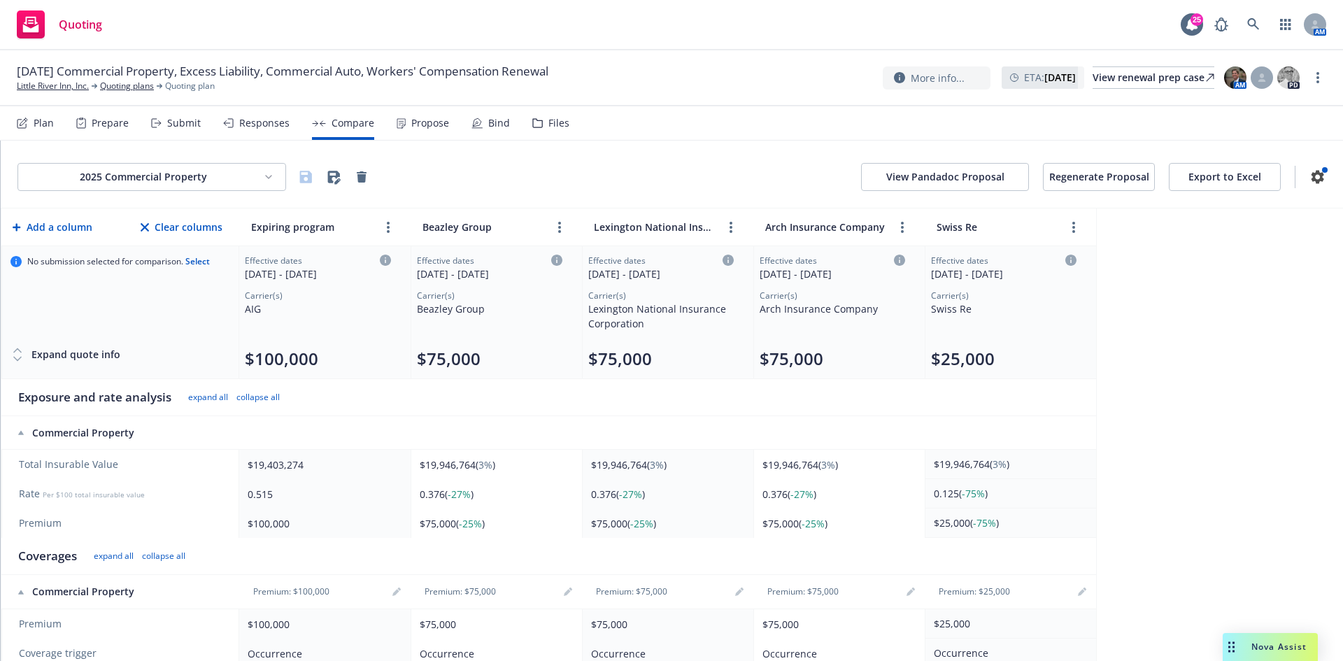
click at [931, 181] on button "View Pandadoc Proposal" at bounding box center [945, 177] width 168 height 28
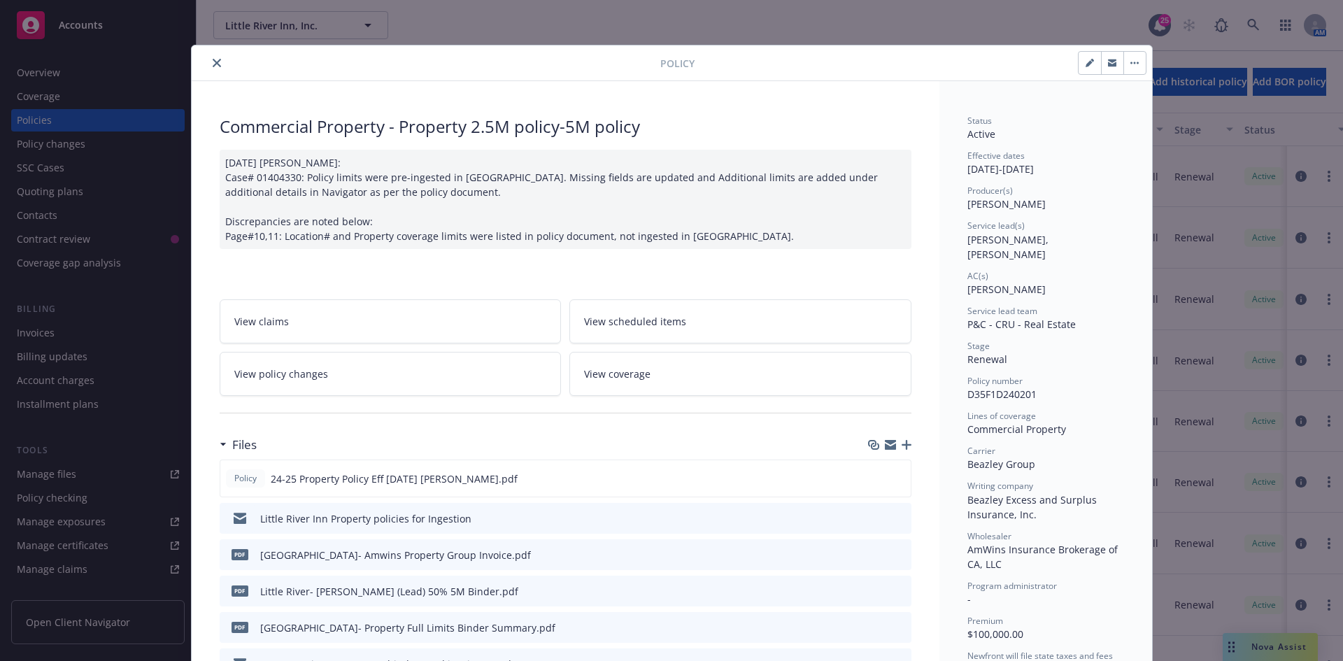
click at [202, 61] on div at bounding box center [428, 63] width 463 height 17
click at [208, 62] on button "close" at bounding box center [216, 63] width 17 height 17
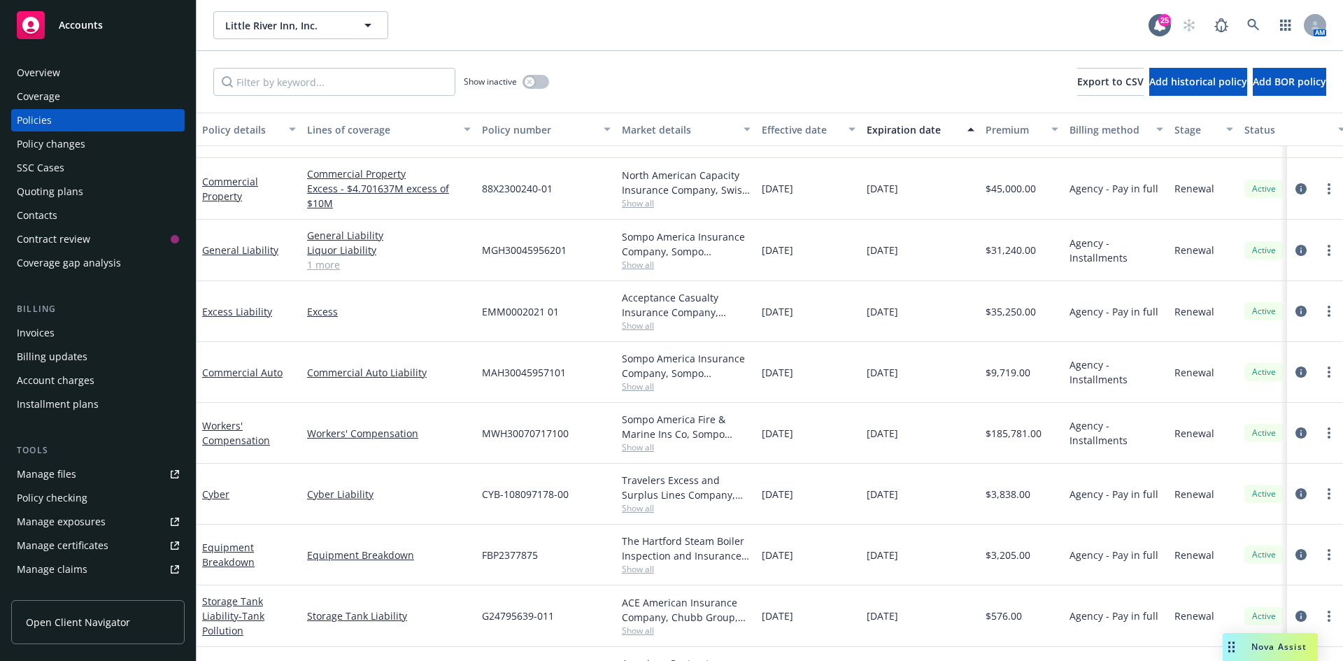
scroll to position [335, 0]
drag, startPoint x: 559, startPoint y: 308, endPoint x: 469, endPoint y: 317, distance: 91.4
click at [469, 317] on div "Excess Liability Excess EMM0002021 01 Acceptance Casualty Insurance Company, Ac…" at bounding box center [872, 310] width 1350 height 61
copy div "EMM0002021 01"
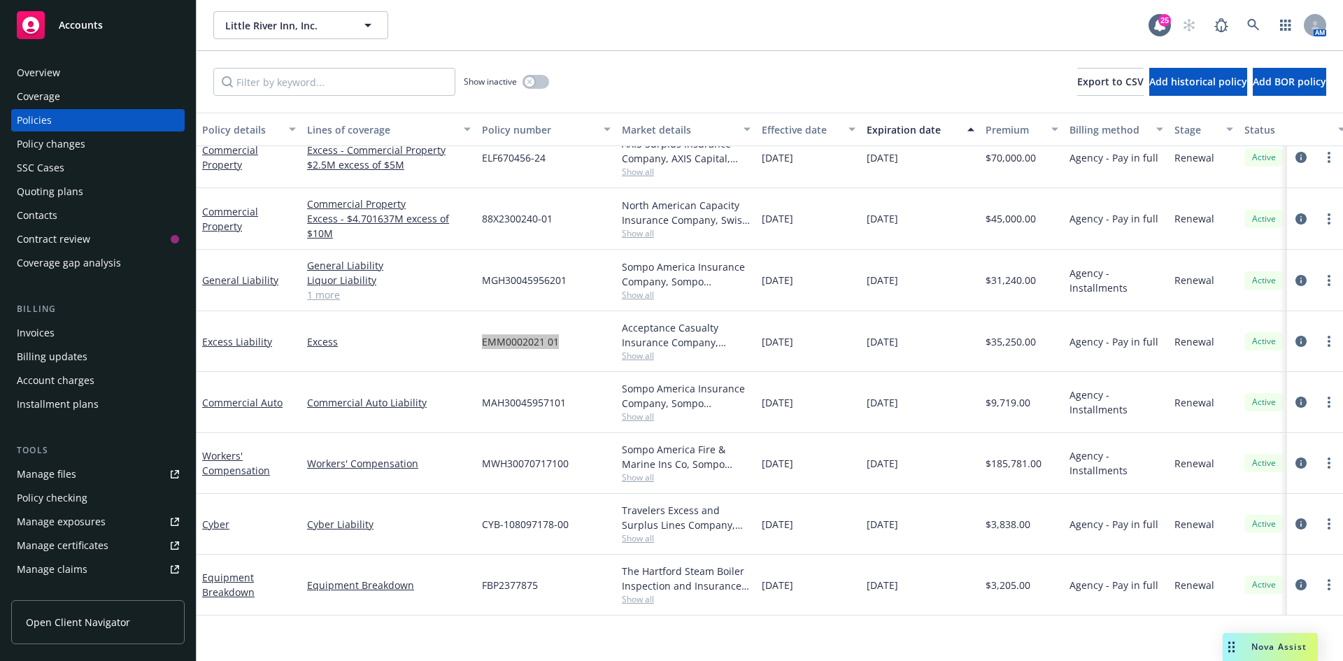
scroll to position [0, 0]
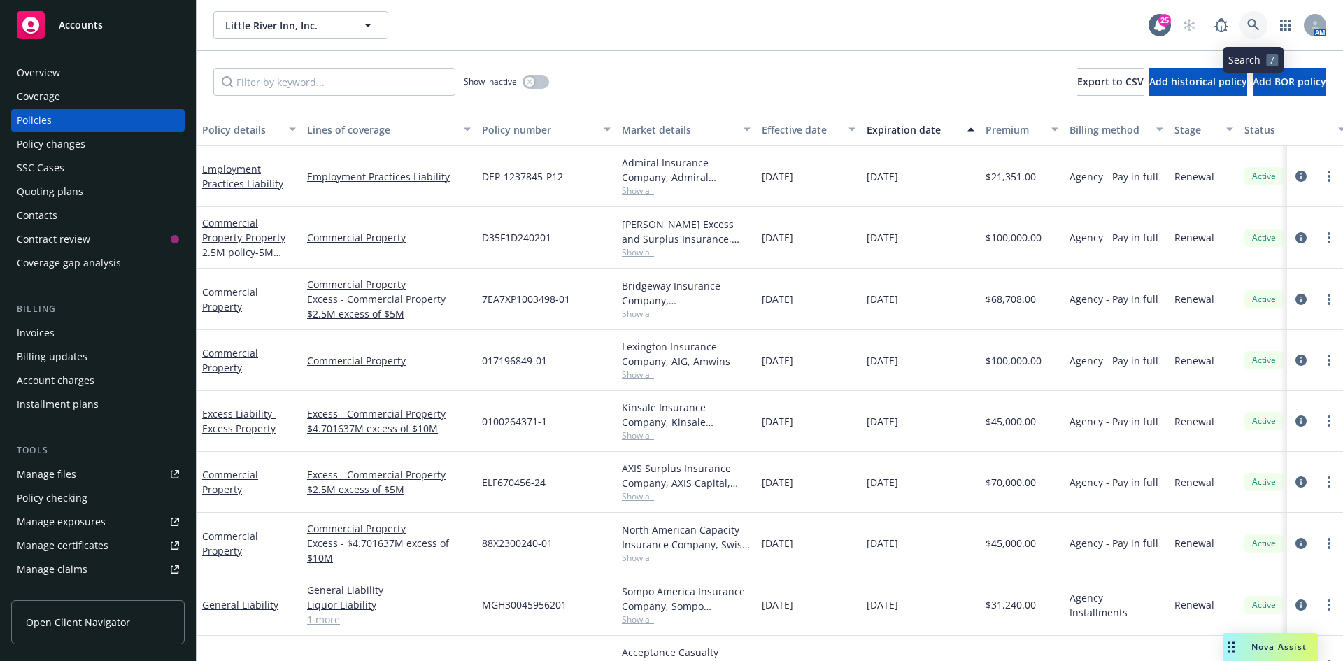
click at [1251, 18] on link at bounding box center [1253, 25] width 28 height 28
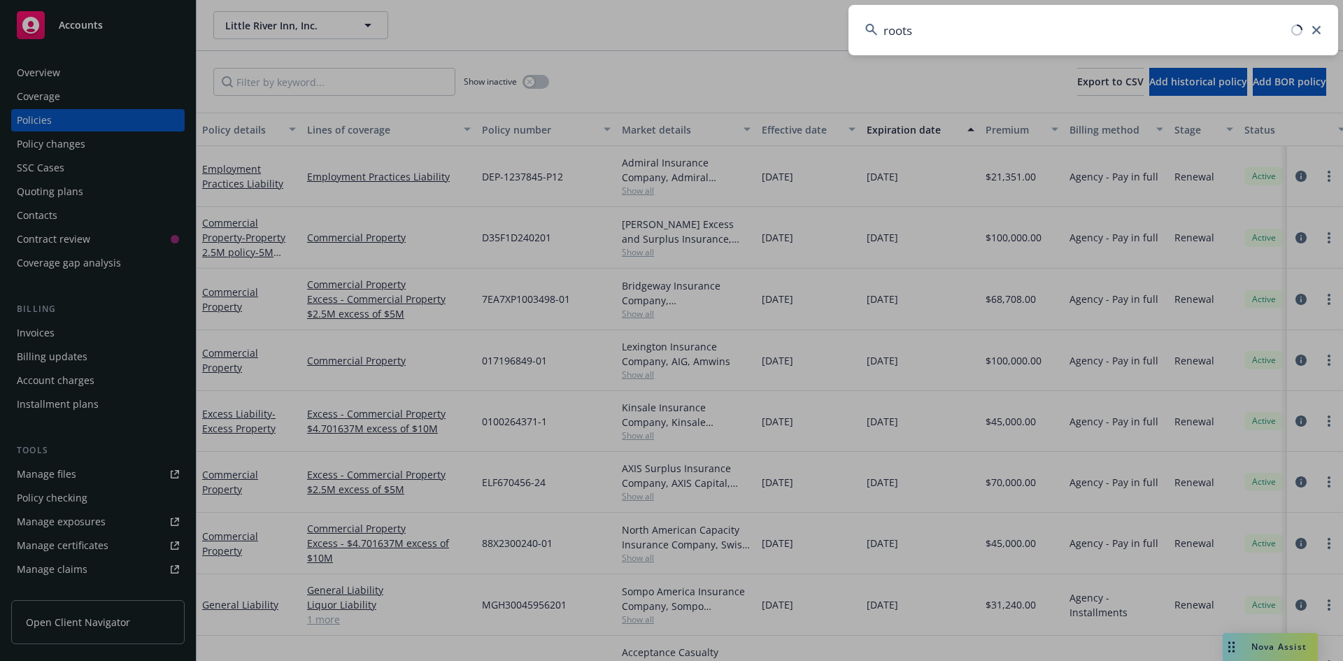
type input "roots"
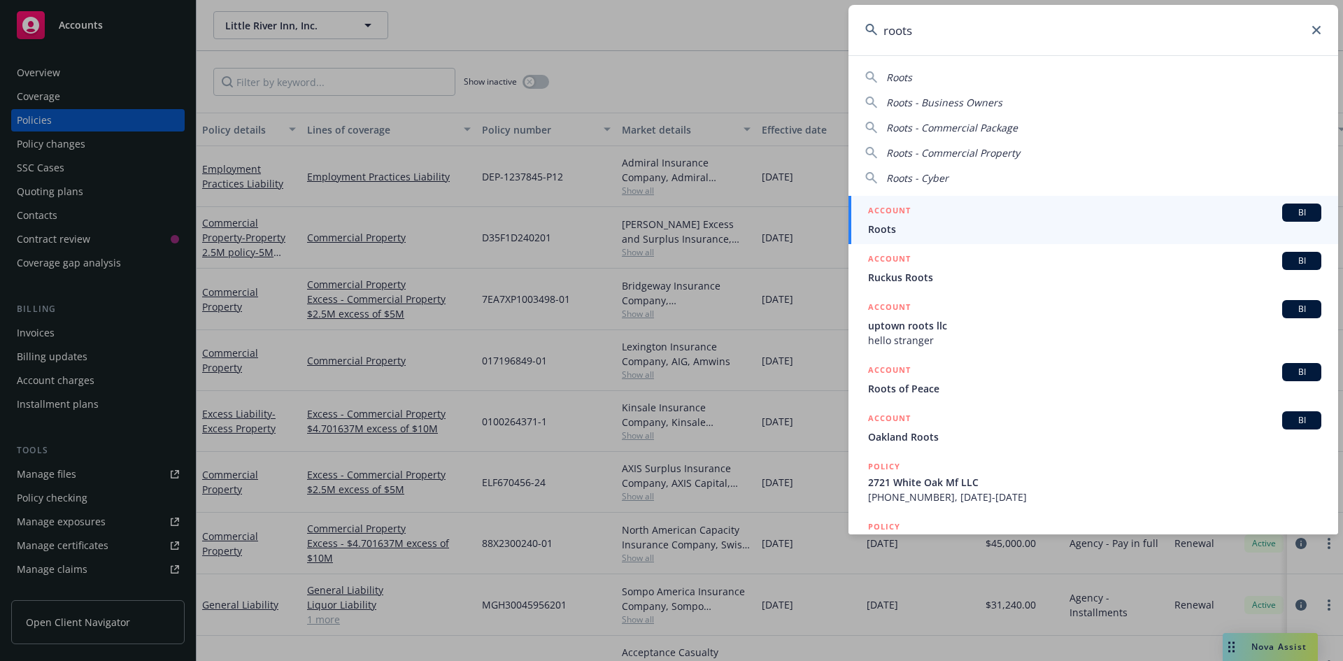
click at [924, 220] on div "ACCOUNT BI" at bounding box center [1094, 212] width 453 height 18
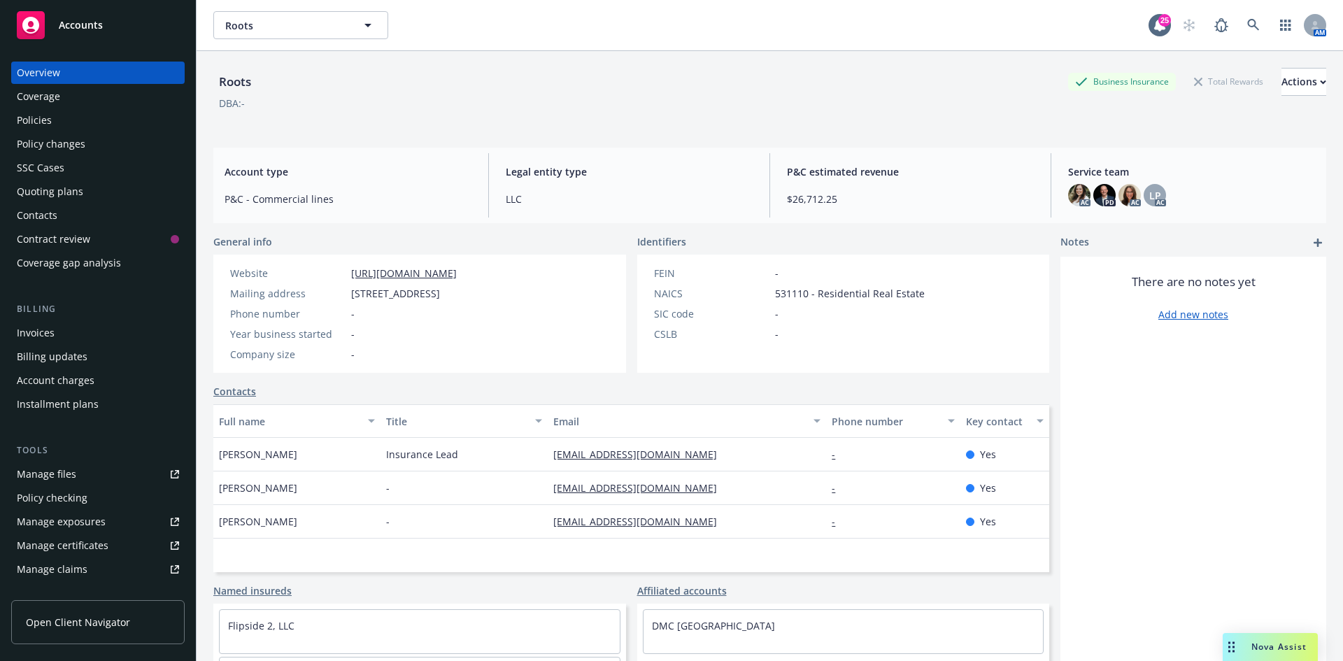
click at [81, 196] on div "Quoting plans" at bounding box center [98, 191] width 162 height 22
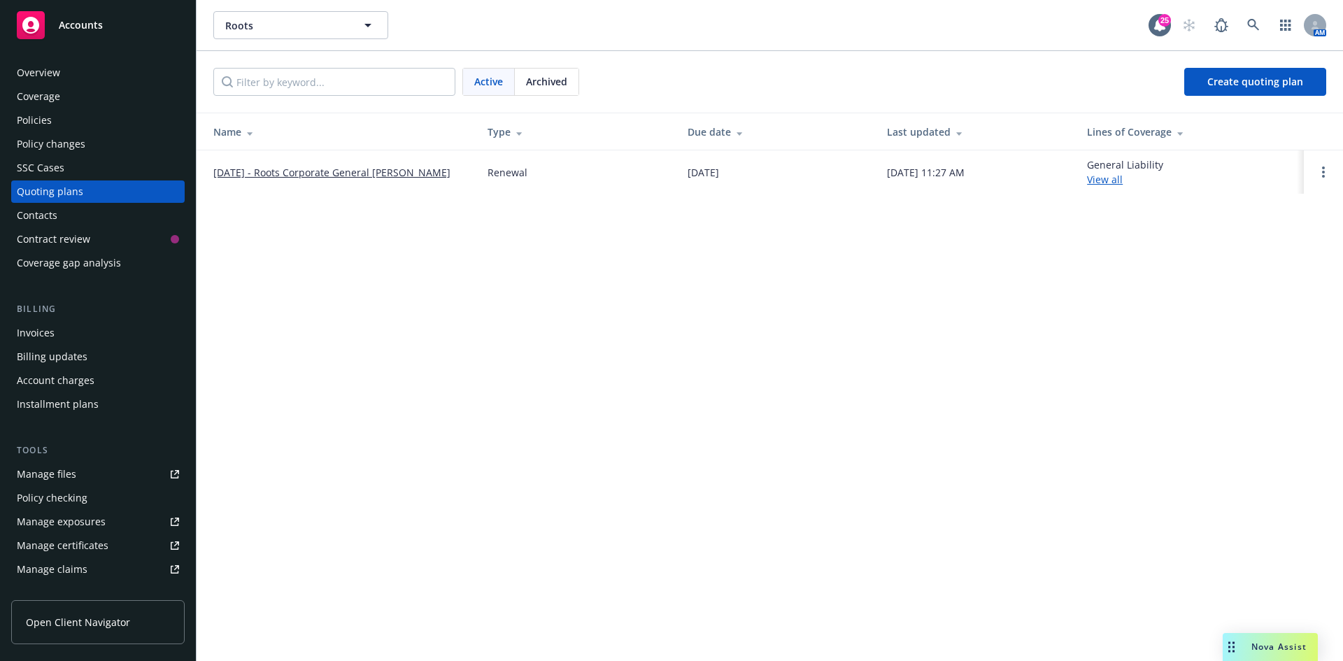
click at [359, 176] on link "10/18/25 - Roots Corporate General Liability Renewal" at bounding box center [331, 172] width 237 height 15
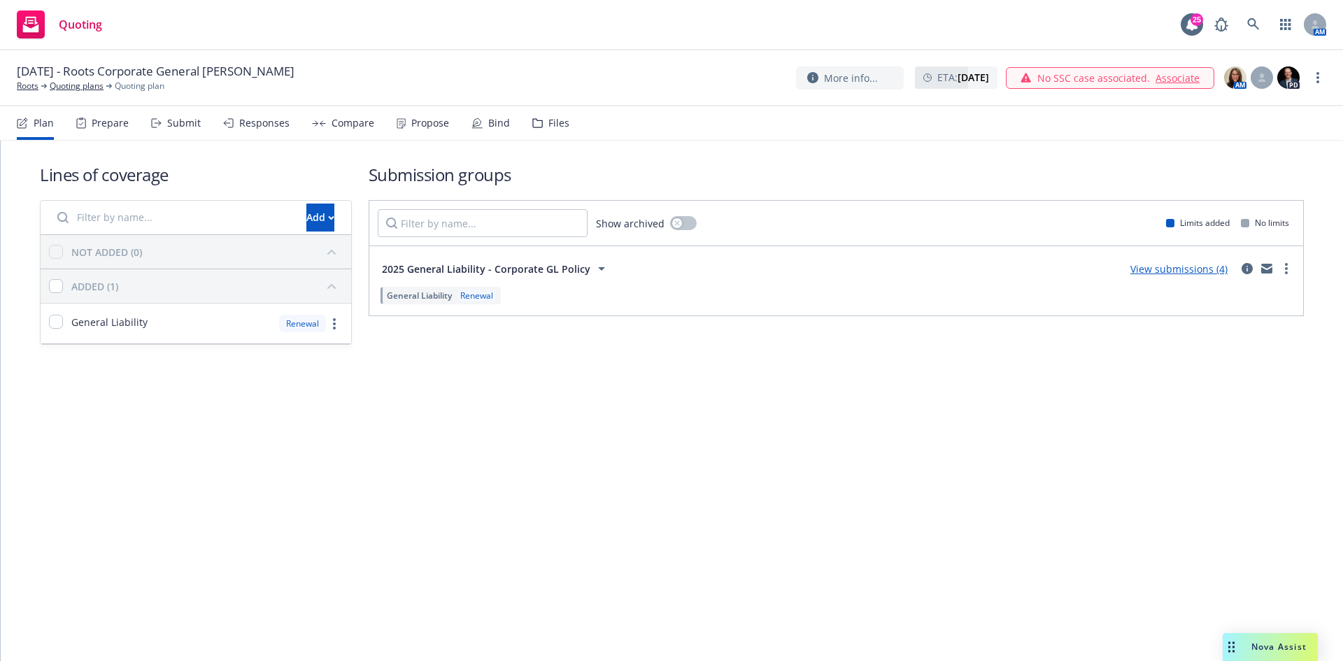
click at [1162, 269] on link "View submissions (4)" at bounding box center [1178, 268] width 97 height 13
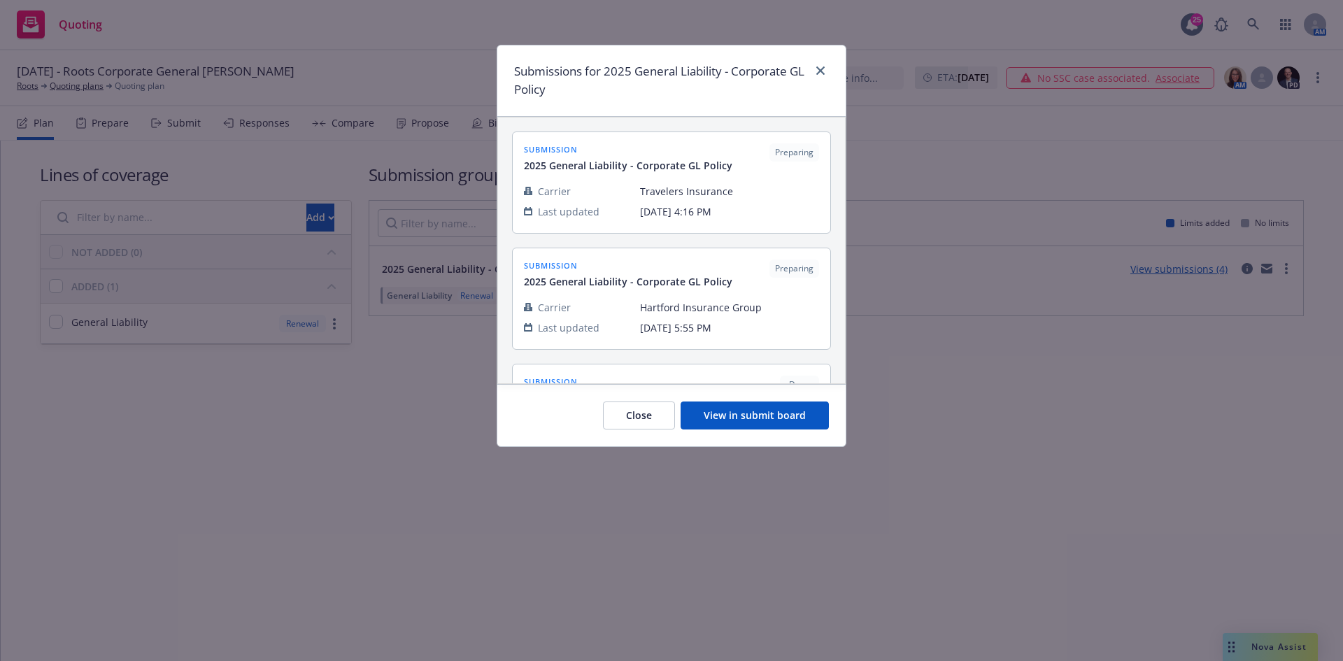
click at [786, 414] on button "View in submit board" at bounding box center [754, 415] width 148 height 28
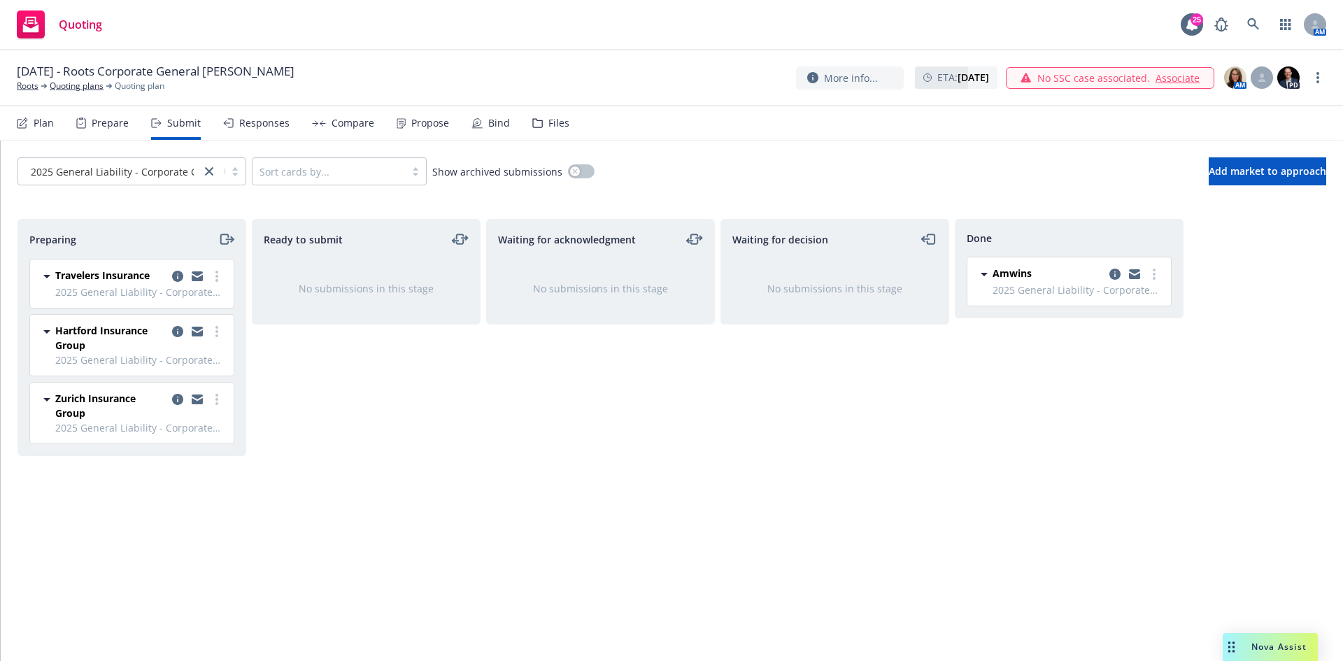
click at [324, 124] on div "Compare" at bounding box center [343, 123] width 62 height 34
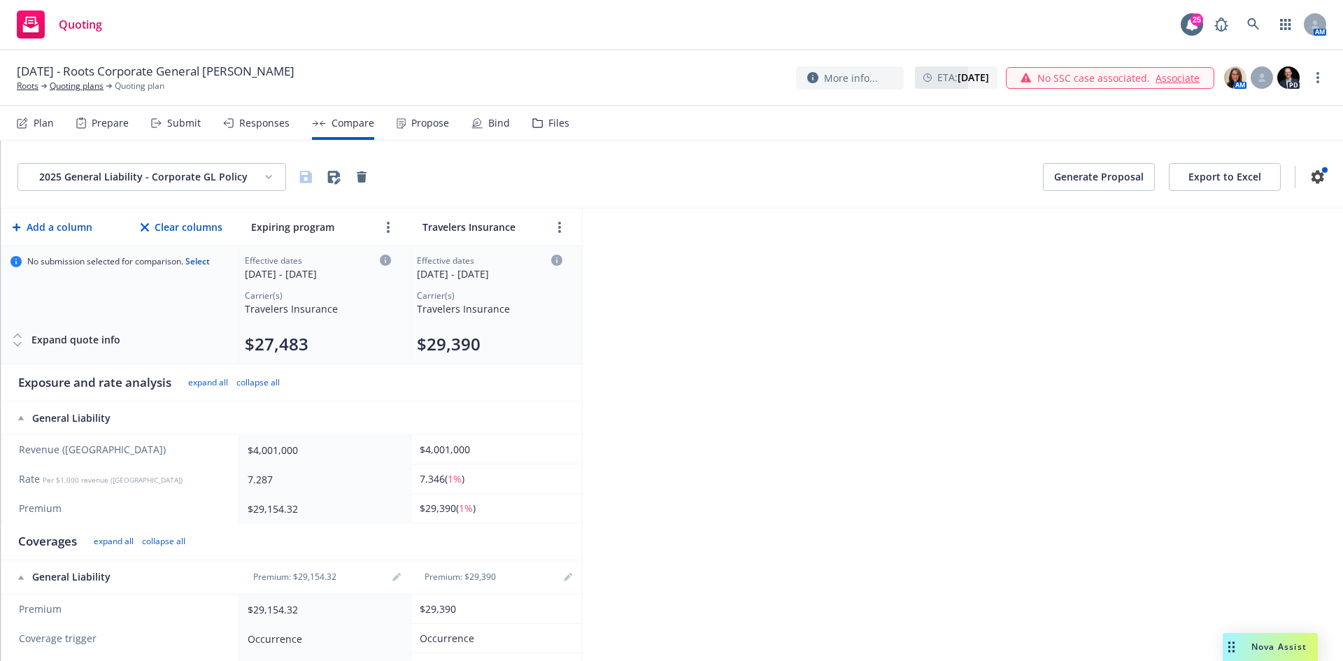
click at [1091, 181] on button "Generate Proposal" at bounding box center [1099, 177] width 112 height 28
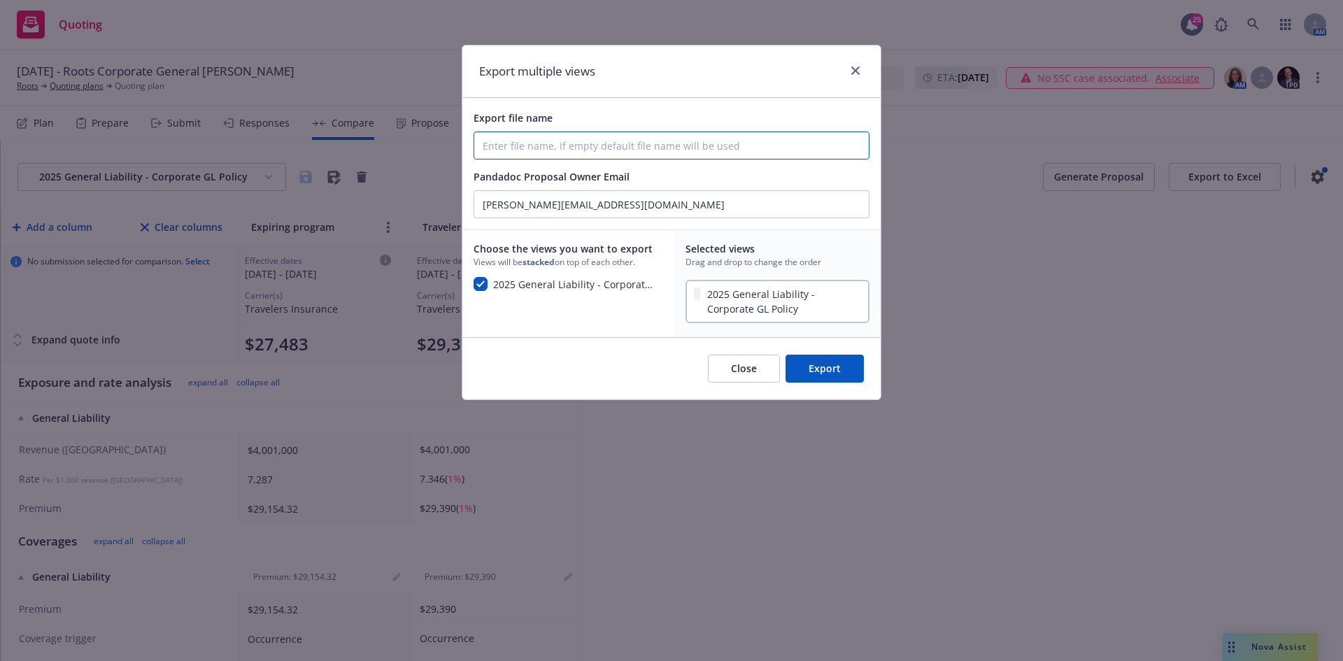
click at [630, 138] on input "Export file name" at bounding box center [671, 145] width 394 height 27
click at [624, 145] on input "10/18/2025 Seed InvestCo, LLC GL Proposal" at bounding box center [671, 145] width 394 height 27
click at [635, 147] on input "10/18/2025 Seed InvestCo, LLC GL Proposal" at bounding box center [671, 145] width 394 height 27
click at [764, 130] on div "Export file name 10/18/2025 Seed InvestCo, LLC GL Proposal" at bounding box center [671, 134] width 396 height 50
click at [715, 143] on input "10/18/2025 Seed InvestCo, LLC GL Proposal" at bounding box center [671, 145] width 394 height 27
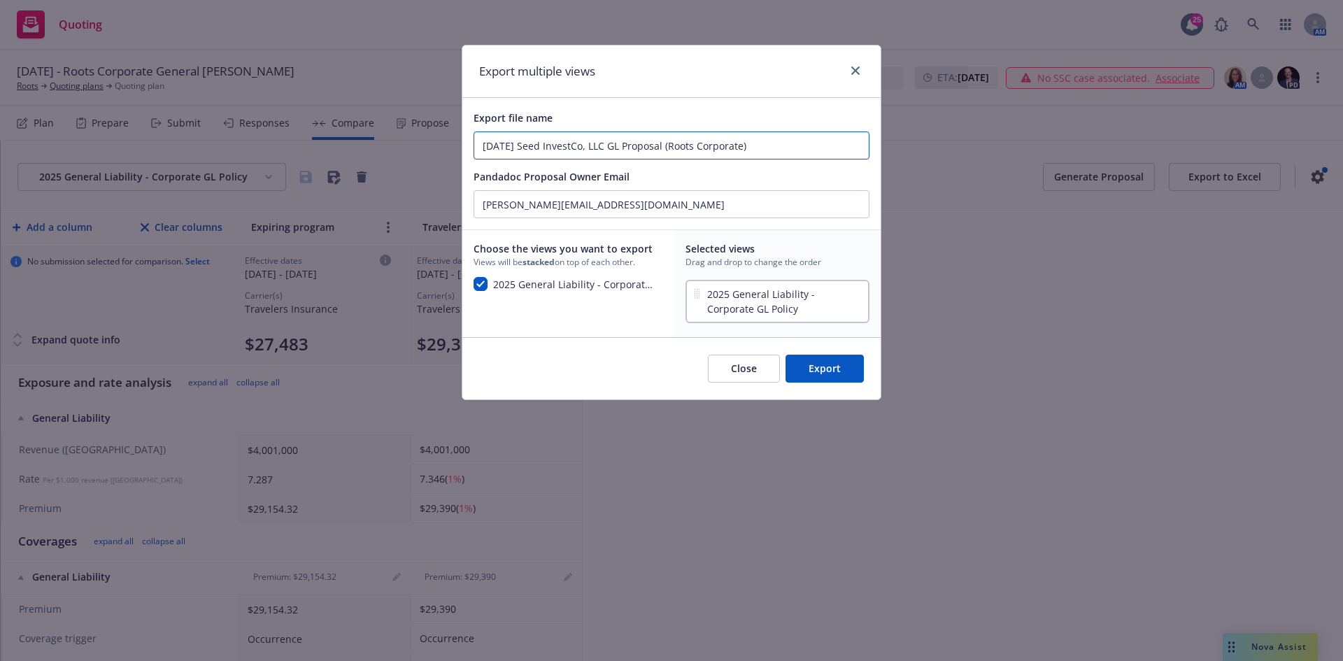
type input "10/18/2025 Seed InvestCo, LLC GL Proposal (Roots Corporate)"
click at [838, 372] on button "Export" at bounding box center [824, 369] width 78 height 28
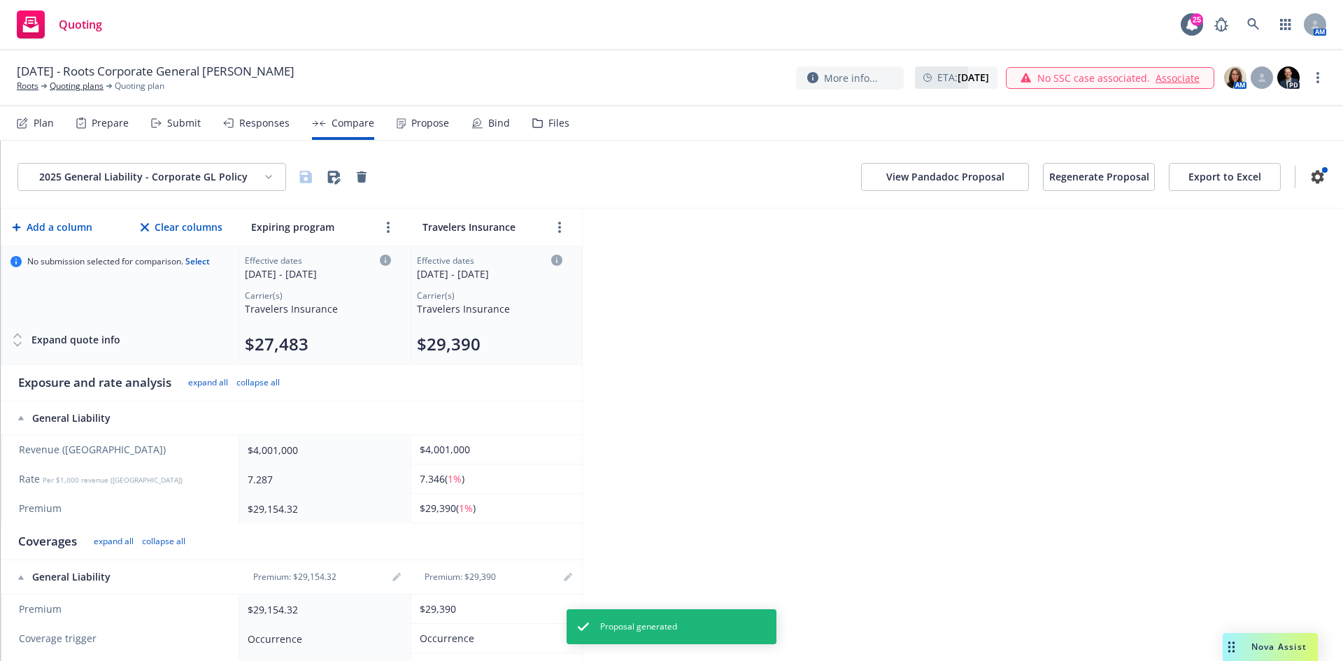
click at [941, 173] on button "View Pandadoc Proposal" at bounding box center [945, 177] width 168 height 28
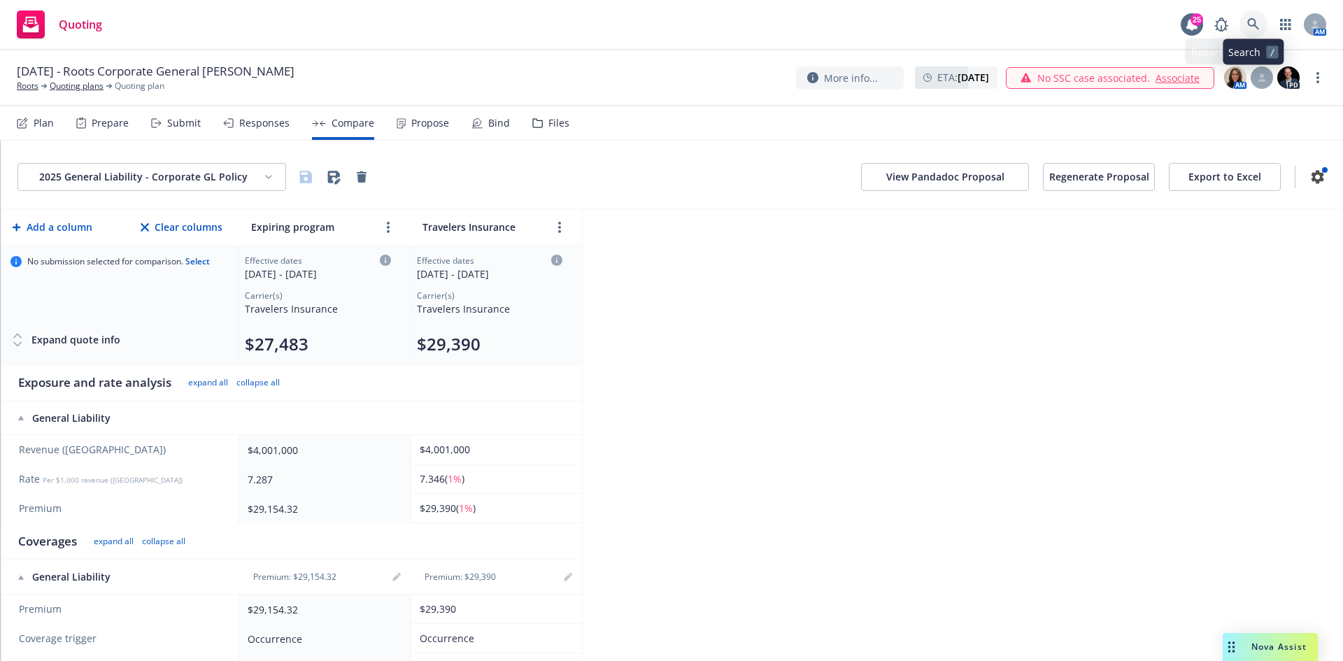
click at [1243, 25] on link at bounding box center [1253, 24] width 28 height 28
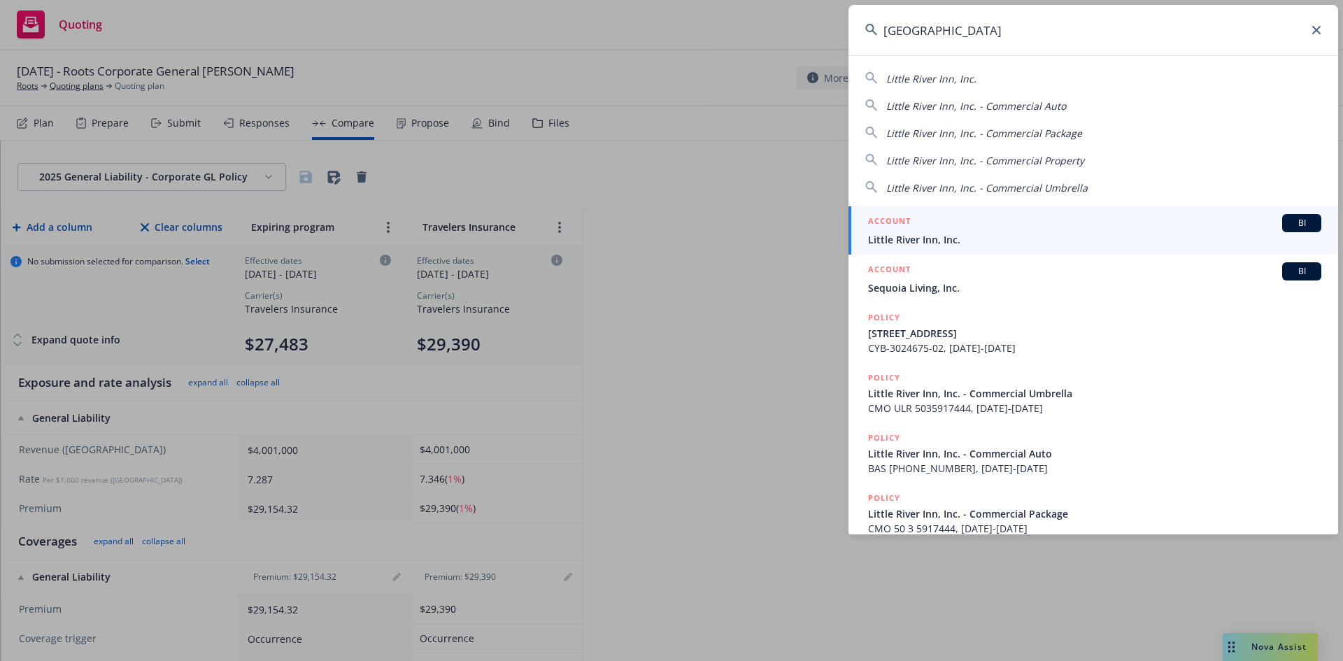
type input "little river inn"
click at [976, 227] on div "ACCOUNT BI" at bounding box center [1094, 223] width 453 height 18
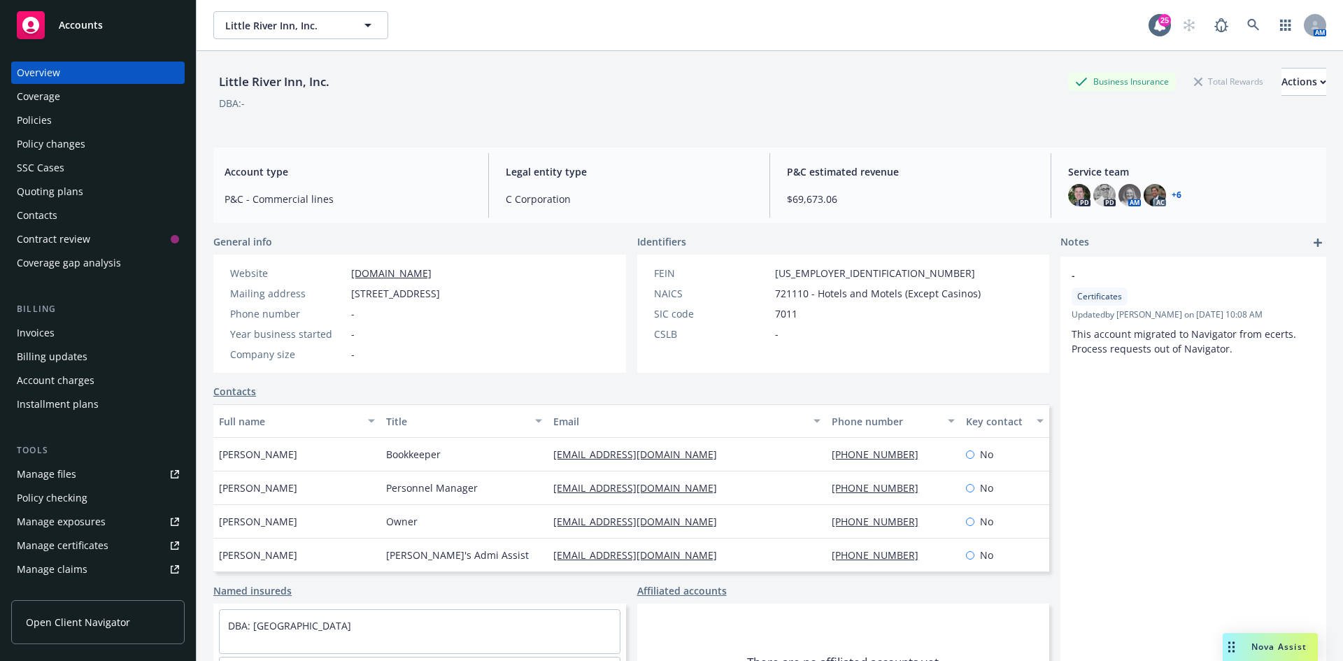
click at [66, 117] on div "Policies" at bounding box center [98, 120] width 162 height 22
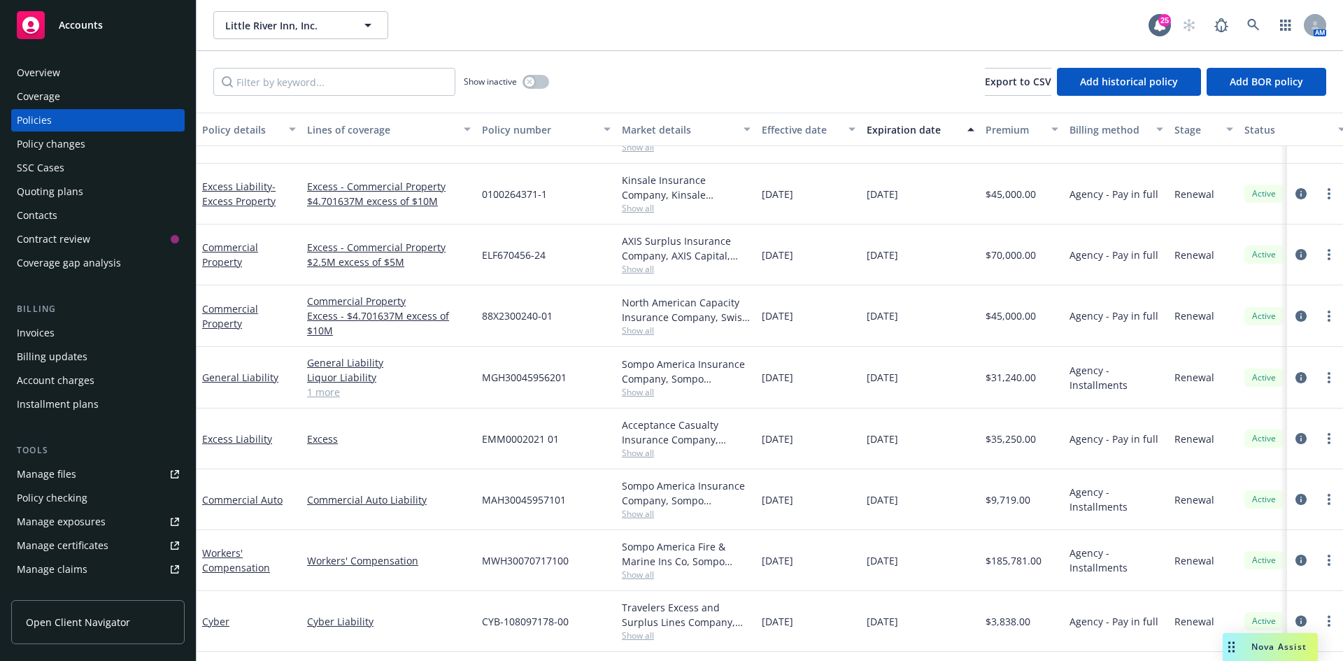
scroll to position [280, 0]
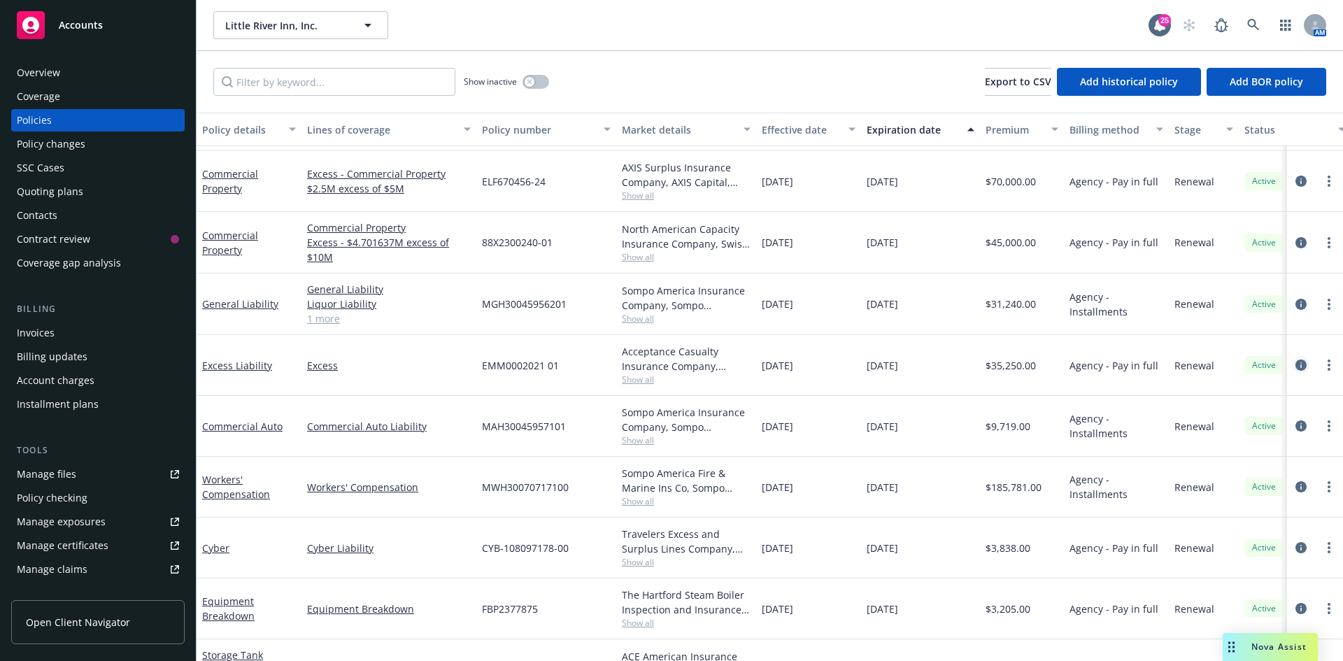
click at [1295, 365] on icon "circleInformation" at bounding box center [1300, 364] width 11 height 11
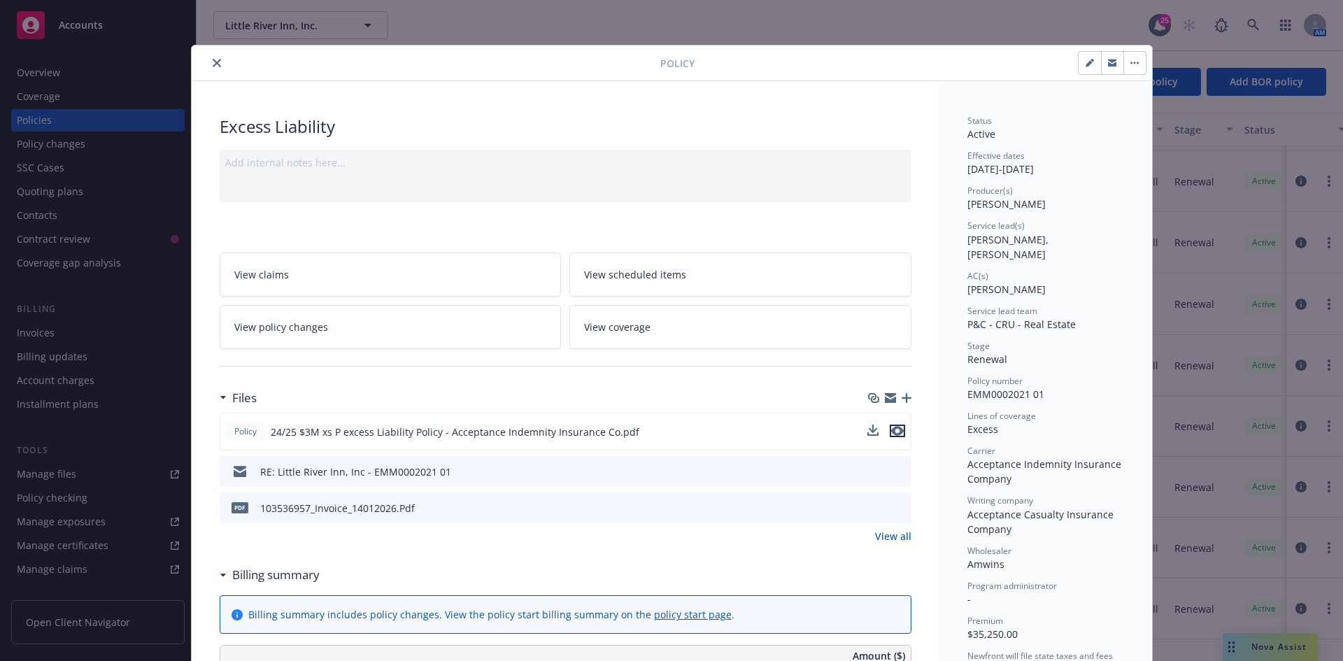
click at [891, 431] on icon "preview file" at bounding box center [897, 431] width 13 height 10
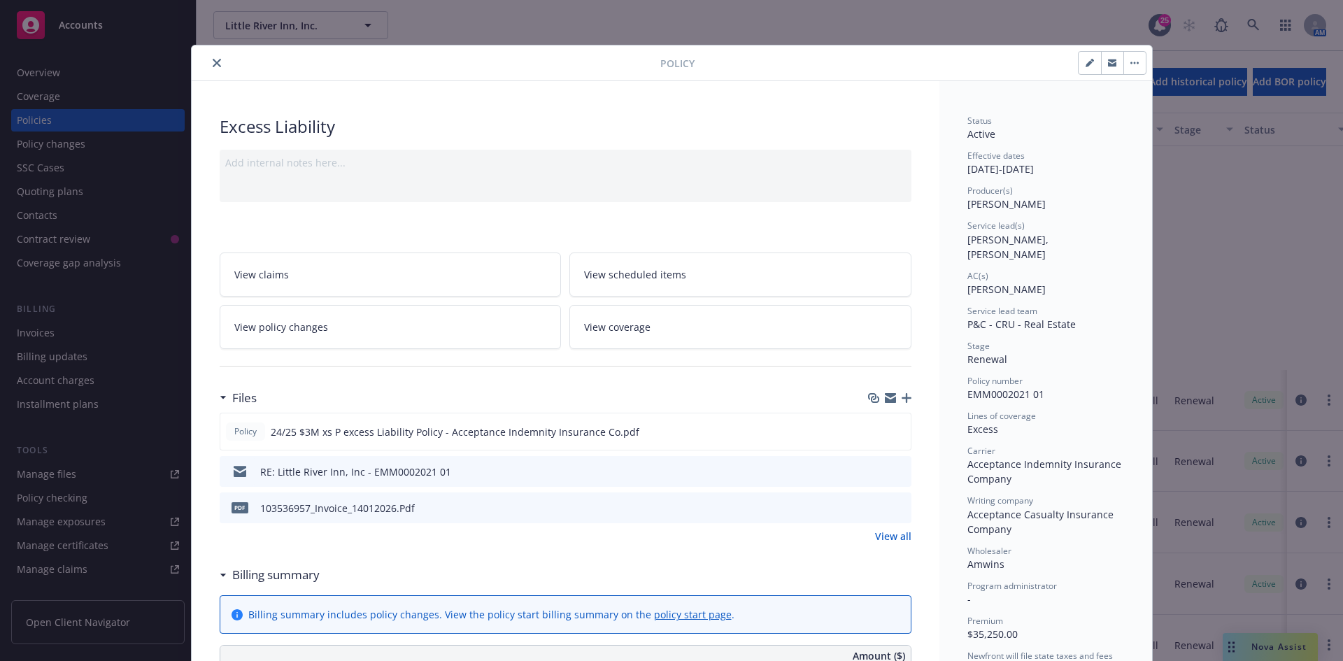
scroll to position [280, 0]
click at [213, 62] on icon "close" at bounding box center [217, 63] width 8 height 8
click at [43, 336] on div "Invoices" at bounding box center [36, 333] width 38 height 22
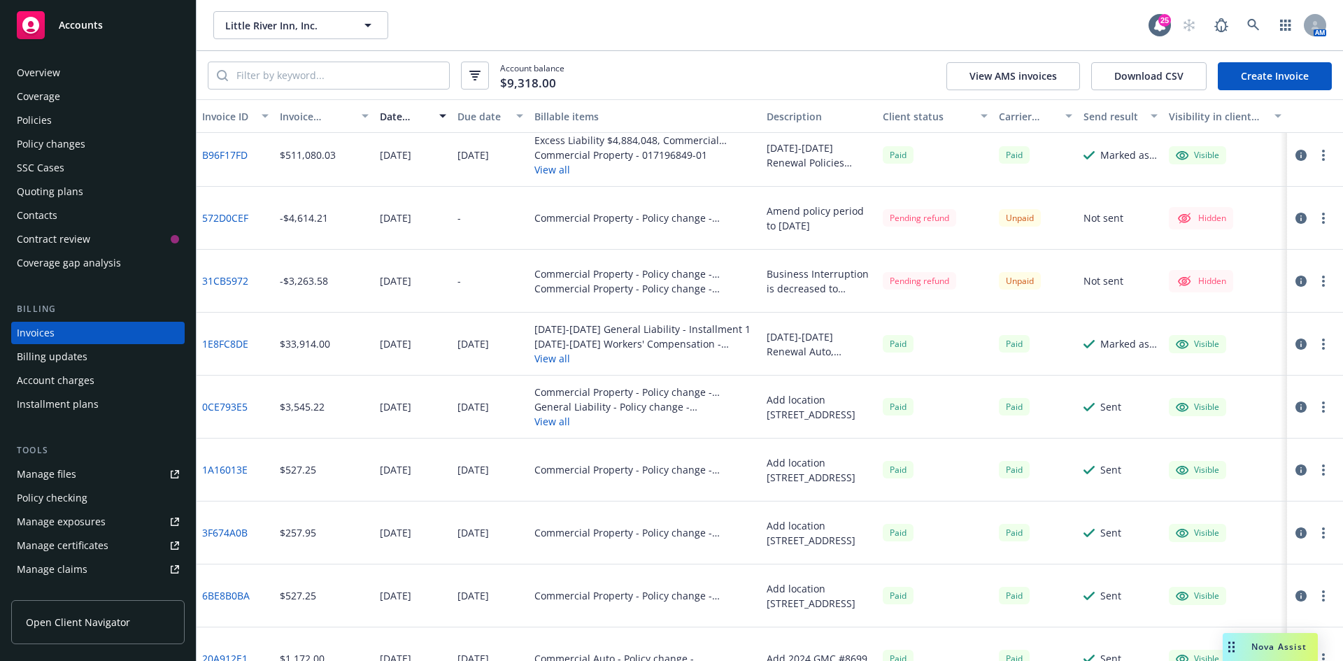
scroll to position [769, 0]
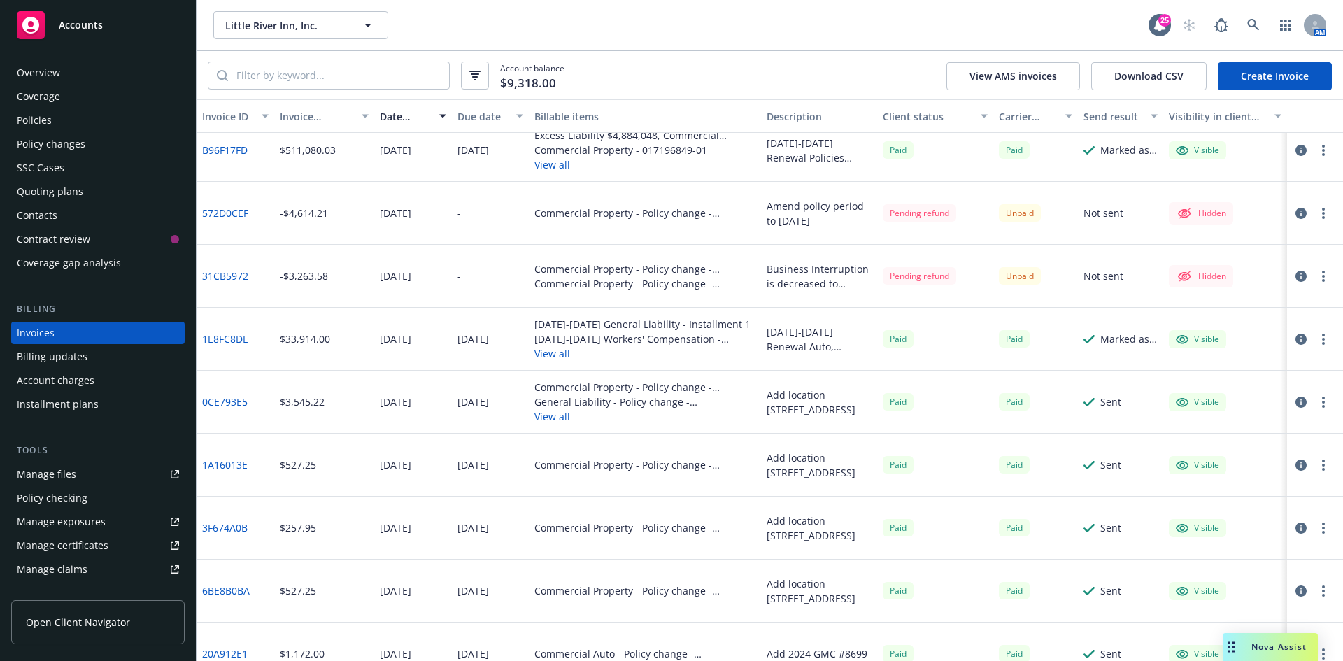
click at [35, 120] on div "Policies" at bounding box center [34, 120] width 35 height 22
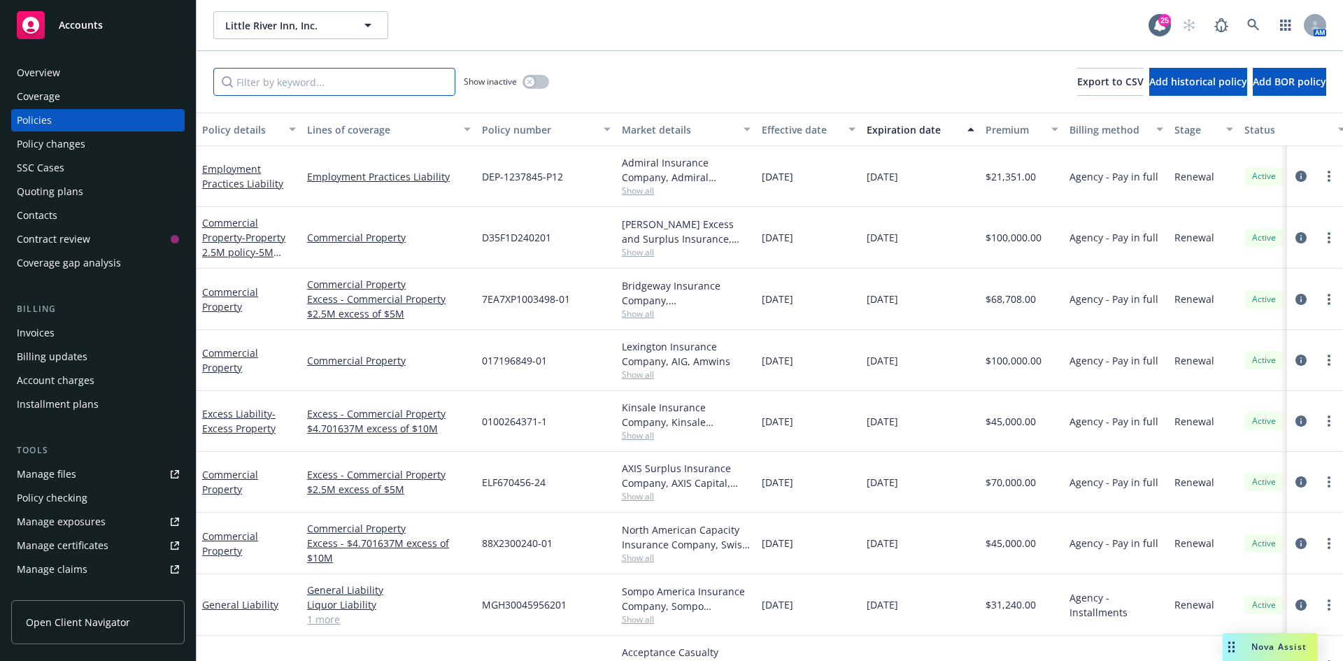
click at [282, 90] on input "Filter by keyword..." at bounding box center [334, 82] width 242 height 28
click at [44, 333] on div "Invoices" at bounding box center [36, 333] width 38 height 22
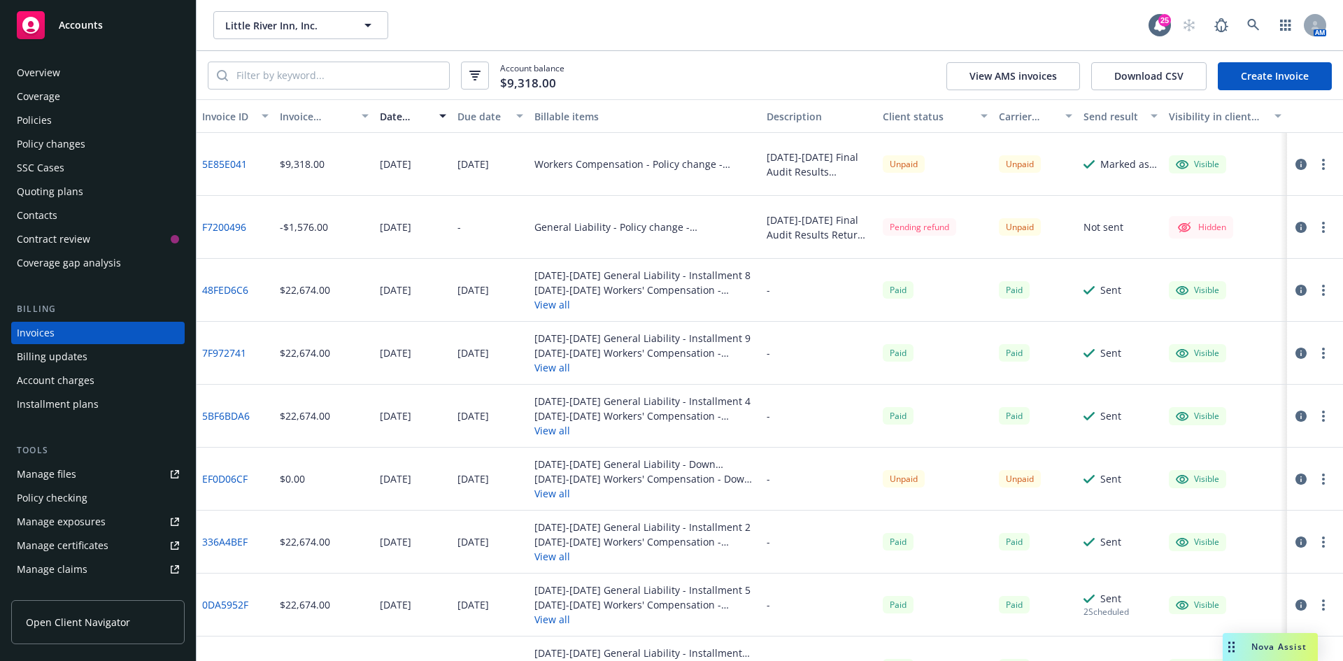
drag, startPoint x: 280, startPoint y: 48, endPoint x: 284, endPoint y: 64, distance: 15.8
click at [282, 53] on div "Little River Inn, Inc. Little River Inn, Inc. 25 AM Account balance $9,318.00 V…" at bounding box center [770, 330] width 1146 height 661
click at [285, 65] on input "search" at bounding box center [338, 75] width 221 height 27
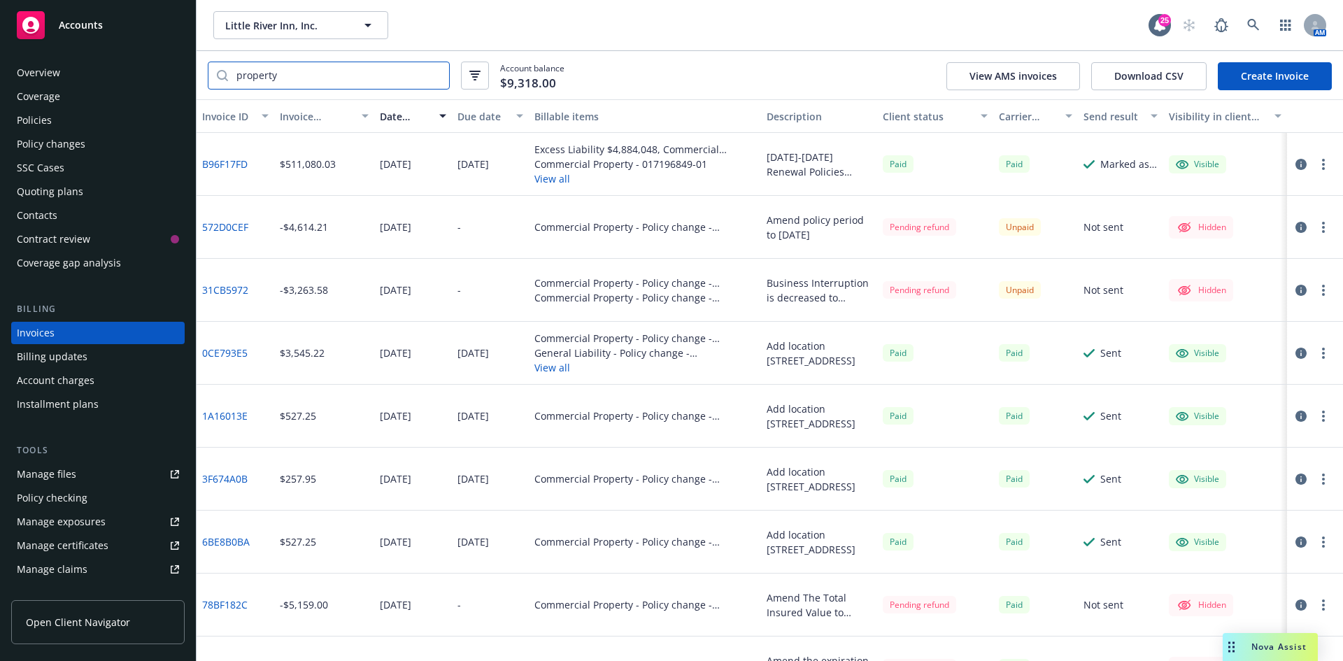
type input "property"
click at [1295, 164] on icon "button" at bounding box center [1300, 164] width 11 height 11
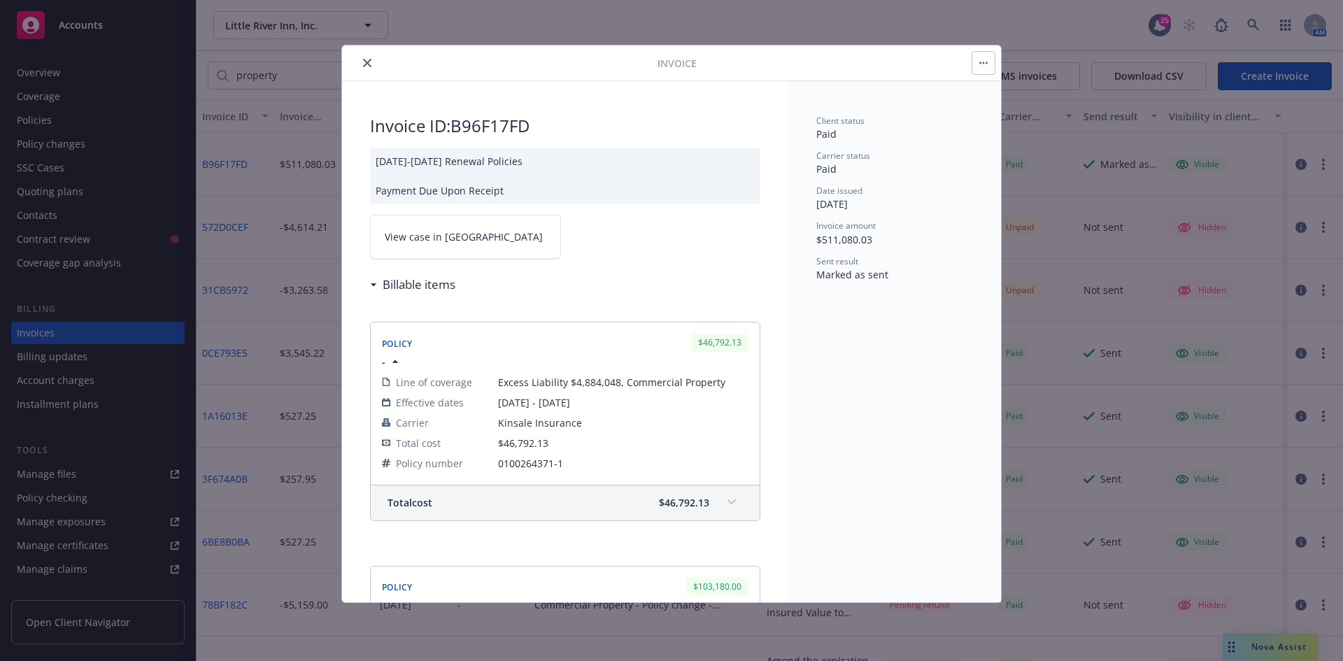
click at [369, 55] on button "close" at bounding box center [367, 63] width 17 height 17
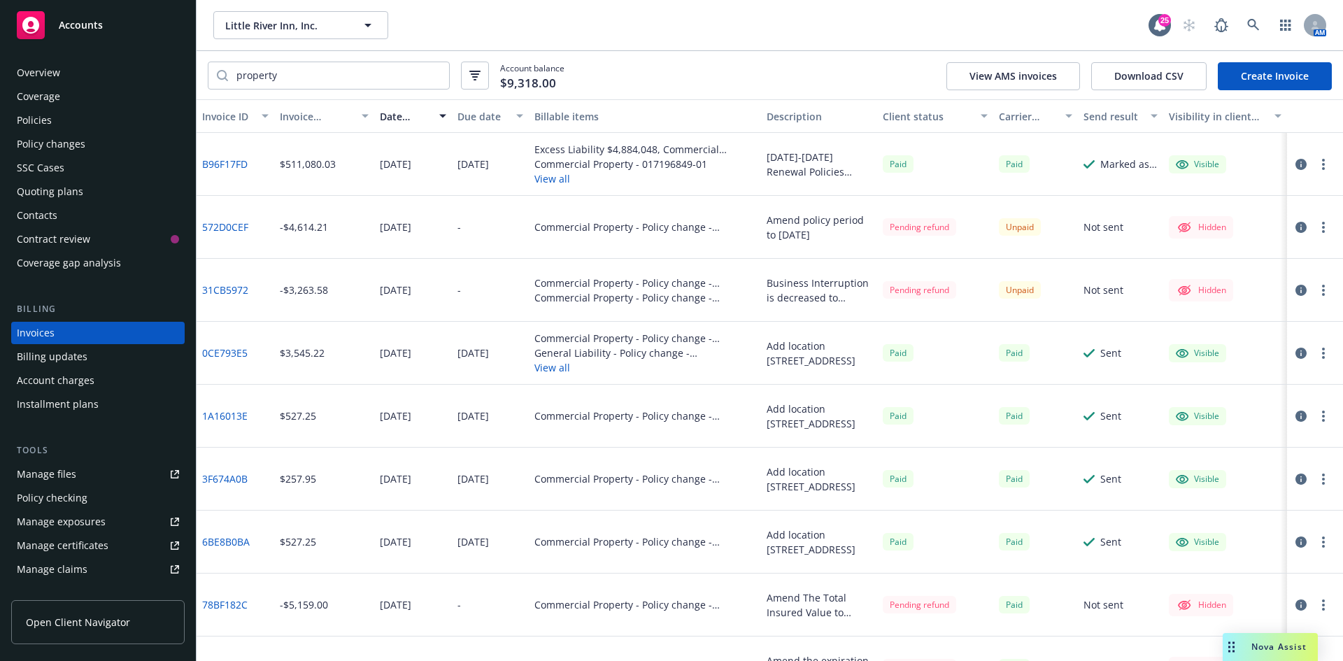
click at [66, 126] on div "Policies" at bounding box center [98, 120] width 162 height 22
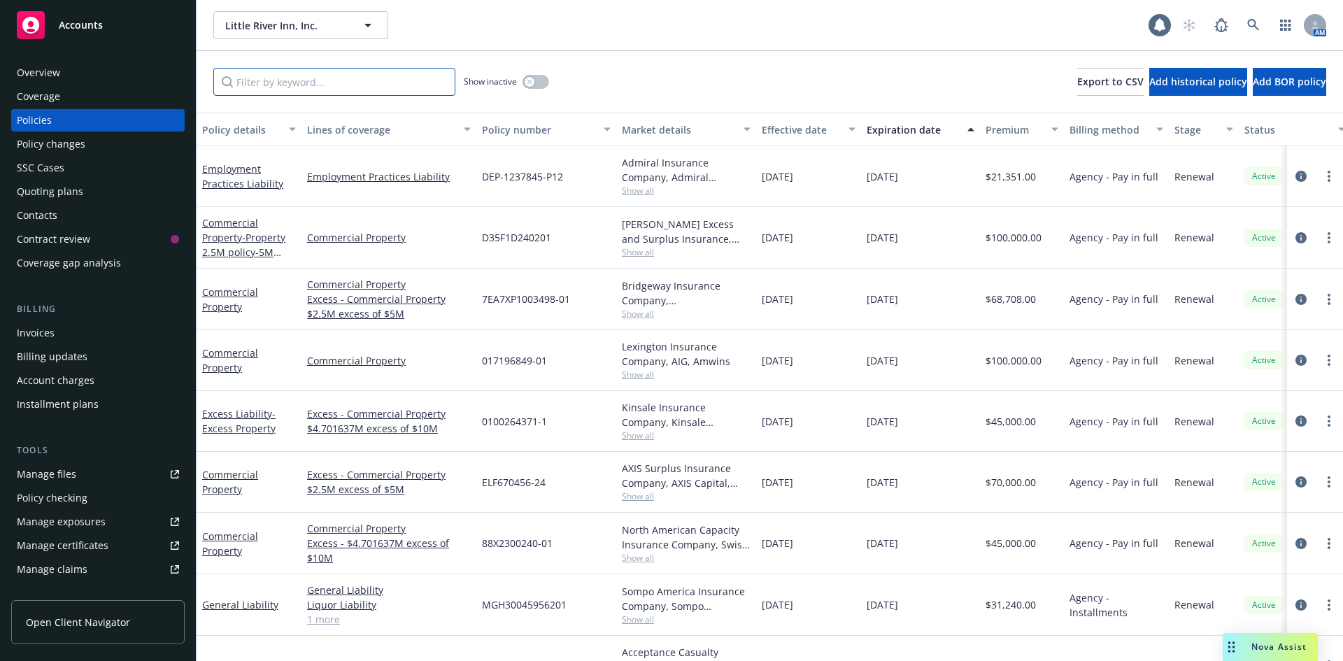
click at [323, 80] on input "Filter by keyword..." at bounding box center [334, 82] width 242 height 28
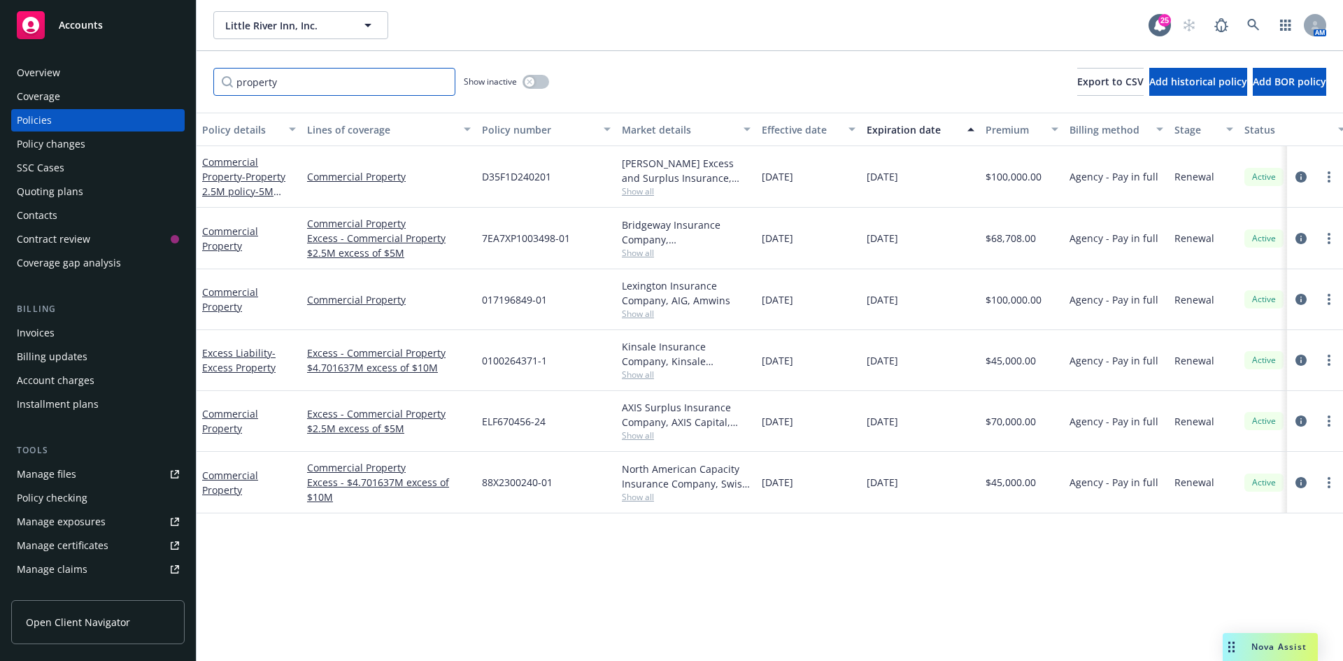
type input "property"
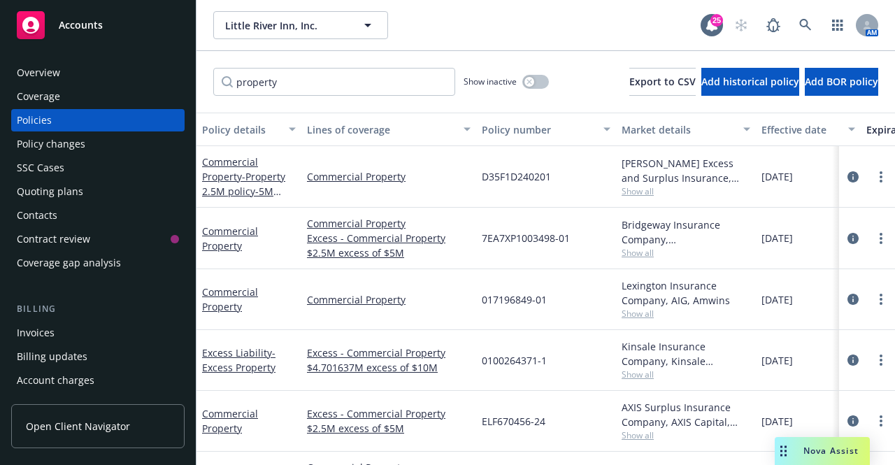
click at [630, 252] on span "Show all" at bounding box center [686, 253] width 129 height 12
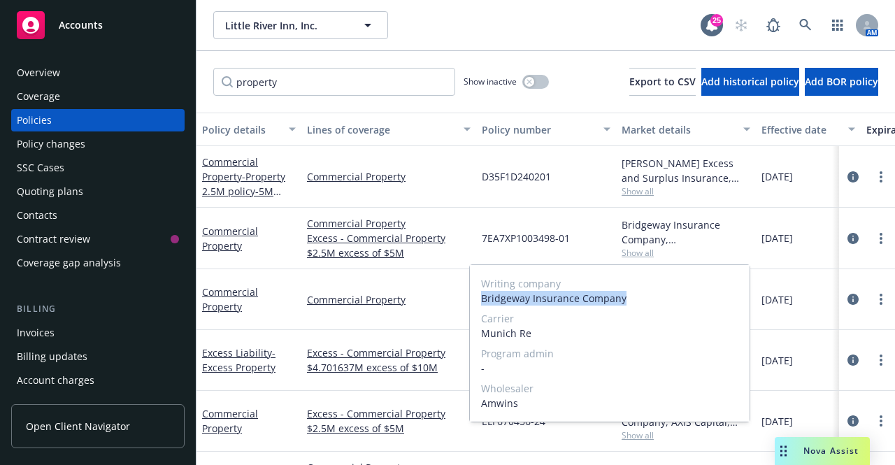
drag, startPoint x: 620, startPoint y: 295, endPoint x: 477, endPoint y: 299, distance: 142.7
click at [477, 299] on div "Writing company Bridgeway Insurance Company Carrier Munich Re Program admin - W…" at bounding box center [610, 343] width 280 height 157
copy span "Bridgeway Insurance Company"
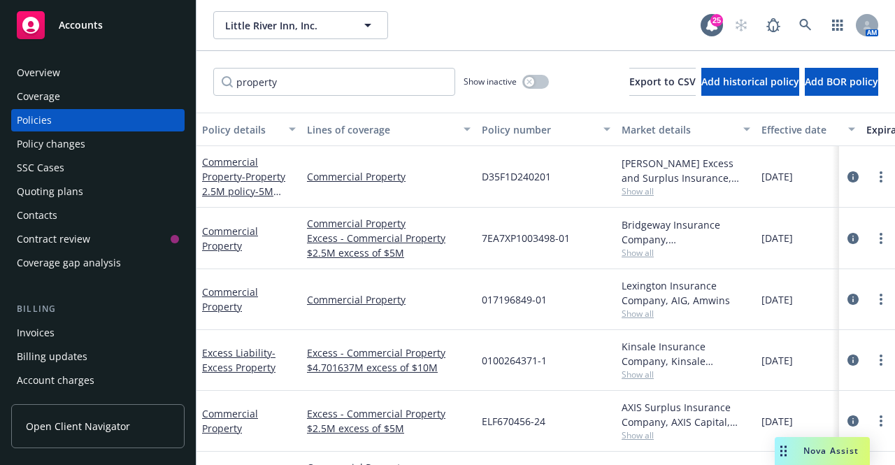
click at [497, 221] on div "7EA7XP1003498-01" at bounding box center [546, 239] width 140 height 62
click at [651, 434] on span "Show all" at bounding box center [686, 435] width 129 height 12
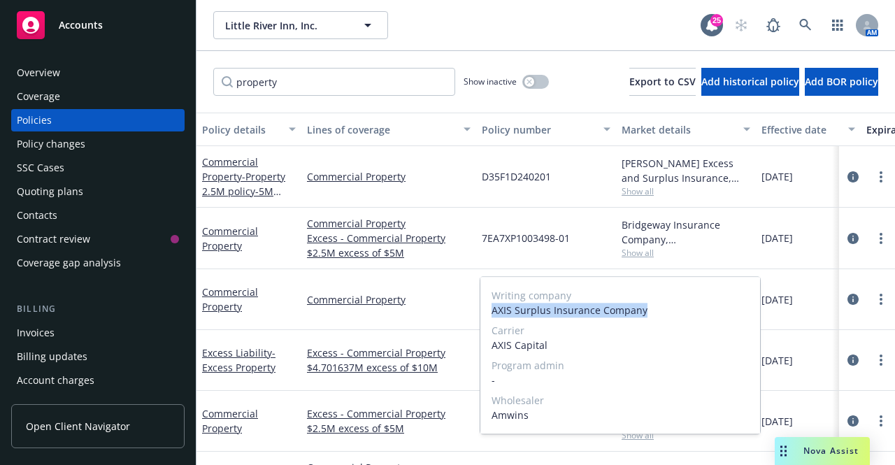
drag, startPoint x: 491, startPoint y: 313, endPoint x: 643, endPoint y: 311, distance: 152.5
click at [643, 311] on div "Writing company AXIS Surplus Insurance Company Carrier AXIS Capital Program adm…" at bounding box center [620, 355] width 280 height 157
copy span "AXIS Surplus Insurance Company"
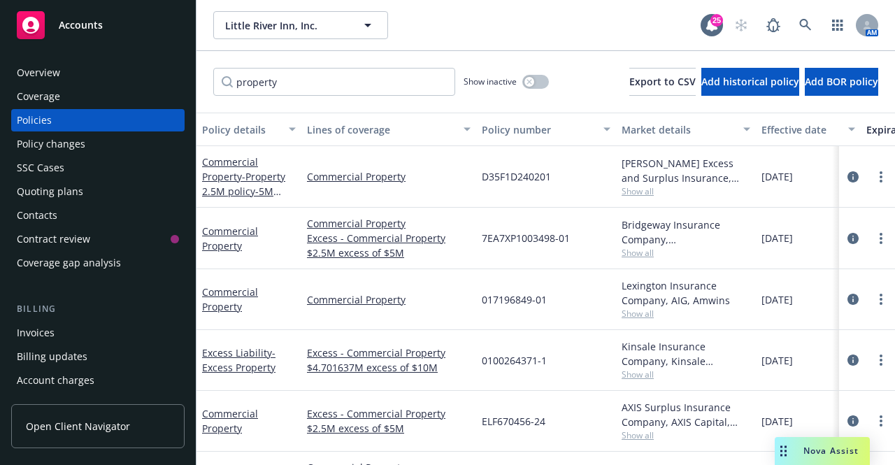
click at [448, 269] on div "Commercial Property" at bounding box center [388, 299] width 175 height 61
click at [489, 387] on div "0100264371-1" at bounding box center [546, 360] width 140 height 61
click at [632, 382] on div "Kinsale Insurance Company, Kinsale Insurance, Amwins Show all" at bounding box center [686, 360] width 140 height 61
click at [848, 178] on icon "circleInformation" at bounding box center [853, 176] width 11 height 11
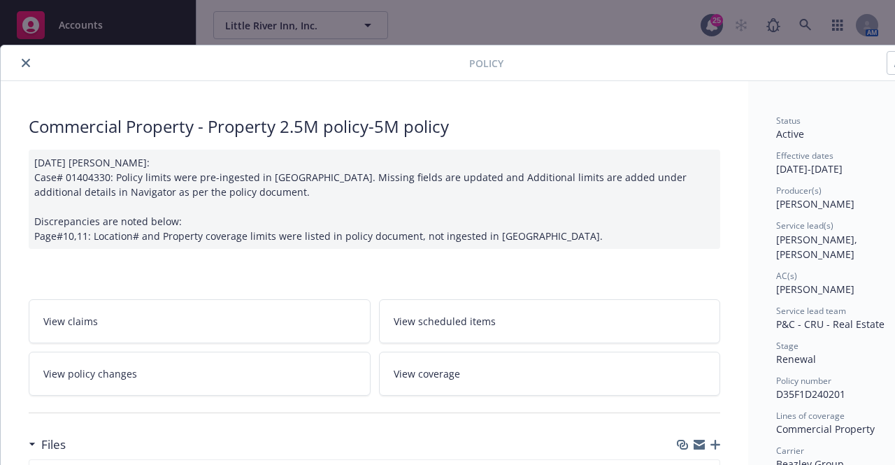
drag, startPoint x: 29, startPoint y: 62, endPoint x: 36, endPoint y: 69, distance: 9.9
click at [29, 62] on icon "close" at bounding box center [26, 63] width 8 height 8
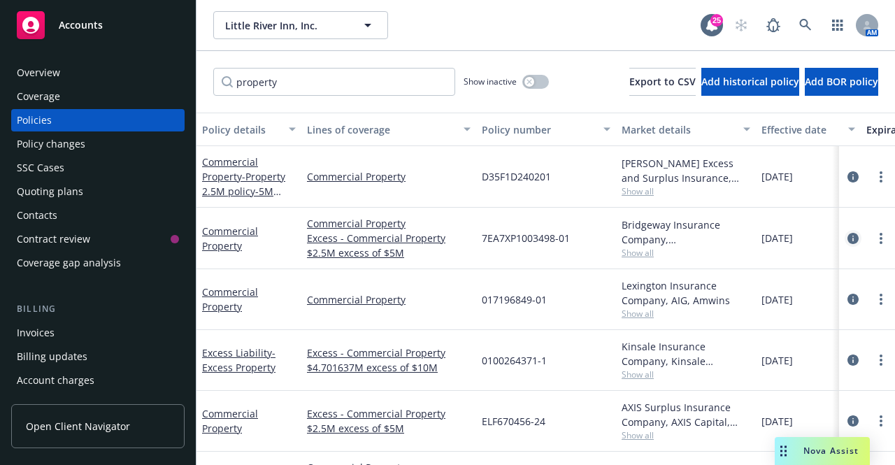
click at [848, 236] on icon "circleInformation" at bounding box center [853, 238] width 11 height 11
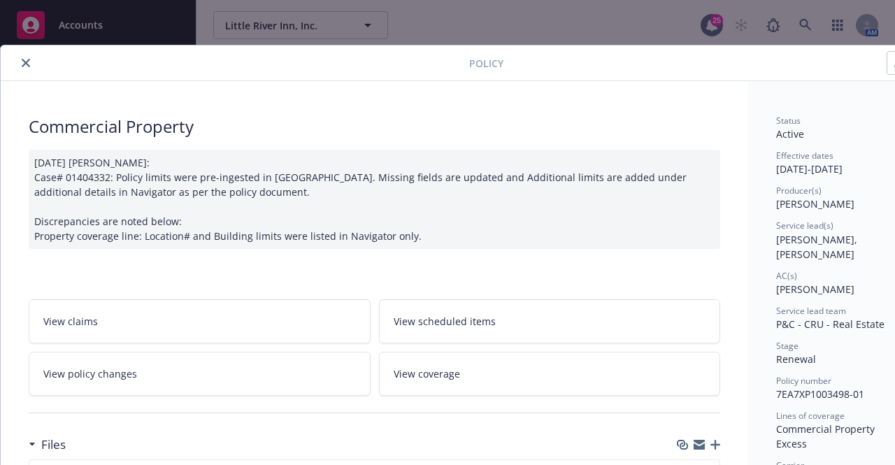
click at [27, 62] on icon "close" at bounding box center [26, 63] width 8 height 8
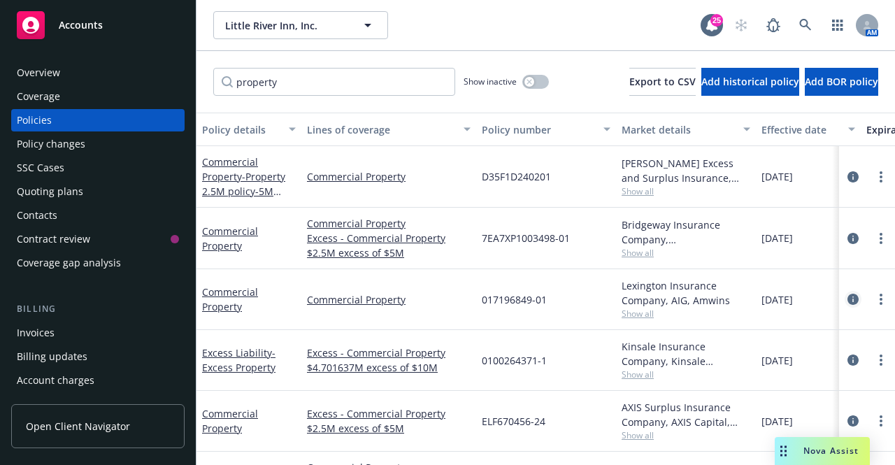
click at [848, 296] on icon "circleInformation" at bounding box center [853, 299] width 11 height 11
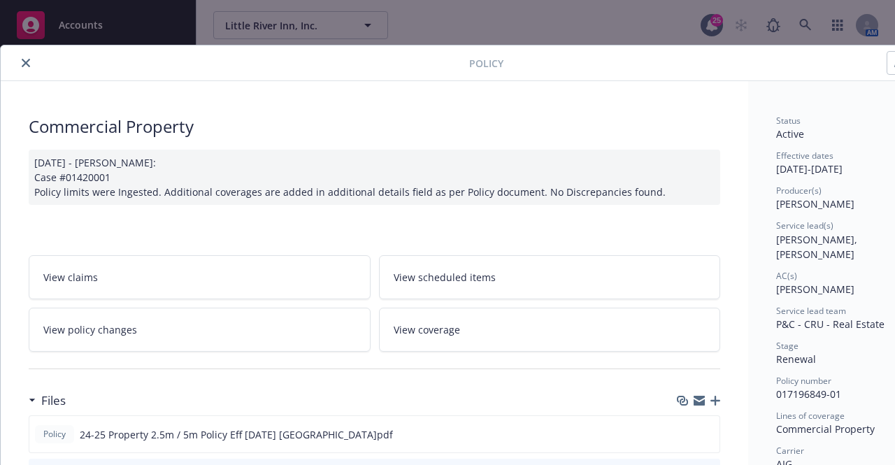
click at [30, 61] on button "close" at bounding box center [25, 63] width 17 height 17
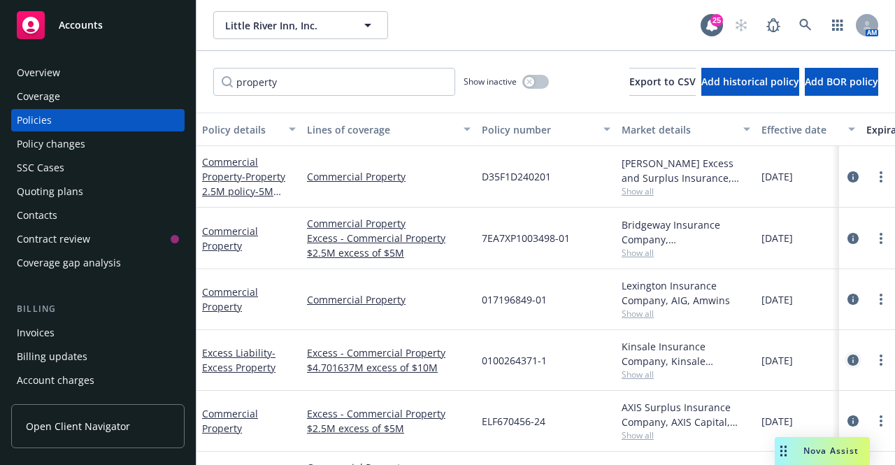
click at [848, 362] on icon "circleInformation" at bounding box center [853, 360] width 11 height 11
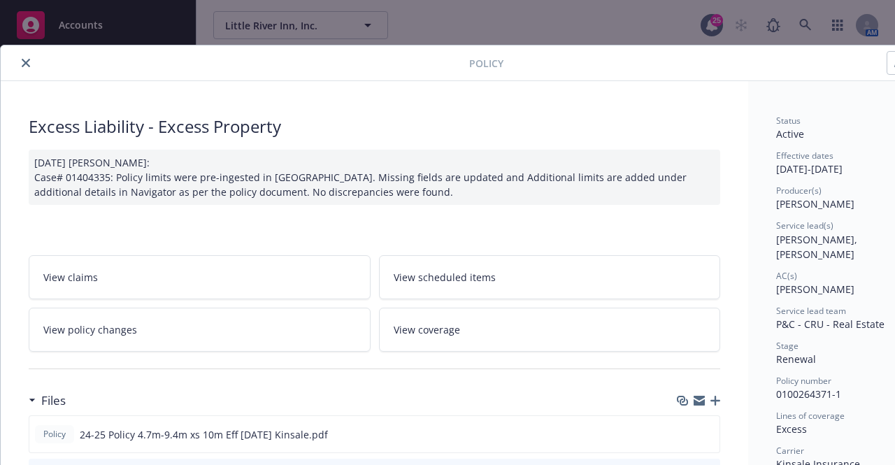
click at [23, 65] on icon "close" at bounding box center [26, 63] width 8 height 8
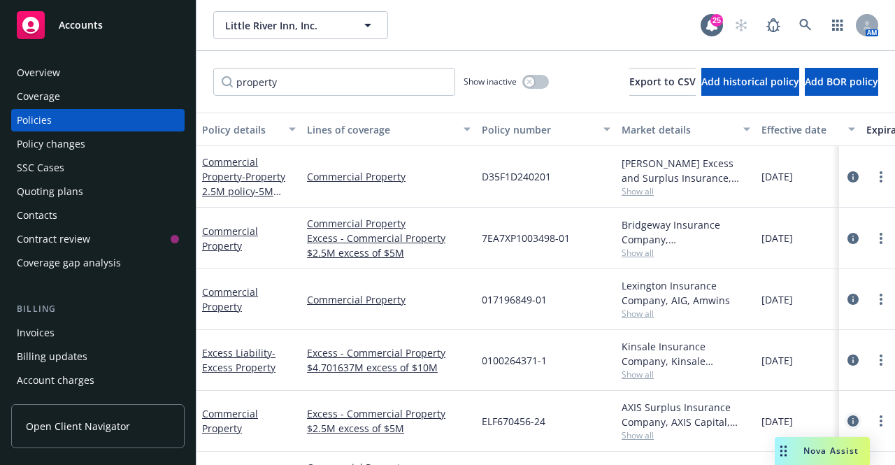
click at [848, 420] on icon "circleInformation" at bounding box center [853, 420] width 11 height 11
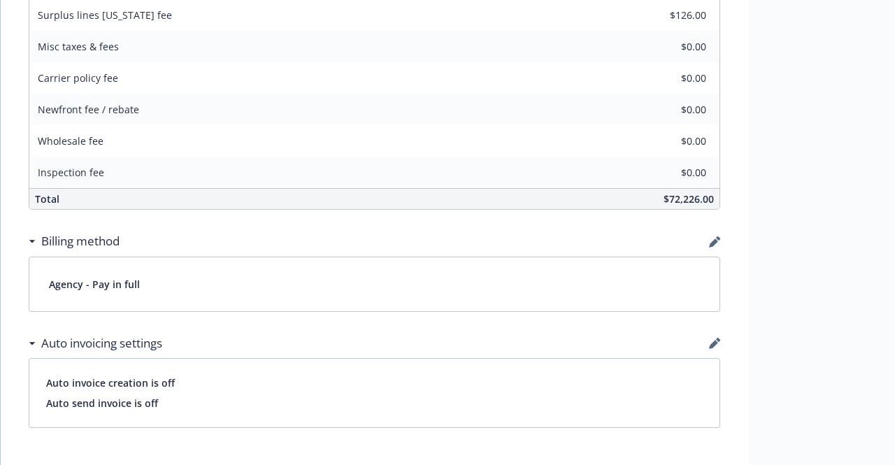
scroll to position [629, 0]
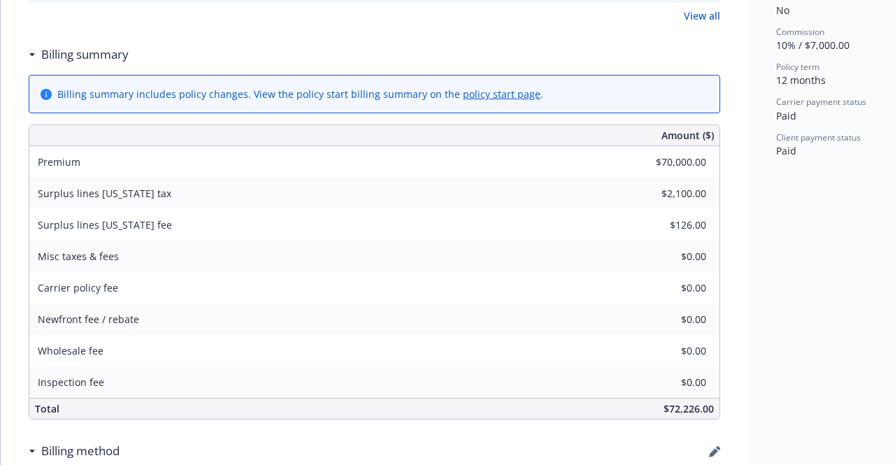
click at [802, 243] on div "Status Active Effective dates [DATE] - [DATE] Producer(s) [PERSON_NAME] Service…" at bounding box center [854, 348] width 213 height 1792
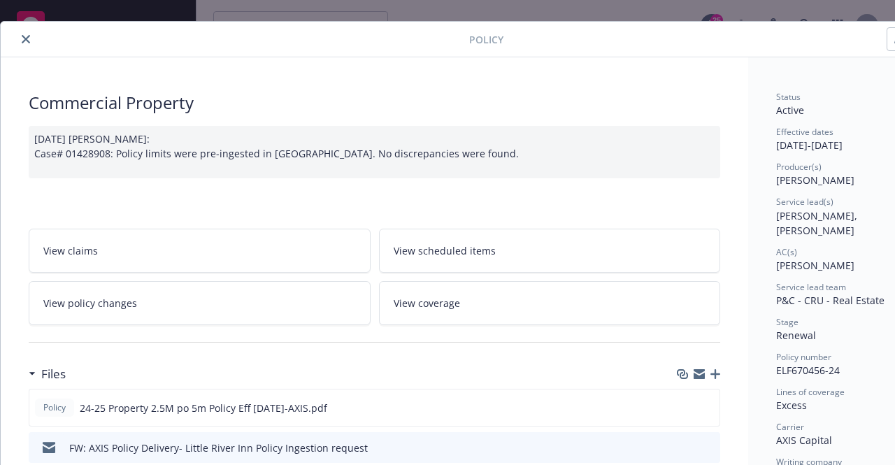
scroll to position [0, 0]
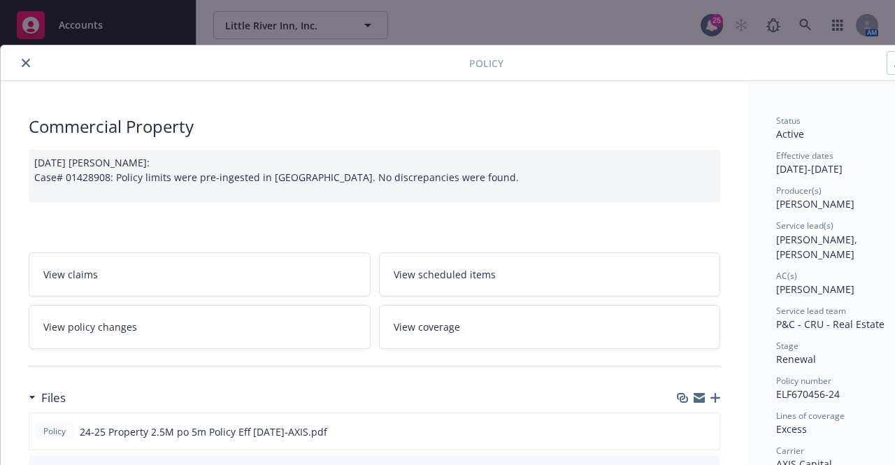
click at [23, 61] on icon "close" at bounding box center [26, 63] width 8 height 8
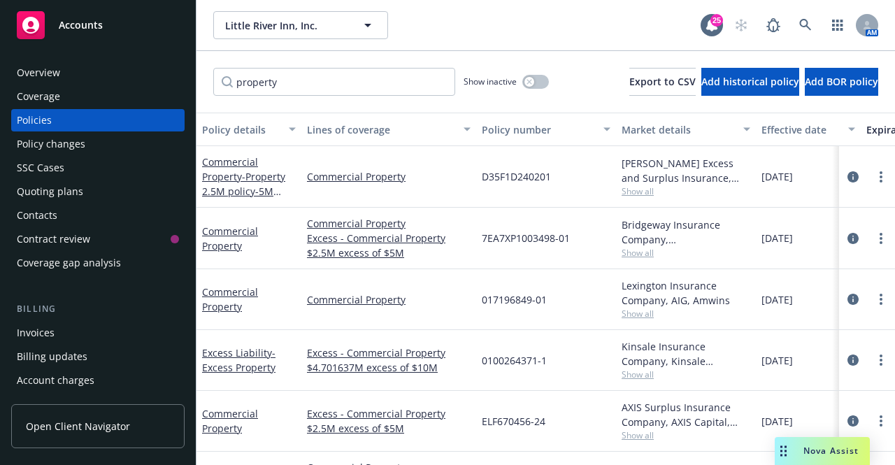
click at [851, 455] on span "Nova Assist" at bounding box center [830, 451] width 55 height 12
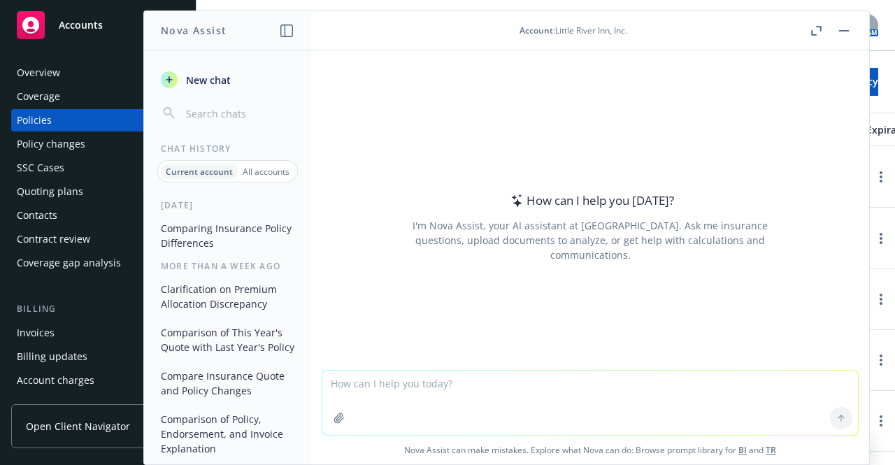
click at [510, 383] on textarea at bounding box center [590, 403] width 536 height 64
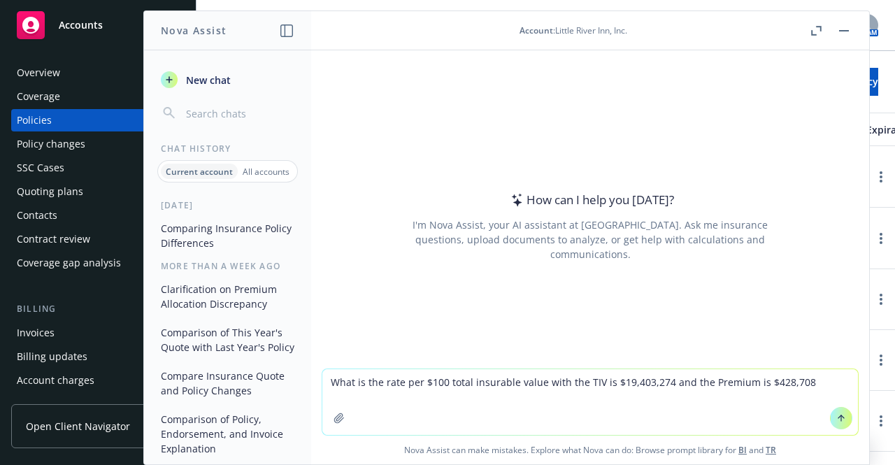
type textarea "What is the rate per $100 total insurable value with the TIV is $19,403,274 and…"
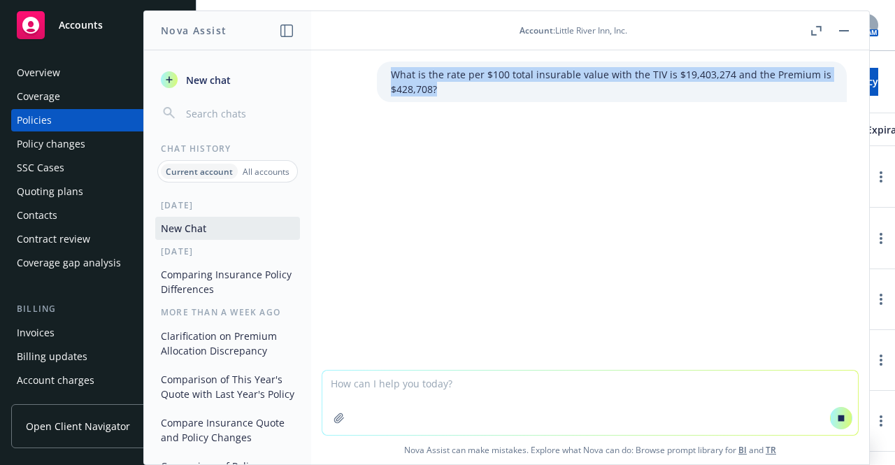
drag, startPoint x: 431, startPoint y: 93, endPoint x: 379, endPoint y: 75, distance: 54.8
click at [379, 75] on div "What is the rate per $100 total insurable value with the TIV is $19,403,274 and…" at bounding box center [612, 82] width 470 height 41
copy p "What is the rate per $100 total insurable value with the TIV is $19,403,274 and…"
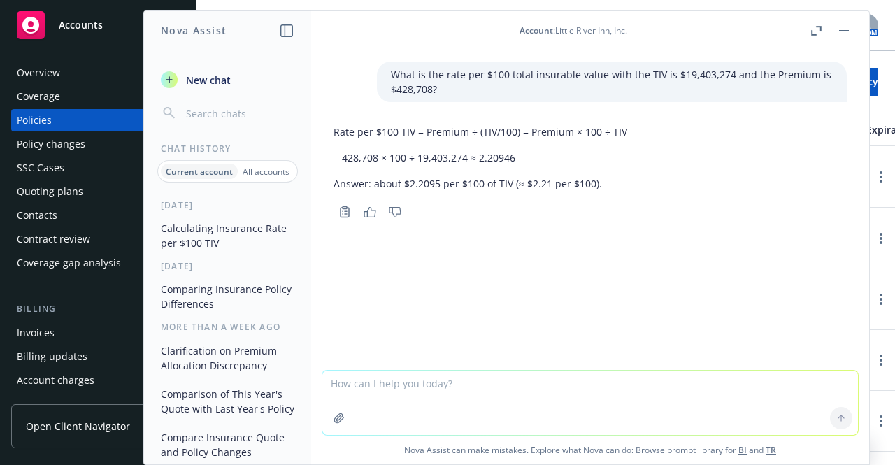
click at [417, 382] on textarea at bounding box center [590, 403] width 536 height 64
type textarea "P"
type textarea "R"
type textarea "% variance between $428,708 and $250,000"
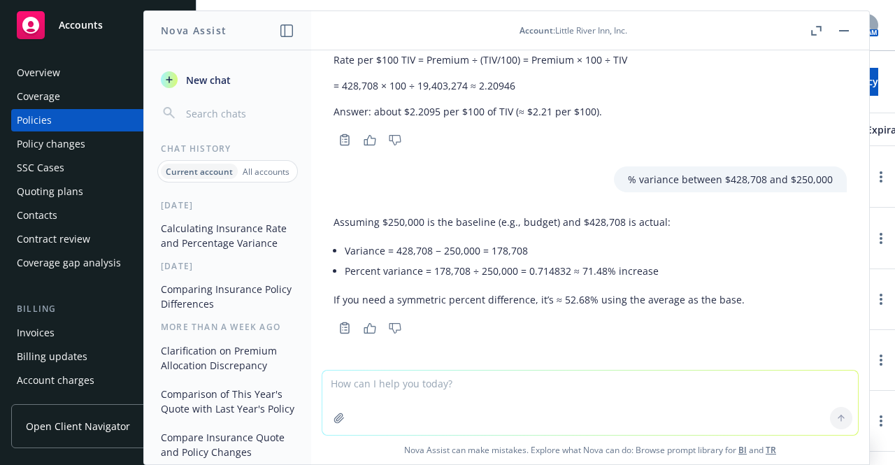
scroll to position [73, 0]
drag, startPoint x: 711, startPoint y: 180, endPoint x: 411, endPoint y: 386, distance: 364.1
click at [413, 389] on textarea at bounding box center [590, 403] width 536 height 64
paste textarea "What is the rate per $100 total insurable value with the TIV is $19,403,274 and…"
type textarea "What is the rate per $100 total insurable value with the TIV is $19,403,274 and…"
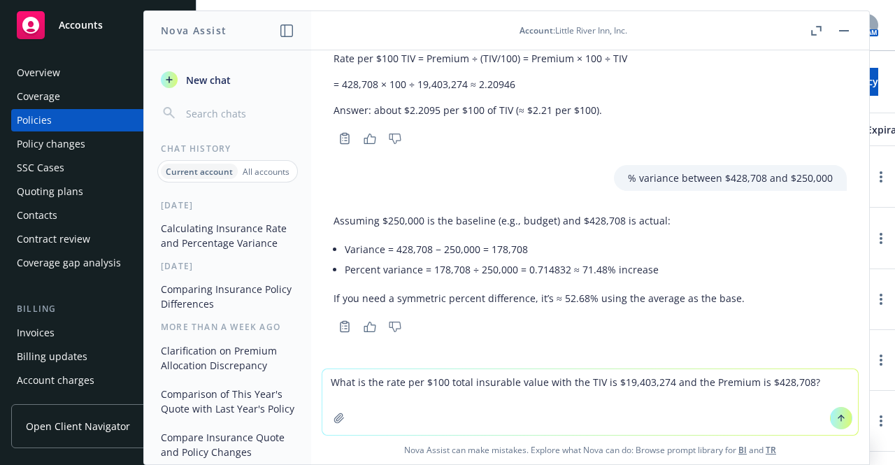
drag, startPoint x: 804, startPoint y: 380, endPoint x: 301, endPoint y: 380, distance: 502.8
click at [310, 380] on div "Nova Assist New chat Chat History Current account All accounts [DATE] Calculati…" at bounding box center [589, 237] width 559 height 455
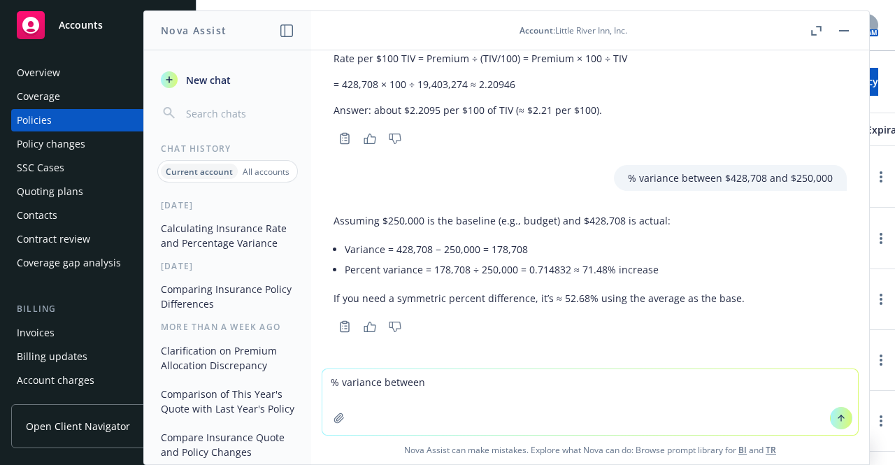
click at [337, 385] on textarea "% variance between" at bounding box center [590, 402] width 536 height 66
drag, startPoint x: 483, startPoint y: 363, endPoint x: 480, endPoint y: 378, distance: 14.8
click at [483, 365] on div at bounding box center [590, 361] width 536 height 17
click at [478, 383] on textarea "% variance between" at bounding box center [590, 402] width 536 height 66
type textarea "% variance between last year's premium: $428,708 and this year's premium: $250,…"
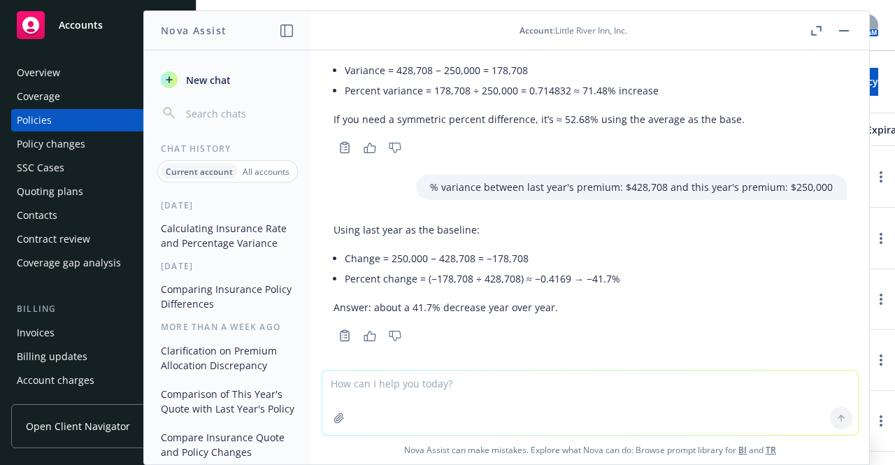
scroll to position [262, 0]
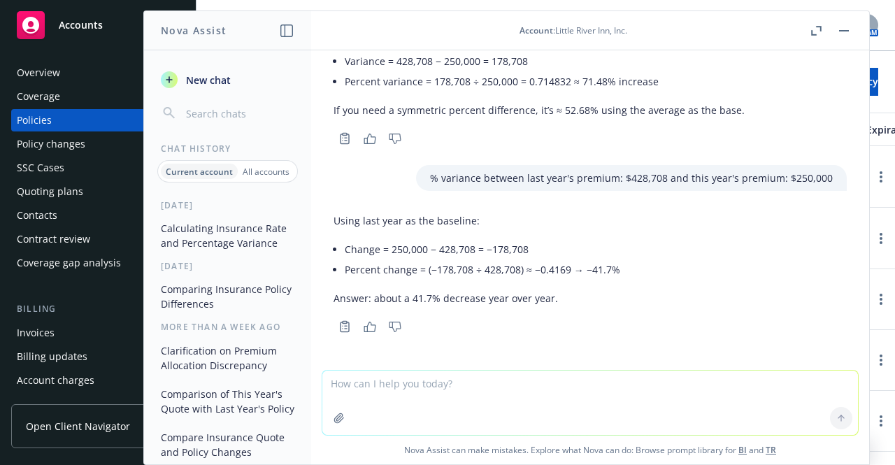
click at [843, 30] on icon "button" at bounding box center [844, 30] width 10 height 1
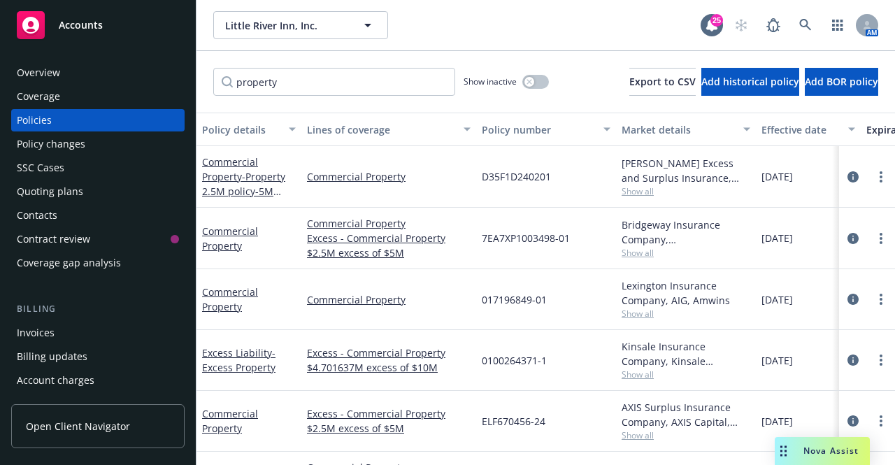
click at [828, 452] on span "Nova Assist" at bounding box center [830, 451] width 55 height 12
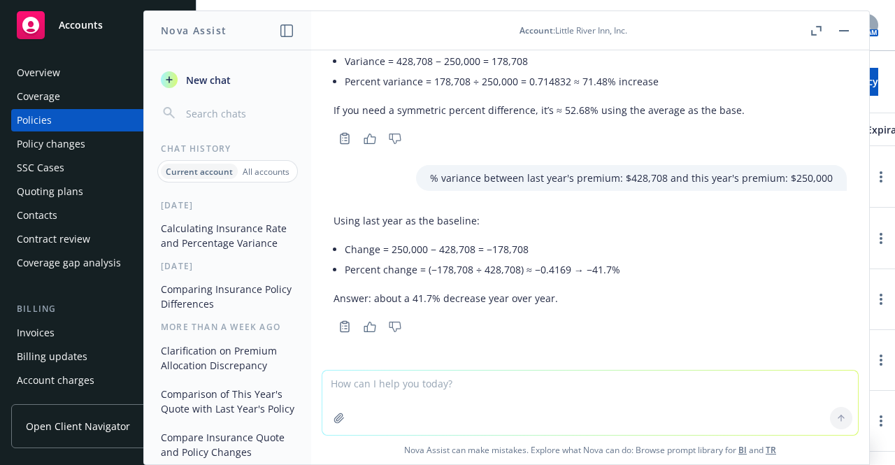
drag, startPoint x: 554, startPoint y: 410, endPoint x: 550, endPoint y: 402, distance: 9.1
click at [551, 403] on textarea at bounding box center [590, 403] width 536 height 64
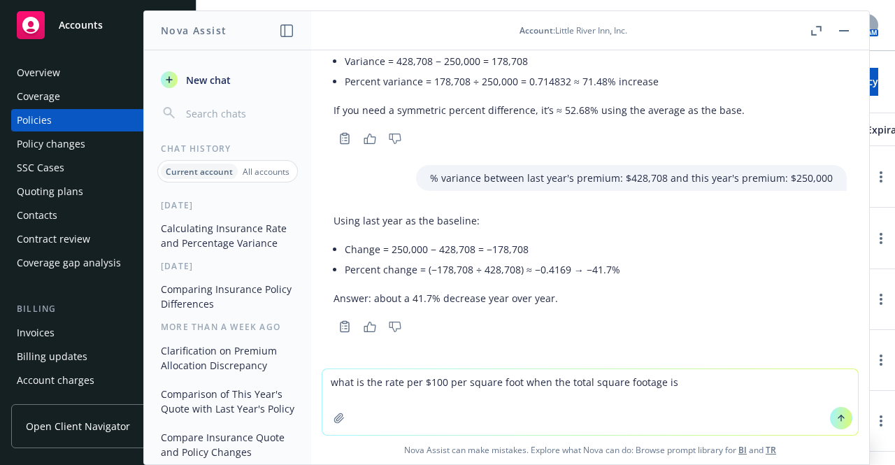
click at [722, 386] on textarea "what is the rate per $100 per square foot when the total square footage is" at bounding box center [590, 402] width 536 height 66
click at [808, 394] on textarea "what is the rate per $100 per square foot when the total square footage is $50,…" at bounding box center [590, 402] width 536 height 66
click at [809, 383] on textarea "what is the rate per $100 per square foot when the total square footage is $50,…" at bounding box center [590, 402] width 536 height 66
type textarea "what is the rate per $100 per square foot when the total square footage is $50,…"
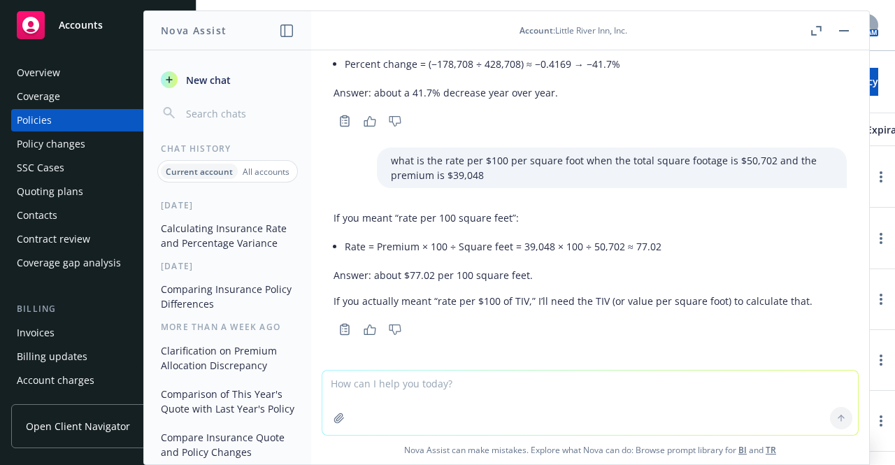
scroll to position [470, 0]
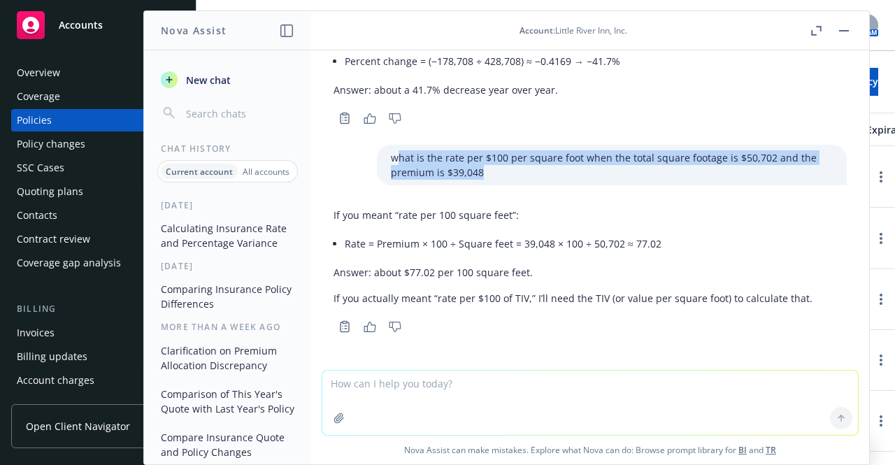
drag, startPoint x: 373, startPoint y: 157, endPoint x: 468, endPoint y: 176, distance: 96.3
click at [468, 176] on p "what is the rate per $100 per square foot when the total square footage is $50,…" at bounding box center [612, 164] width 442 height 29
copy p "hat is the rate per $100 per square foot when the total square footage is $50,7…"
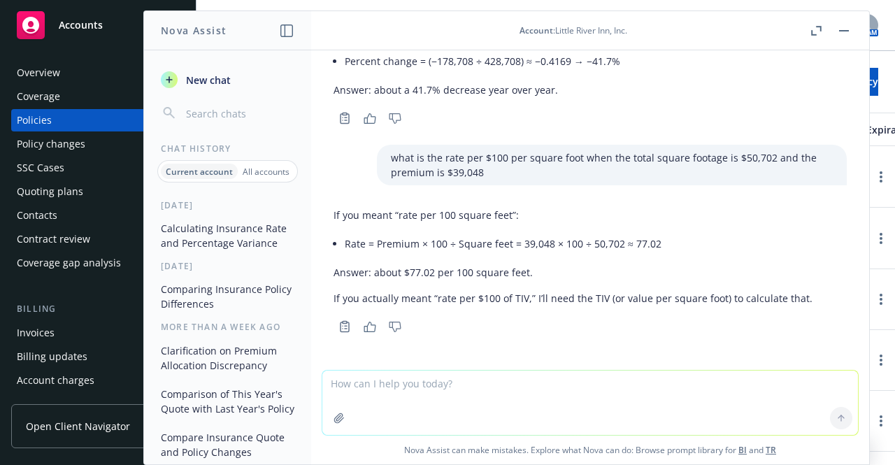
click at [390, 382] on textarea at bounding box center [590, 403] width 536 height 64
paste textarea "hat is the rate per $100 per square foot when the total square footage is $50,7…"
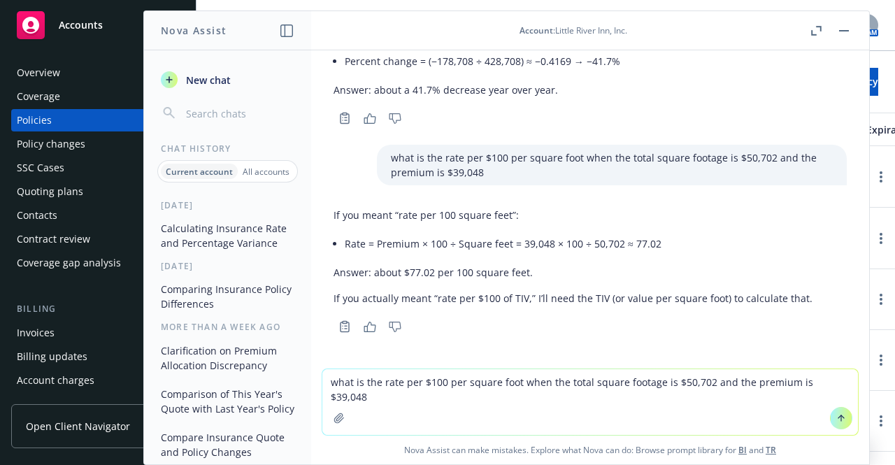
drag, startPoint x: 825, startPoint y: 383, endPoint x: 808, endPoint y: 385, distance: 17.7
click at [808, 385] on textarea "what is the rate per $100 per square foot when the total square footage is $50,…" at bounding box center [590, 402] width 536 height 66
type textarea "what is the rate per $100 per square foot when the total square footage is $50,…"
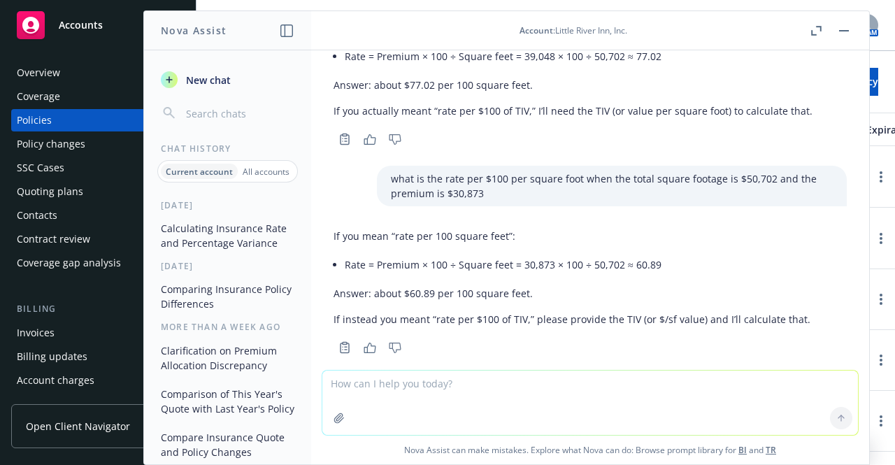
scroll to position [678, 0]
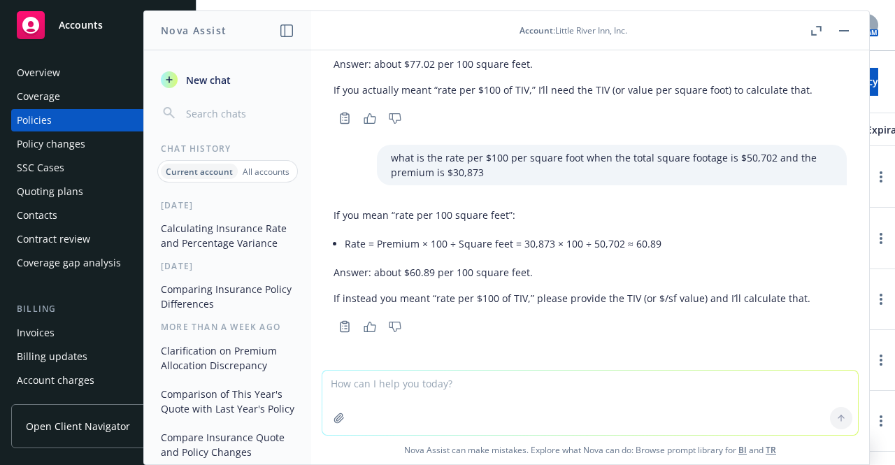
click at [840, 25] on button "button" at bounding box center [844, 30] width 17 height 17
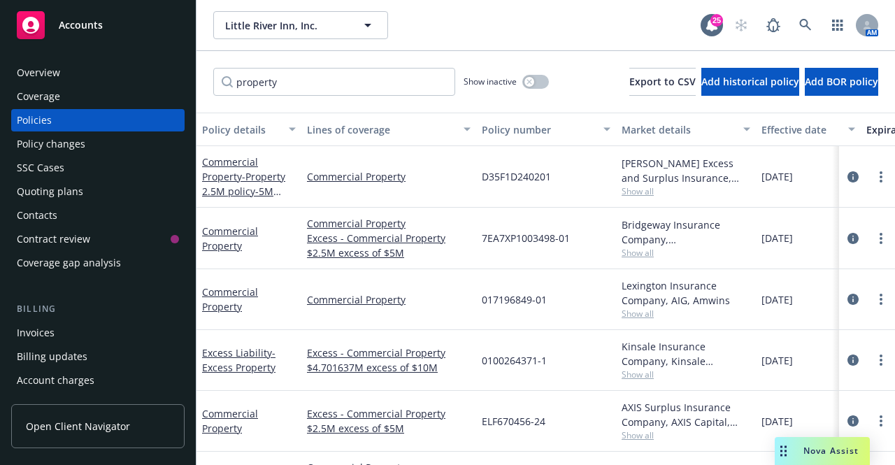
click at [785, 450] on rect "Drag to move" at bounding box center [786, 451] width 2 height 2
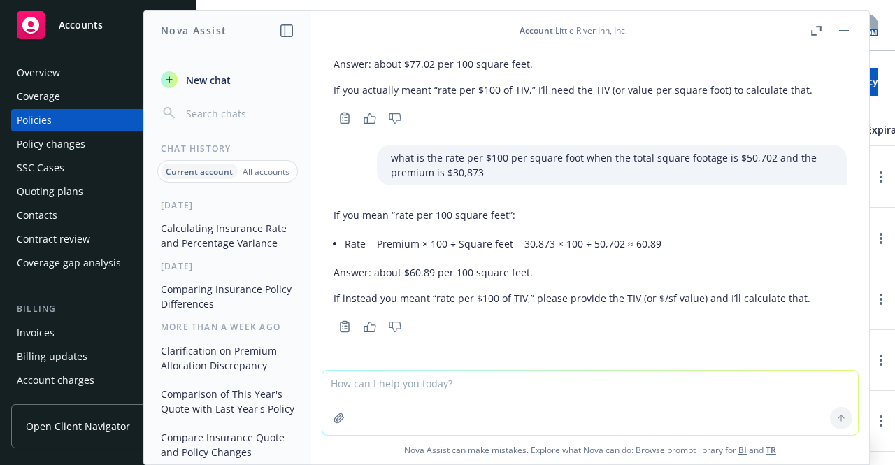
click at [558, 390] on textarea at bounding box center [590, 403] width 536 height 64
type textarea "%"
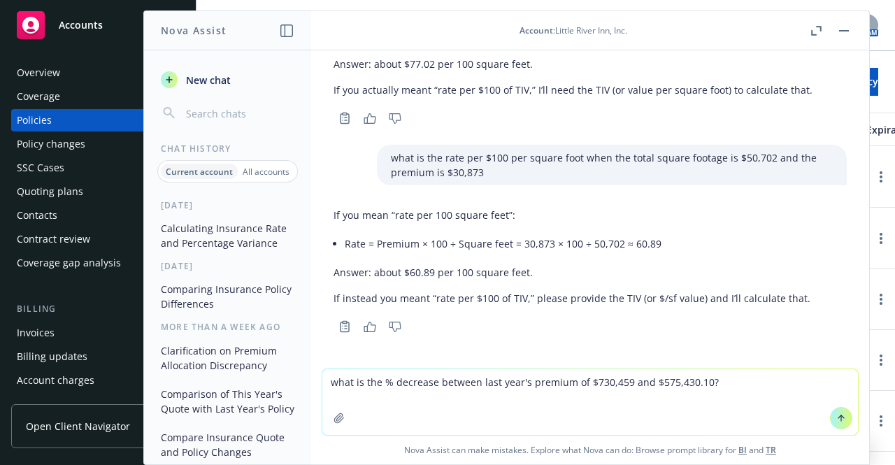
click at [643, 386] on textarea "what is the % decrease between last year's premium of $730,459 and $575,430.10?" at bounding box center [590, 402] width 536 height 66
type textarea "what is the % decrease between last year's premium of $730,459 and this year's …"
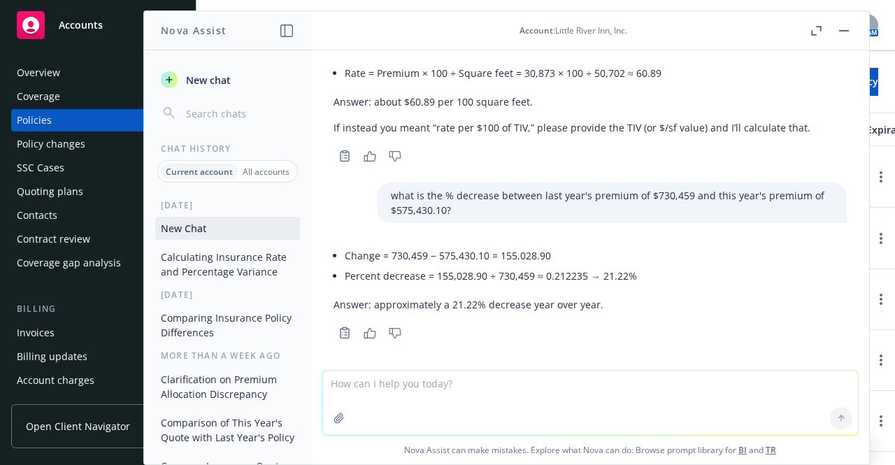
scroll to position [855, 0]
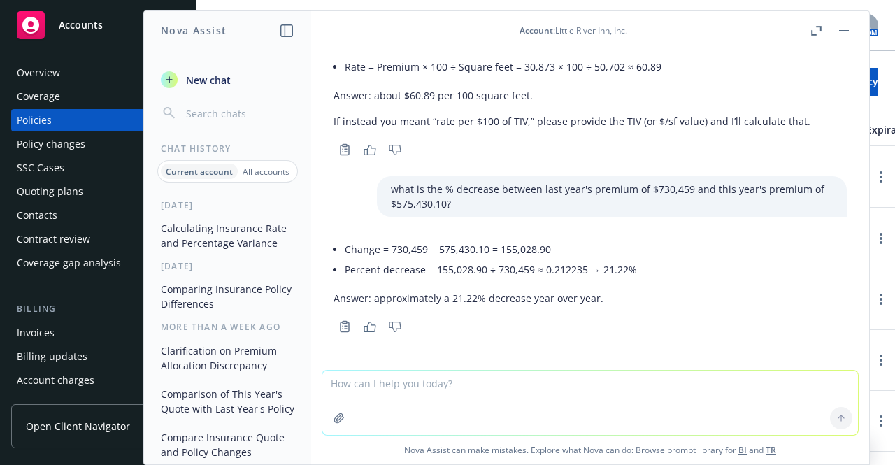
click at [838, 33] on button "button" at bounding box center [844, 30] width 17 height 17
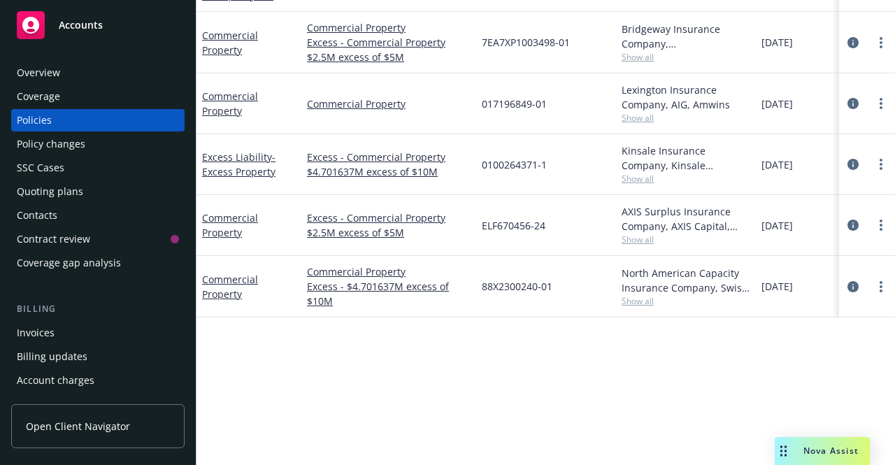
scroll to position [0, 0]
